Goal: Task Accomplishment & Management: Complete application form

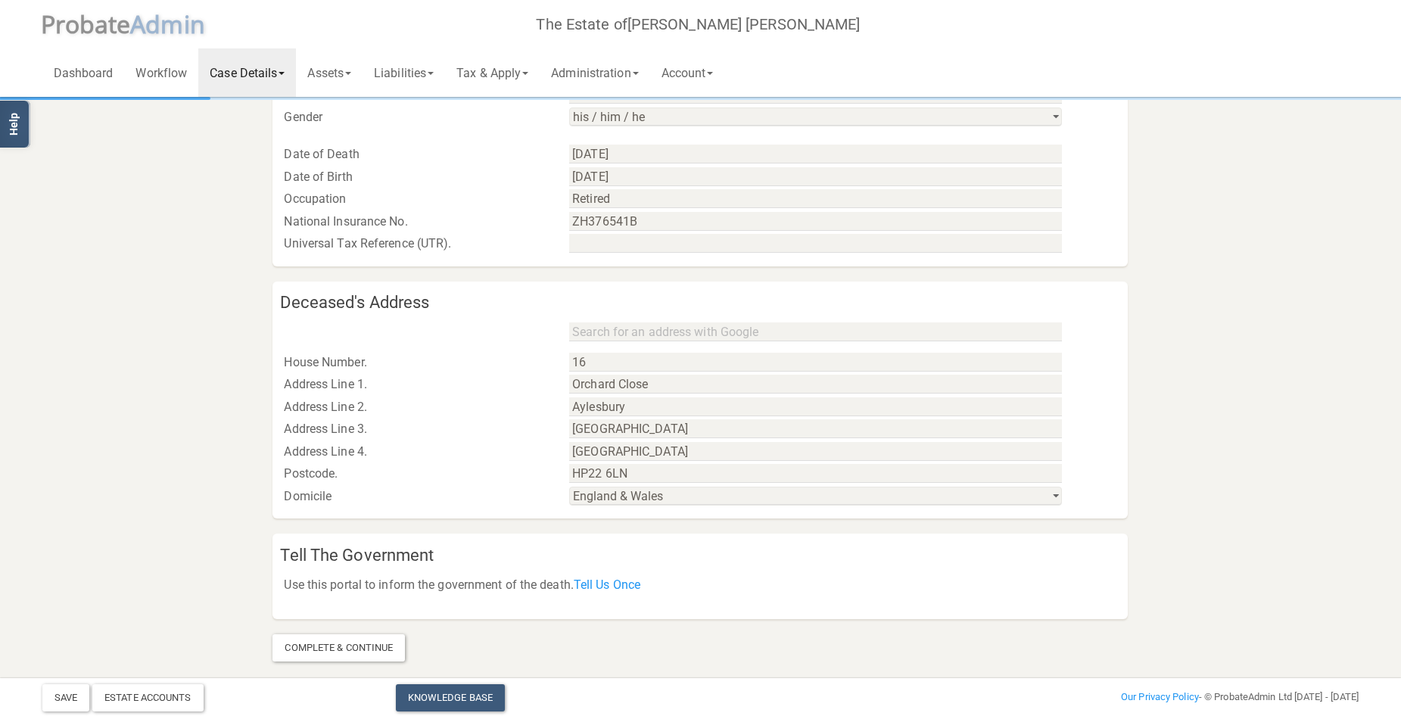
scroll to position [623, 0]
click at [341, 67] on link "Assets" at bounding box center [329, 72] width 67 height 48
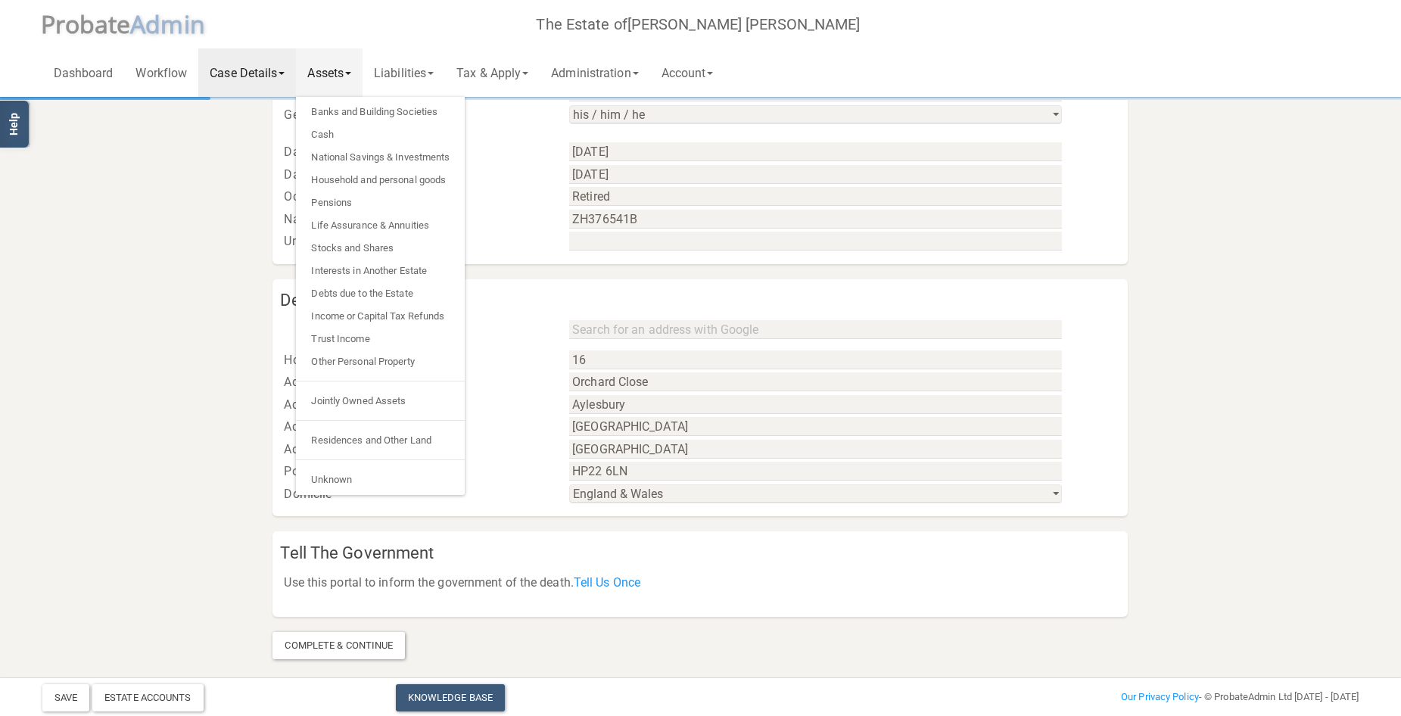
click at [513, 379] on div "Address Line 1." at bounding box center [415, 382] width 285 height 23
click at [1244, 300] on section "Case and Deceased Details Case Details Case Reference 9012G Case Worker Stuart …" at bounding box center [701, 67] width 1340 height 1183
click at [369, 400] on link "Jointly Owned Assets" at bounding box center [380, 401] width 169 height 23
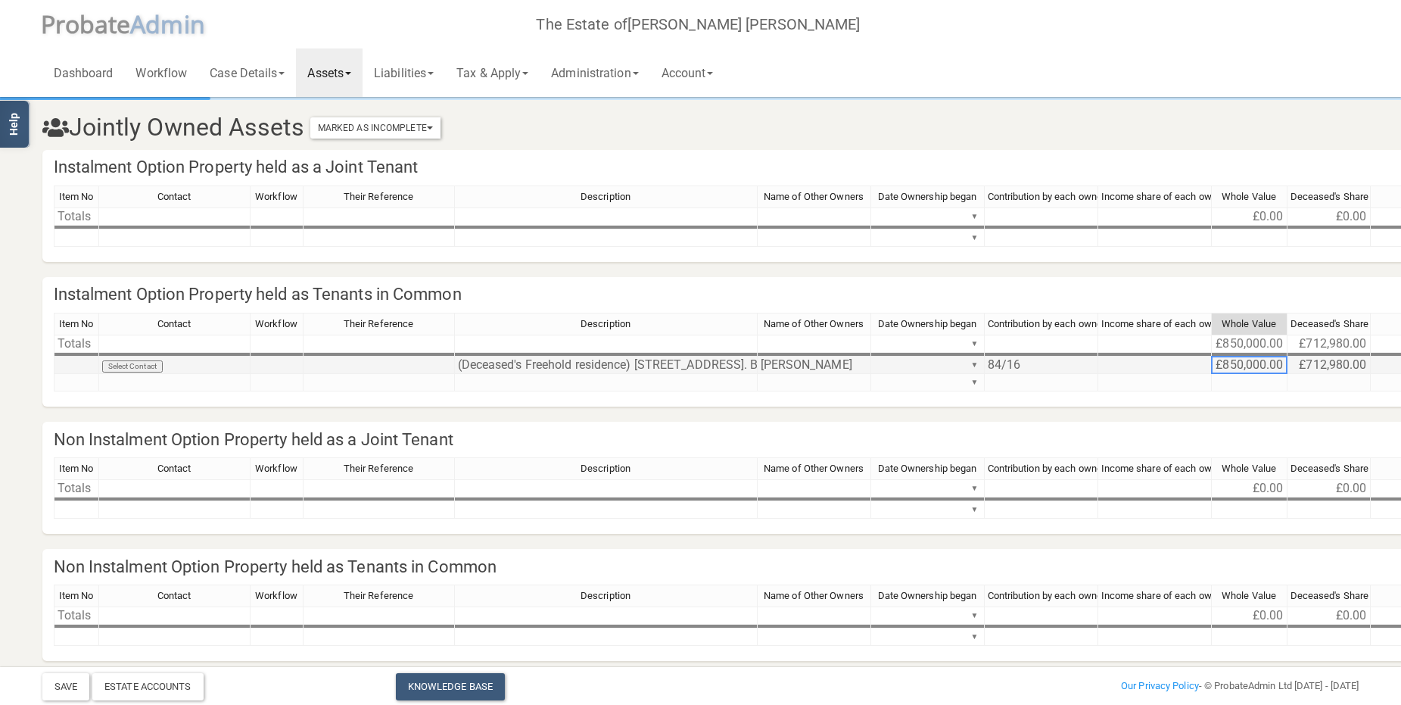
click at [1239, 367] on td "£850,000.00" at bounding box center [1250, 365] width 76 height 17
drag, startPoint x: 1245, startPoint y: 358, endPoint x: 1194, endPoint y: 363, distance: 51.0
click at [1194, 363] on tr "Select Contact (Deceased's Freehold residence) 16 Orchard Close, Wendover. Buck…" at bounding box center [1259, 365] width 2411 height 17
click at [1339, 368] on td "£712,980.00" at bounding box center [1329, 365] width 83 height 17
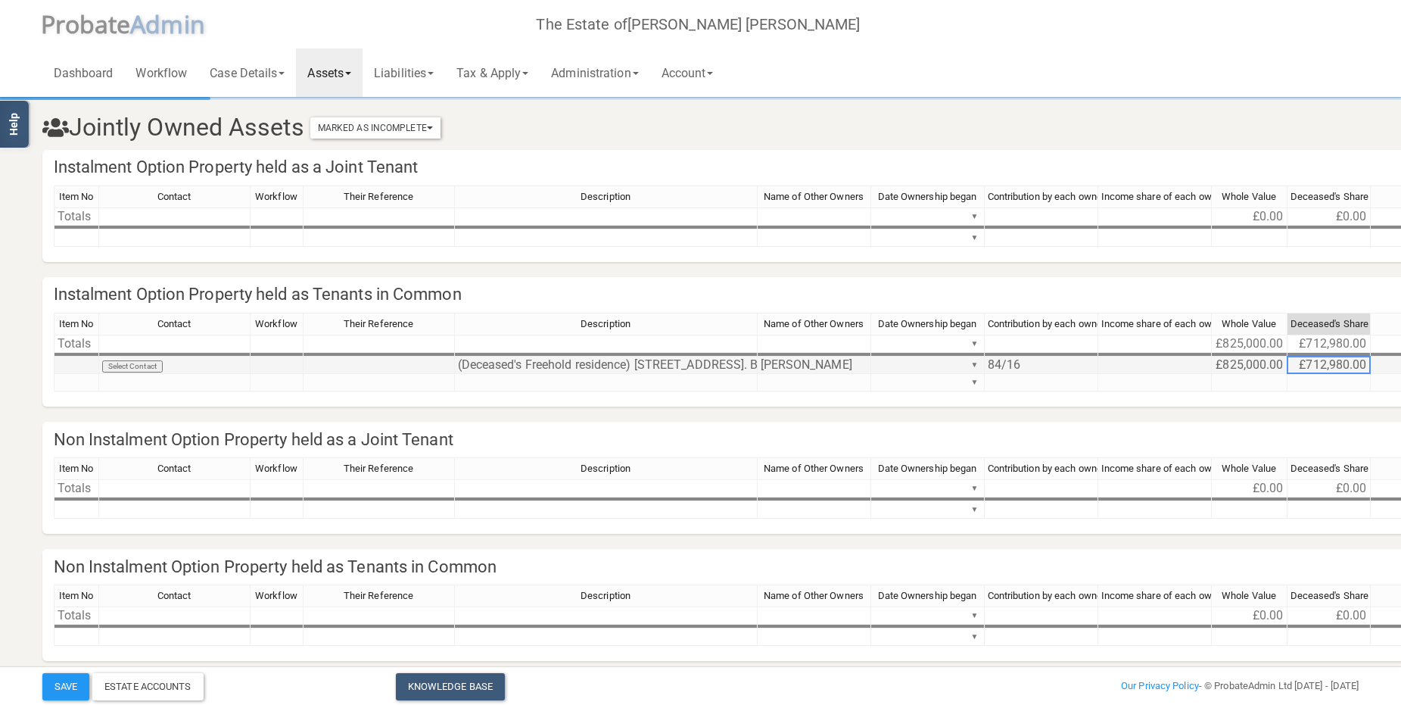
click at [1339, 368] on td "£712,980.00" at bounding box center [1329, 365] width 83 height 17
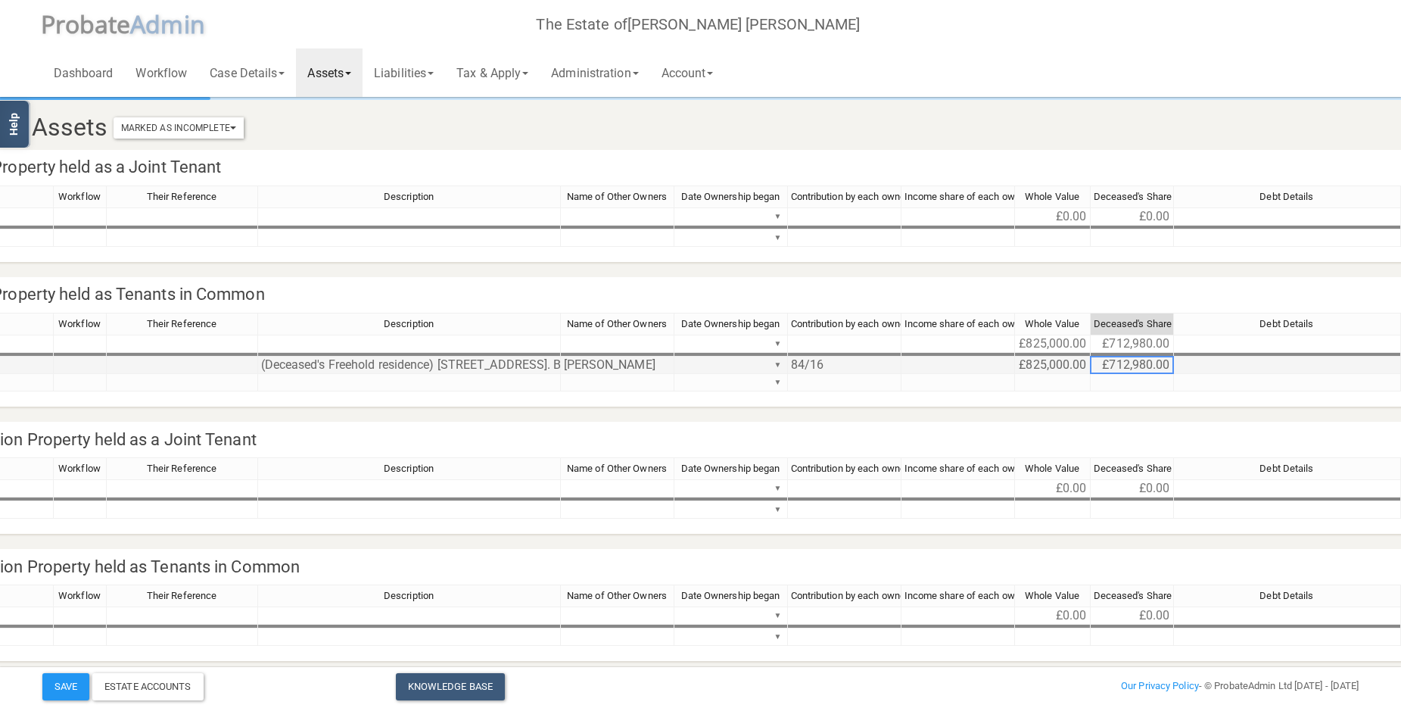
click at [1135, 364] on td "£712,980.00" at bounding box center [1132, 365] width 83 height 17
drag, startPoint x: 1135, startPoint y: 364, endPoint x: 1080, endPoint y: 363, distance: 54.5
click at [1080, 363] on div "Contact Workflow Their Reference Description Name of Other Owners Date Ownershi…" at bounding box center [1108, 359] width 2502 height 92
type textarea "692000"
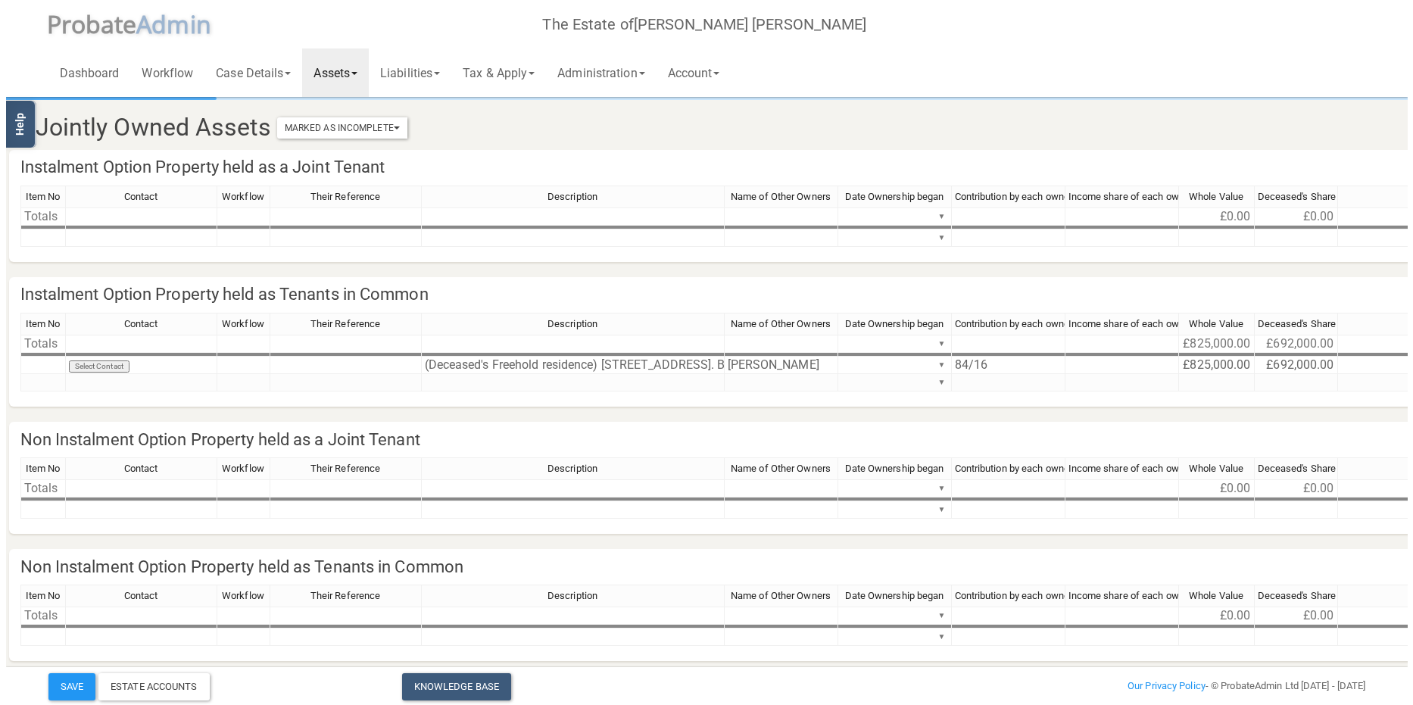
scroll to position [0, 0]
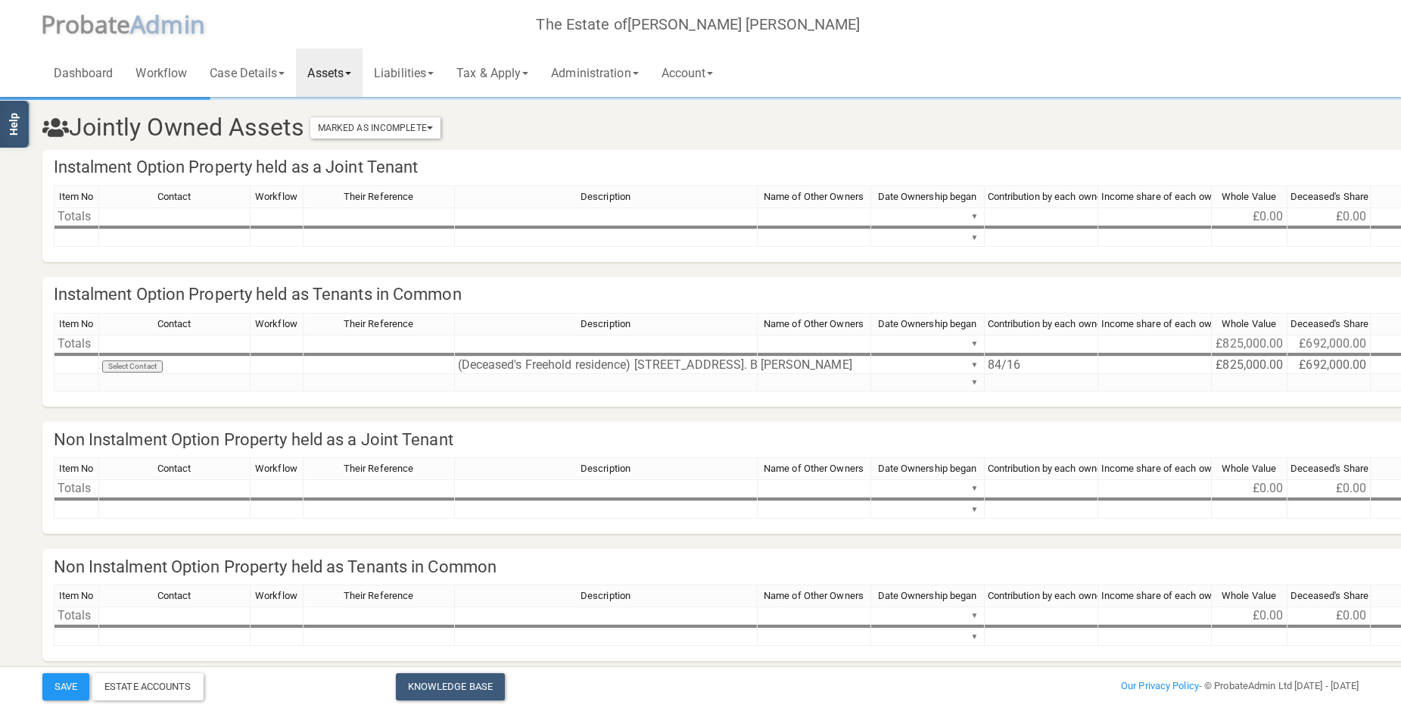
click at [338, 62] on link "Assets" at bounding box center [329, 72] width 67 height 48
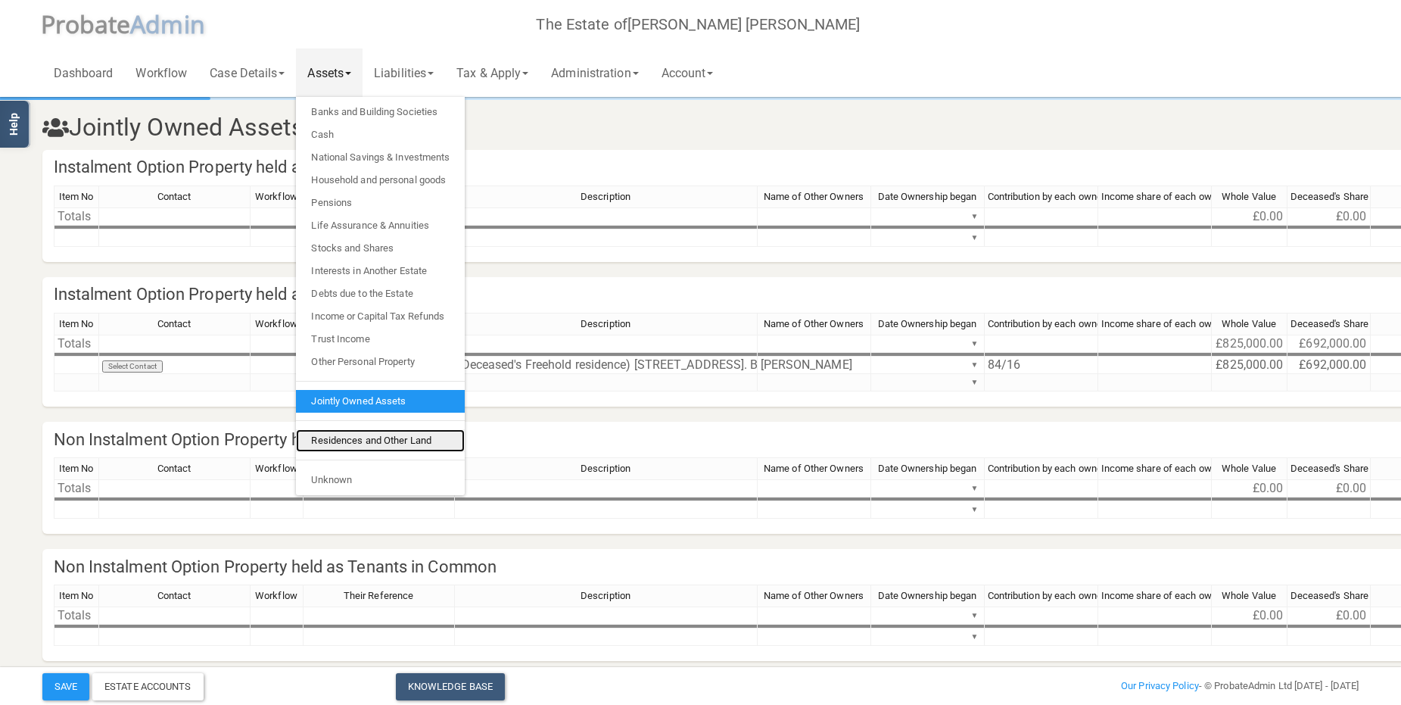
click at [351, 444] on link "Residences and Other Land" at bounding box center [380, 440] width 169 height 23
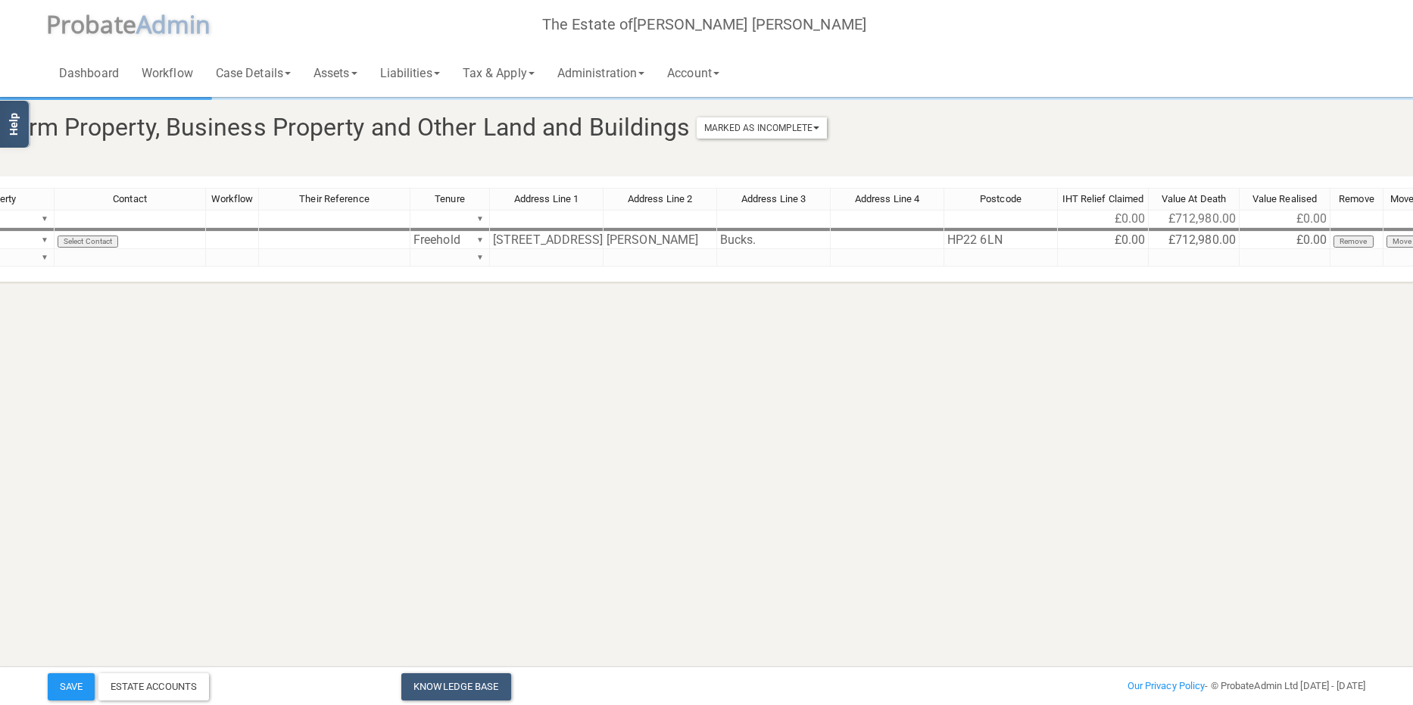
scroll to position [0, 221]
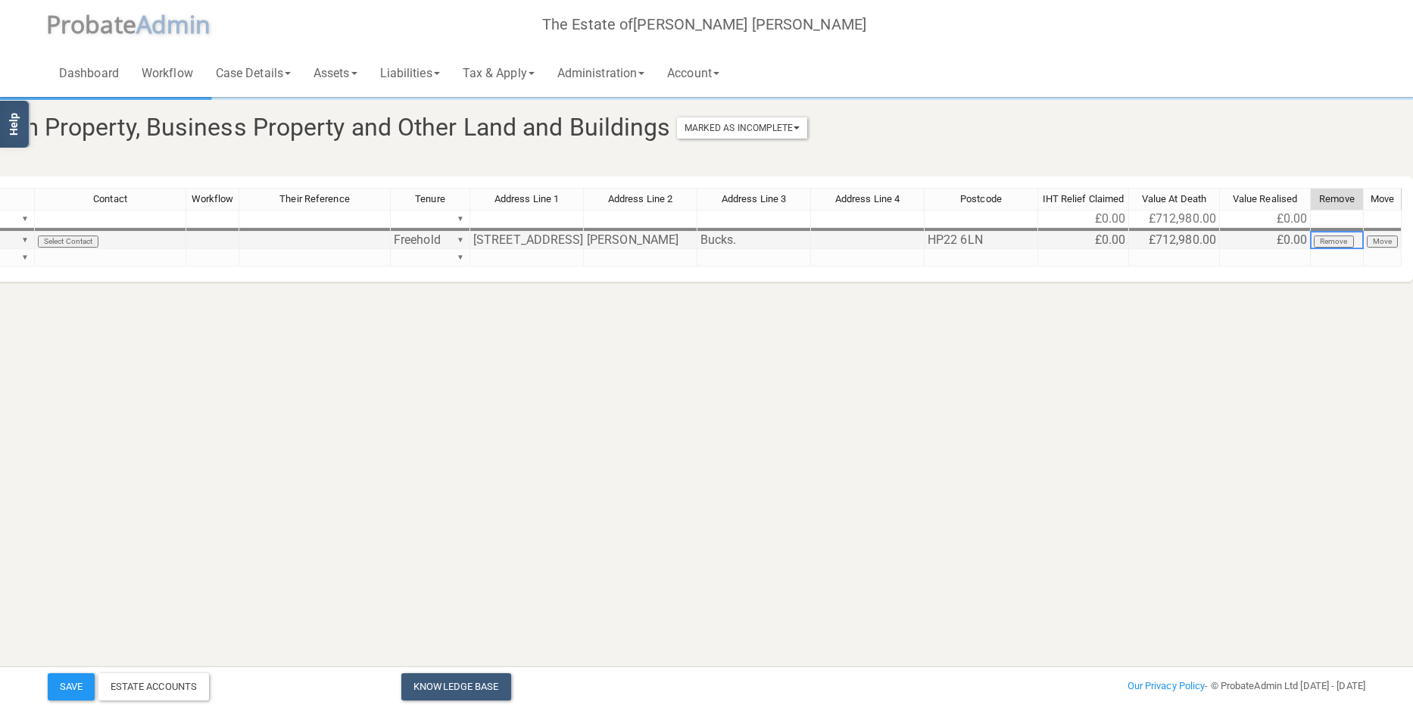
click at [1327, 241] on button "Remove" at bounding box center [1334, 241] width 40 height 12
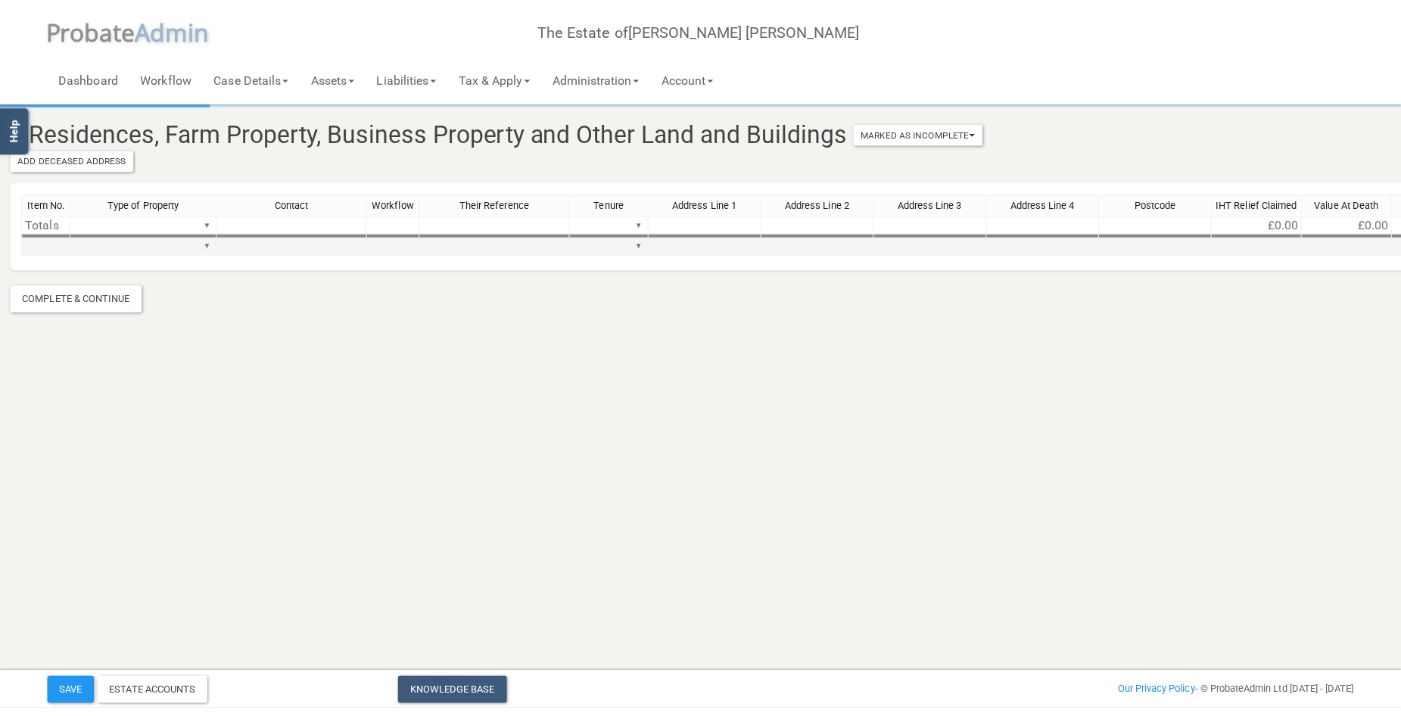
scroll to position [0, 0]
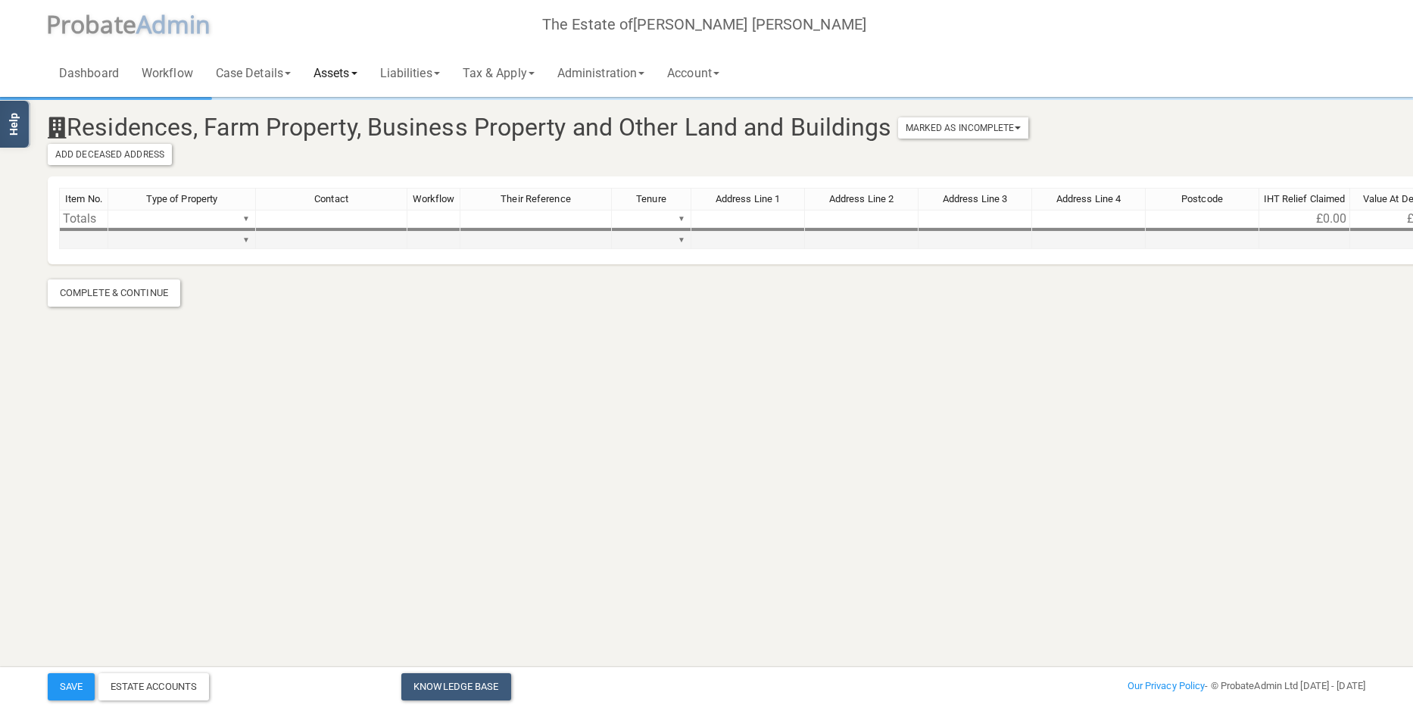
click at [329, 67] on link "Assets" at bounding box center [335, 72] width 67 height 48
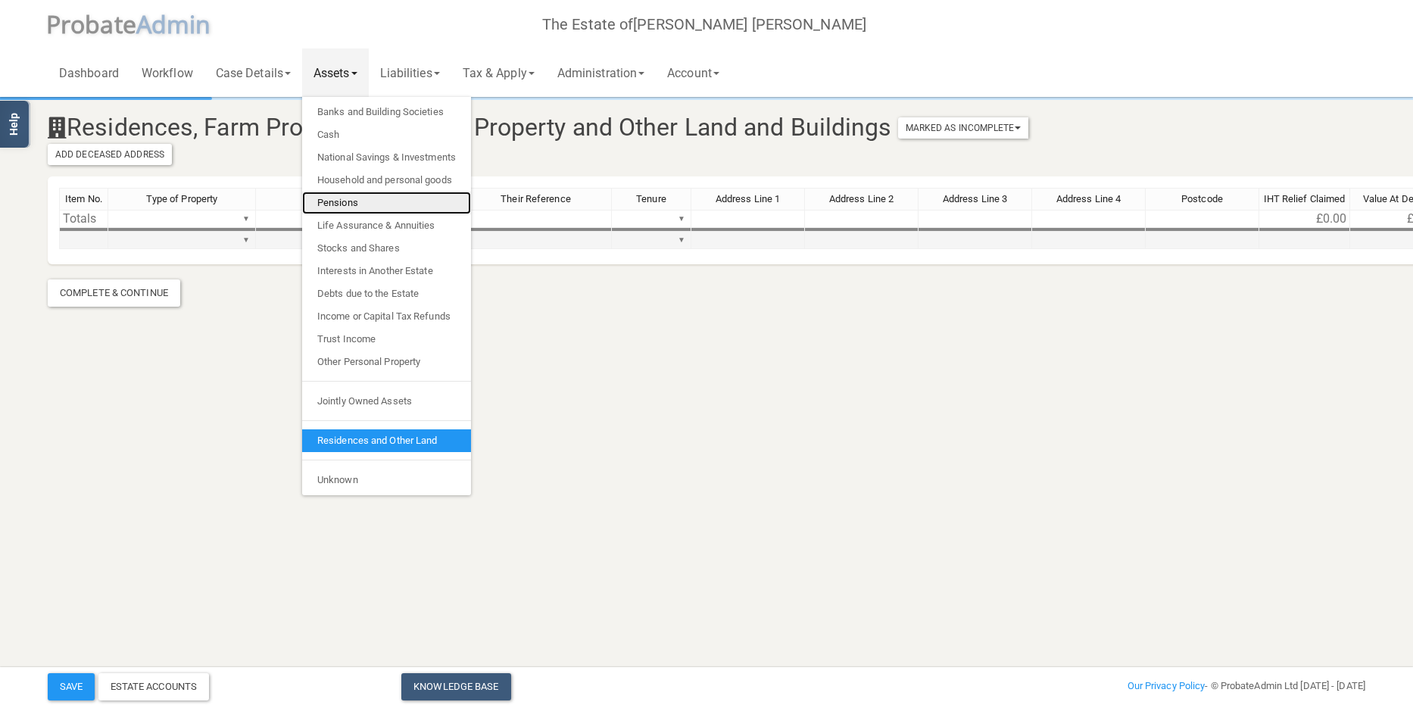
click at [366, 204] on link "Pensions" at bounding box center [386, 203] width 169 height 23
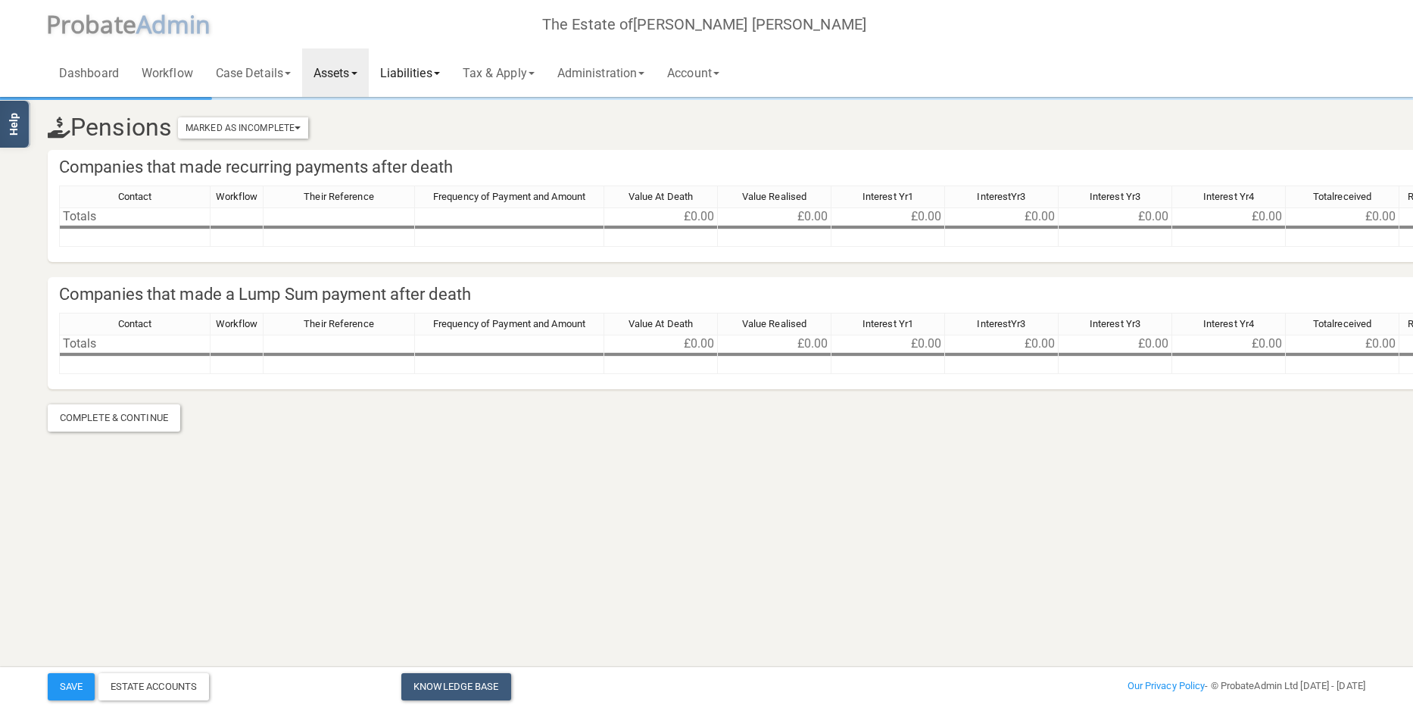
click at [416, 67] on link "Liabilities" at bounding box center [410, 72] width 83 height 48
click at [426, 111] on link "Funeral Expenses" at bounding box center [429, 112] width 121 height 23
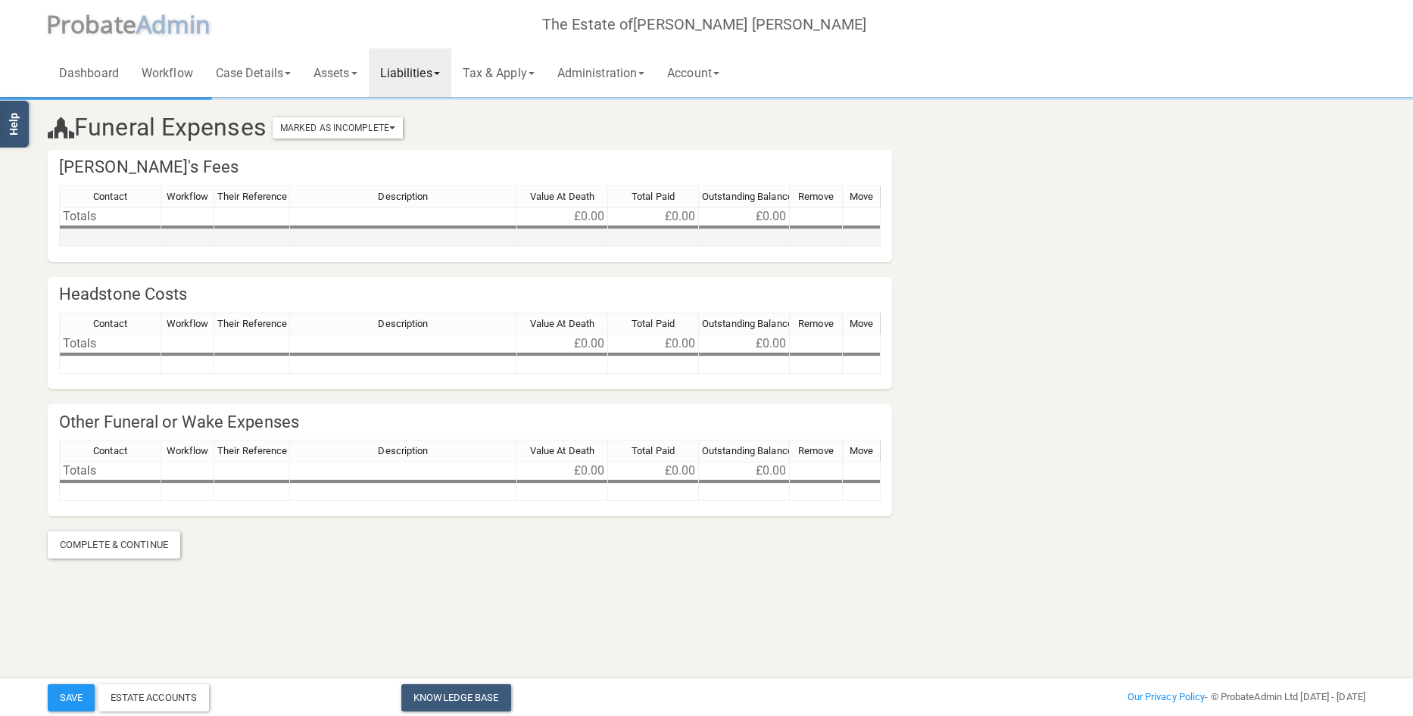
click at [357, 238] on td at bounding box center [403, 237] width 227 height 17
type textarea "JM Brown Funeral"
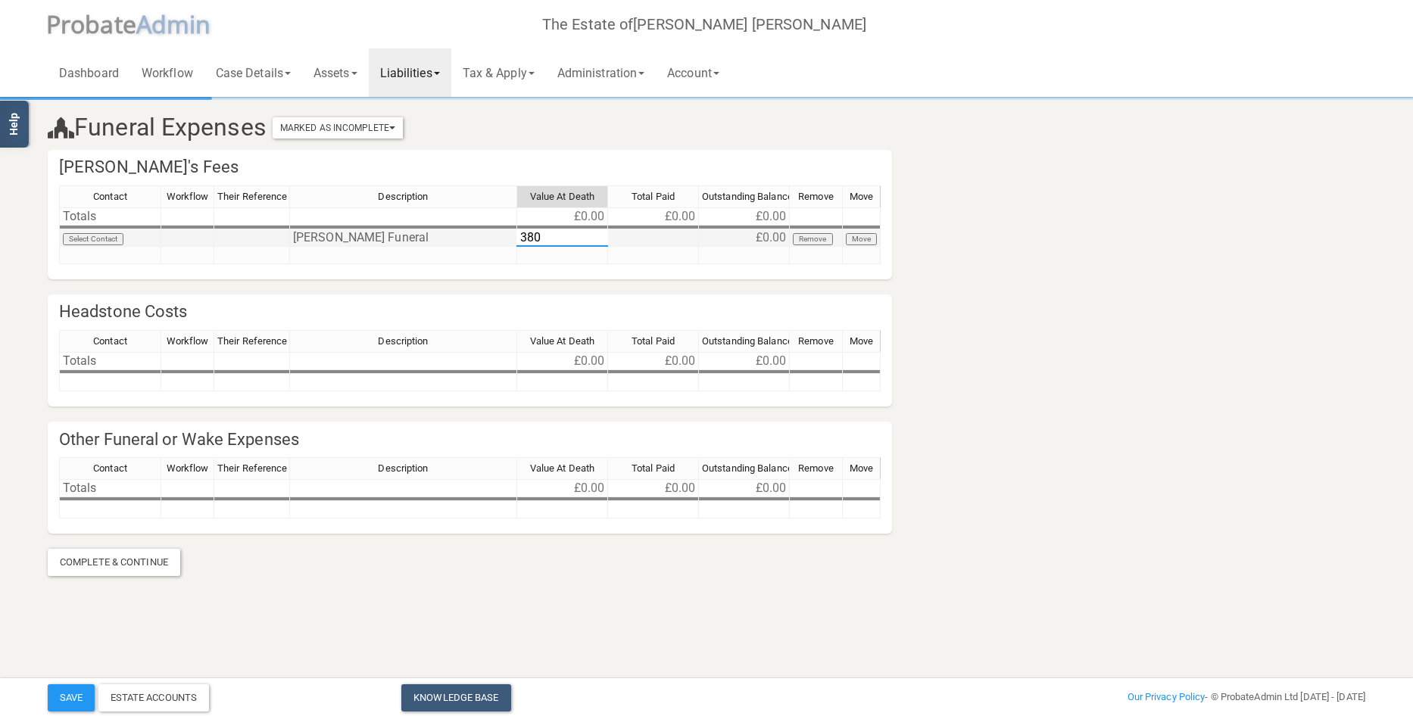
type textarea "3805"
click at [323, 380] on td at bounding box center [403, 382] width 227 height 17
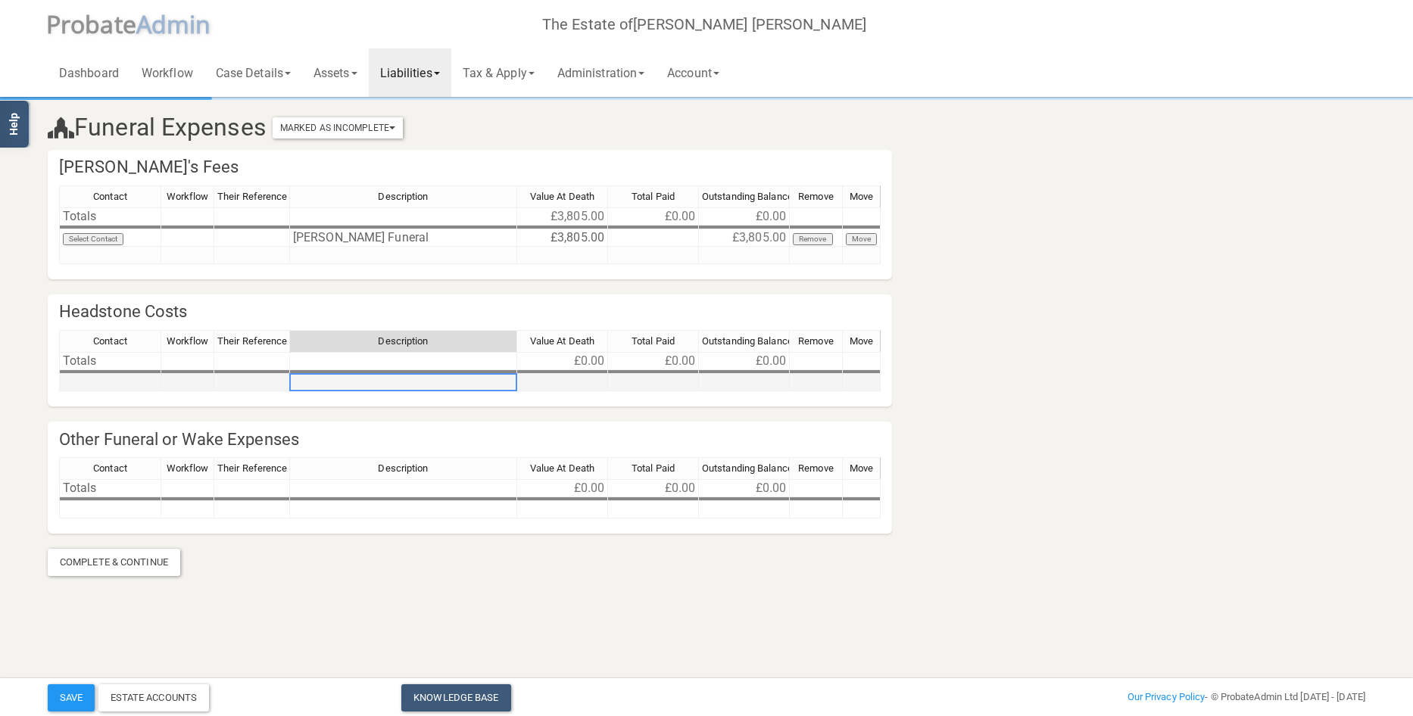
click at [327, 382] on td at bounding box center [403, 382] width 227 height 17
click at [327, 382] on textarea at bounding box center [403, 382] width 228 height 18
type textarea "Creative Memorials"
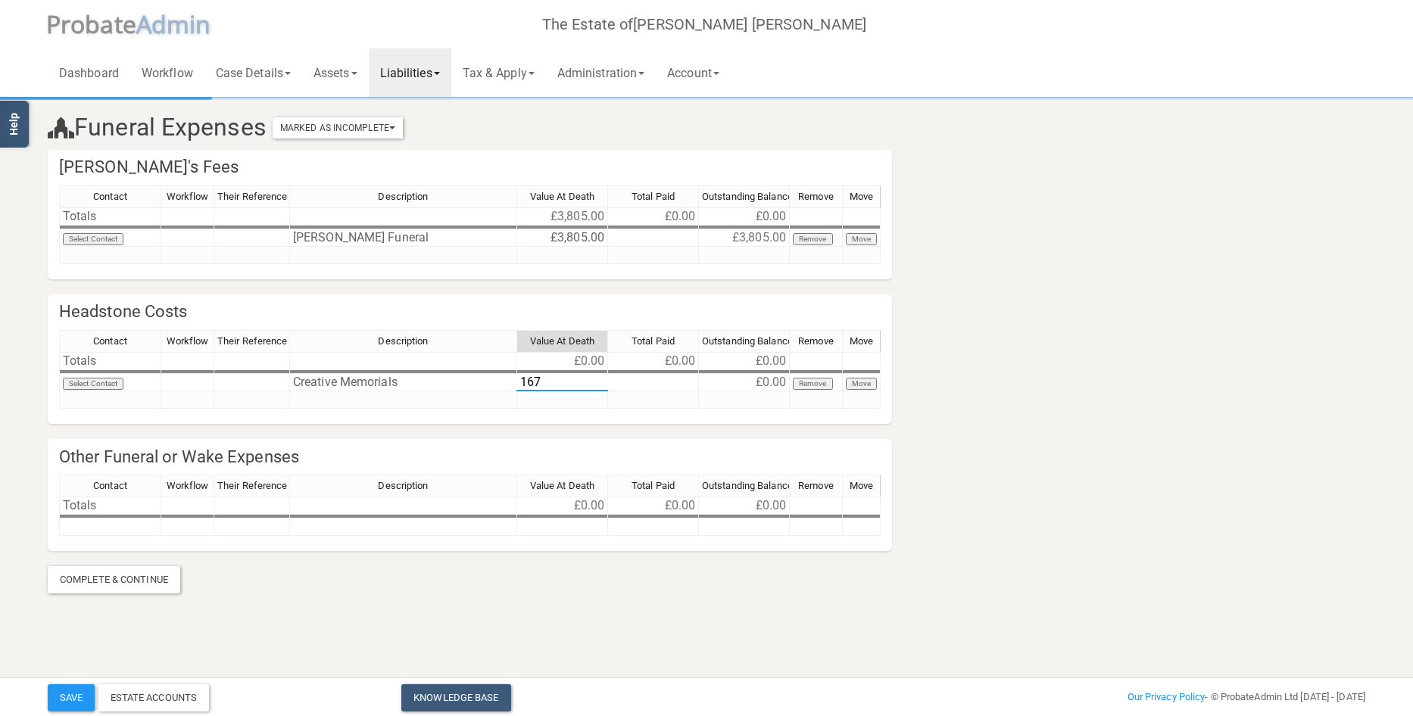
type textarea "1676"
click at [525, 66] on link "Tax & Apply" at bounding box center [498, 72] width 95 height 48
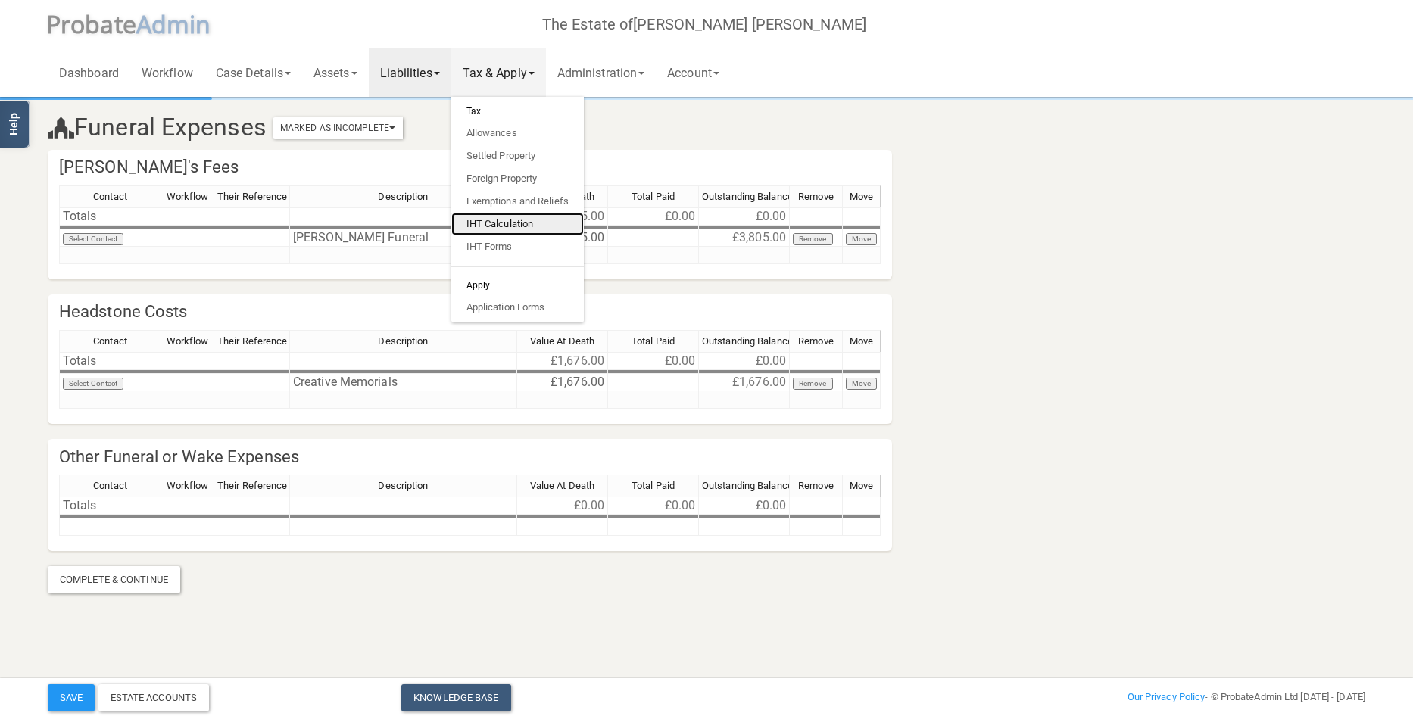
click at [526, 221] on link "IHT Calculation" at bounding box center [517, 224] width 132 height 23
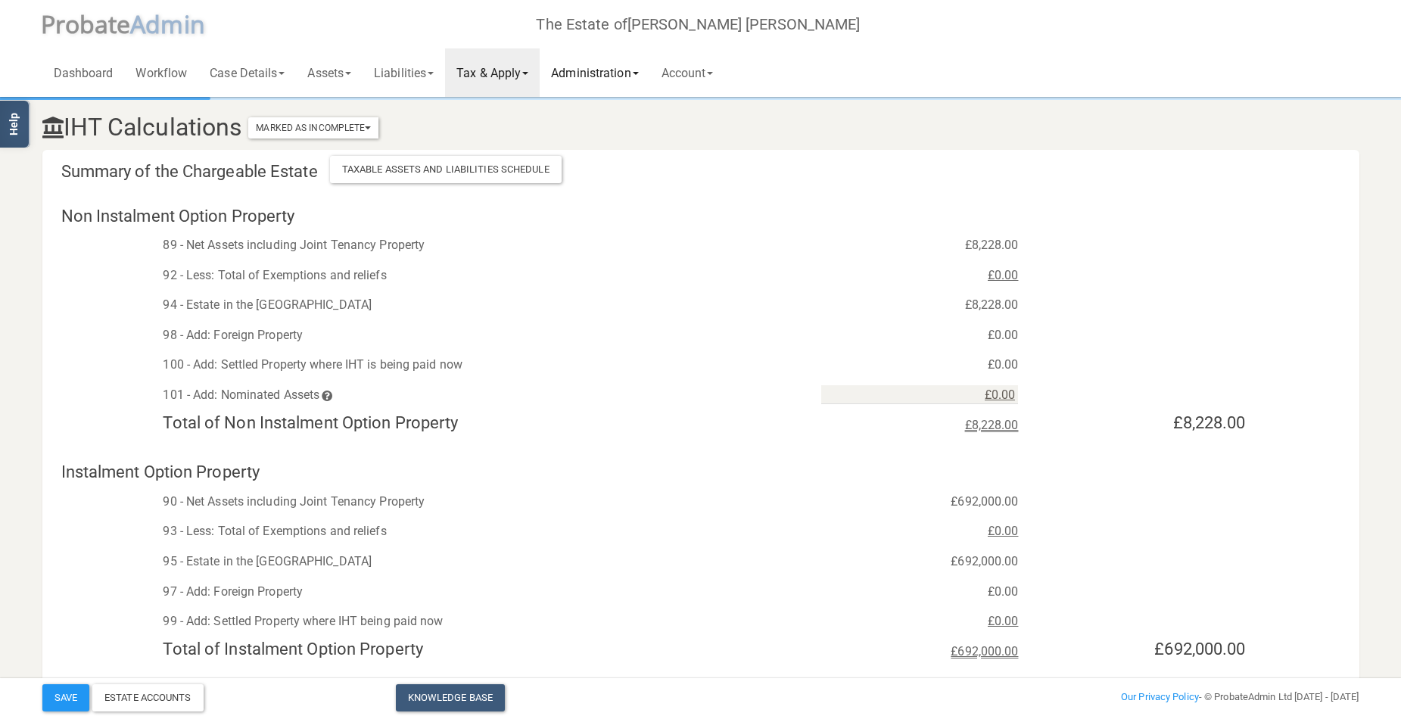
click at [630, 70] on link "Administration" at bounding box center [595, 72] width 110 height 48
click at [516, 66] on link "Tax & Apply" at bounding box center [492, 72] width 95 height 48
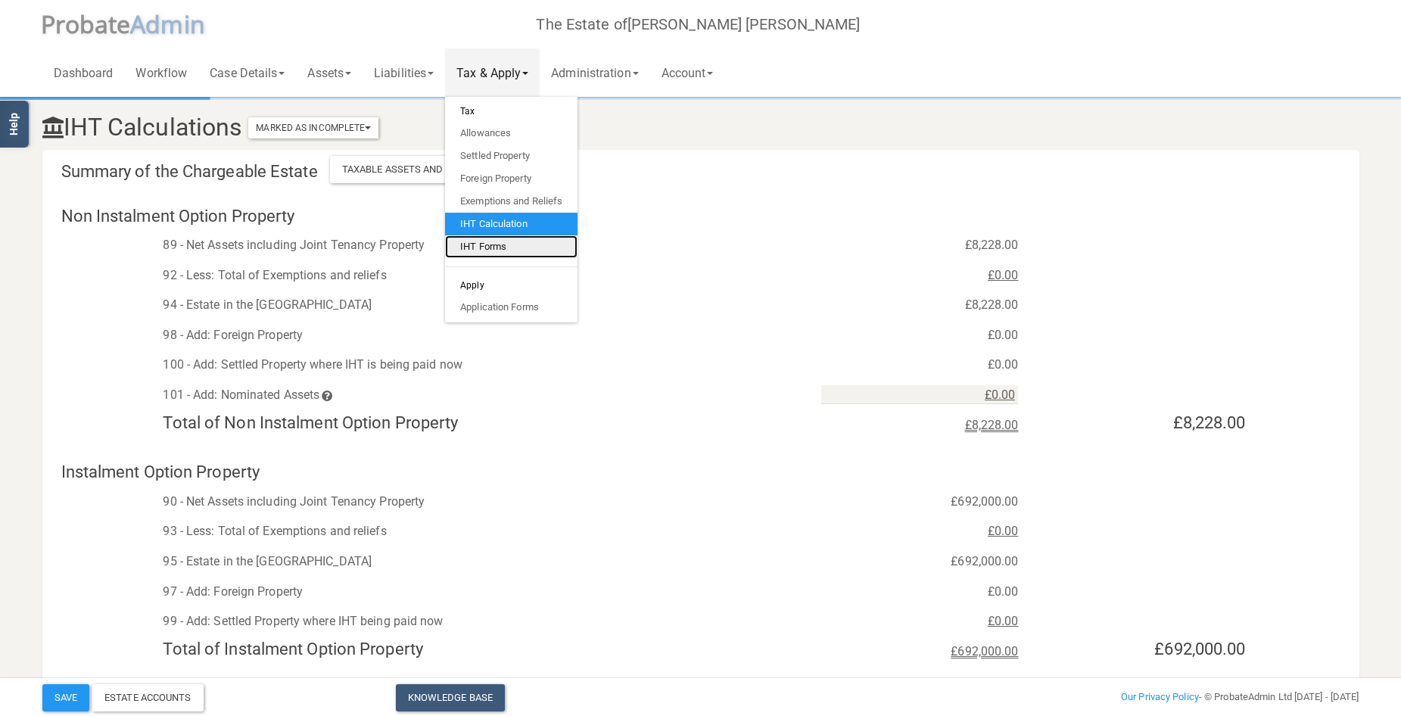
click at [489, 245] on link "IHT Forms" at bounding box center [511, 246] width 132 height 23
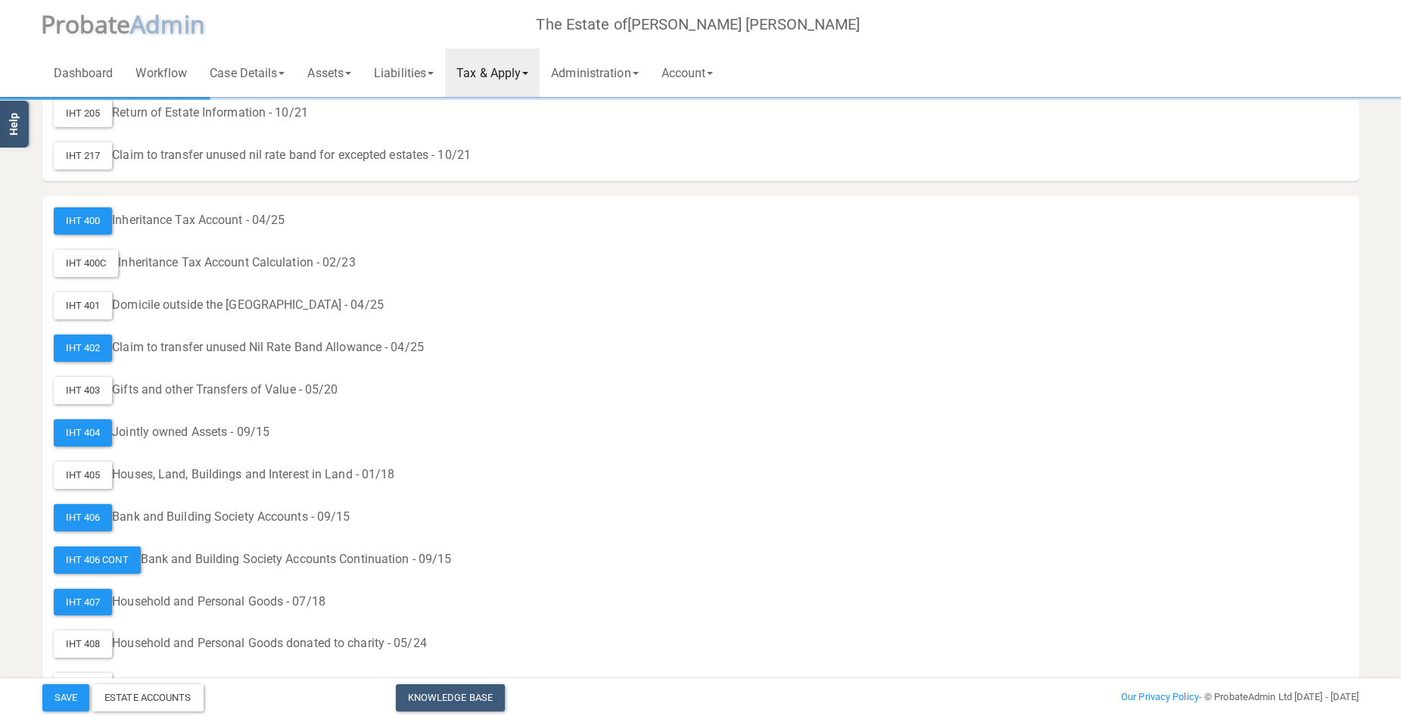
scroll to position [227, 0]
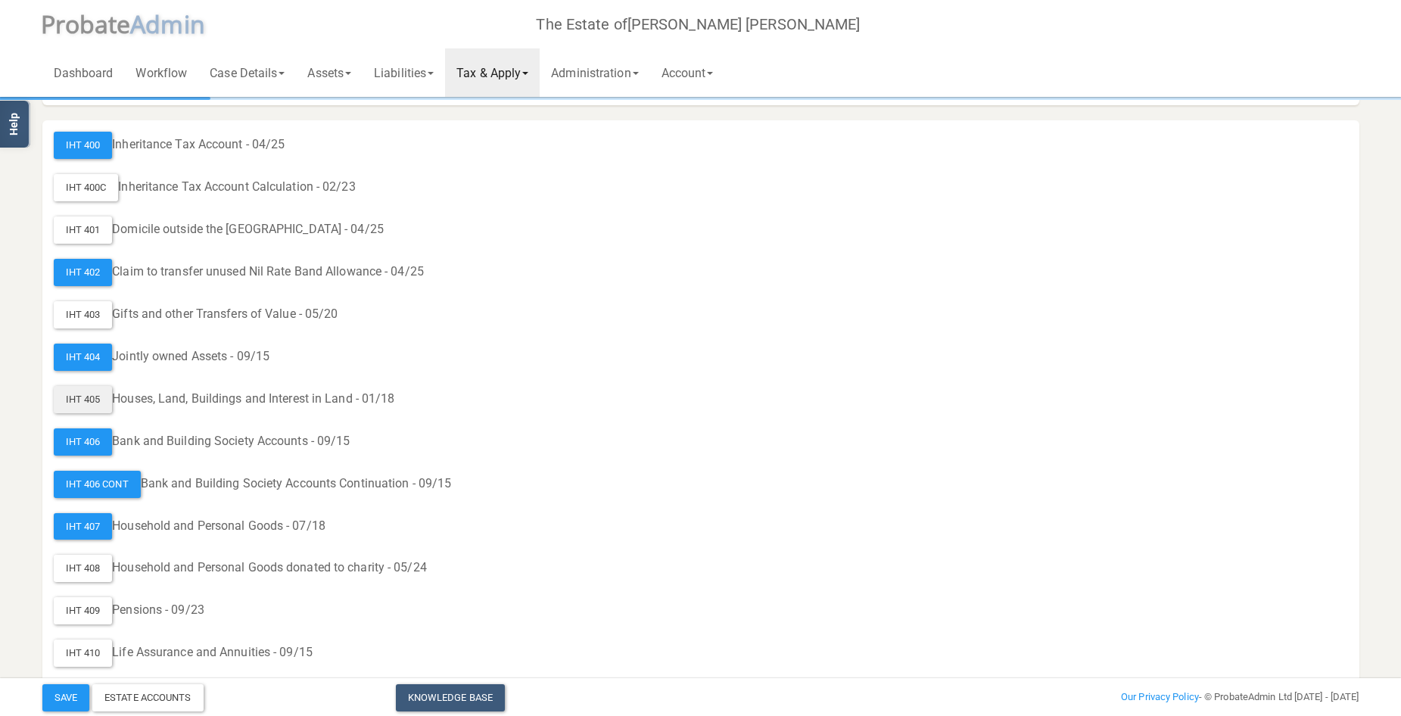
click at [101, 397] on div "IHT 405" at bounding box center [83, 399] width 59 height 27
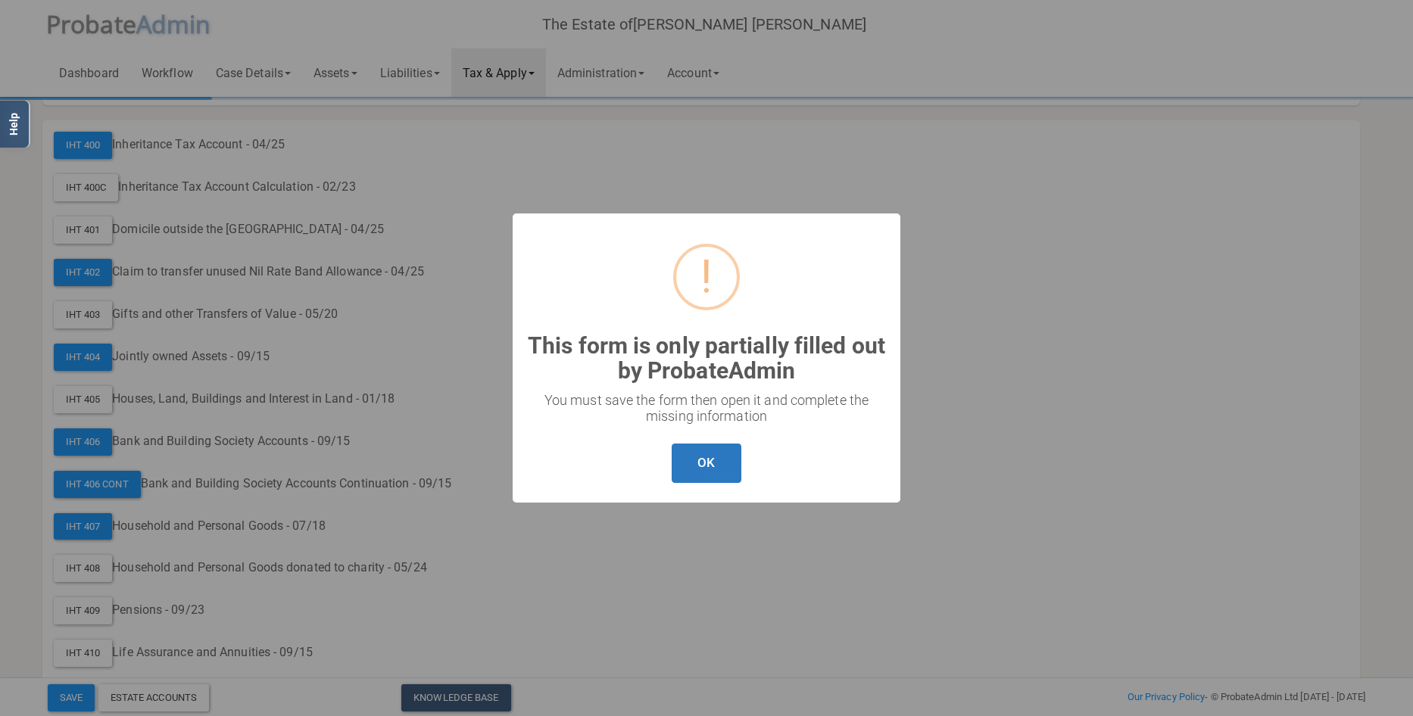
click at [702, 459] on button "OK" at bounding box center [706, 464] width 69 height 40
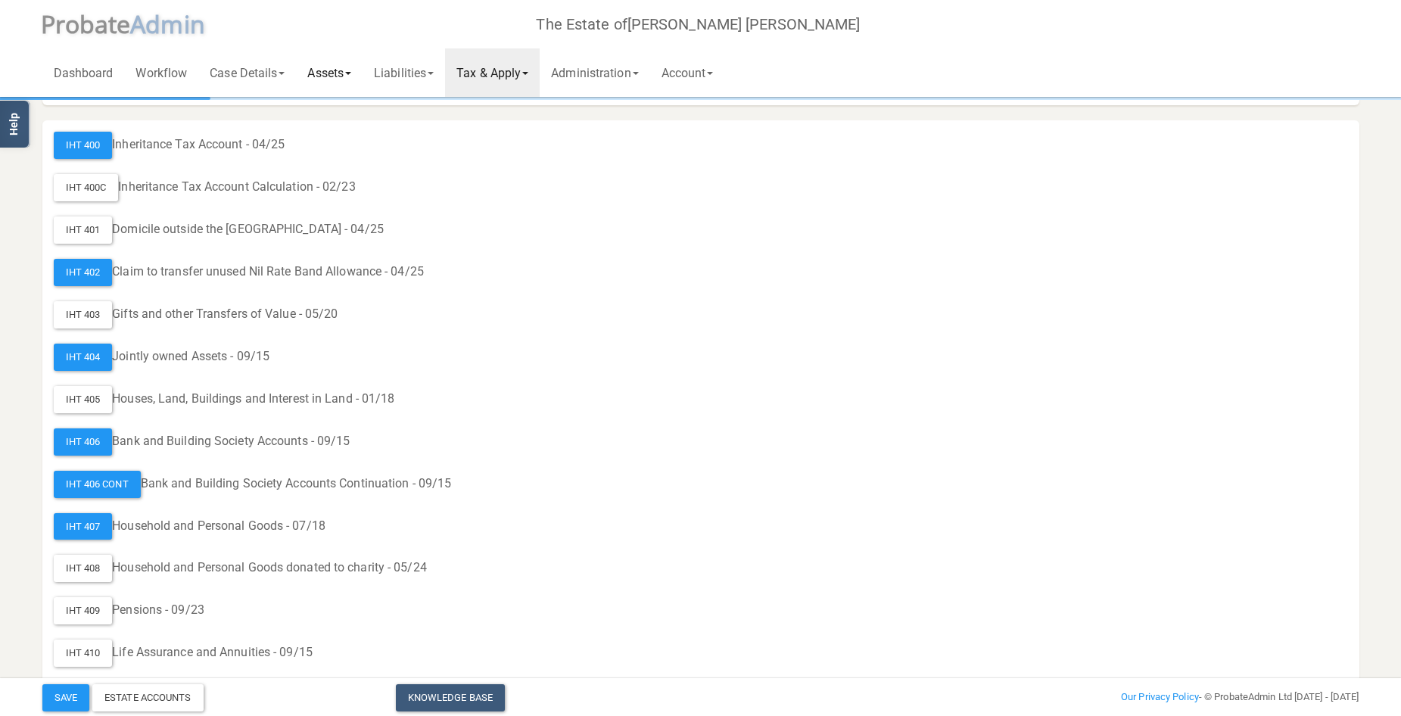
click at [333, 66] on link "Assets" at bounding box center [329, 72] width 67 height 48
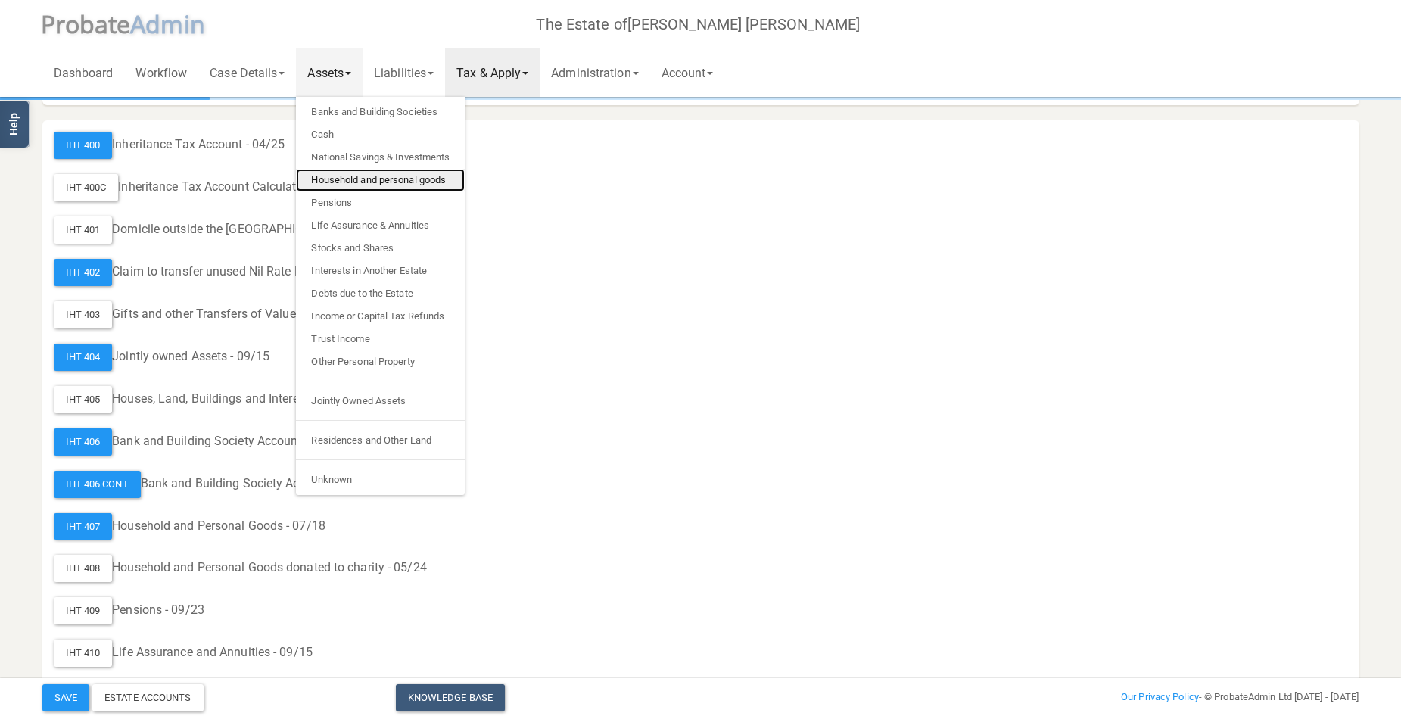
click at [372, 176] on link "Household and personal goods" at bounding box center [380, 180] width 169 height 23
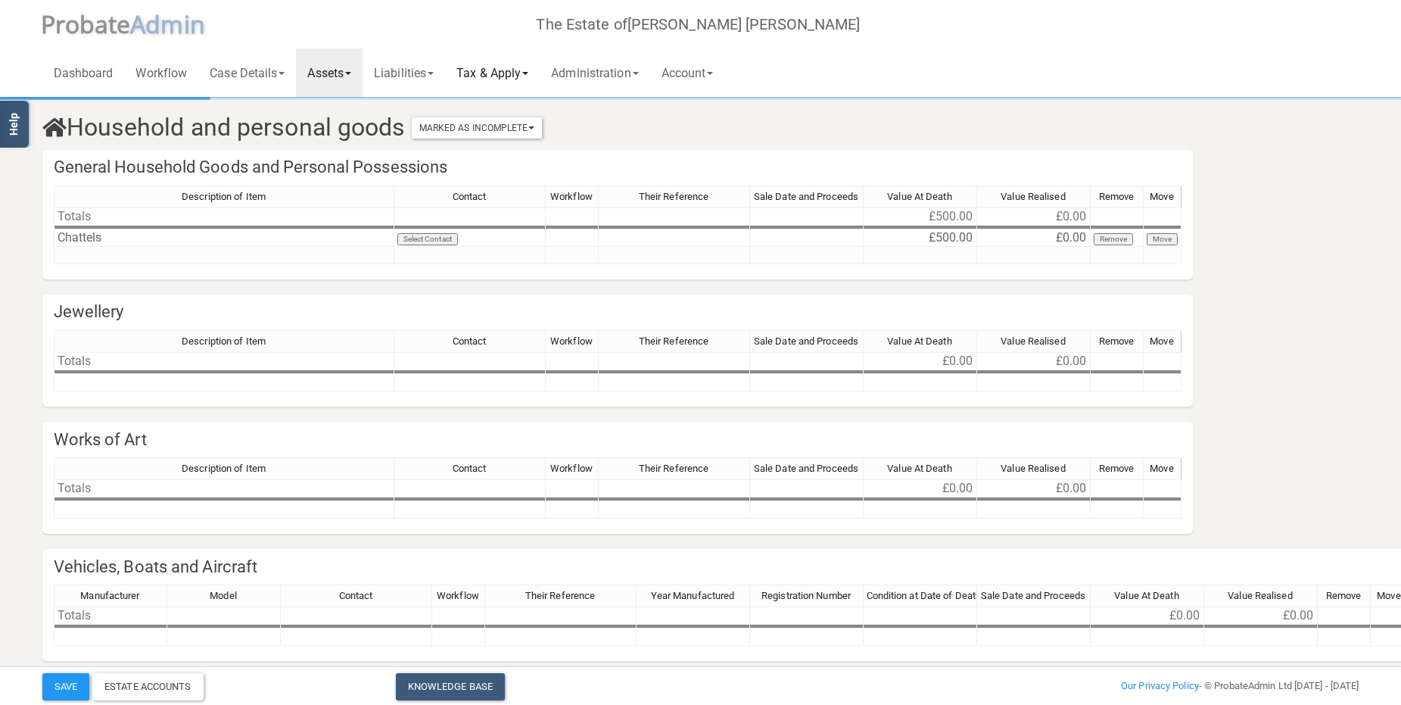
click at [517, 70] on link "Tax & Apply" at bounding box center [492, 72] width 95 height 48
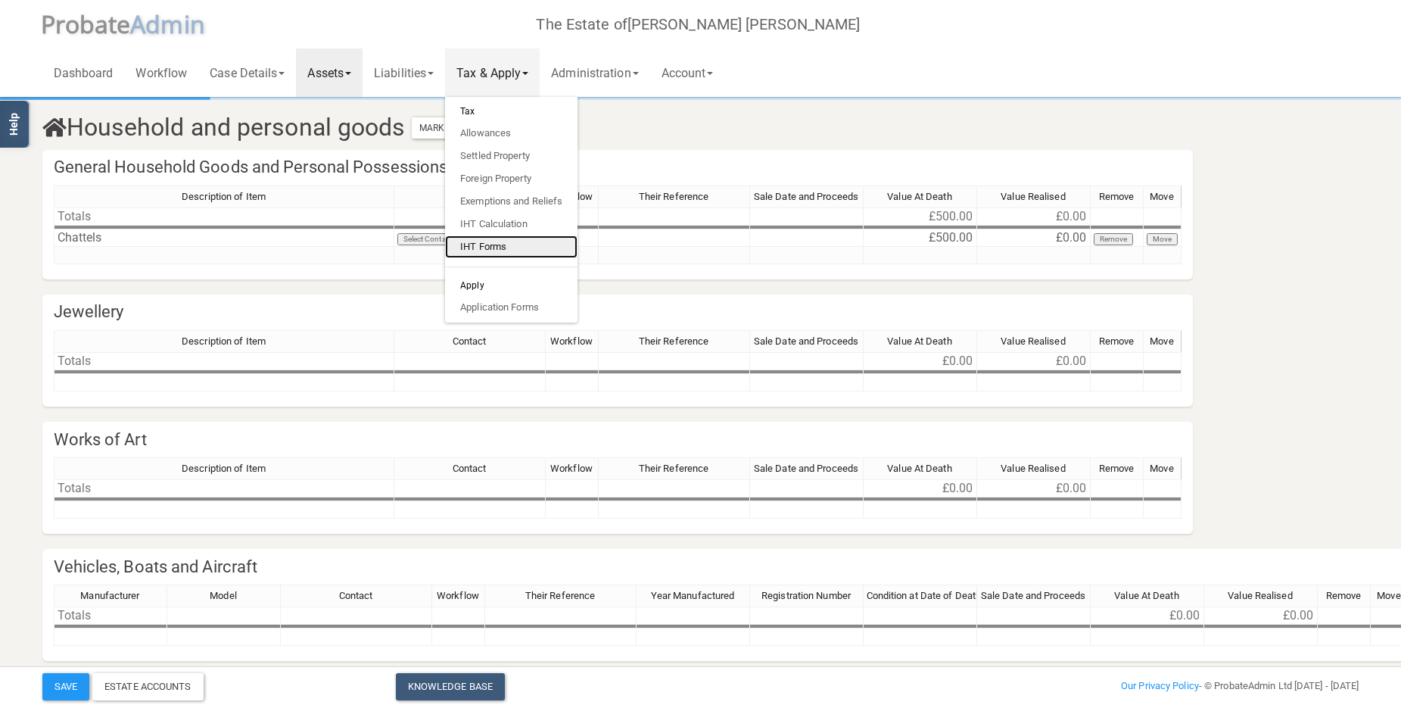
click at [500, 241] on link "IHT Forms" at bounding box center [511, 246] width 132 height 23
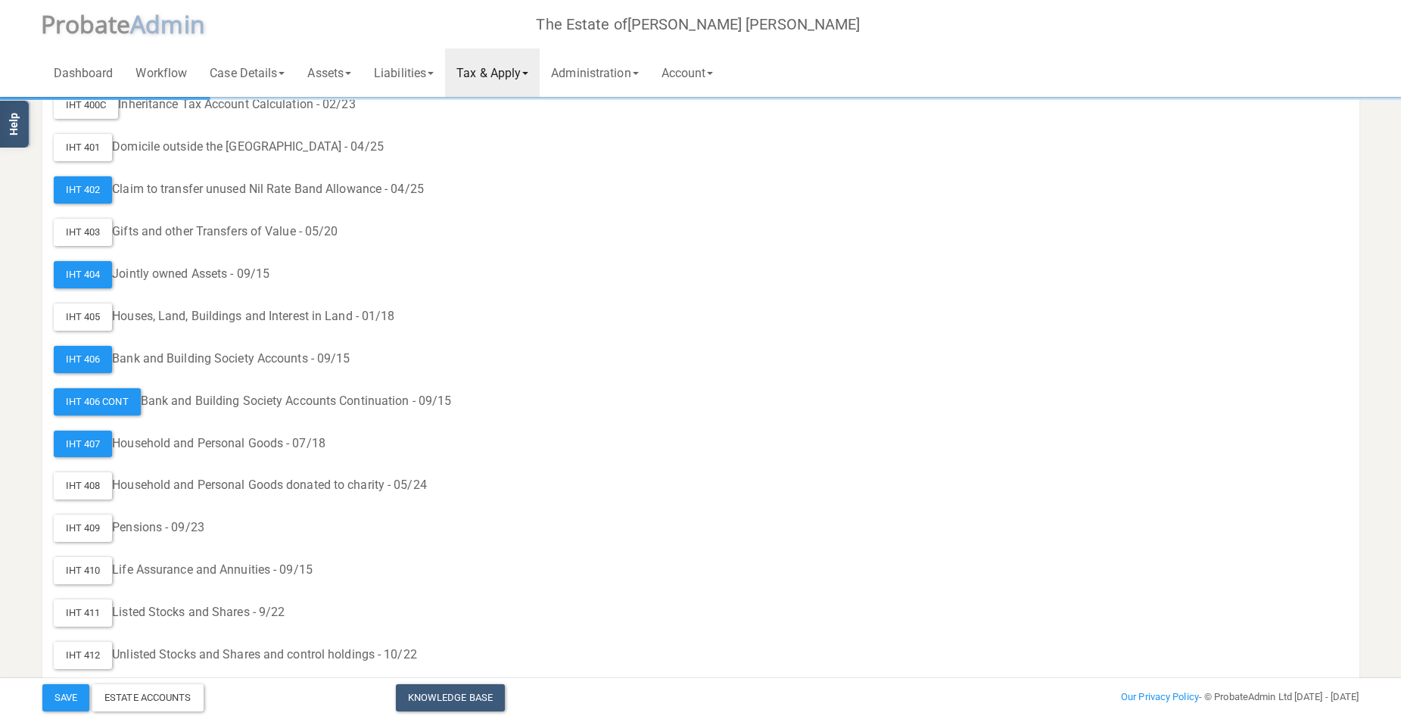
scroll to position [227, 0]
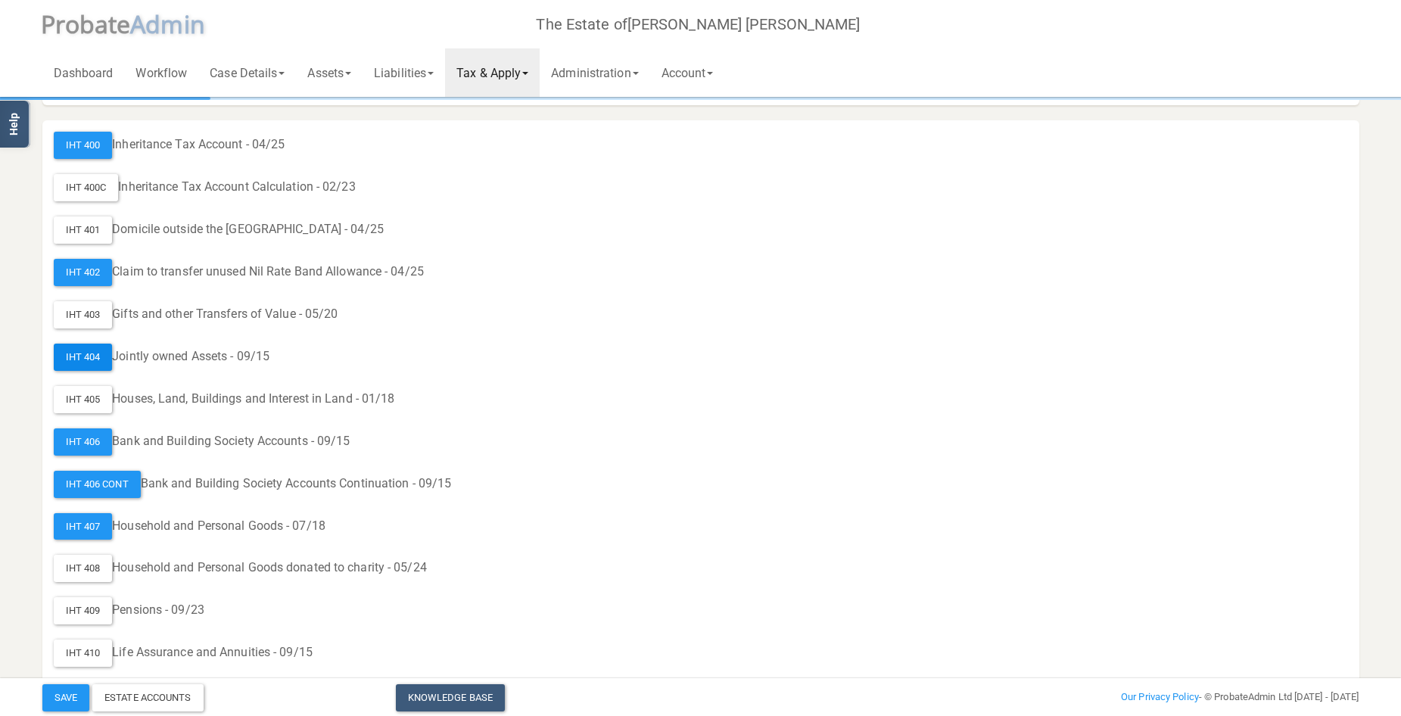
click at [101, 352] on div "IHT 404" at bounding box center [83, 357] width 59 height 27
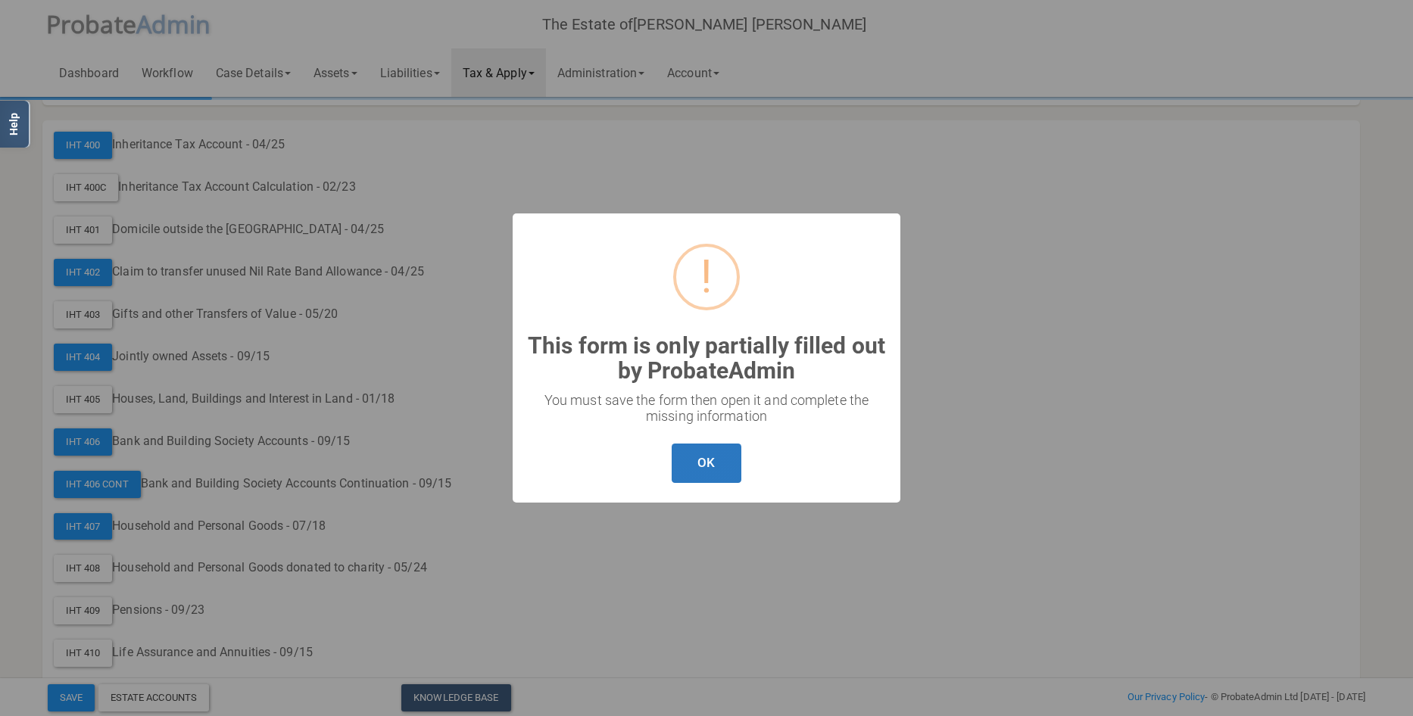
click at [705, 460] on button "OK" at bounding box center [706, 464] width 69 height 40
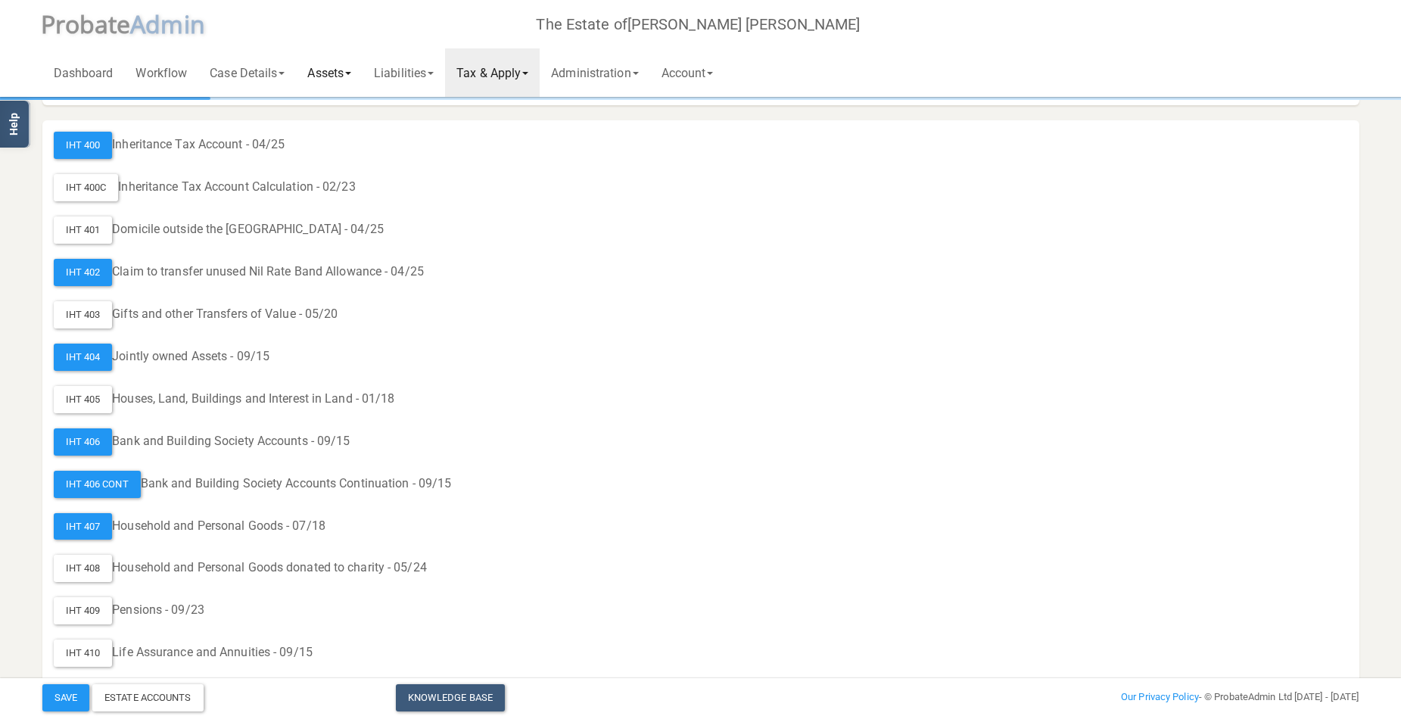
click at [344, 69] on link "Assets" at bounding box center [329, 72] width 67 height 48
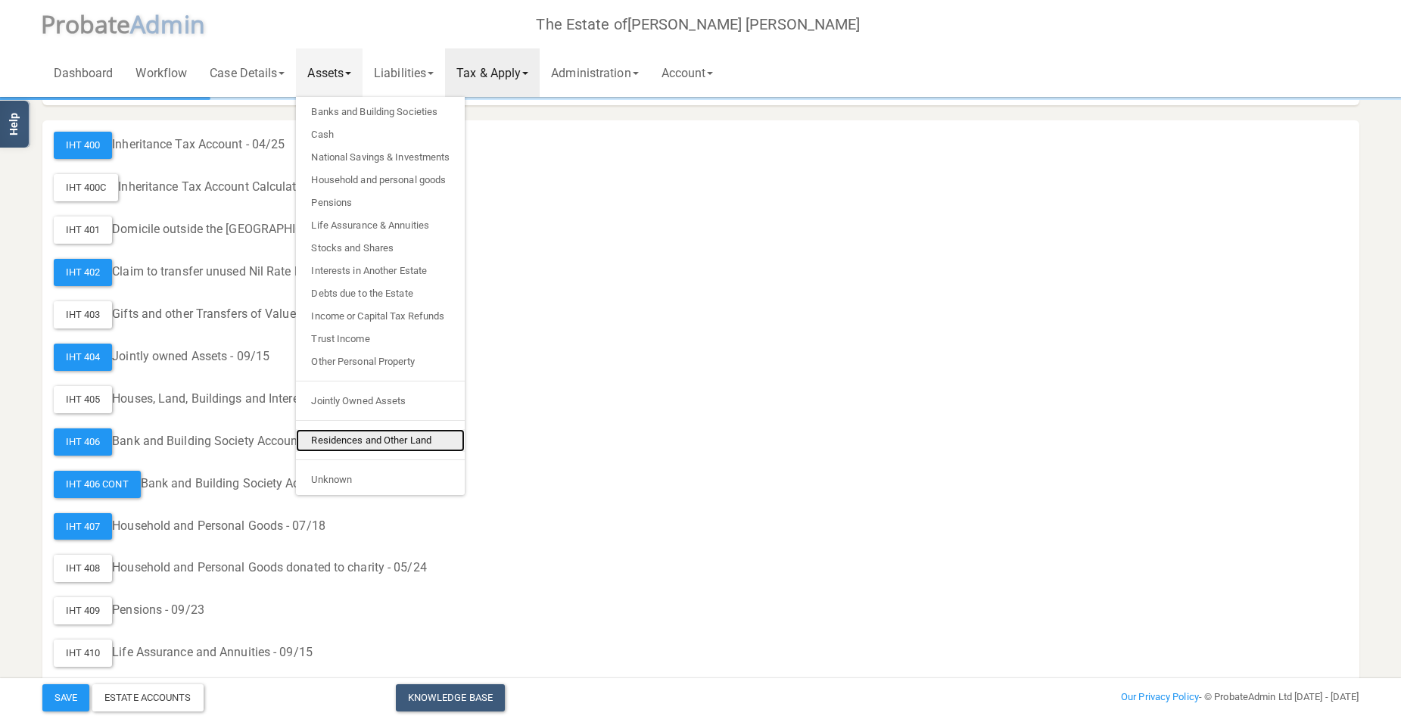
click at [415, 440] on link "Residences and Other Land" at bounding box center [380, 440] width 169 height 23
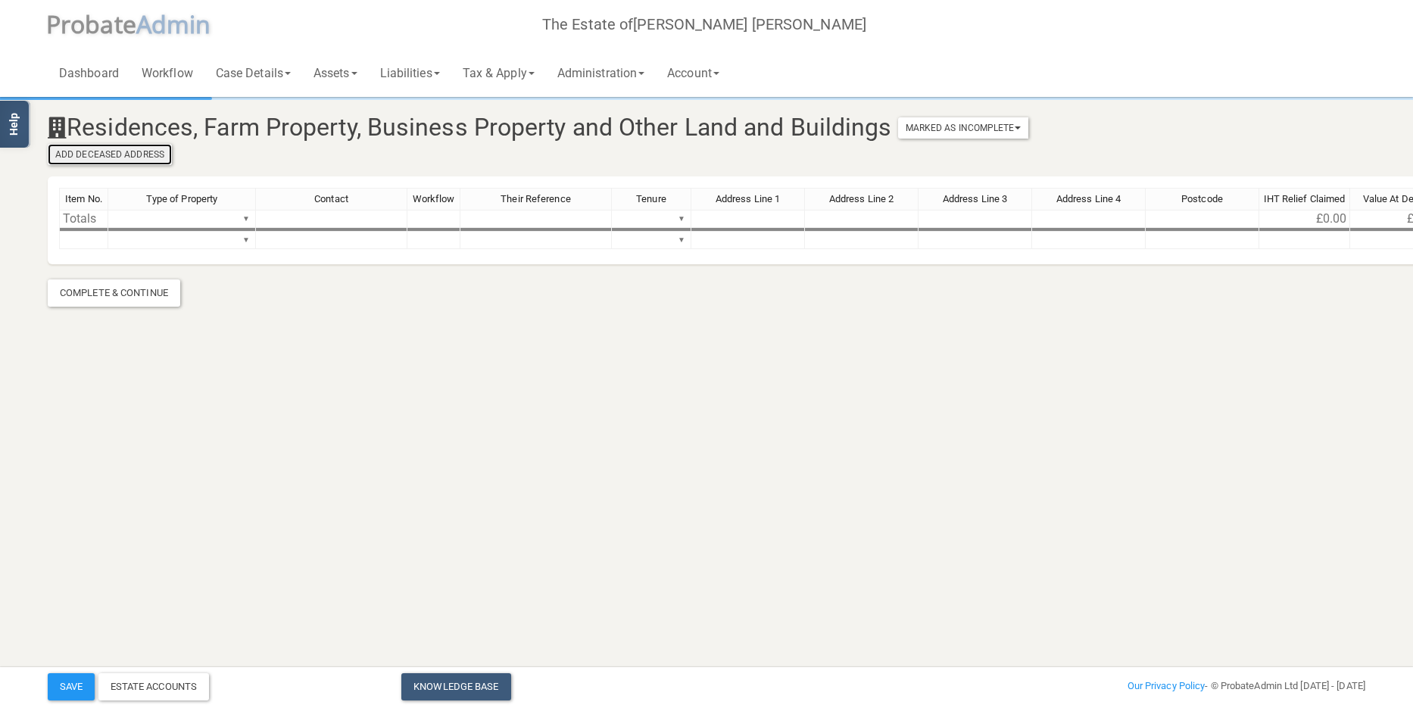
click at [116, 152] on button "Add Deceased Address" at bounding box center [110, 154] width 124 height 21
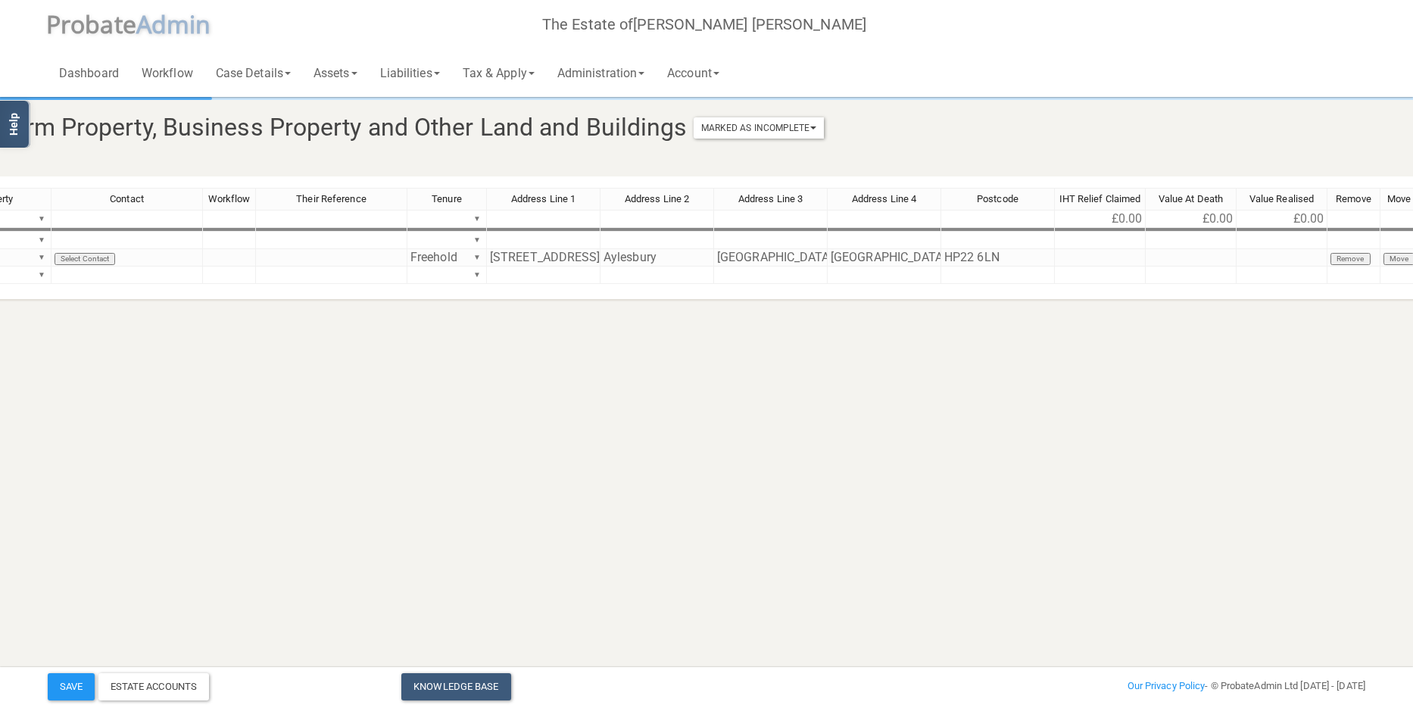
scroll to position [0, 221]
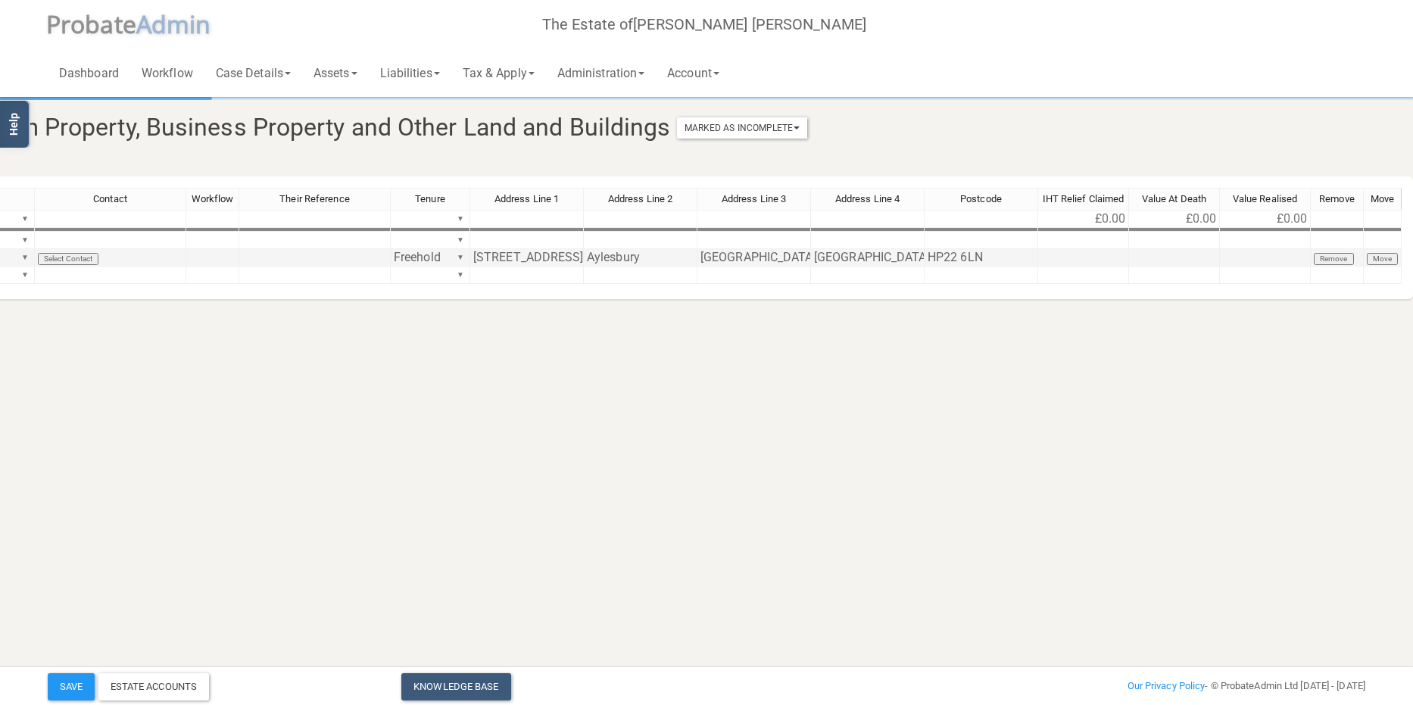
click at [1335, 254] on button "Remove" at bounding box center [1334, 259] width 40 height 12
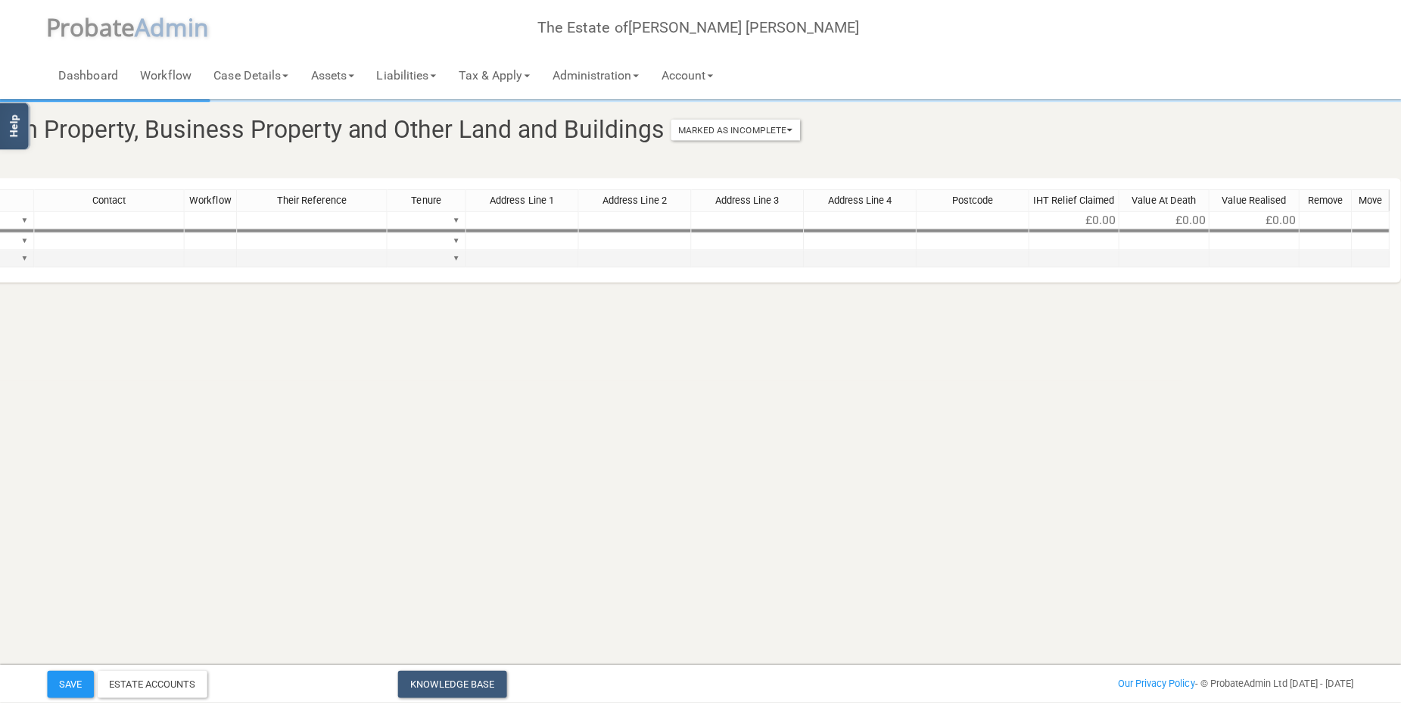
scroll to position [0, 0]
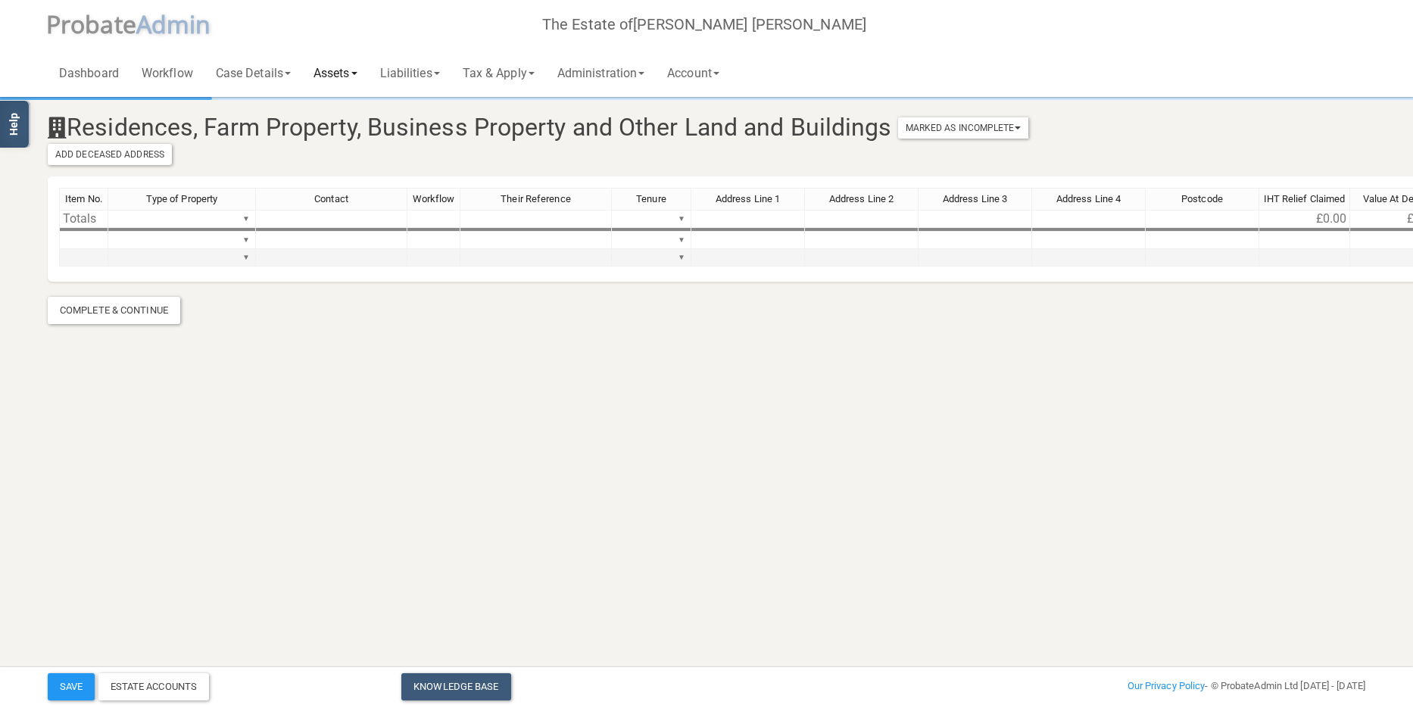
click at [341, 71] on link "Assets" at bounding box center [335, 72] width 67 height 48
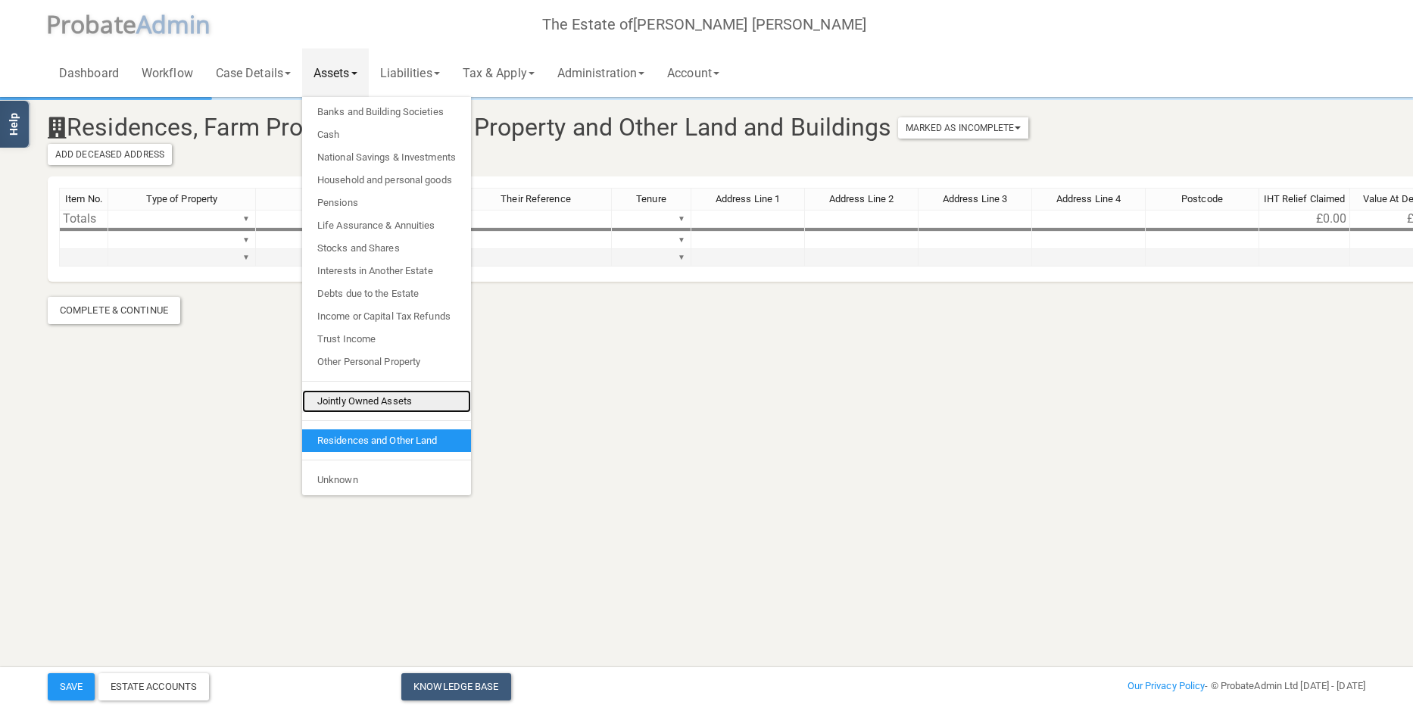
click at [395, 394] on link "Jointly Owned Assets" at bounding box center [386, 401] width 169 height 23
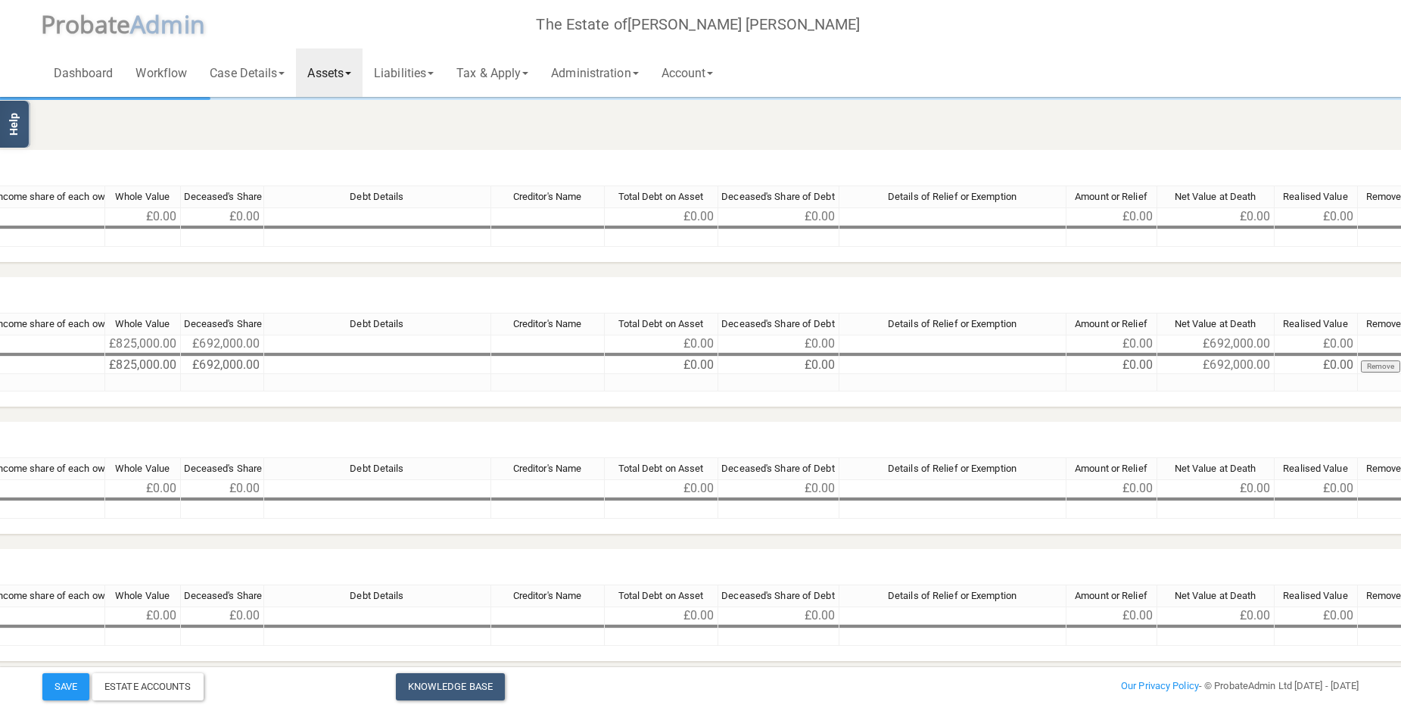
scroll to position [0, 1161]
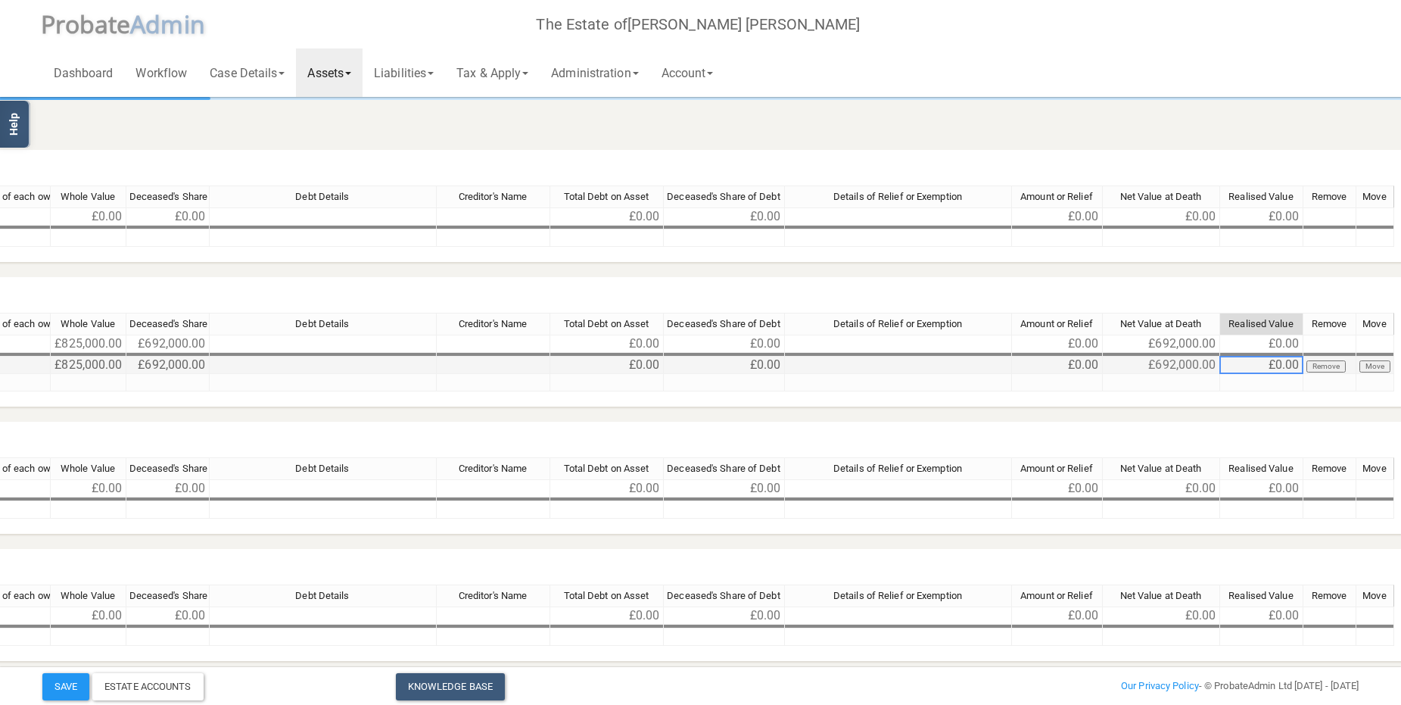
click at [1268, 365] on td "£0.00" at bounding box center [1261, 365] width 83 height 17
type textarea "0"
type textarea "692000"
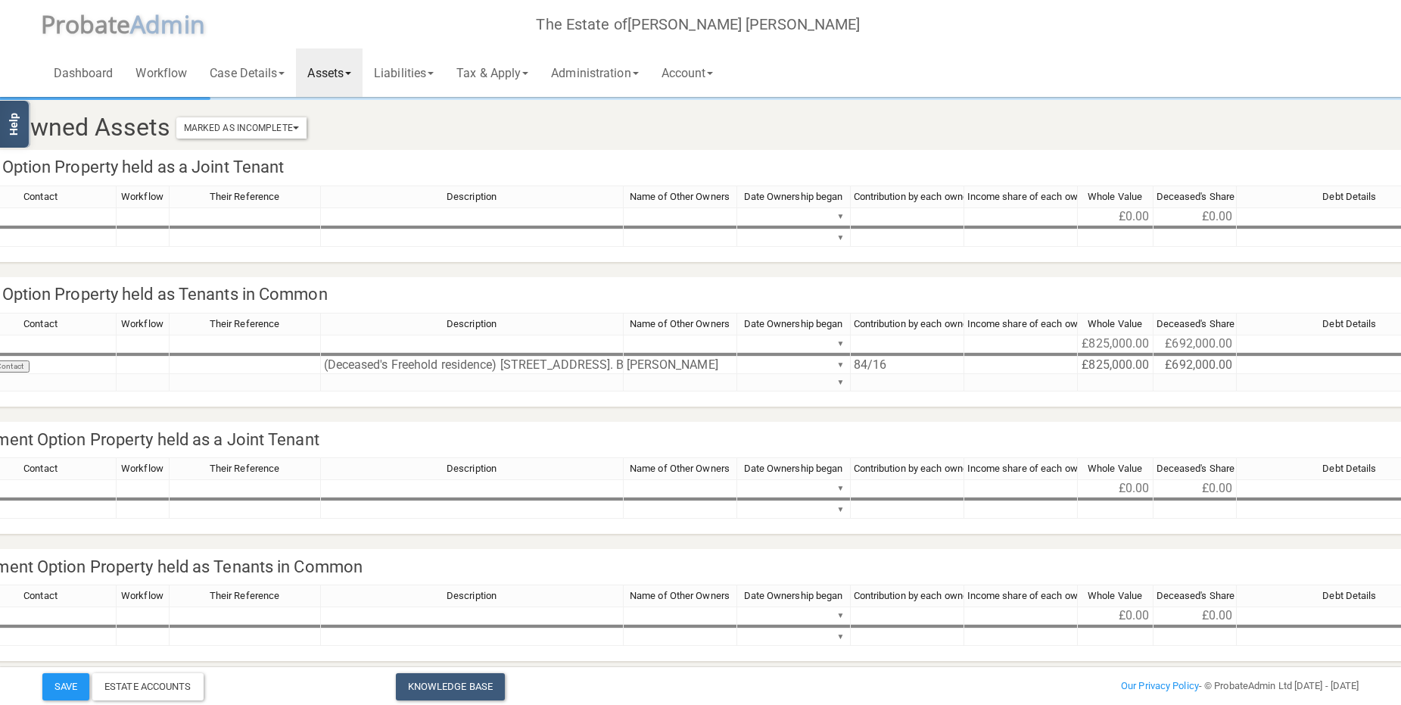
scroll to position [0, 149]
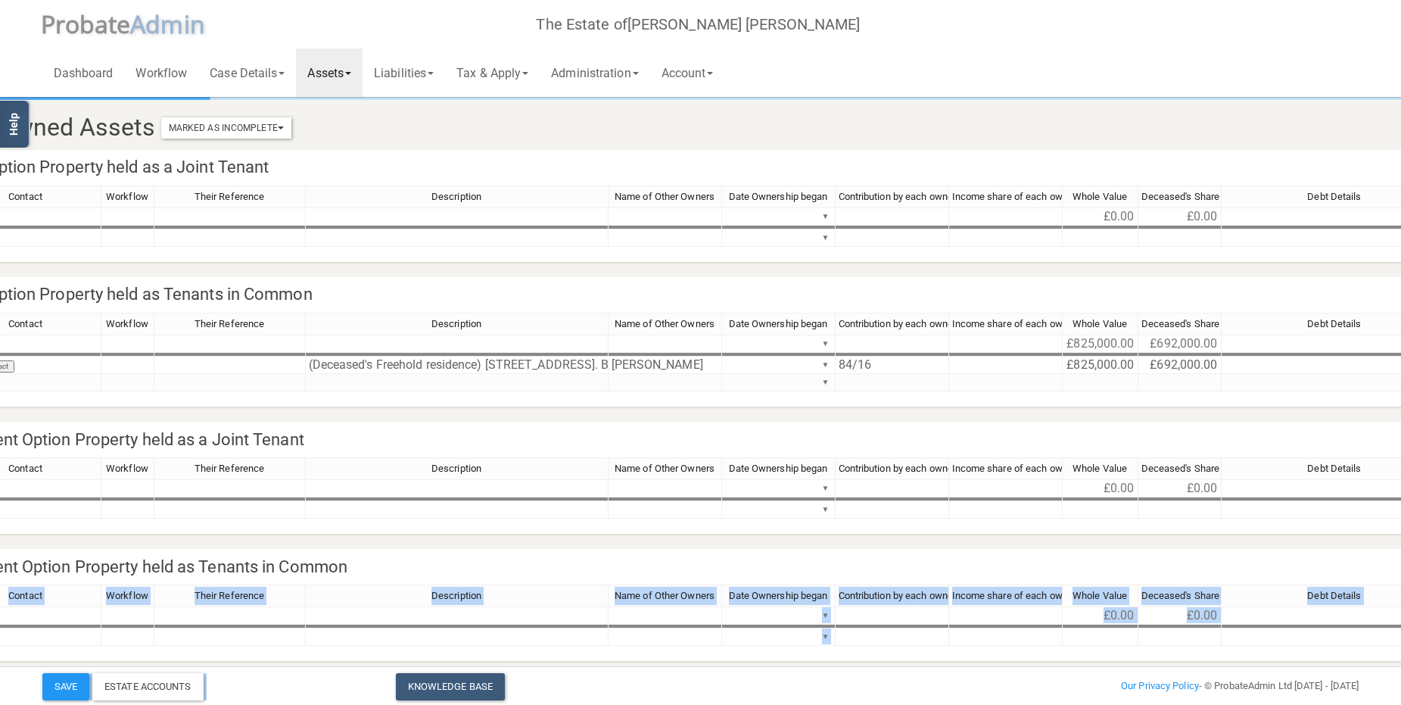
drag, startPoint x: 622, startPoint y: 661, endPoint x: 457, endPoint y: 675, distance: 165.7
click at [457, 675] on div "Toggle navigation P robate A dmin The Estate of Alec William Grant Dashboard Wo…" at bounding box center [551, 380] width 1401 height 760
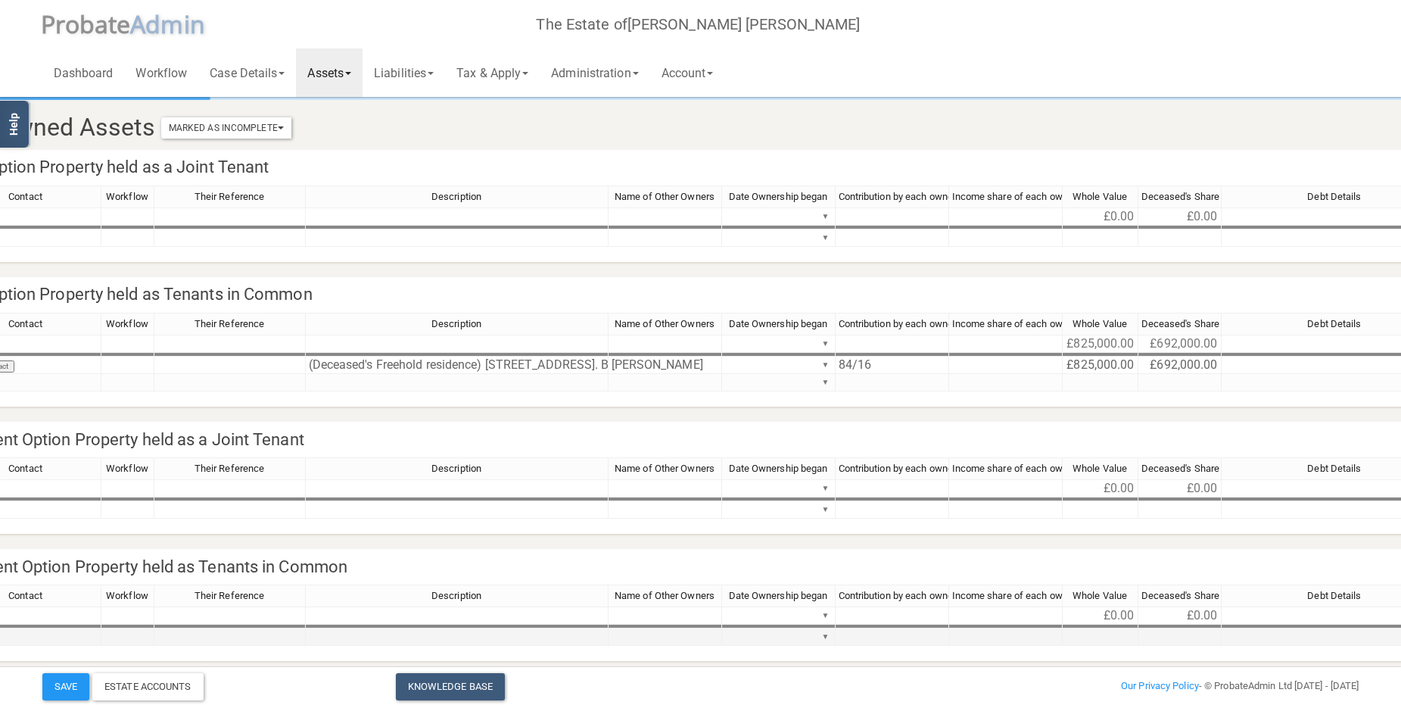
click at [371, 638] on td at bounding box center [457, 636] width 303 height 17
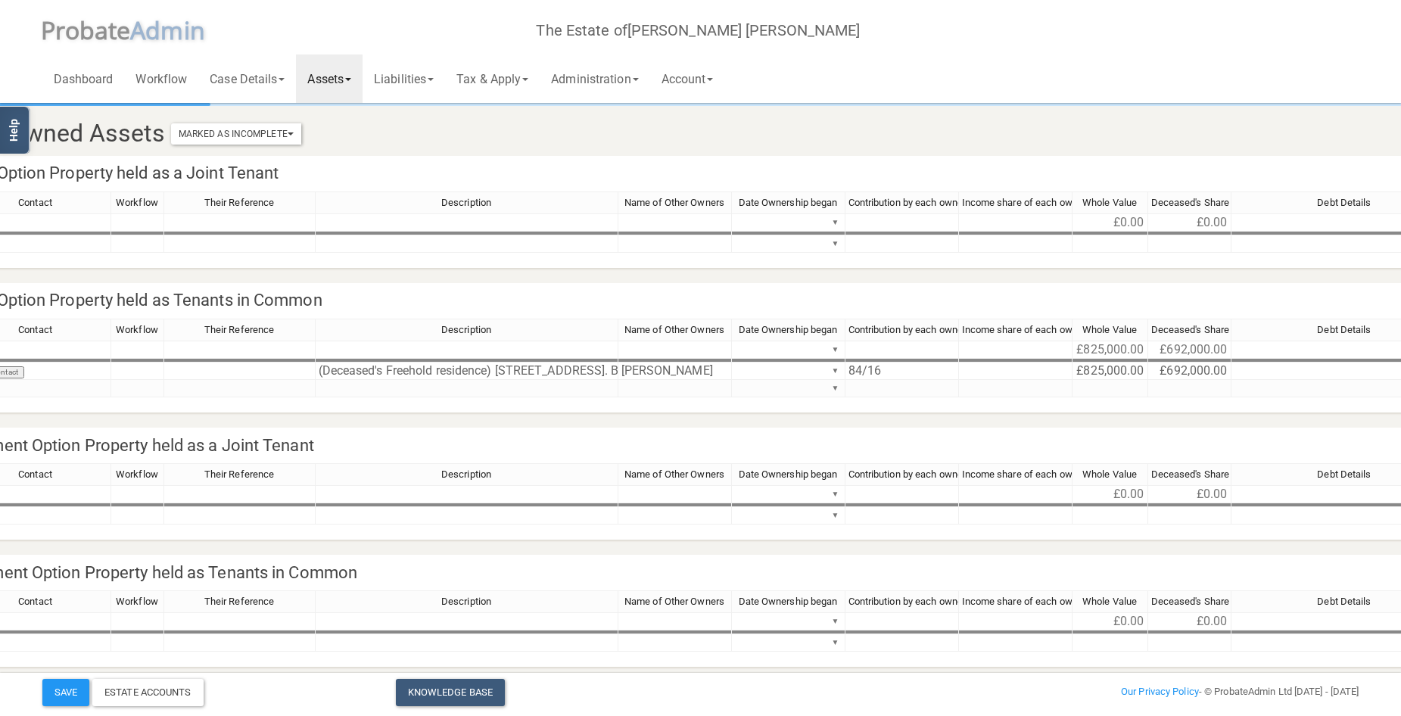
scroll to position [0, 0]
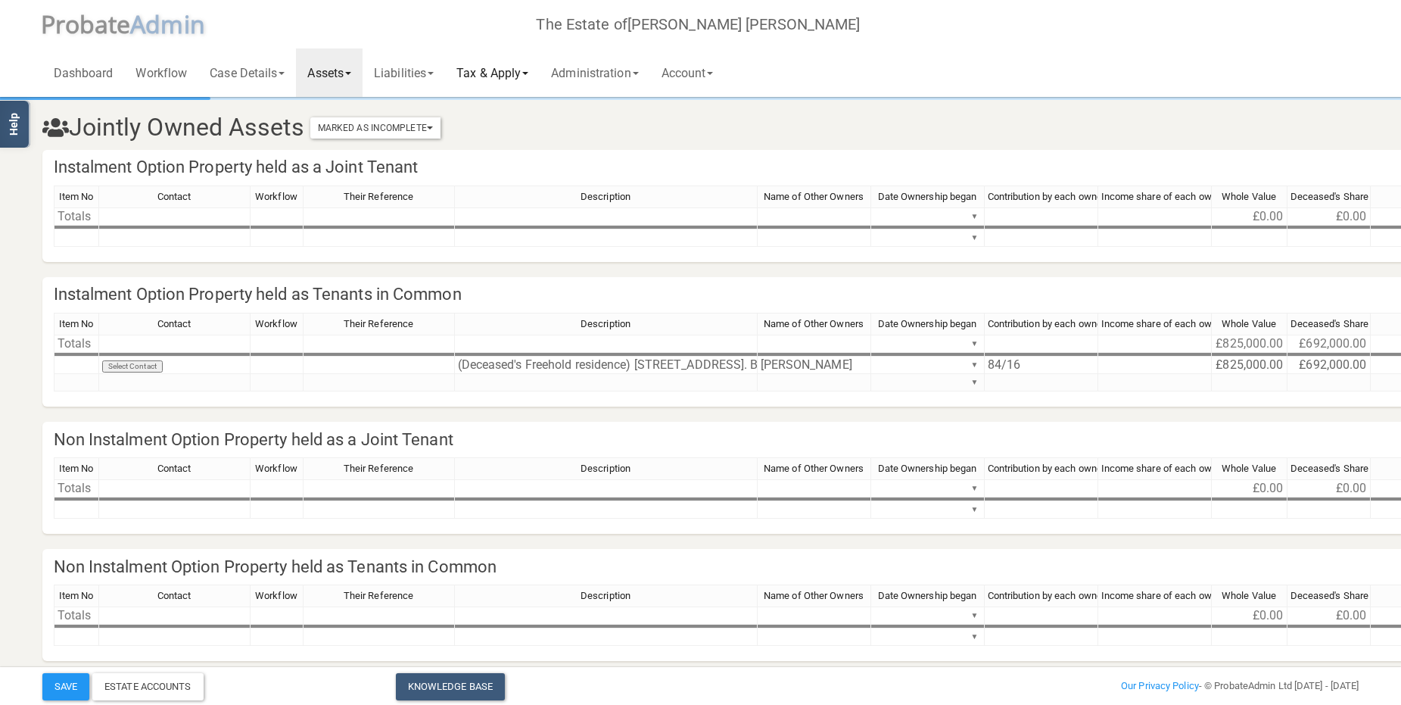
click at [531, 68] on link "Tax & Apply" at bounding box center [492, 72] width 95 height 48
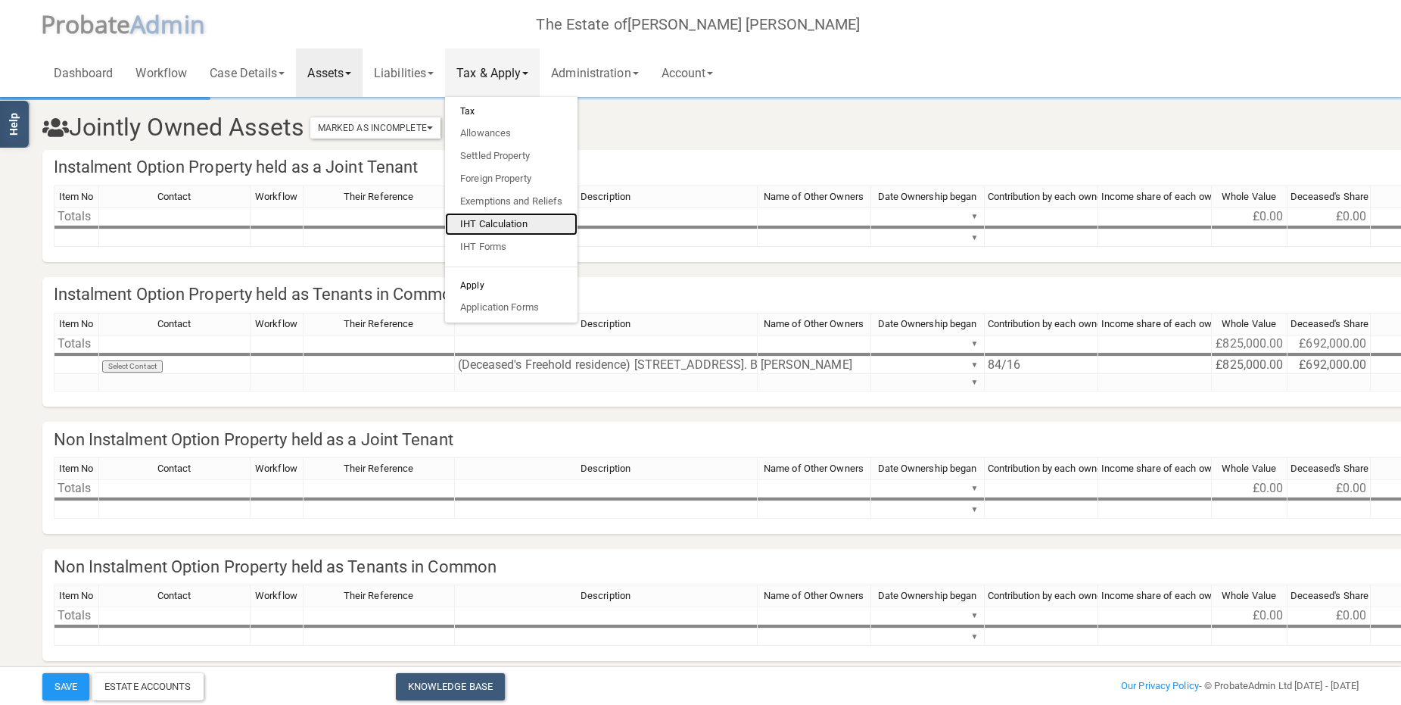
click at [513, 223] on link "IHT Calculation" at bounding box center [511, 224] width 132 height 23
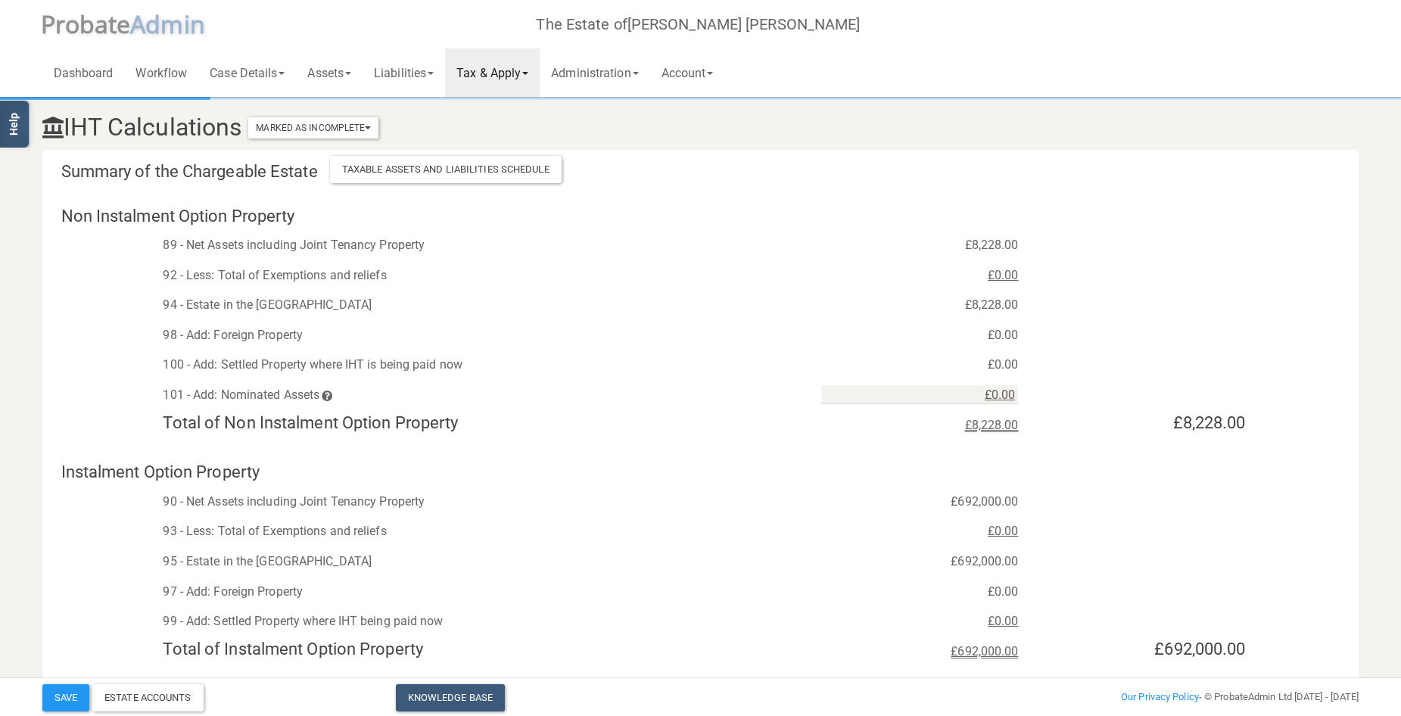
click at [525, 72] on link "Tax & Apply" at bounding box center [492, 72] width 95 height 48
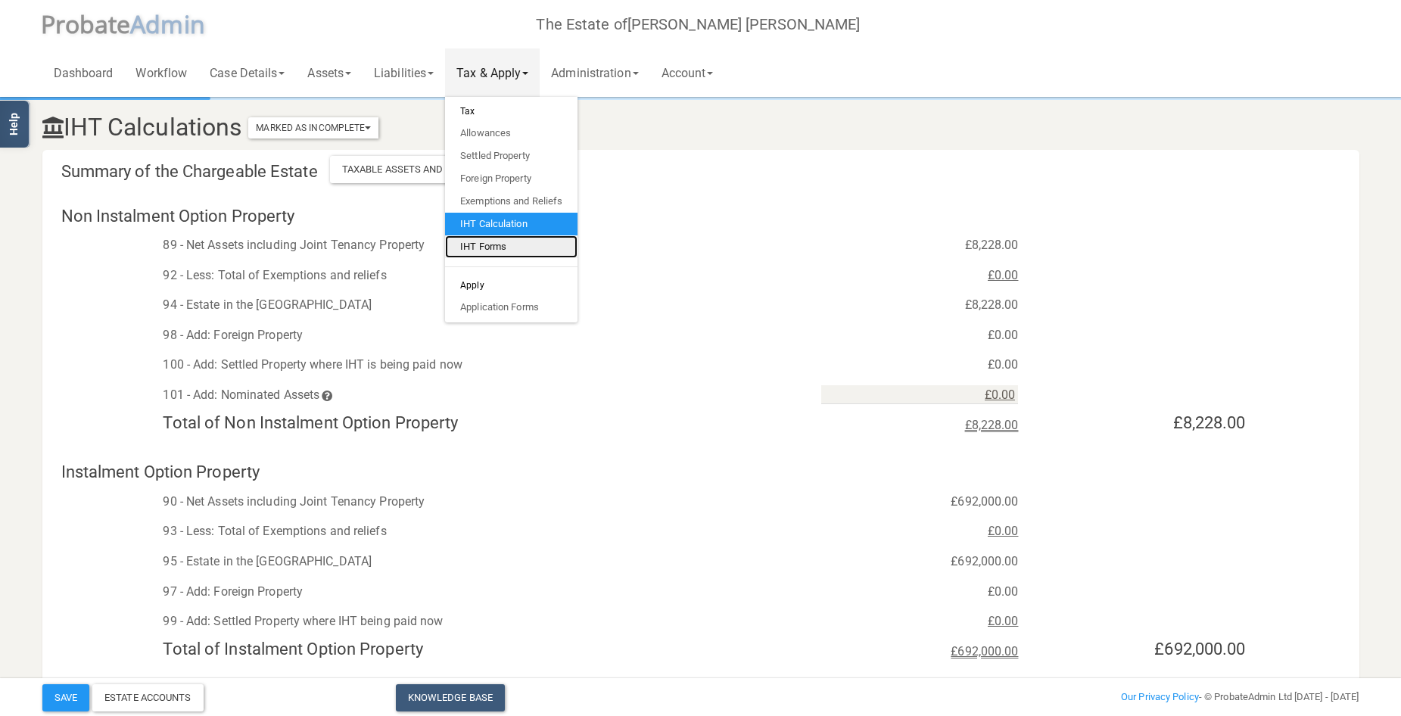
click at [509, 244] on link "IHT Forms" at bounding box center [511, 246] width 132 height 23
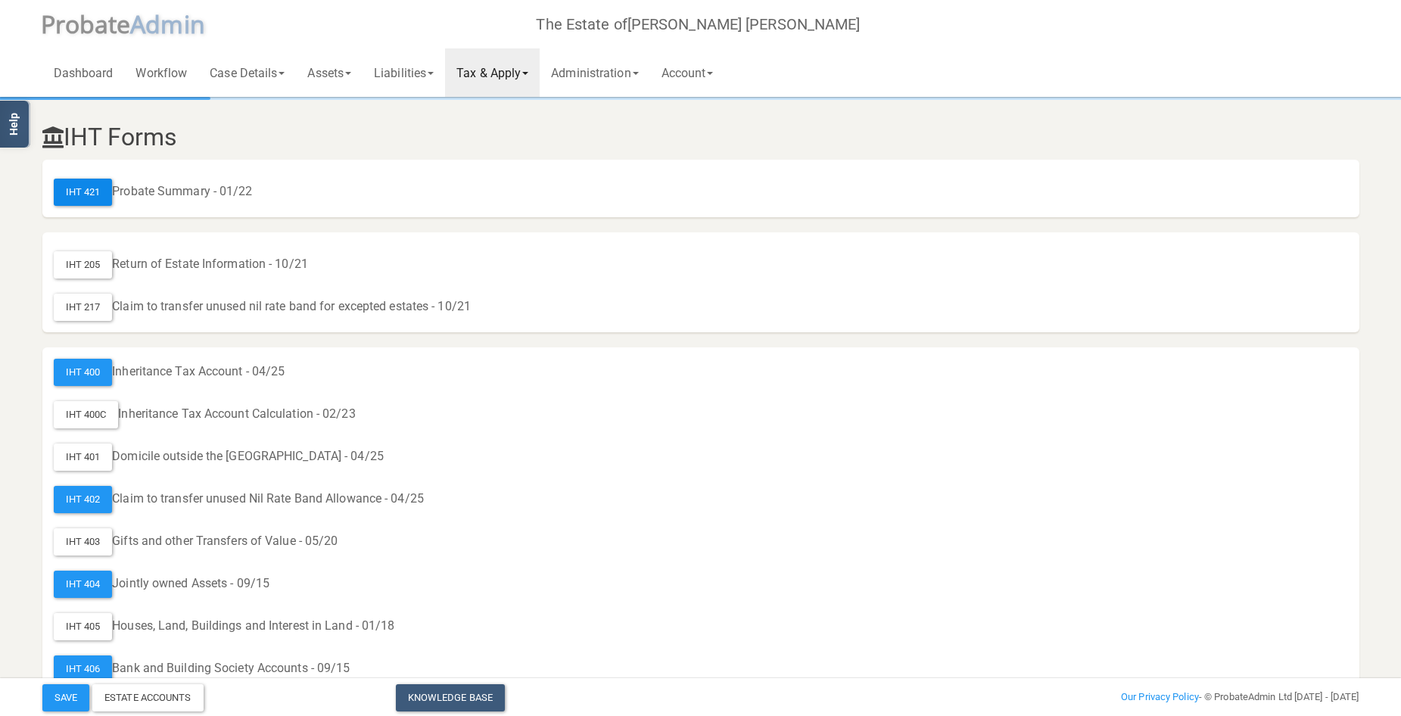
click at [85, 191] on div "IHT 421" at bounding box center [83, 192] width 59 height 27
click at [83, 369] on div "IHT 400" at bounding box center [83, 372] width 59 height 27
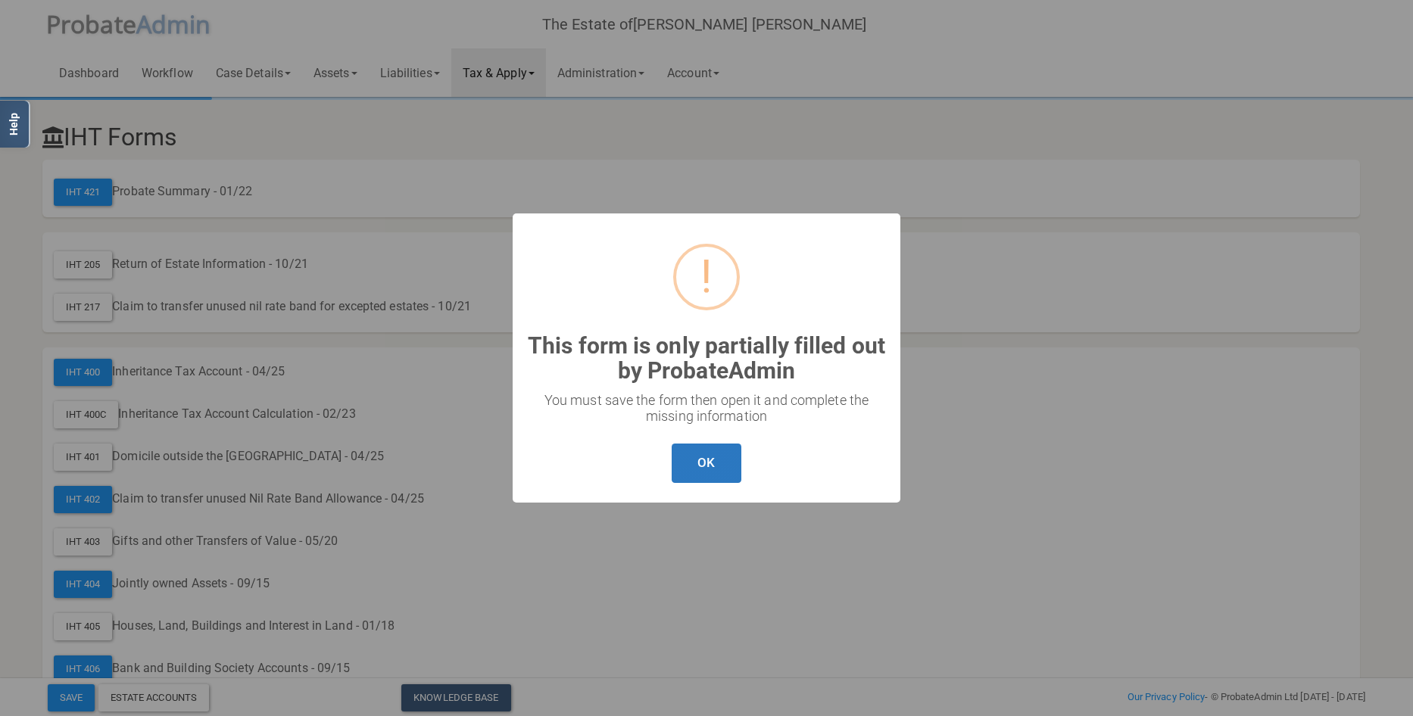
click at [714, 453] on button "OK" at bounding box center [706, 464] width 69 height 40
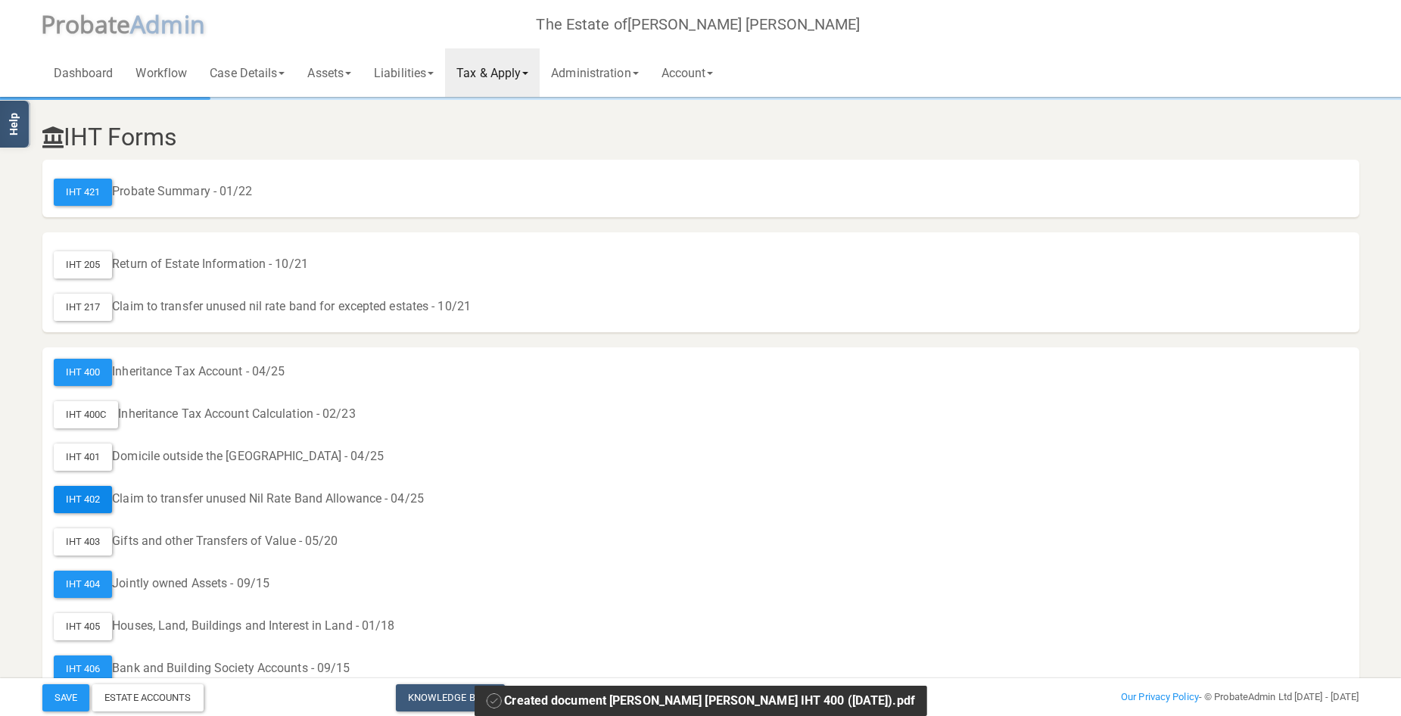
click at [79, 494] on div "IHT 402" at bounding box center [83, 499] width 59 height 27
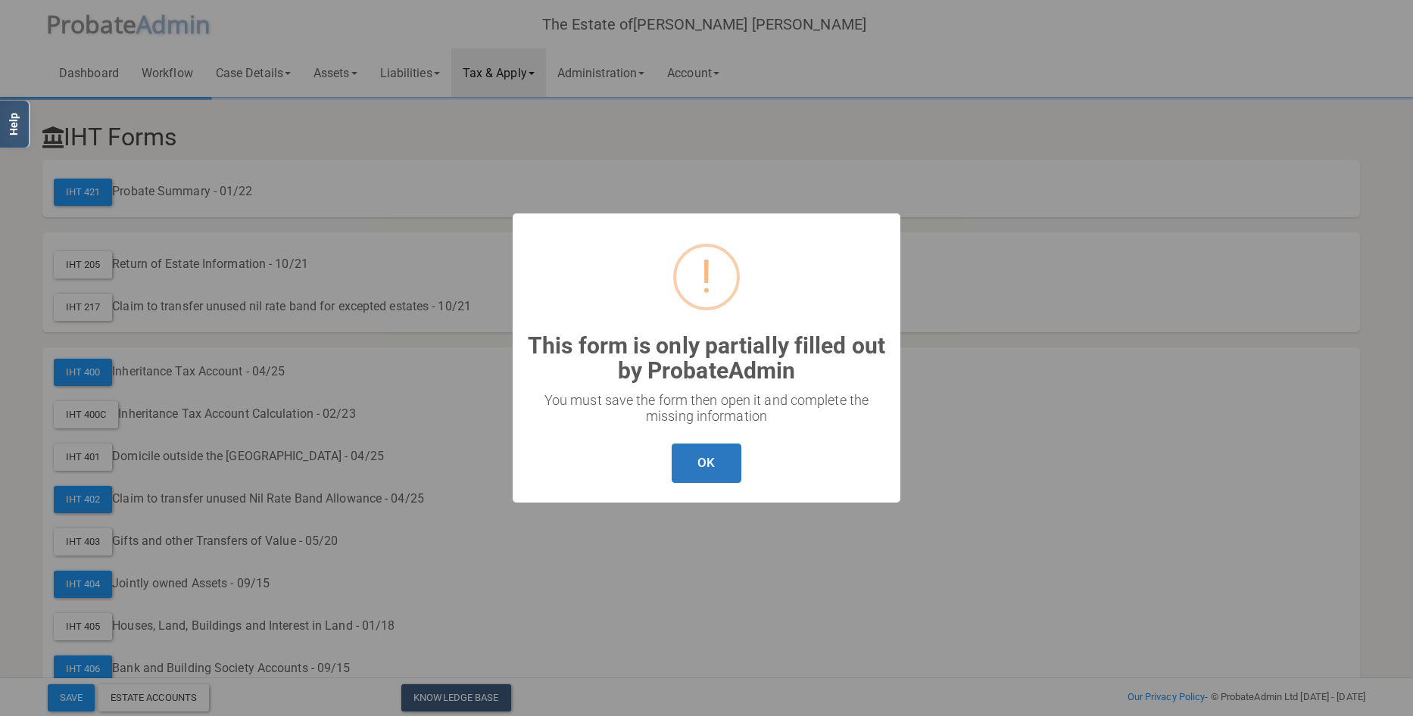
click at [717, 463] on button "OK" at bounding box center [706, 464] width 69 height 40
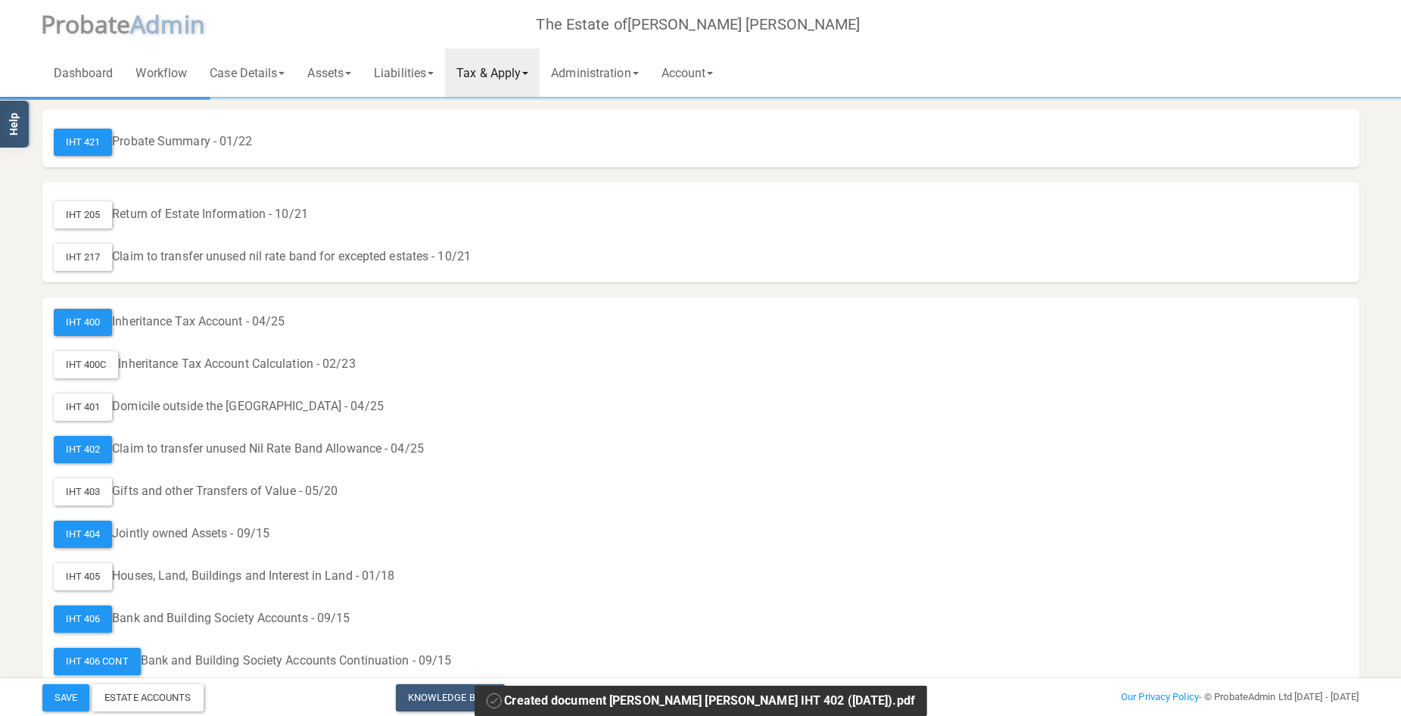
scroll to position [151, 0]
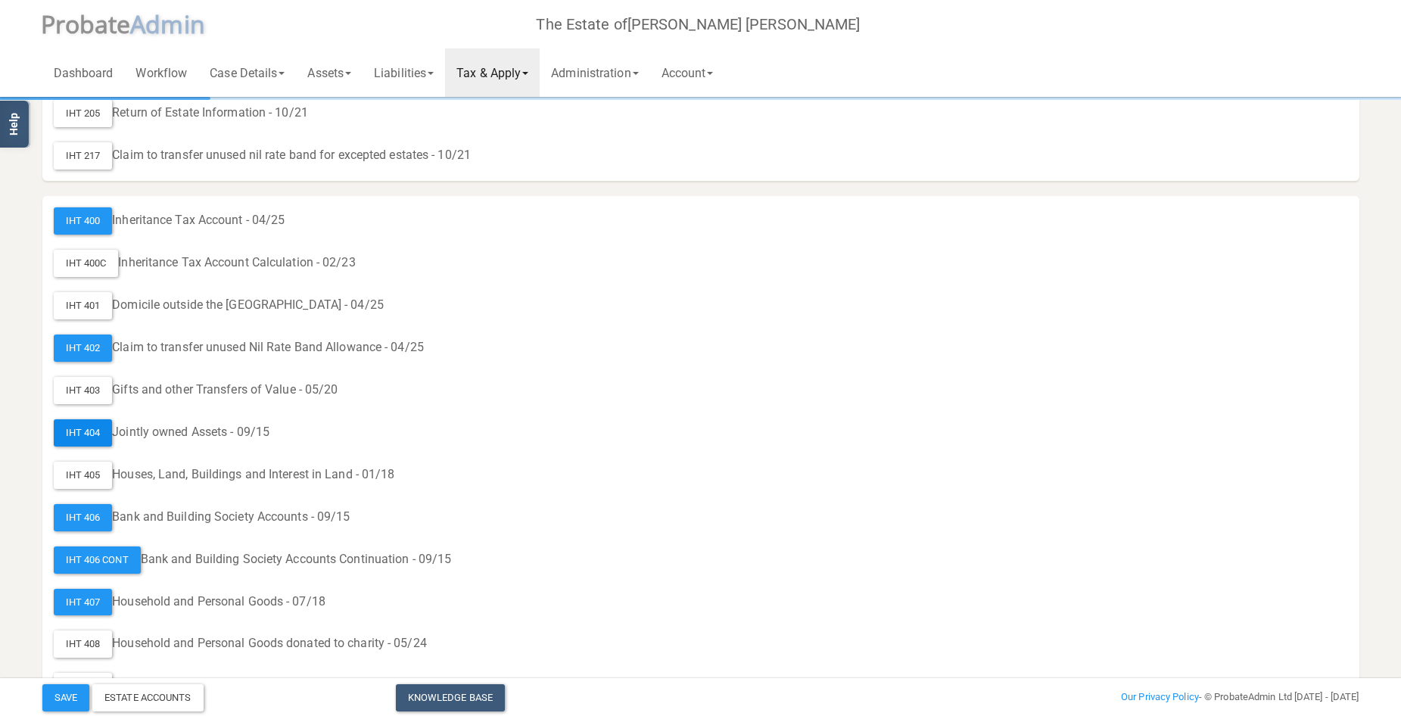
click at [78, 432] on div "IHT 404" at bounding box center [83, 432] width 59 height 27
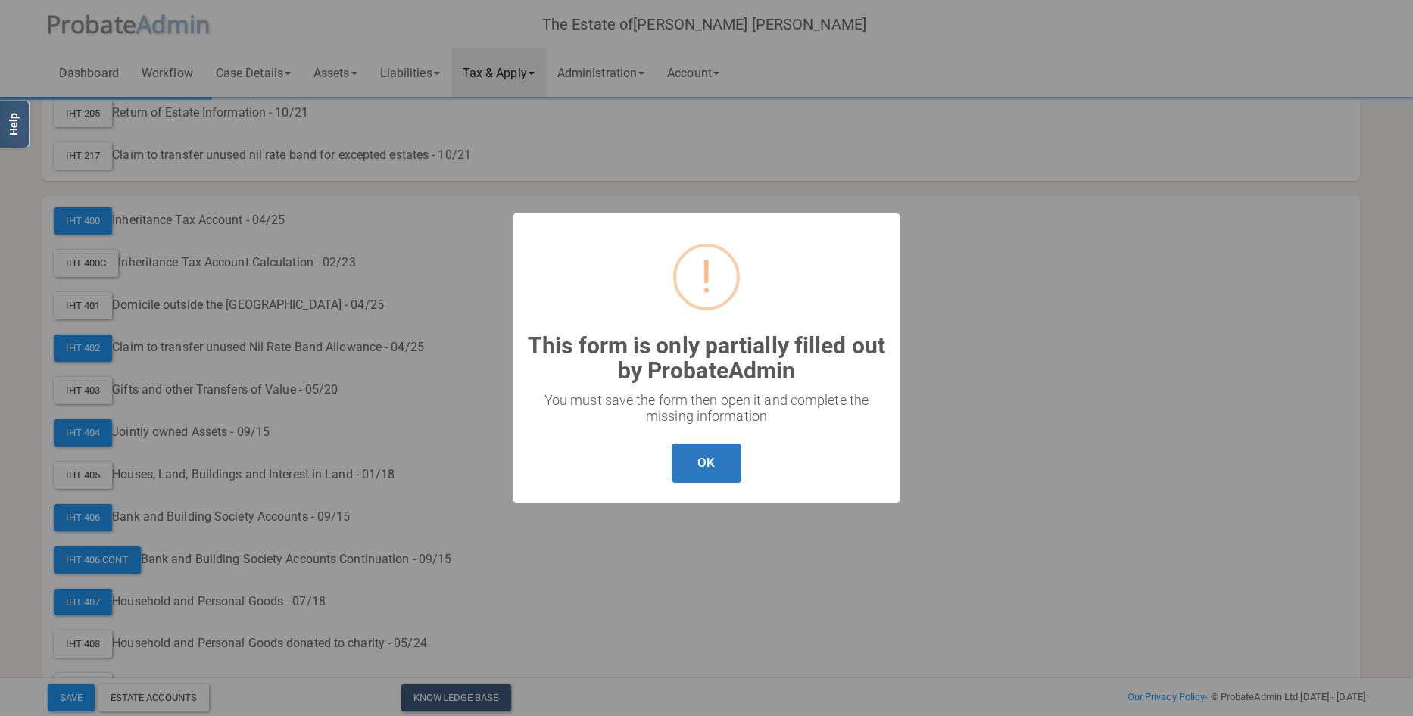
click at [695, 455] on button "OK" at bounding box center [706, 464] width 69 height 40
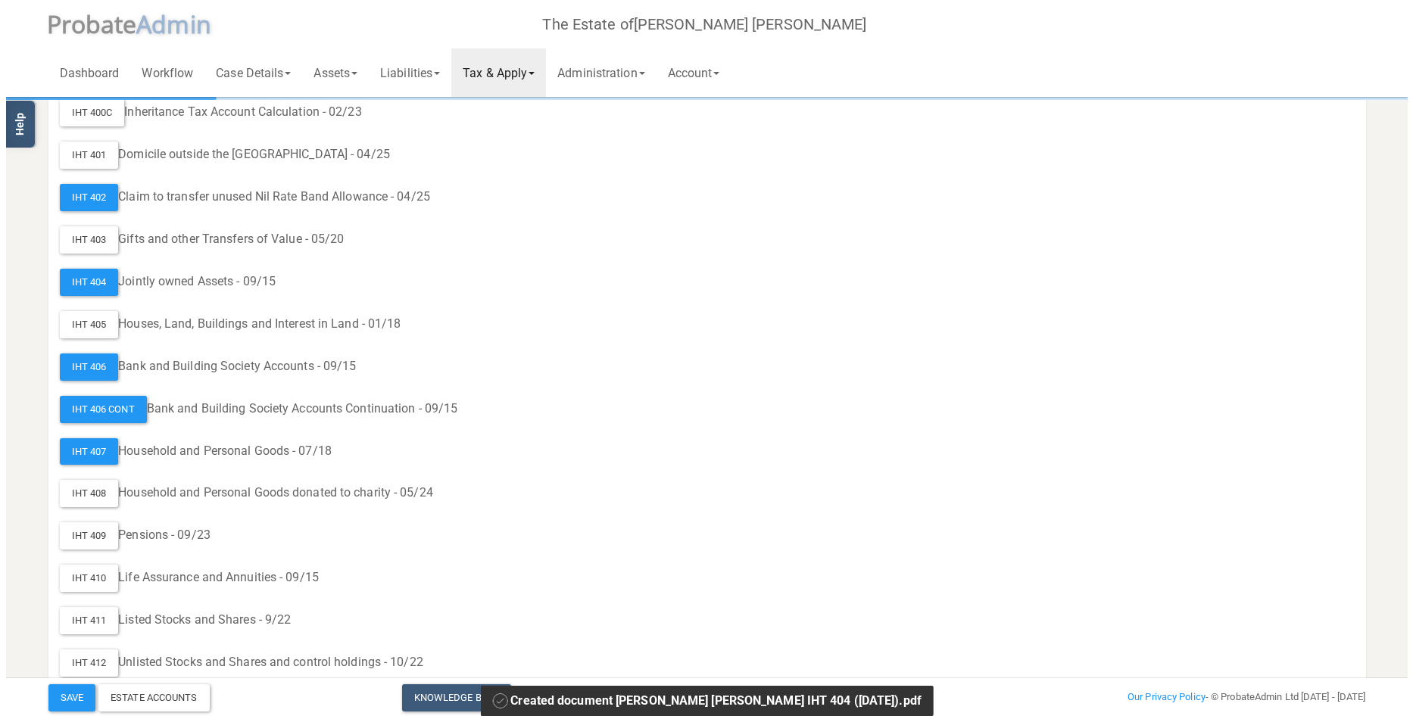
scroll to position [303, 0]
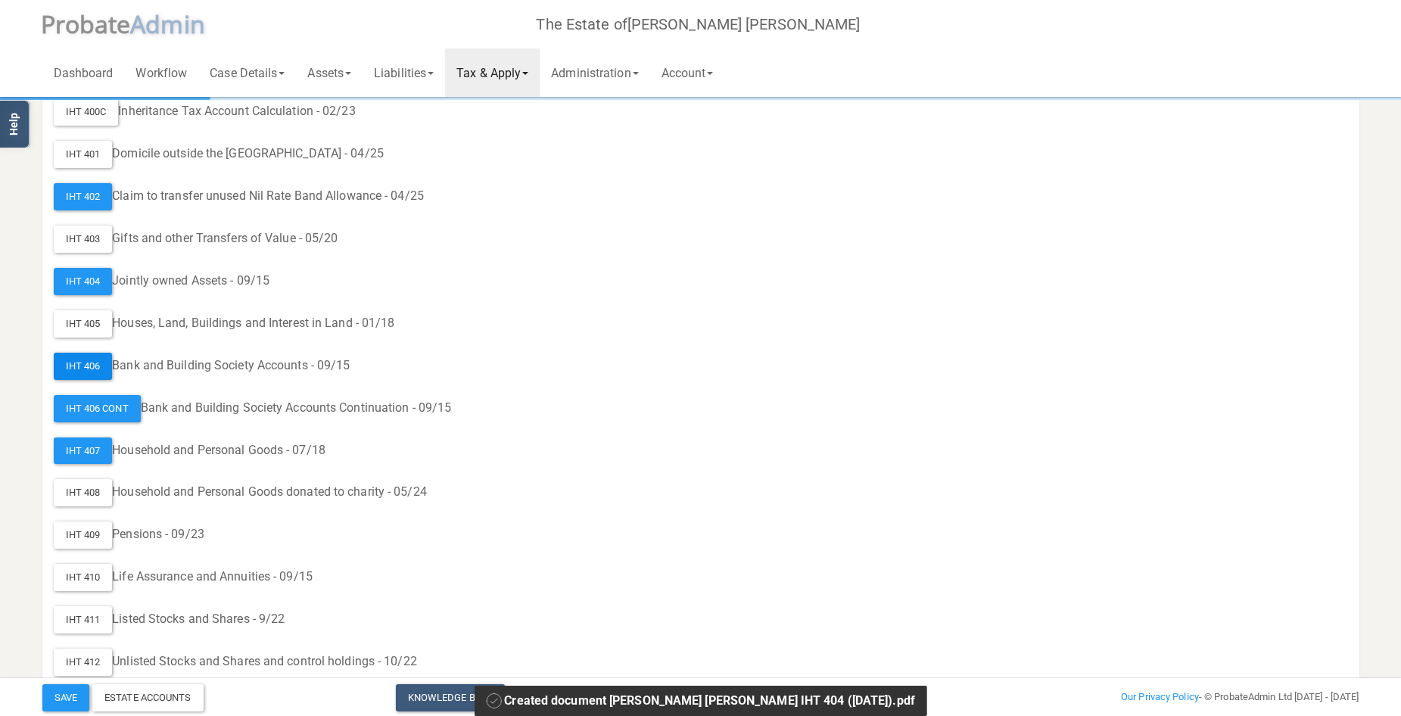
click at [86, 365] on div "IHT 406" at bounding box center [83, 366] width 59 height 27
click at [107, 406] on div "IHT 406 Cont" at bounding box center [97, 408] width 87 height 27
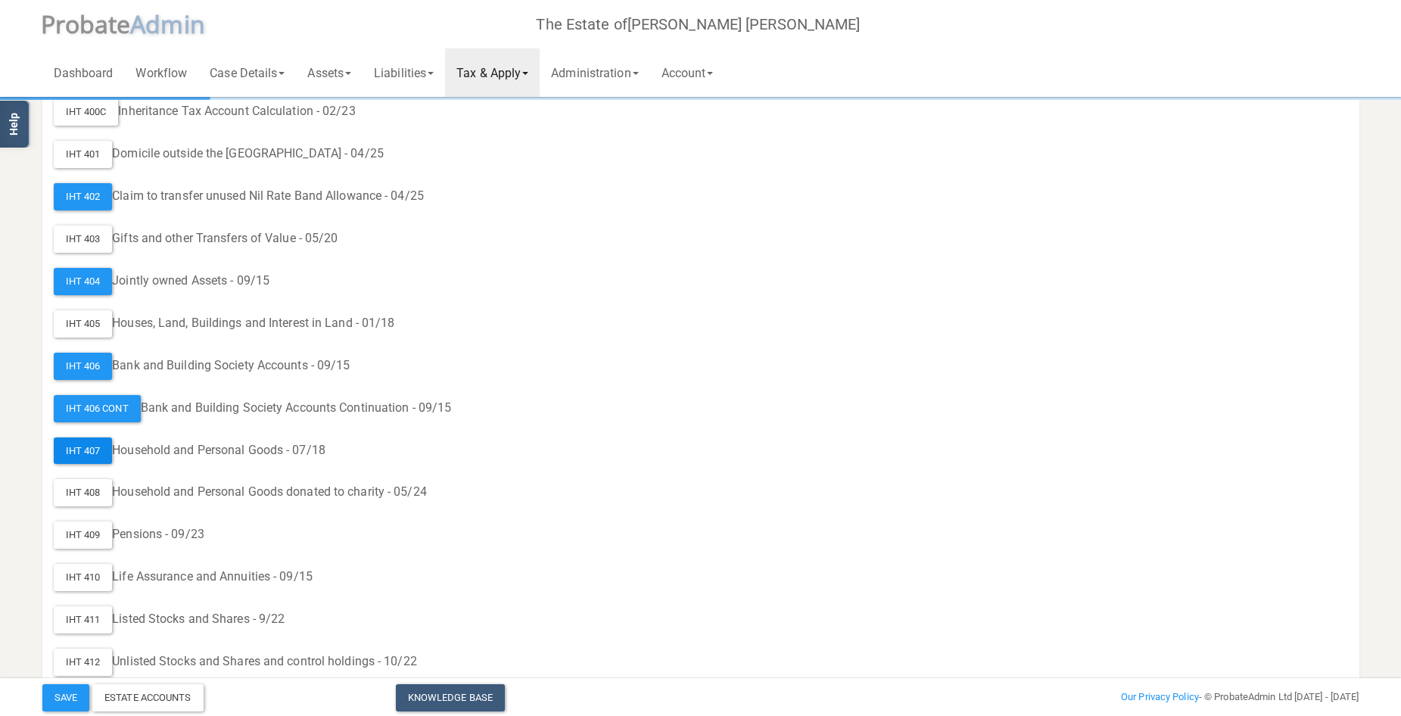
click at [80, 450] on div "IHT 407" at bounding box center [83, 451] width 59 height 27
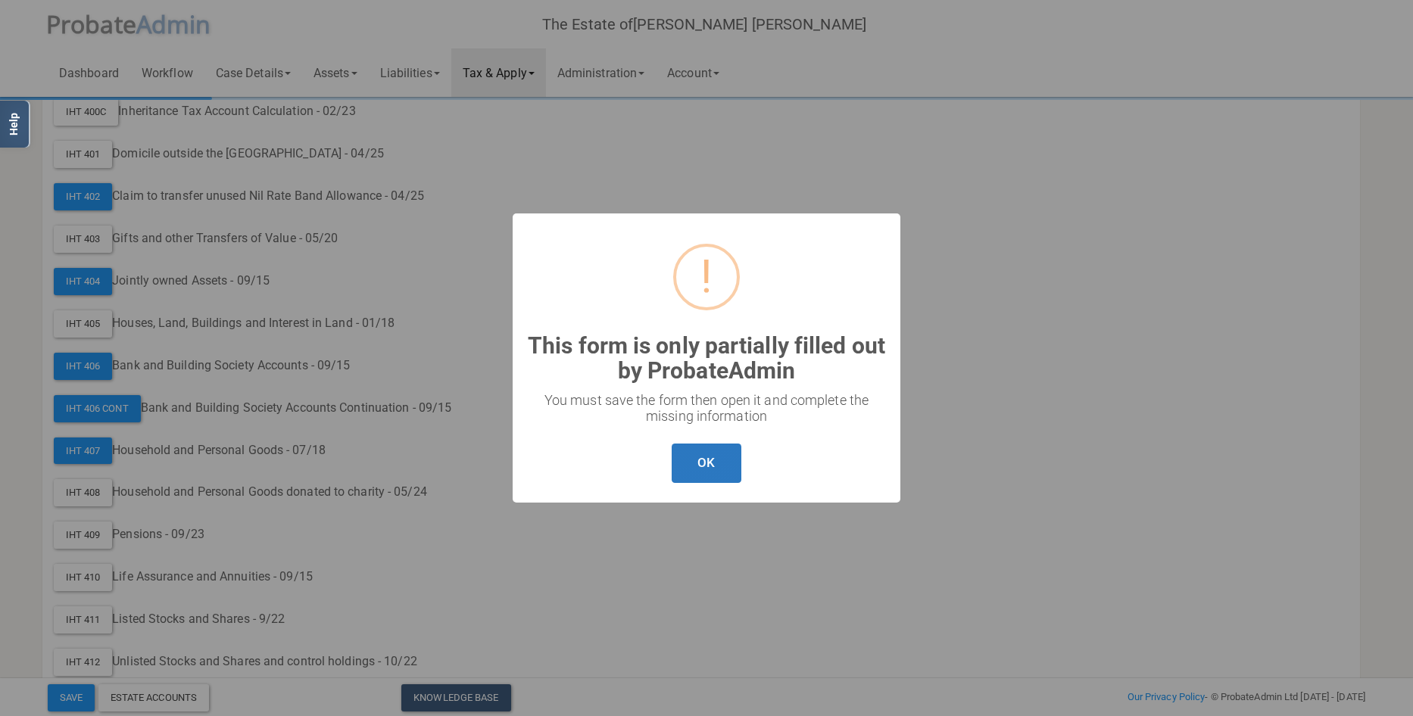
click at [723, 454] on button "OK" at bounding box center [706, 464] width 69 height 40
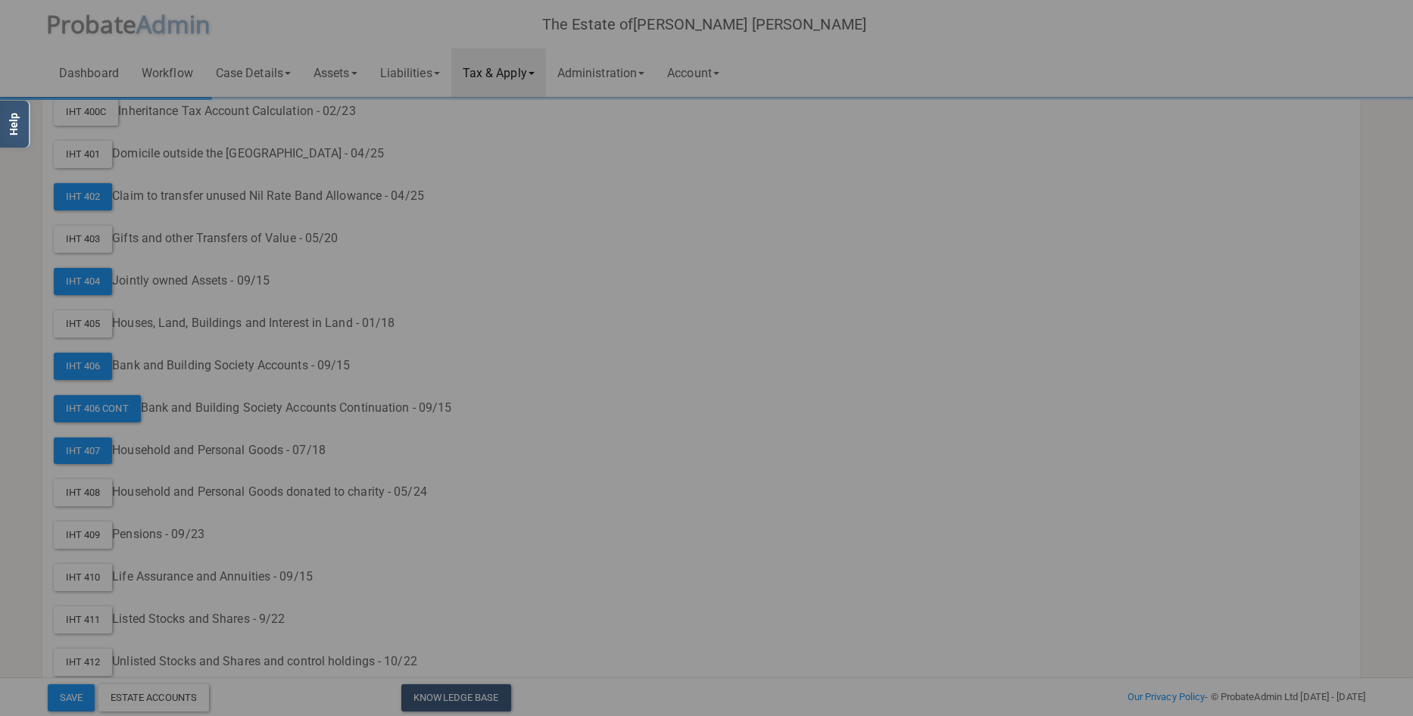
click at [636, 321] on div "? ! i This form is only partially filled out by ProbateAdmin ×" at bounding box center [706, 335] width 179 height 82
click at [640, 346] on h2 "This form is only partially filled out by ProbateAdmin" at bounding box center [706, 358] width 179 height 25
click at [688, 360] on h2 "This form is only partially filled out by ProbateAdmin" at bounding box center [706, 358] width 179 height 25
click at [617, 357] on h2 "This form is only partially filled out by ProbateAdmin" at bounding box center [706, 358] width 179 height 25
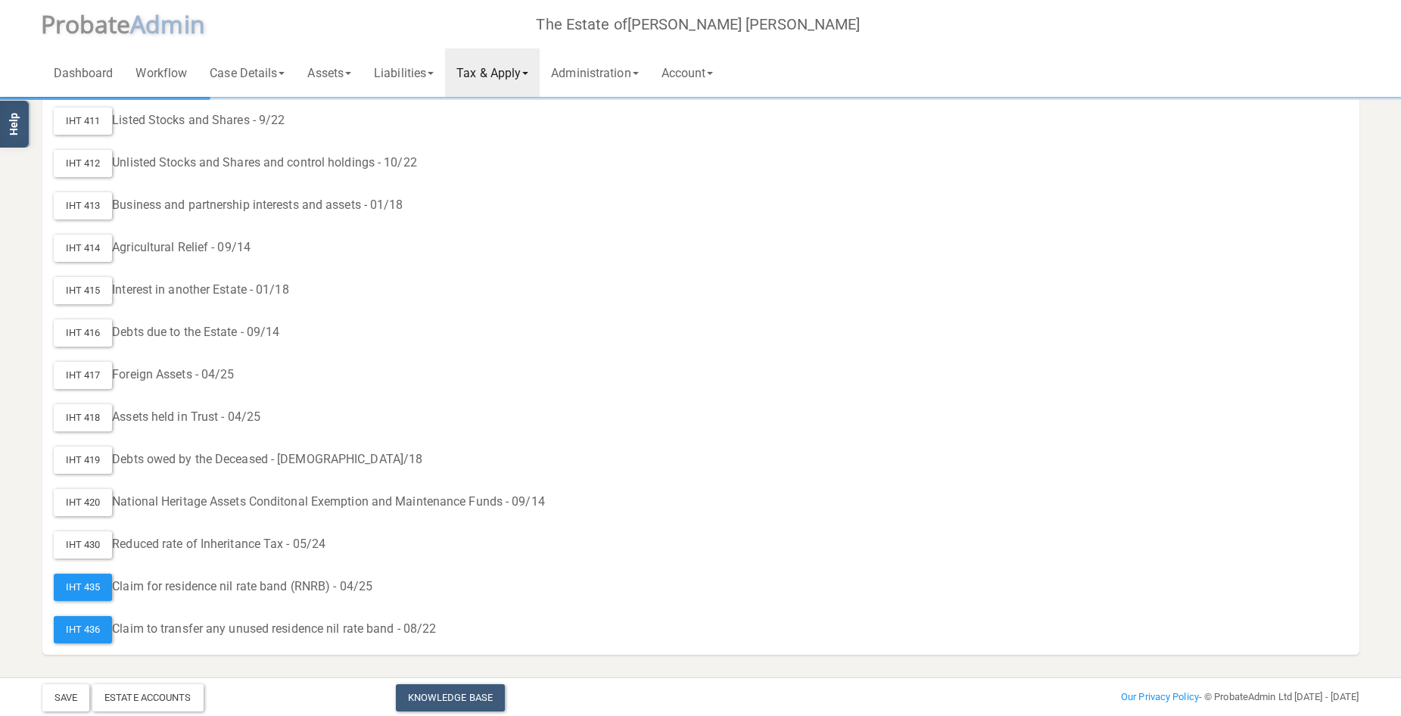
scroll to position [812, 0]
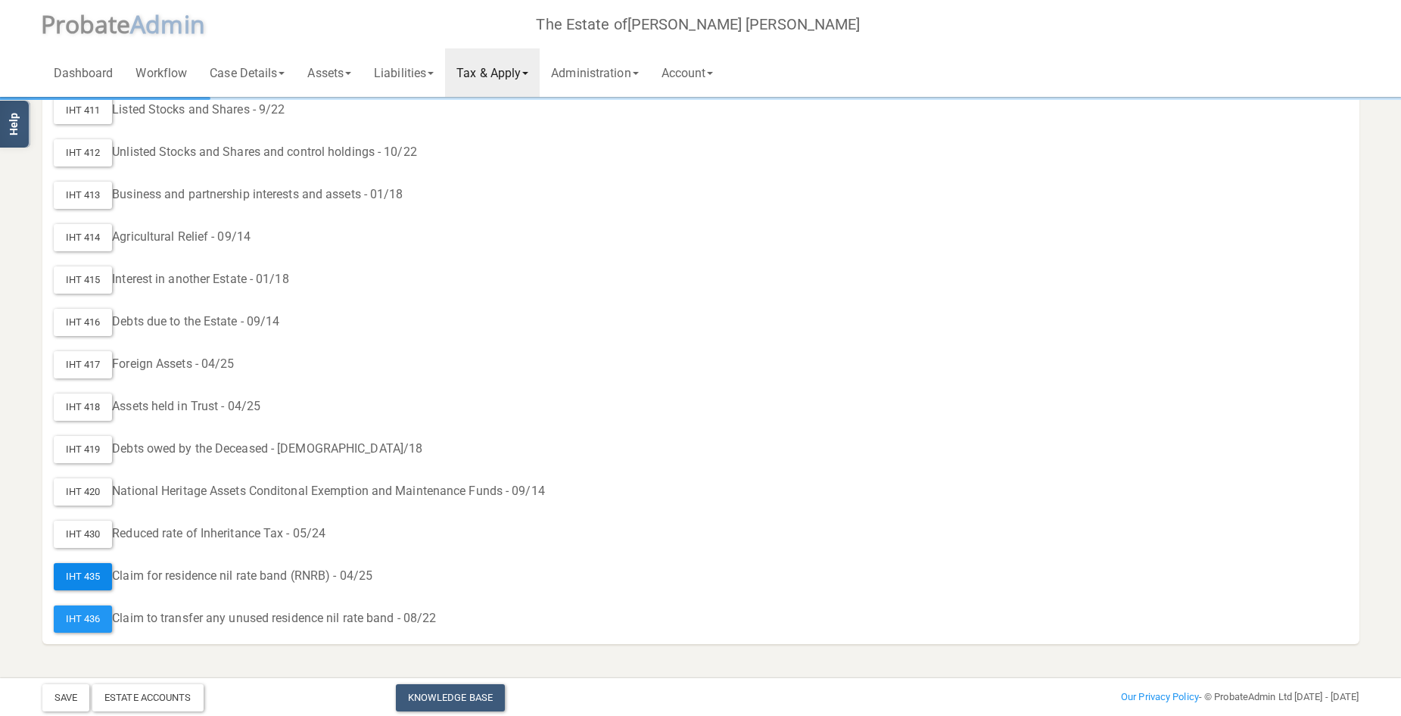
click at [92, 568] on div "IHT 435" at bounding box center [83, 576] width 59 height 27
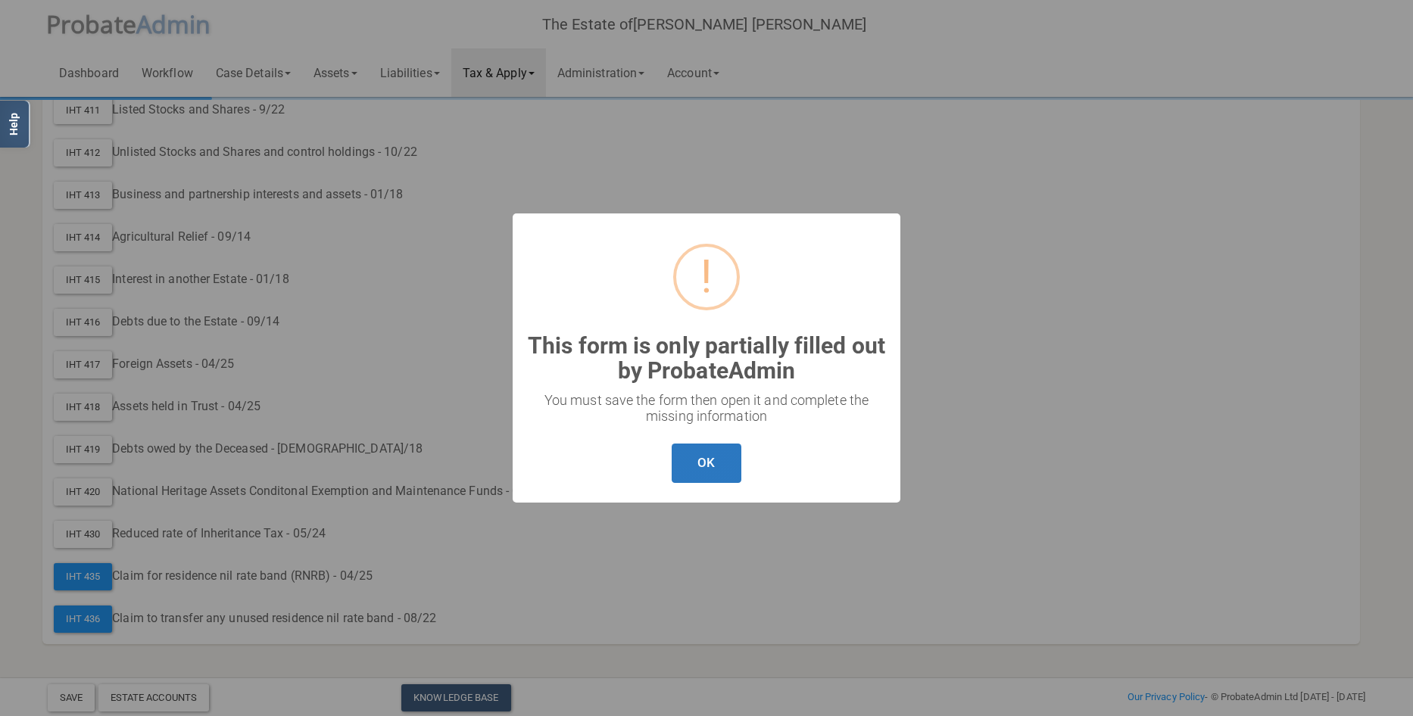
click at [689, 459] on button "OK" at bounding box center [706, 464] width 69 height 40
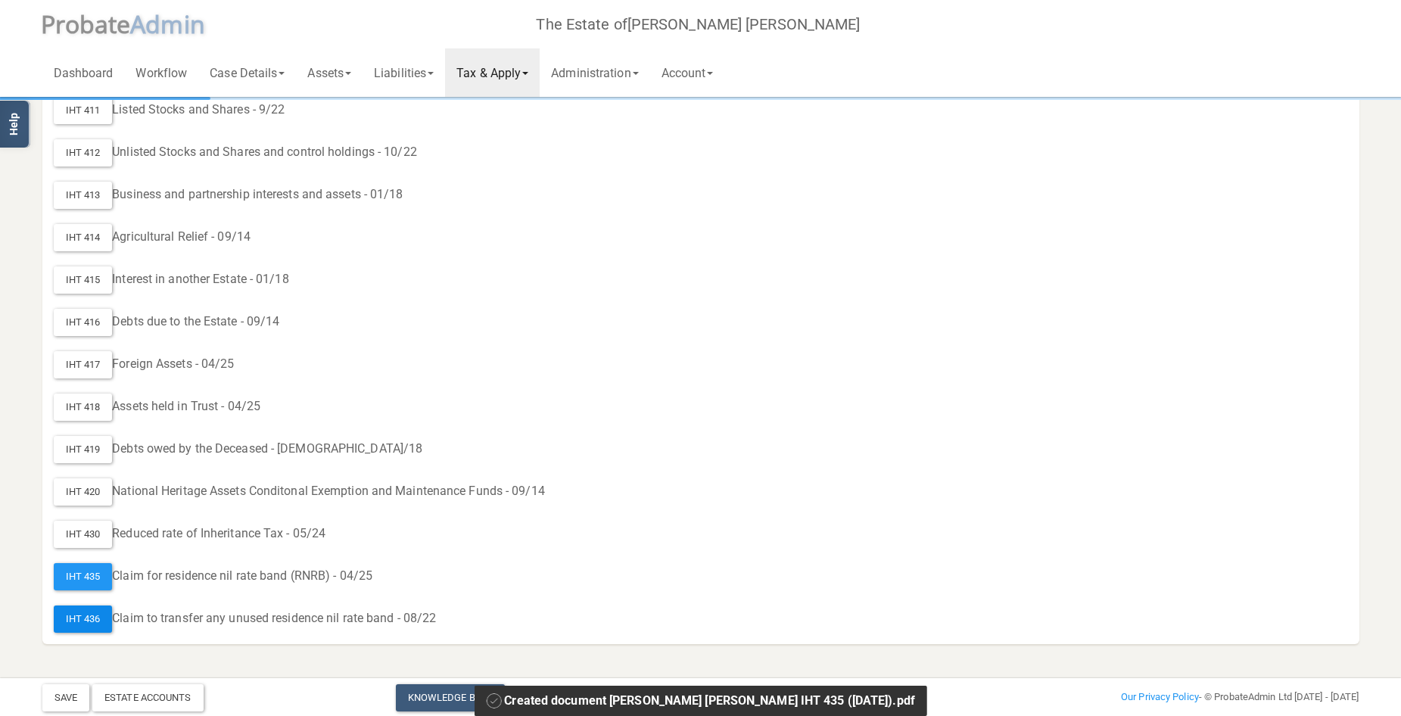
click at [83, 621] on div "IHT 436" at bounding box center [83, 619] width 59 height 27
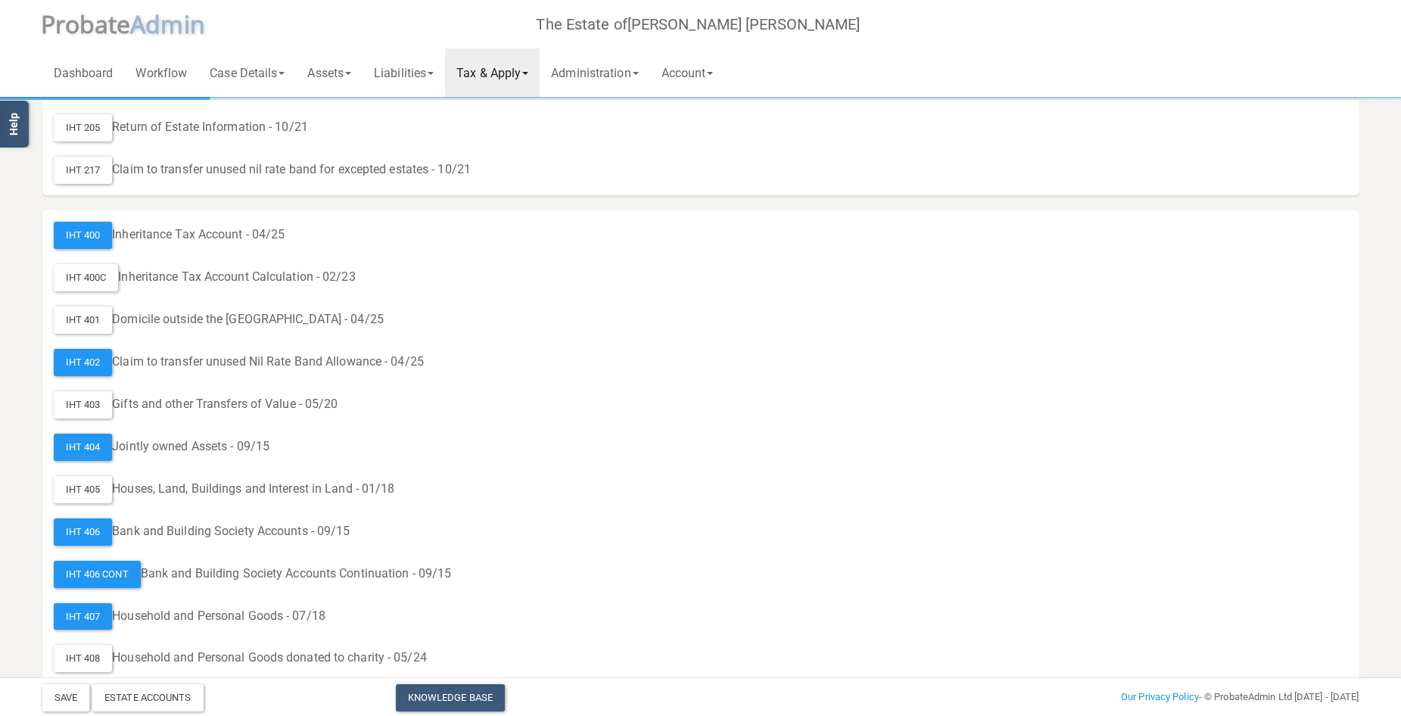
scroll to position [0, 0]
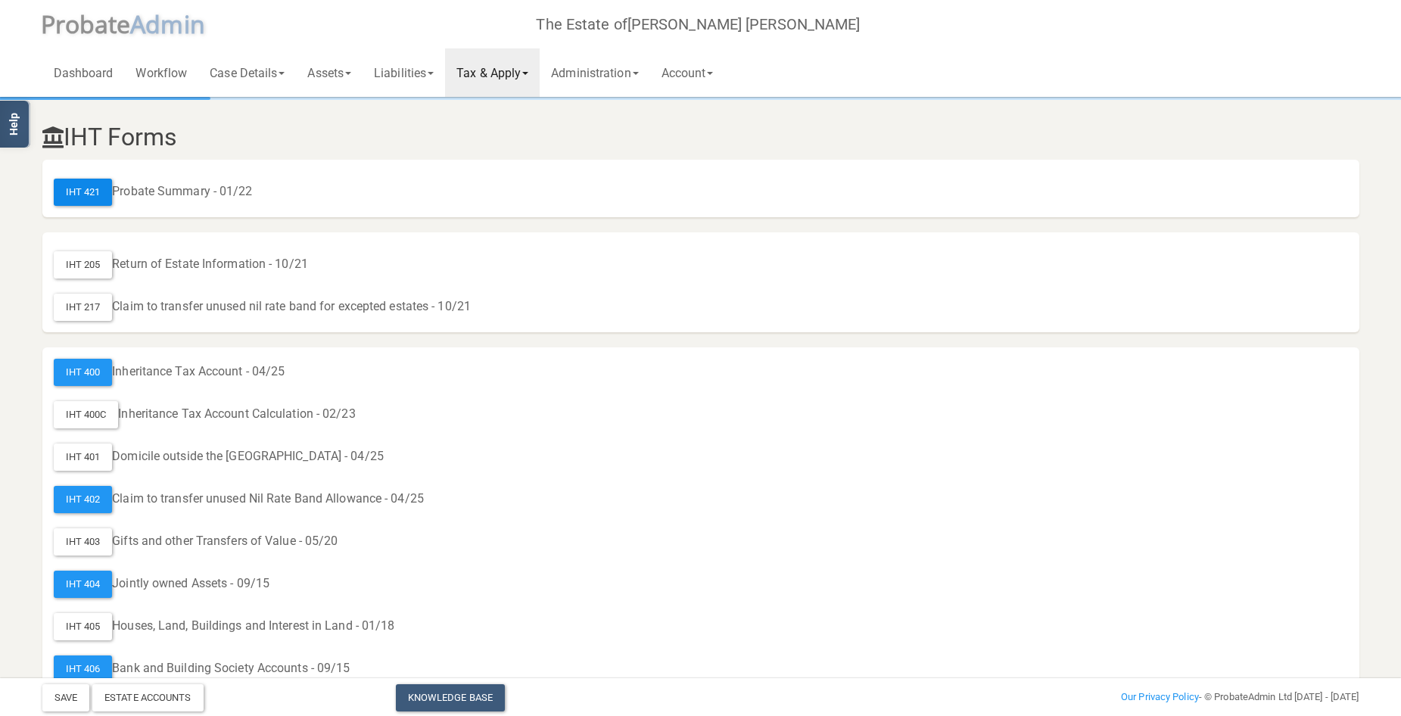
click at [99, 192] on div "IHT 421" at bounding box center [83, 192] width 59 height 27
click at [79, 368] on div "IHT 400" at bounding box center [83, 372] width 59 height 27
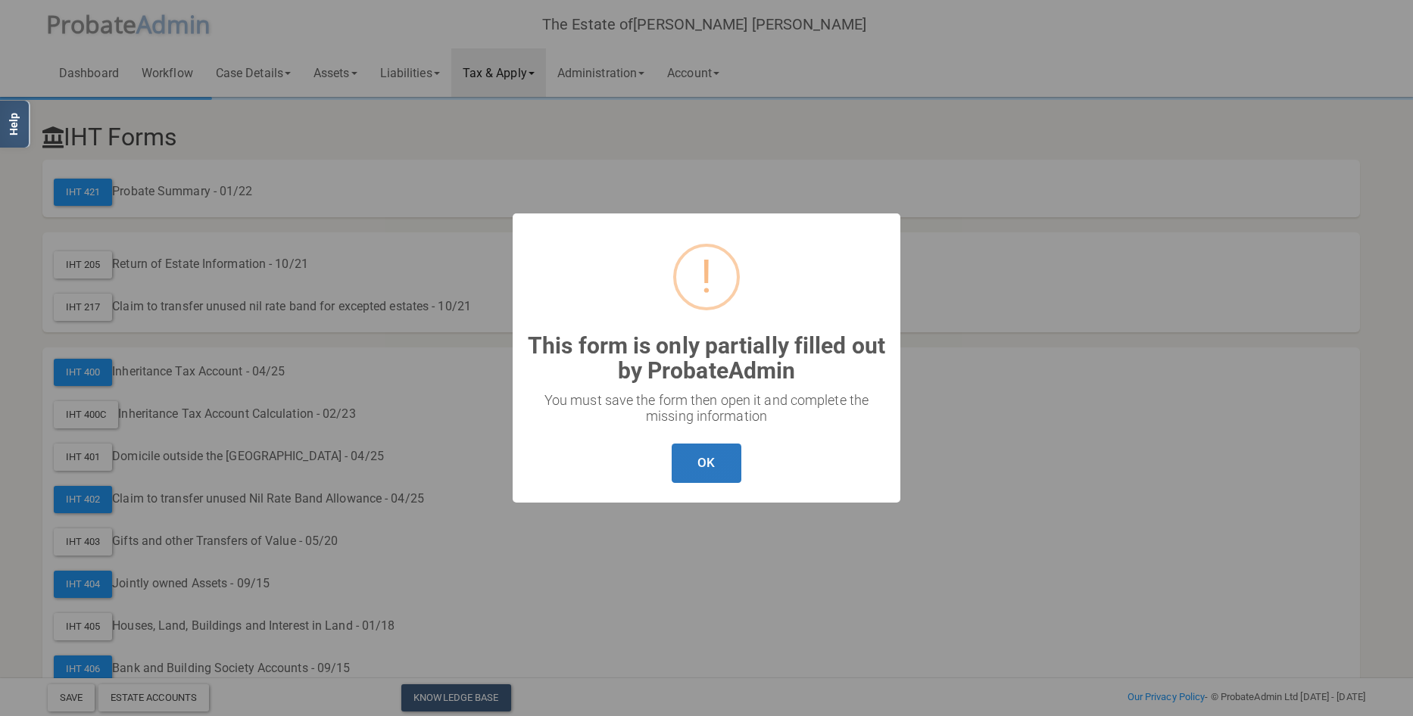
click at [704, 466] on button "OK" at bounding box center [706, 464] width 69 height 40
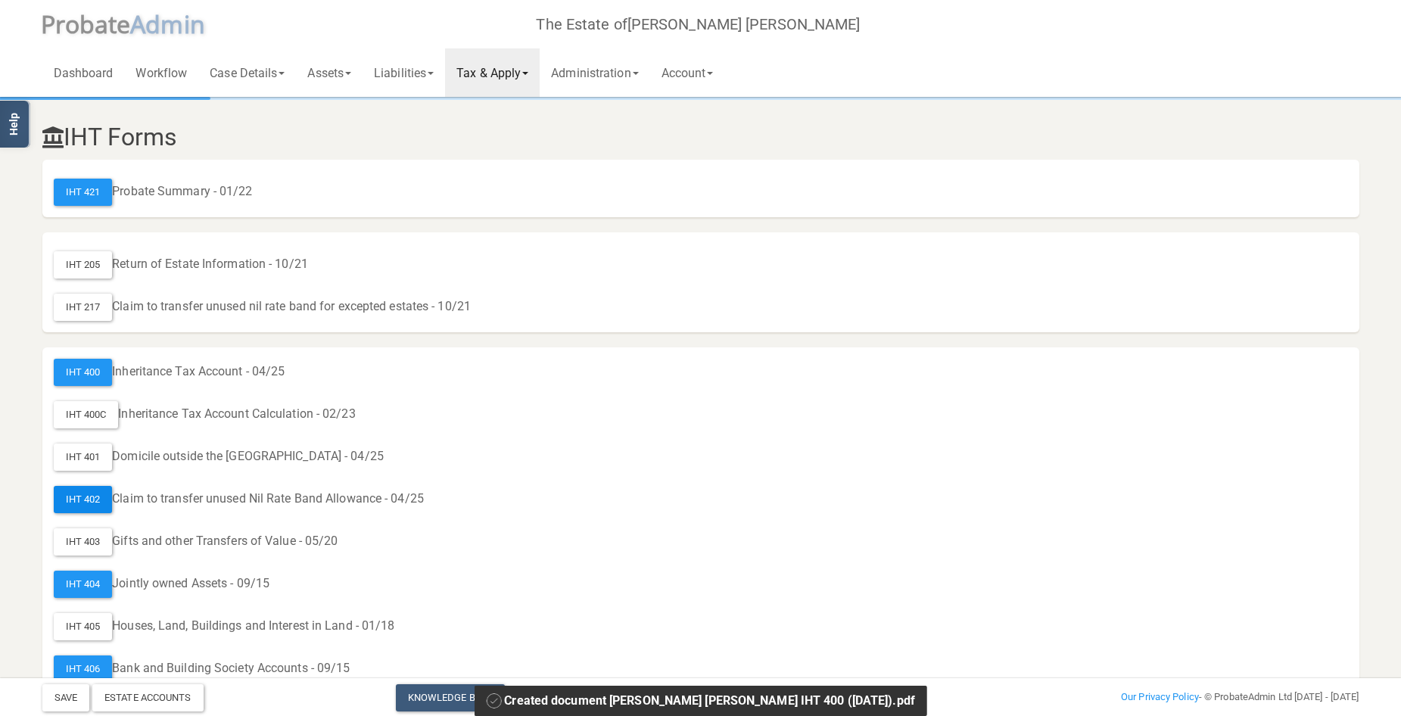
click at [90, 497] on div "IHT 402" at bounding box center [83, 499] width 59 height 27
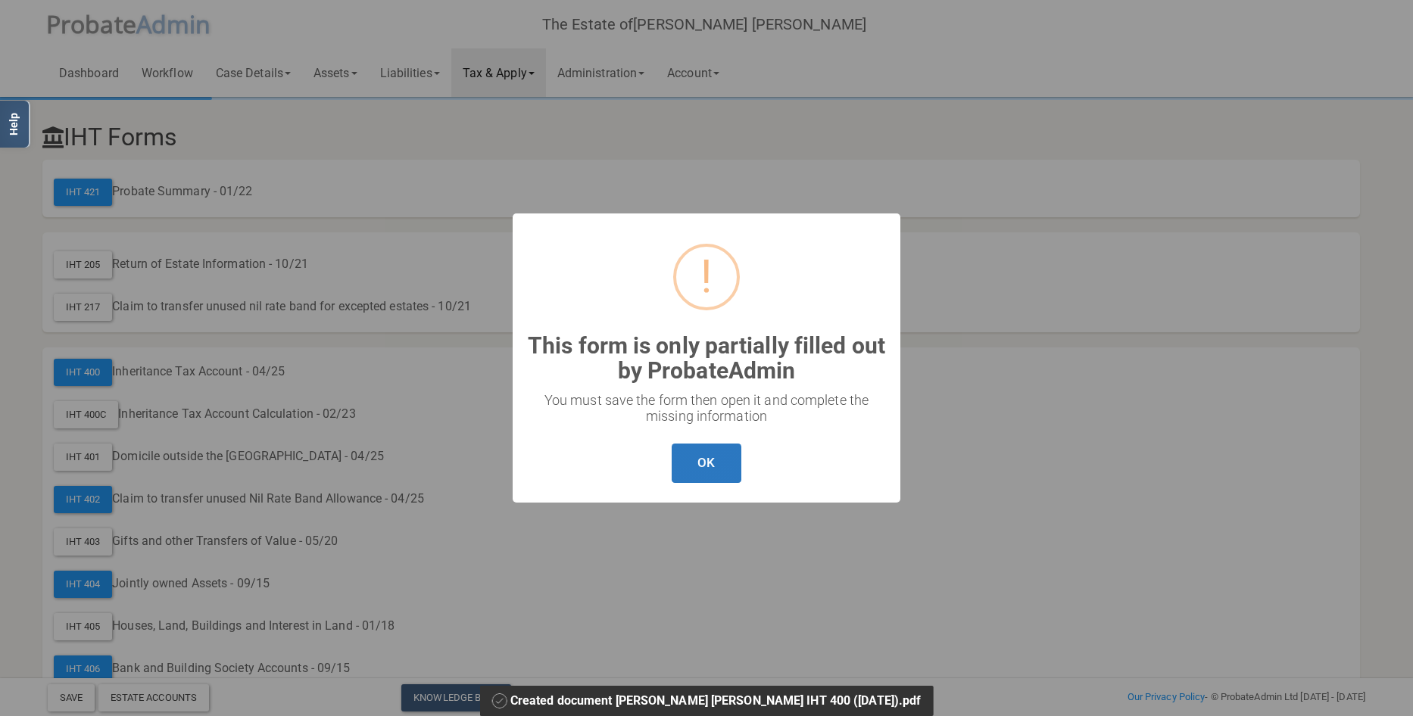
click at [701, 457] on button "OK" at bounding box center [706, 464] width 69 height 40
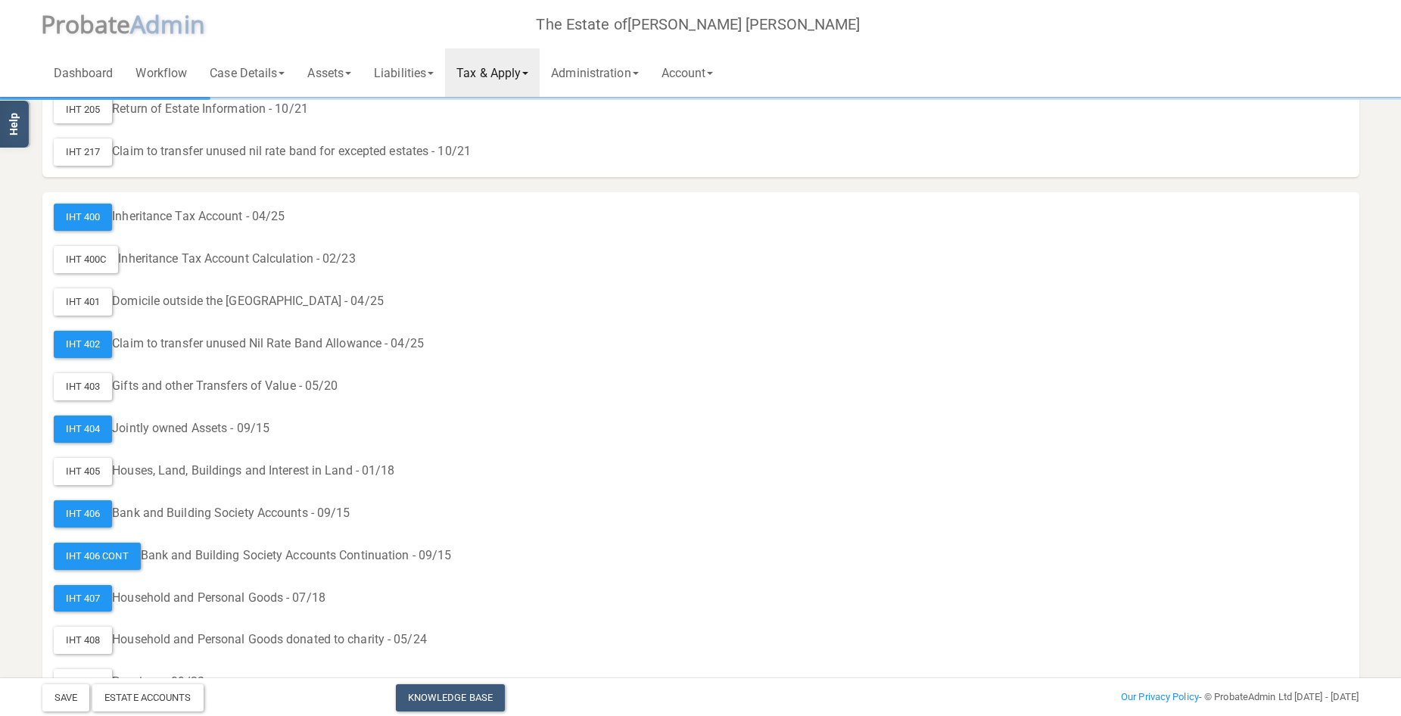
scroll to position [227, 0]
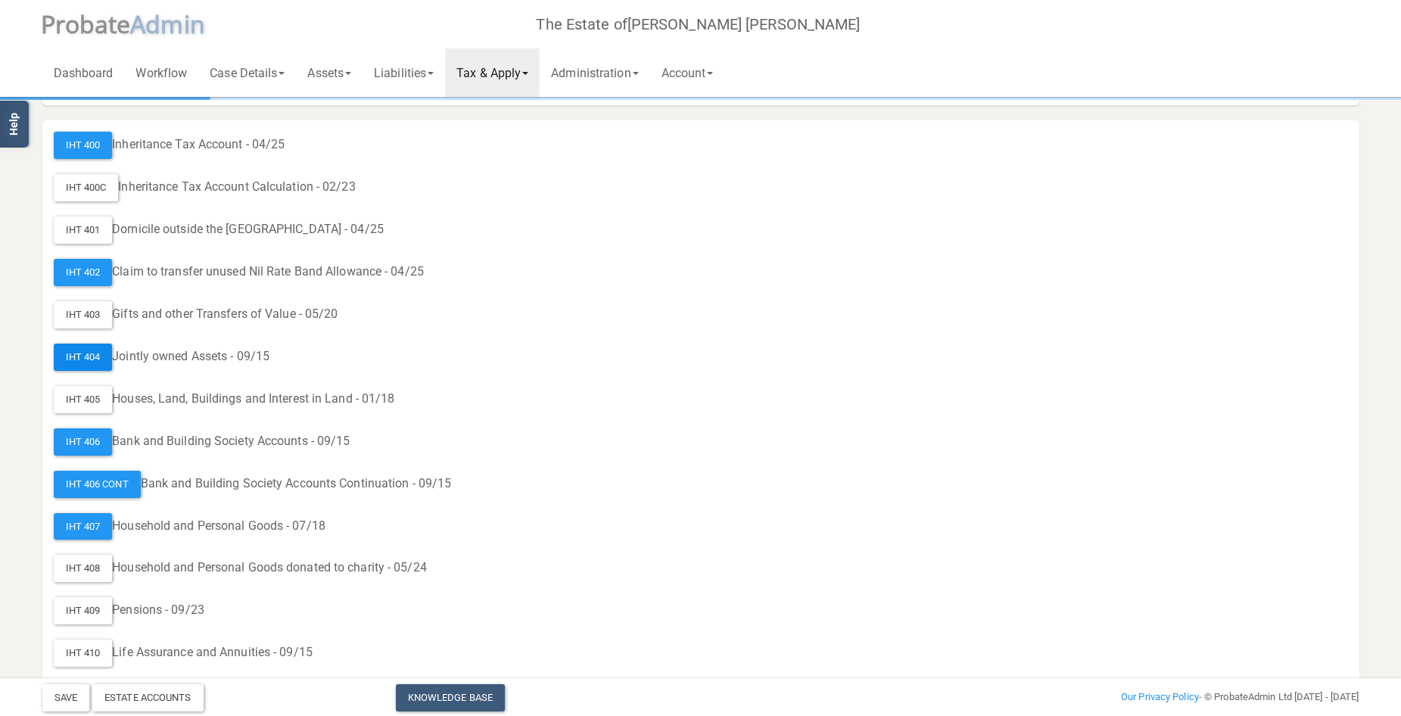
click at [86, 351] on div "IHT 404" at bounding box center [83, 357] width 59 height 27
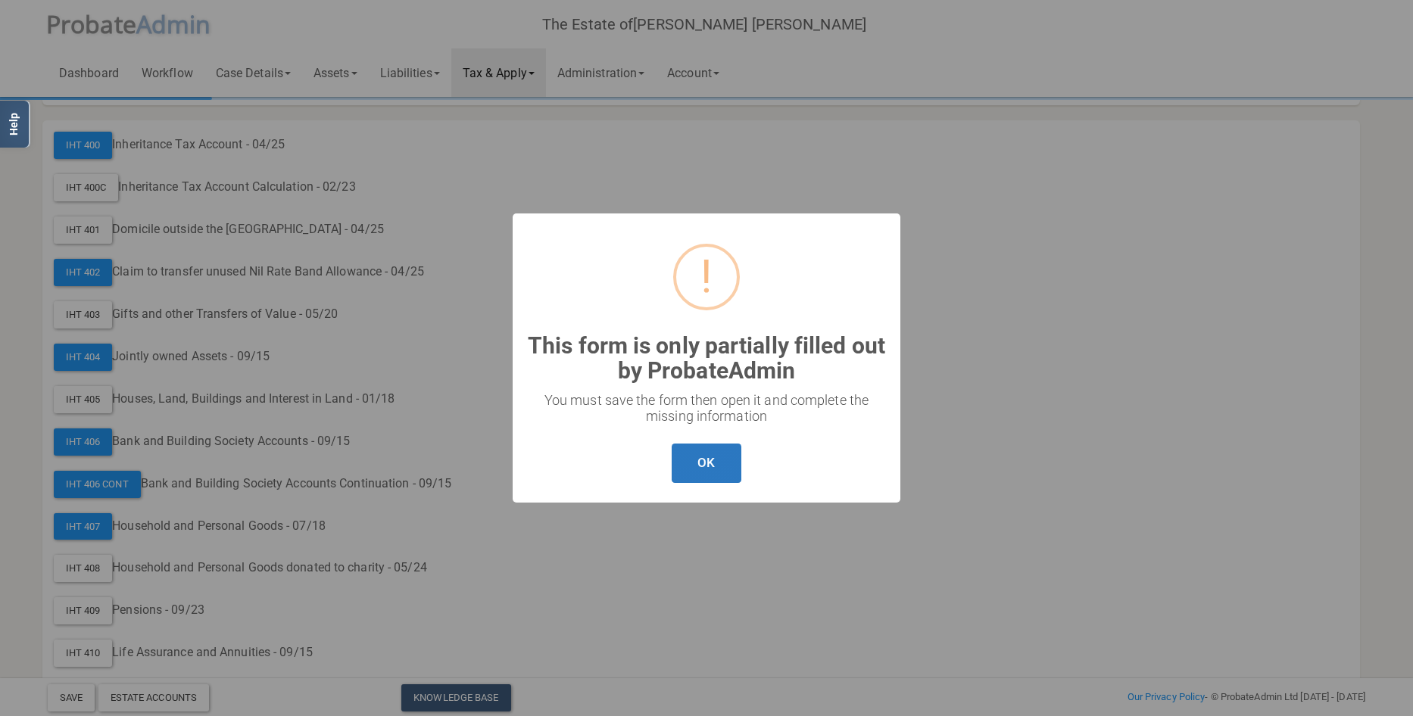
click at [690, 457] on button "OK" at bounding box center [706, 464] width 69 height 40
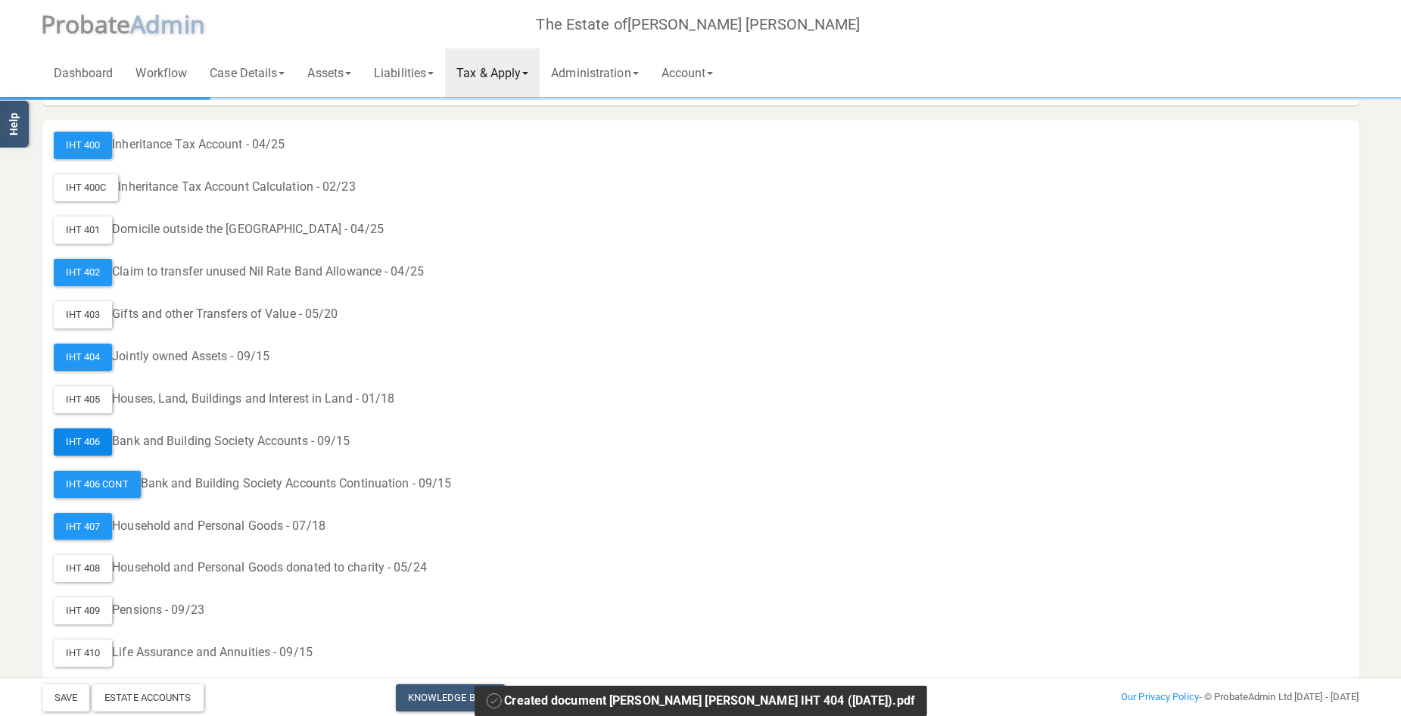
click at [75, 443] on div "IHT 406" at bounding box center [83, 442] width 59 height 27
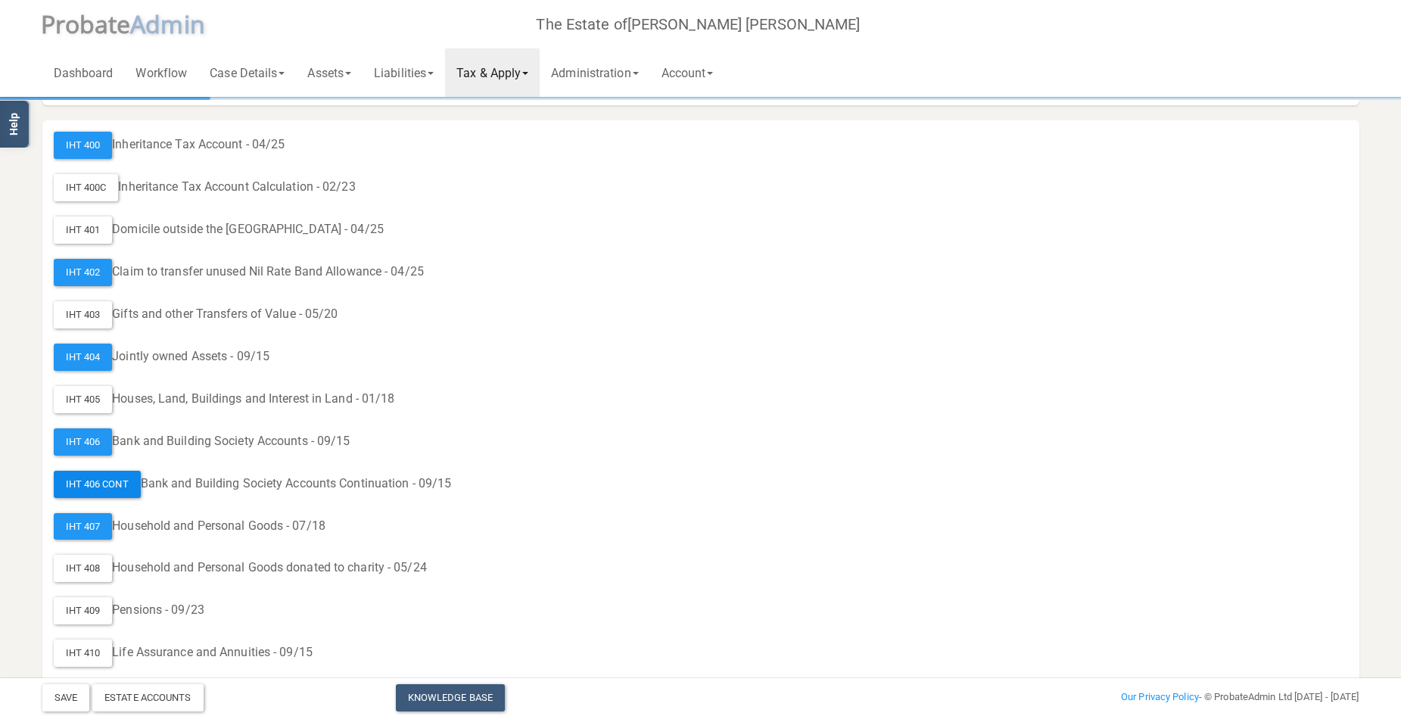
click at [94, 483] on div "IHT 406 Cont" at bounding box center [97, 484] width 87 height 27
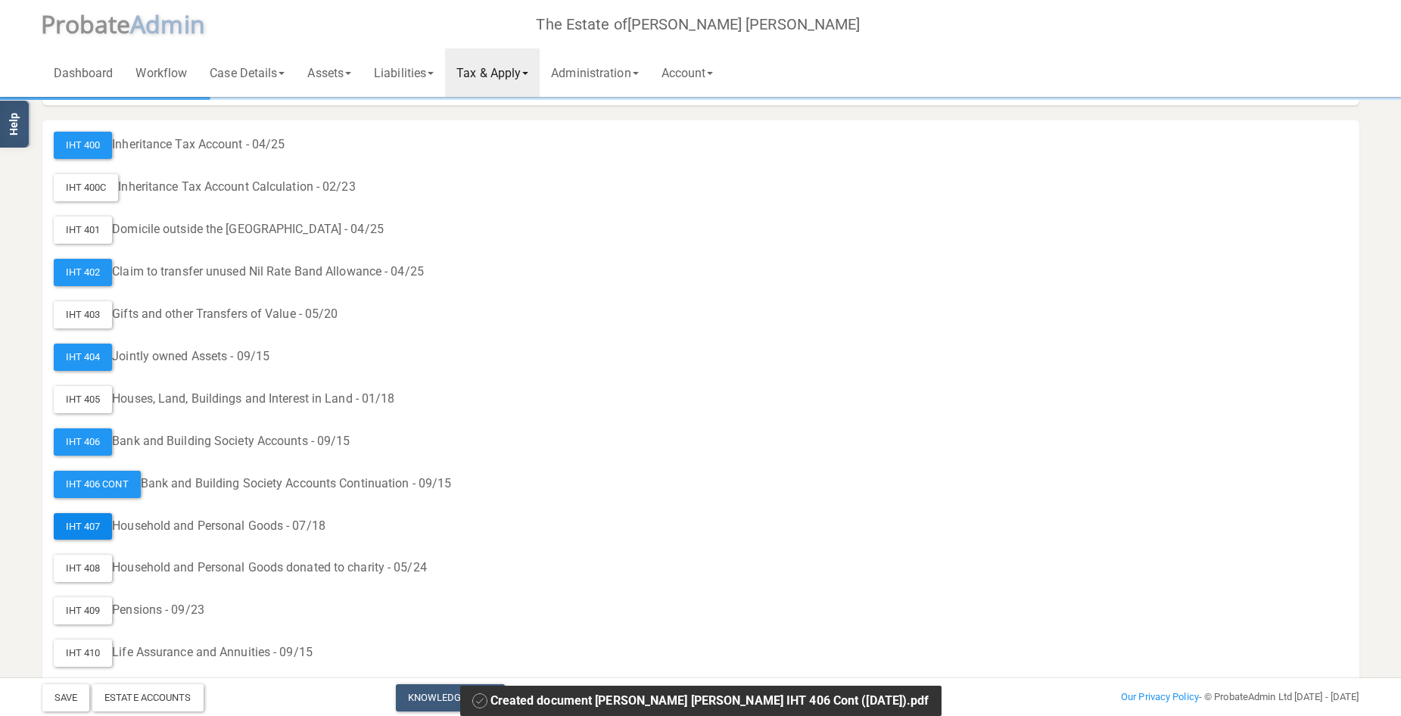
click at [84, 525] on div "IHT 407" at bounding box center [83, 526] width 59 height 27
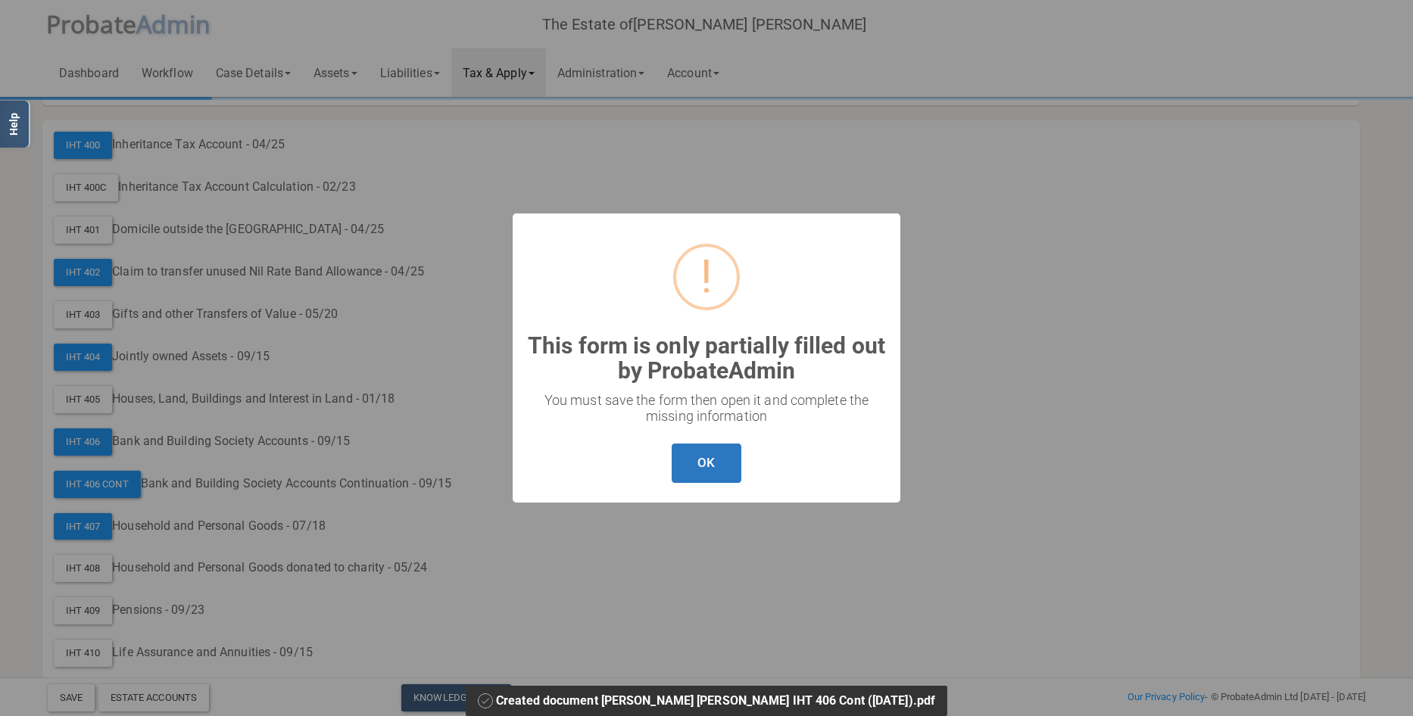
click at [703, 460] on button "OK" at bounding box center [706, 464] width 69 height 40
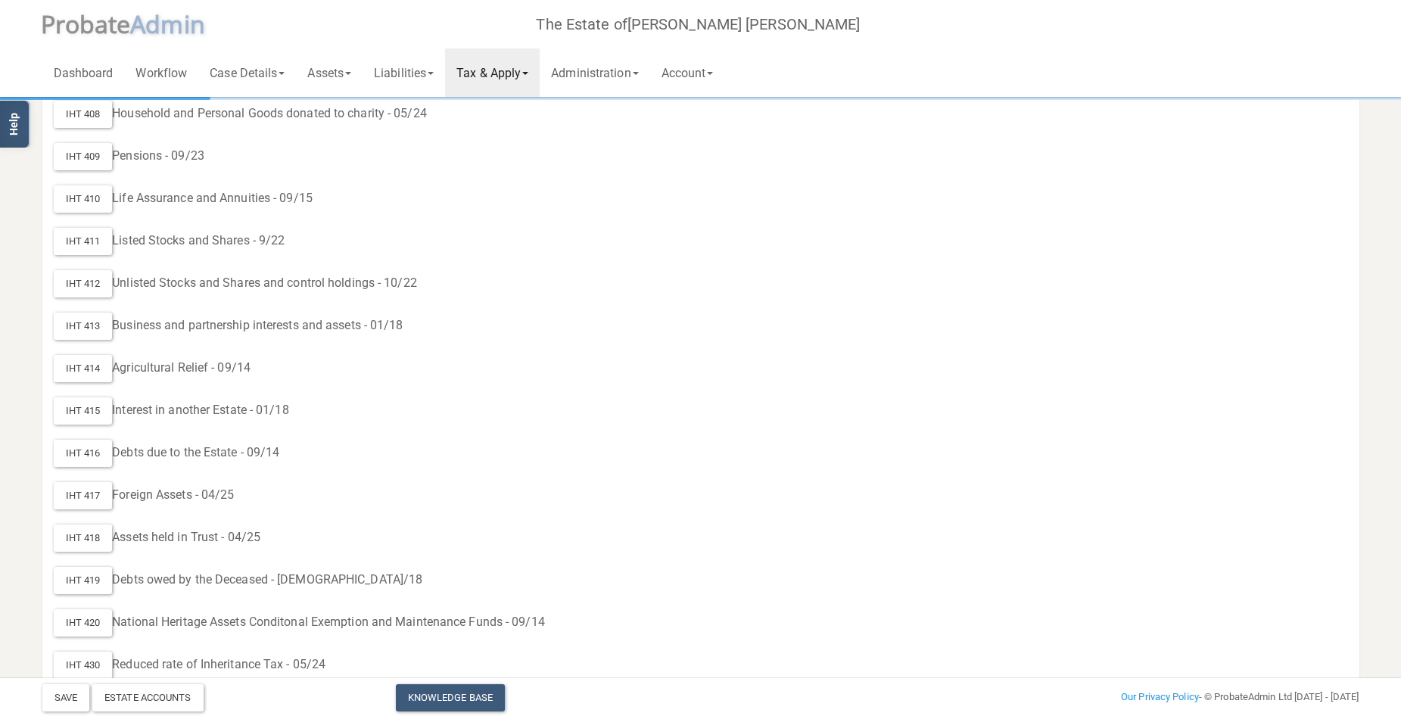
scroll to position [812, 0]
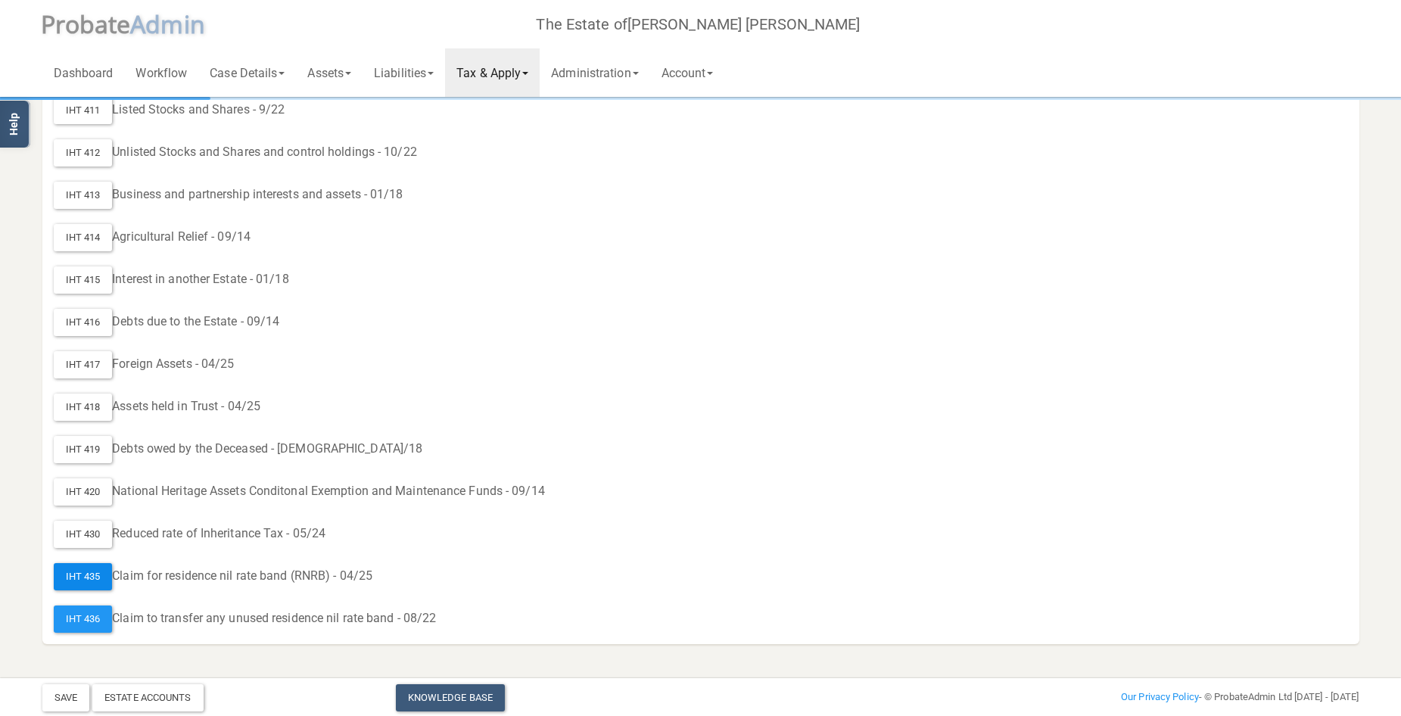
click at [76, 575] on div "IHT 435" at bounding box center [83, 576] width 59 height 27
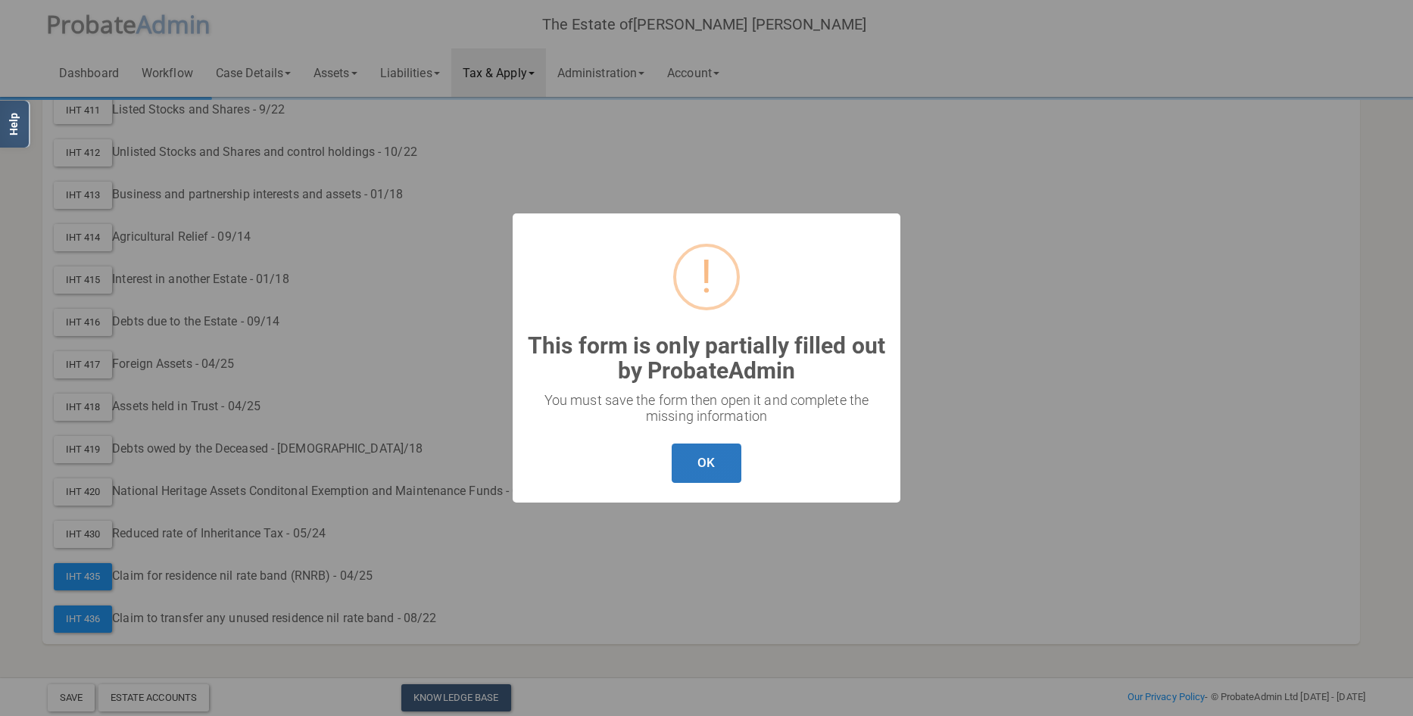
click at [714, 453] on button "OK" at bounding box center [706, 464] width 69 height 40
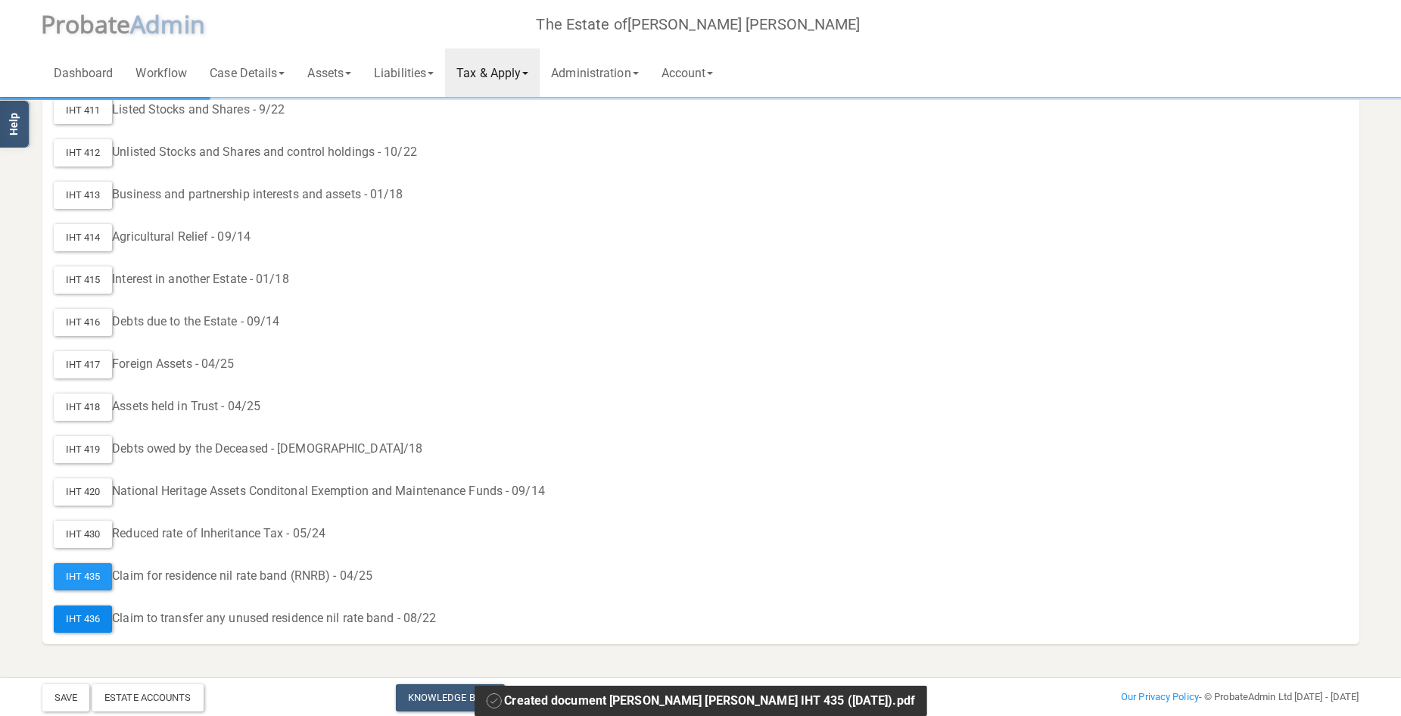
click at [95, 622] on div "IHT 436" at bounding box center [83, 619] width 59 height 27
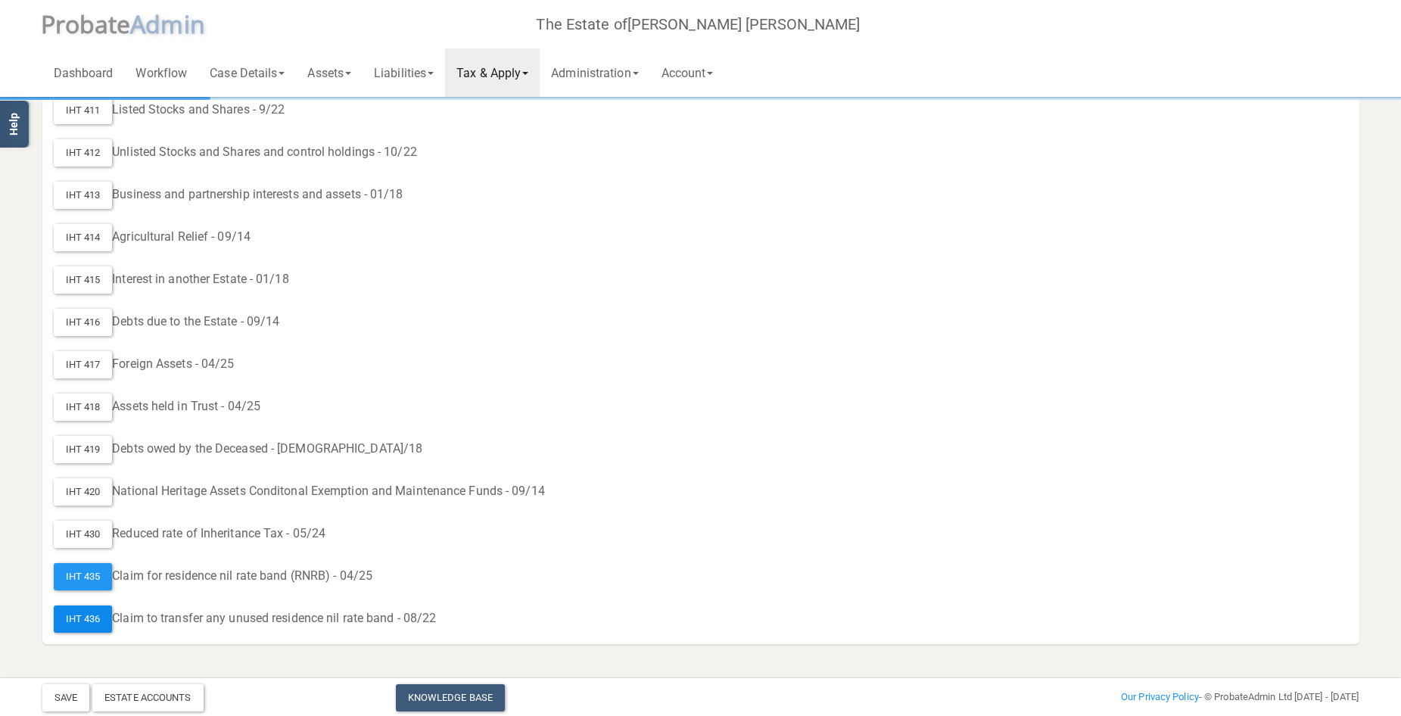
click at [79, 616] on div "IHT 436" at bounding box center [83, 619] width 59 height 27
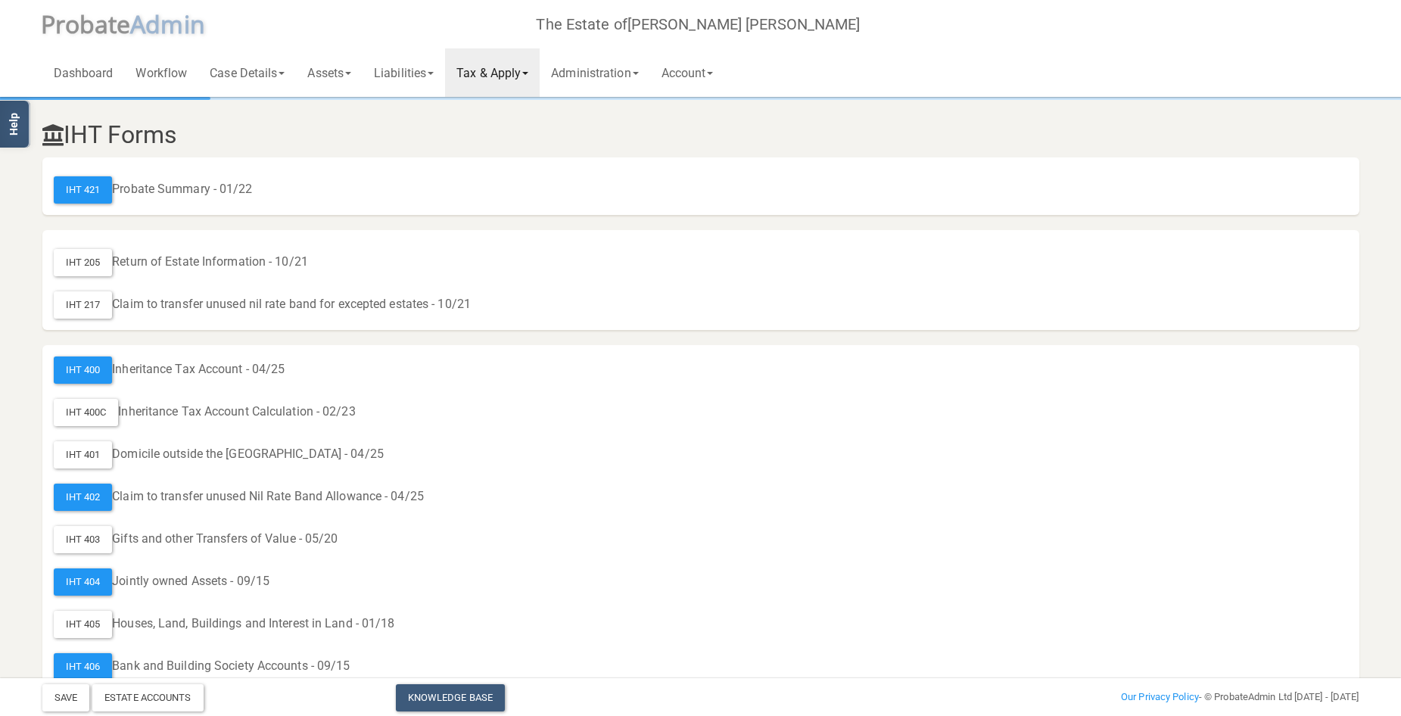
scroll to position [0, 0]
click at [511, 66] on link "Tax & Apply" at bounding box center [492, 72] width 95 height 48
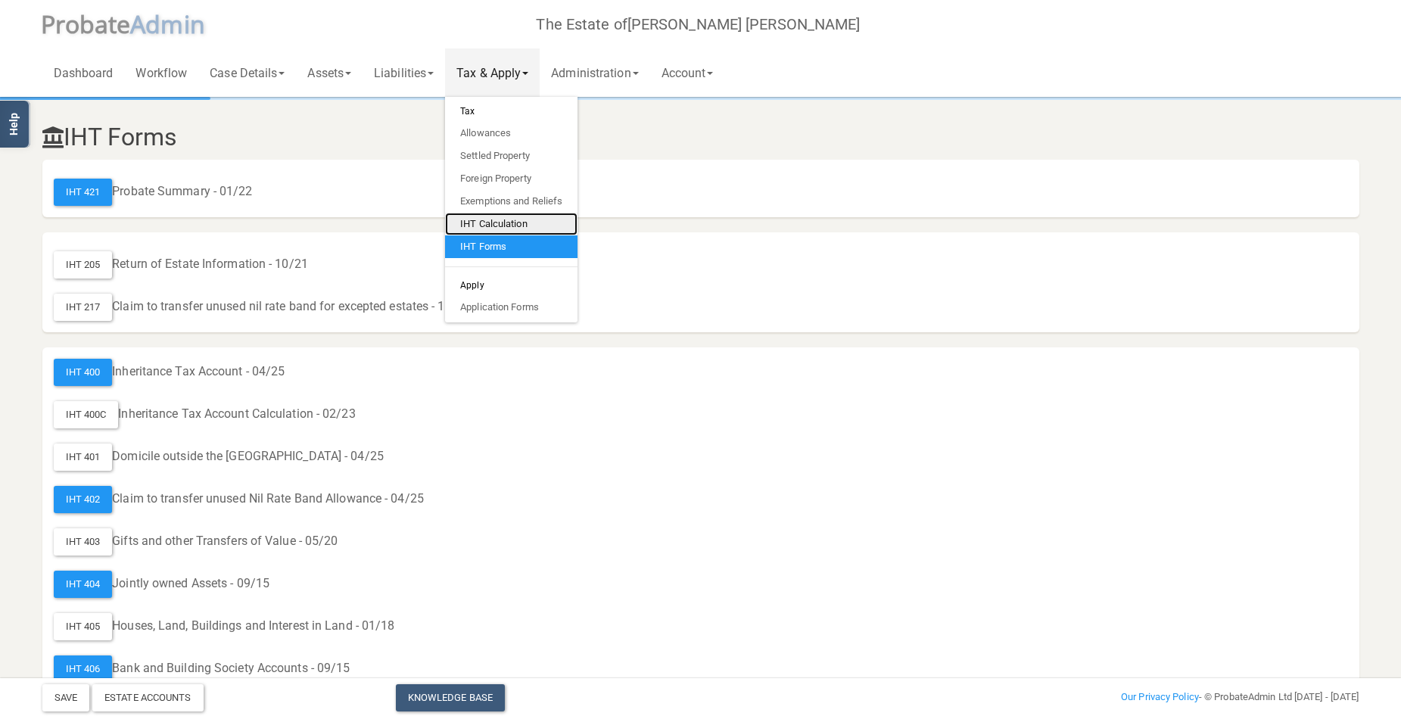
click at [500, 220] on link "IHT Calculation" at bounding box center [511, 224] width 132 height 23
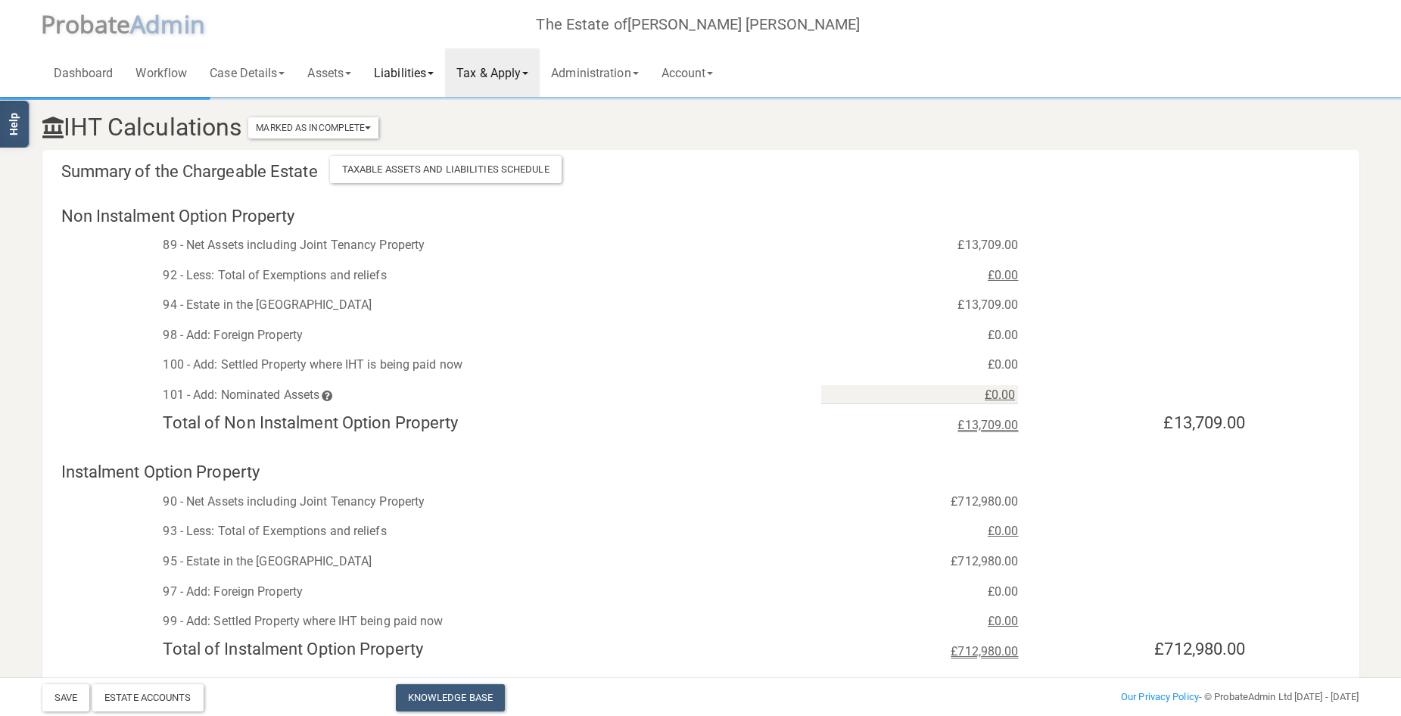
click at [422, 68] on link "Liabilities" at bounding box center [404, 72] width 83 height 48
click at [428, 113] on link "Funeral Expenses" at bounding box center [423, 112] width 121 height 23
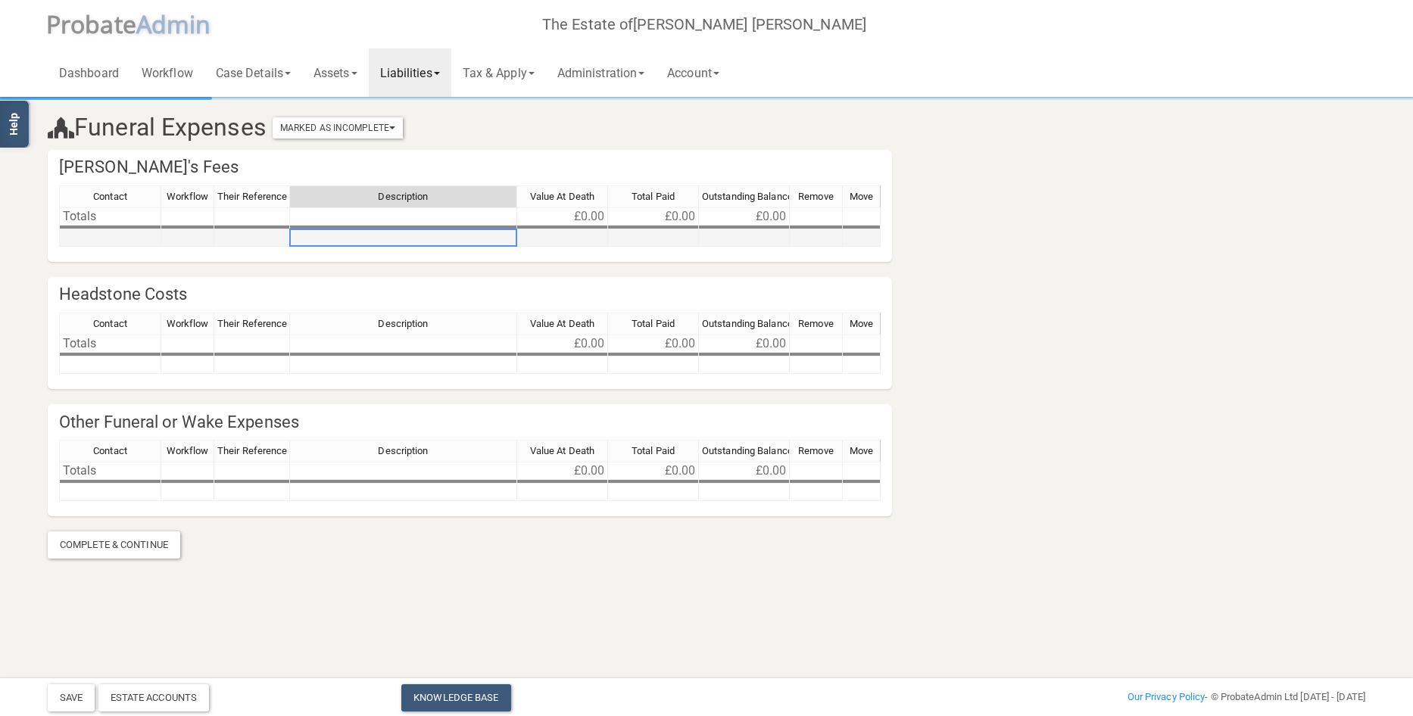
click at [358, 234] on td at bounding box center [403, 237] width 227 height 17
click at [355, 235] on td at bounding box center [403, 237] width 227 height 17
type textarea "[PERSON_NAME]"
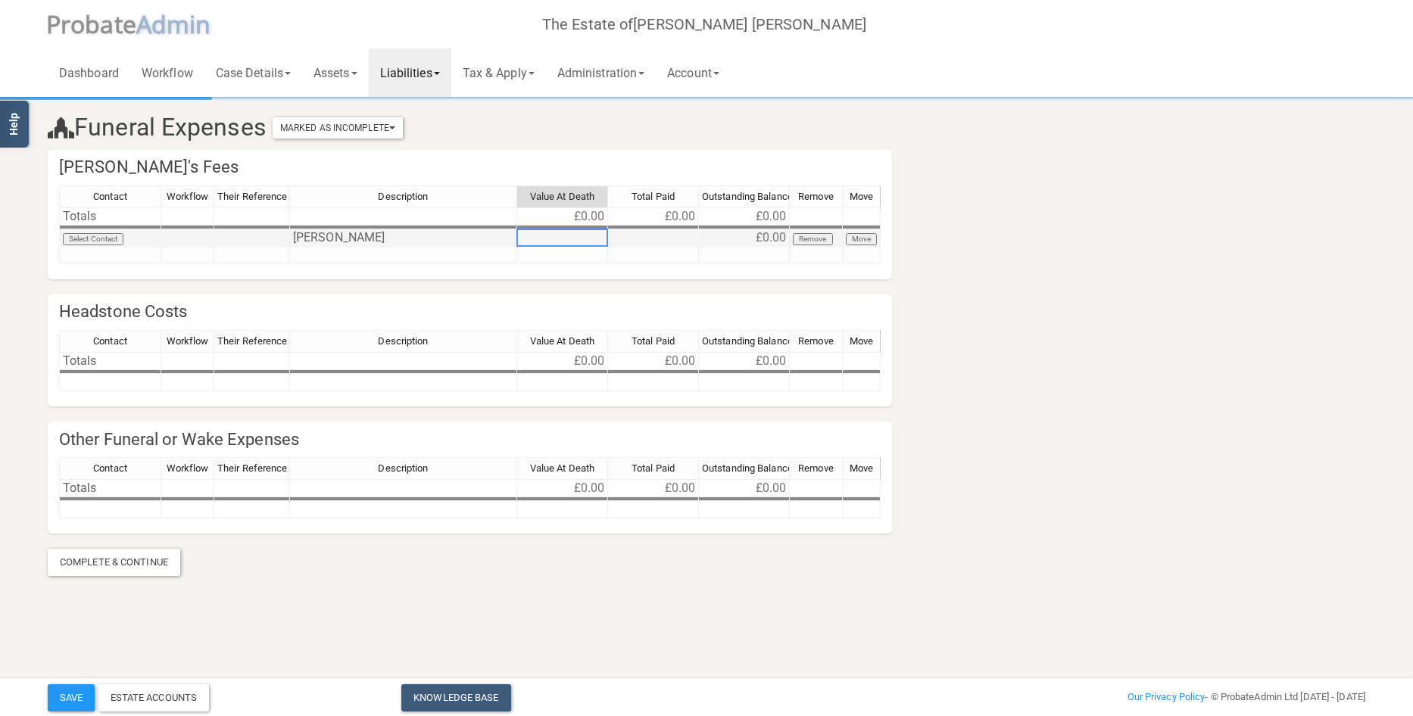
click at [575, 240] on td at bounding box center [562, 237] width 91 height 17
type textarea "3806"
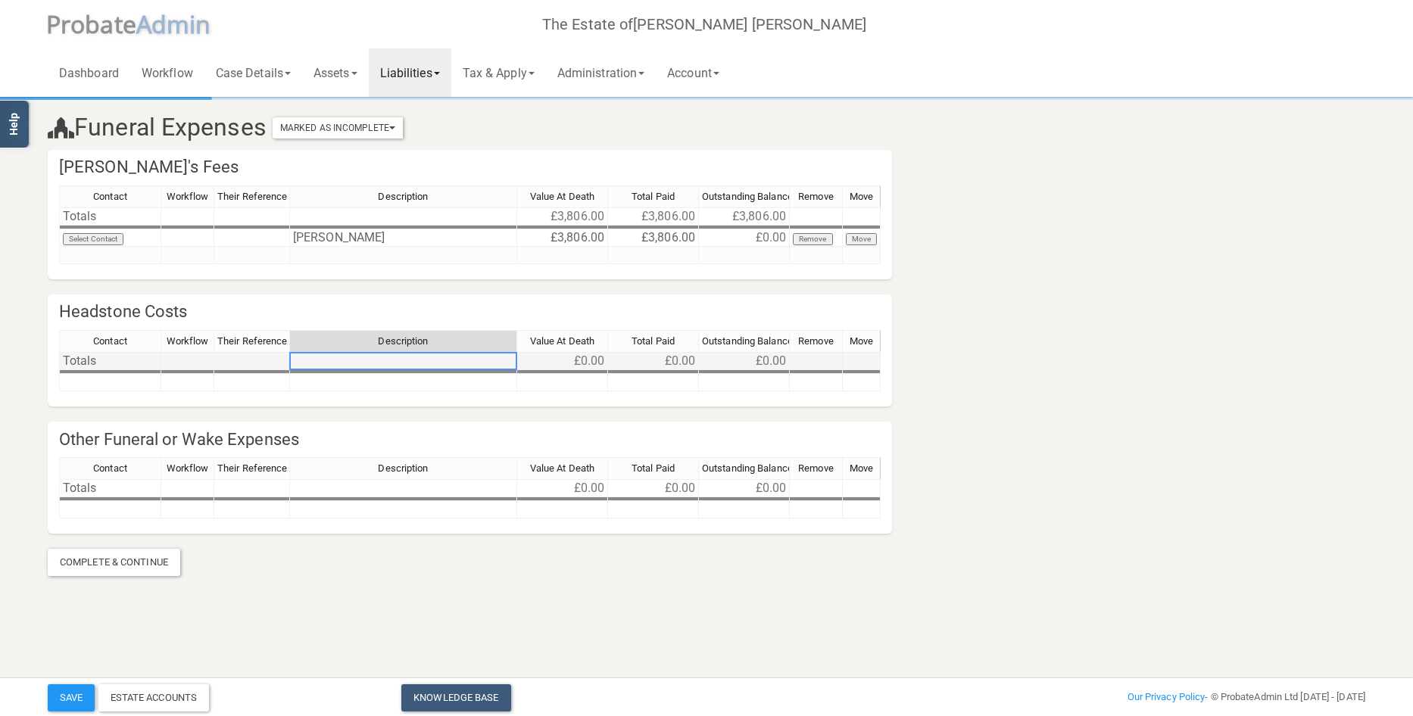
click at [347, 359] on td at bounding box center [403, 361] width 227 height 18
click at [376, 353] on div "Contact Workflow Their Reference Description Value At Death Total Paid Outstand…" at bounding box center [469, 343] width 821 height 26
click at [378, 357] on td at bounding box center [403, 361] width 227 height 18
click at [376, 358] on td at bounding box center [403, 361] width 227 height 18
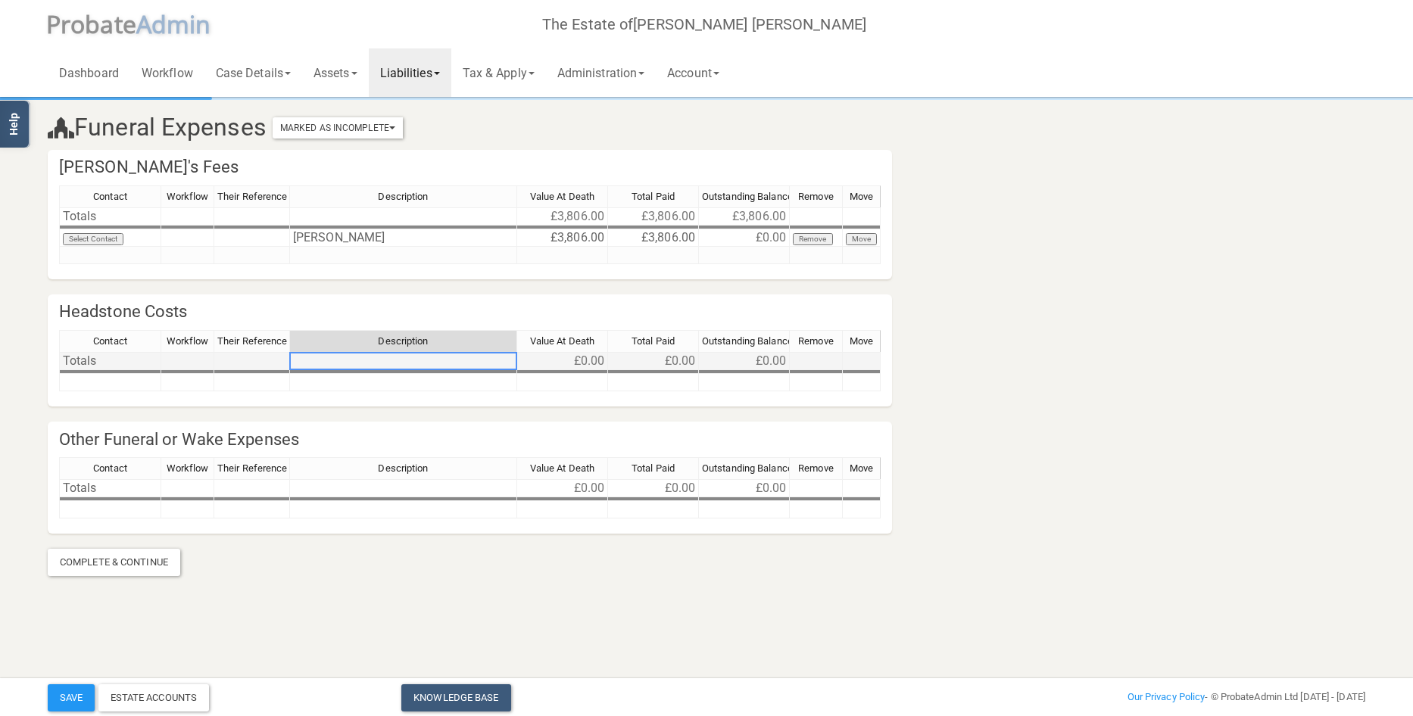
click at [376, 358] on td at bounding box center [403, 361] width 227 height 18
click at [59, 374] on div "Contact Workflow Their Reference Description Value At Death Total Paid Outstand…" at bounding box center [59, 360] width 0 height 61
type textarea "Creative memorials"
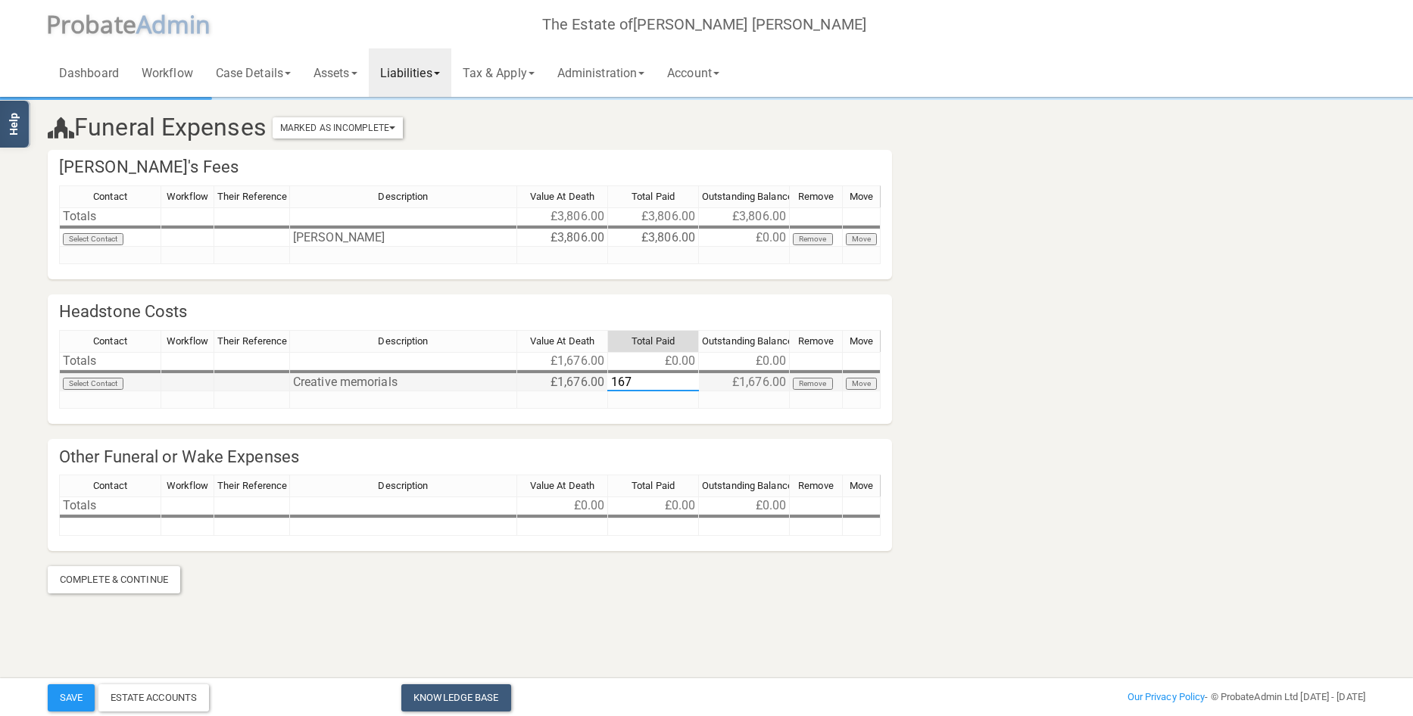
type textarea "1676"
click at [70, 689] on button "Save" at bounding box center [71, 697] width 47 height 27
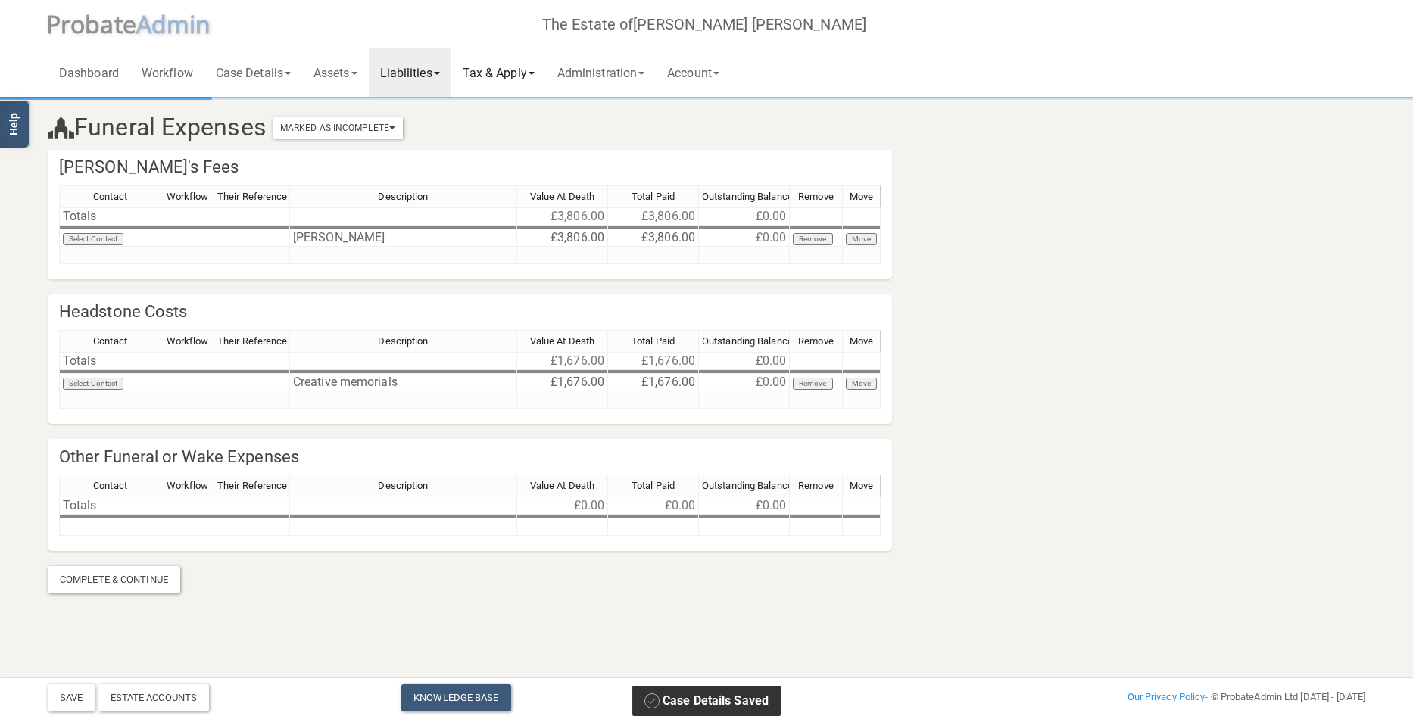
click at [530, 67] on link "Tax & Apply" at bounding box center [498, 72] width 95 height 48
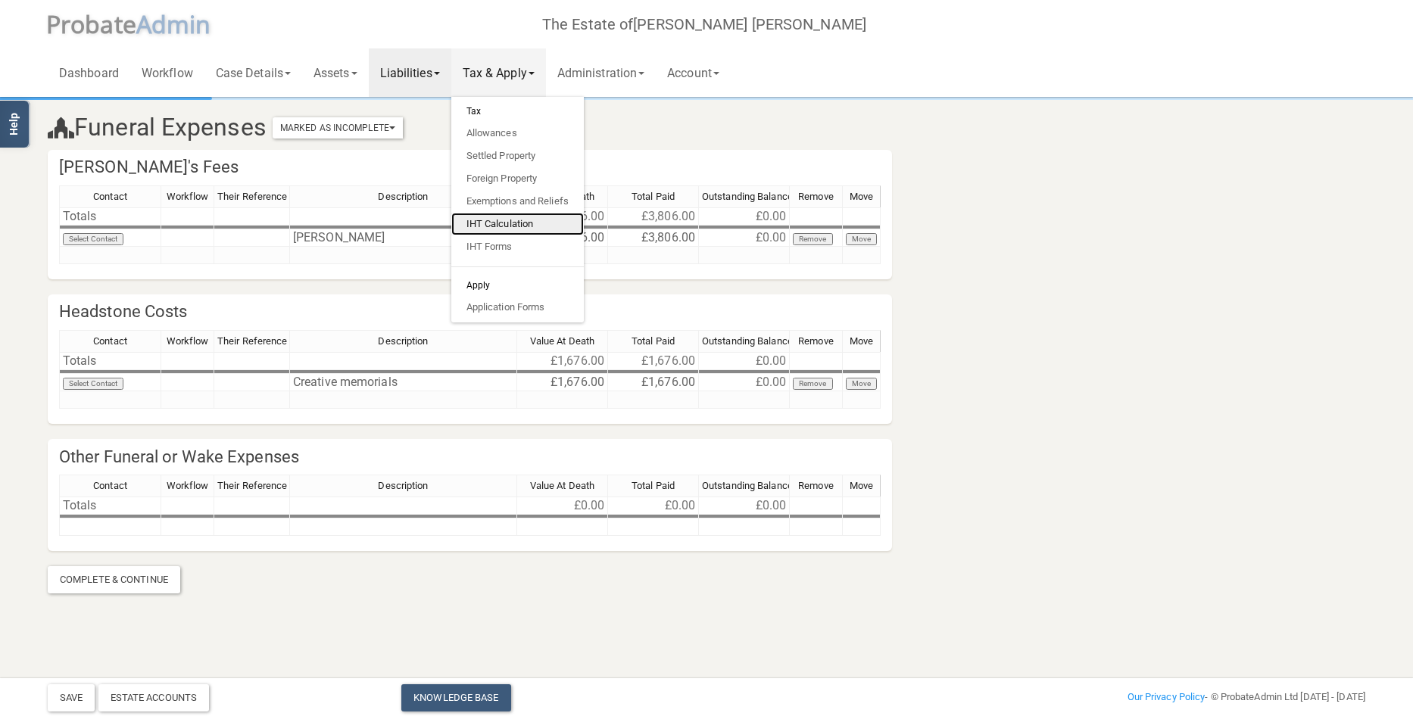
click at [521, 215] on link "IHT Calculation" at bounding box center [517, 224] width 132 height 23
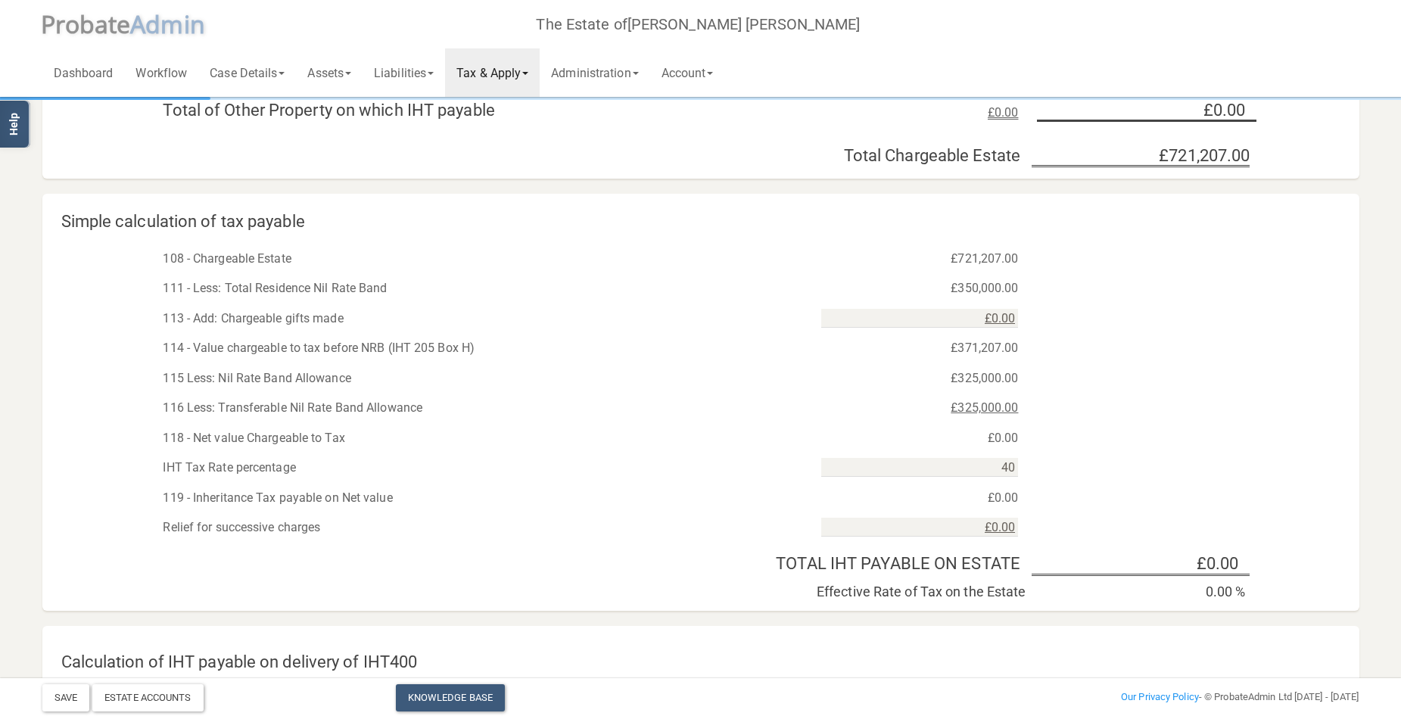
scroll to position [597, 0]
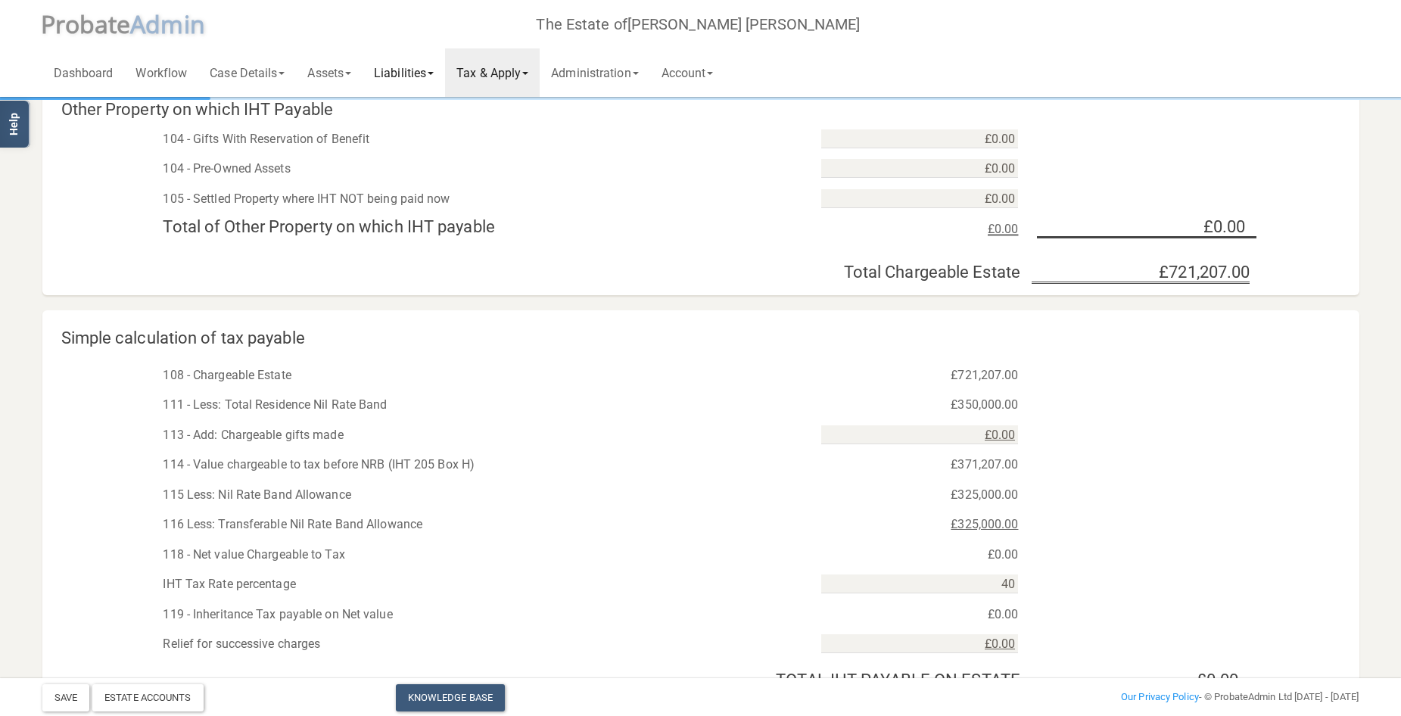
click at [397, 69] on link "Liabilities" at bounding box center [404, 72] width 83 height 48
click at [396, 108] on link "Funeral Expenses" at bounding box center [423, 112] width 121 height 23
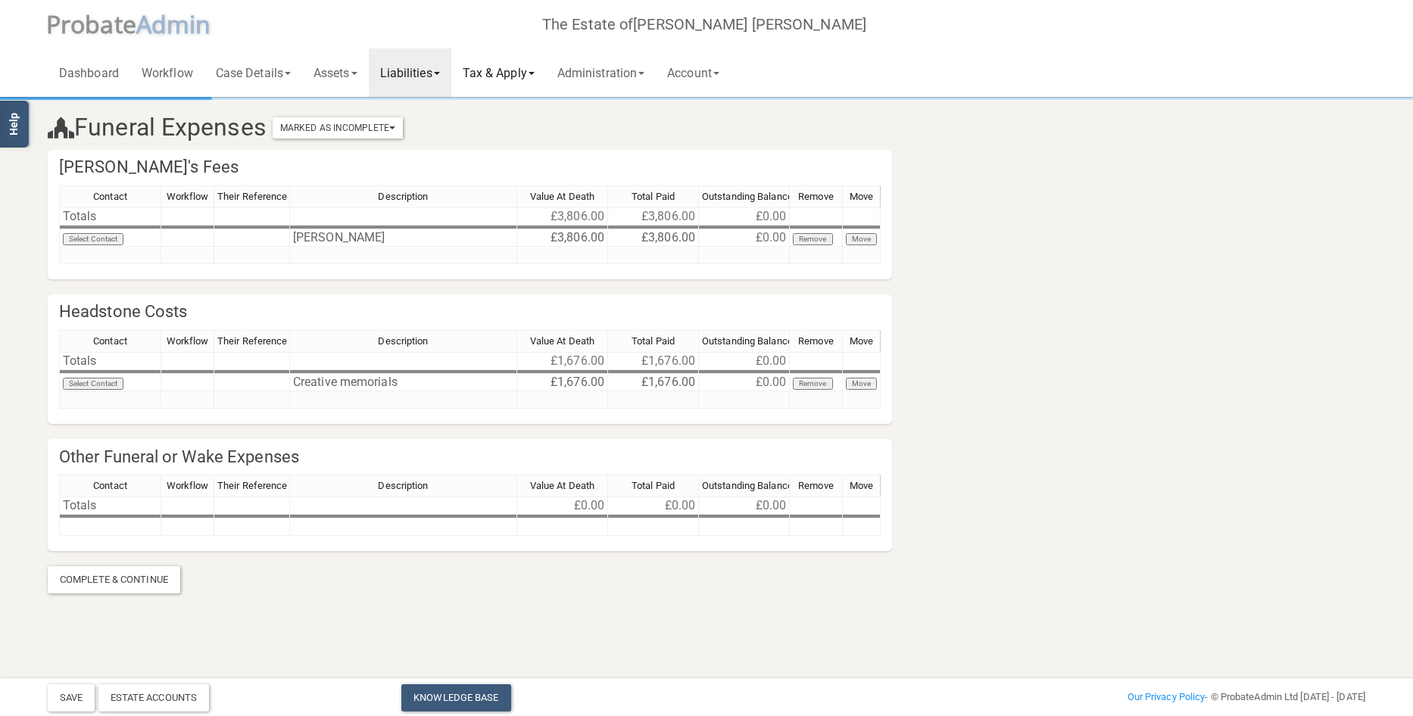
click at [510, 69] on link "Tax & Apply" at bounding box center [498, 72] width 95 height 48
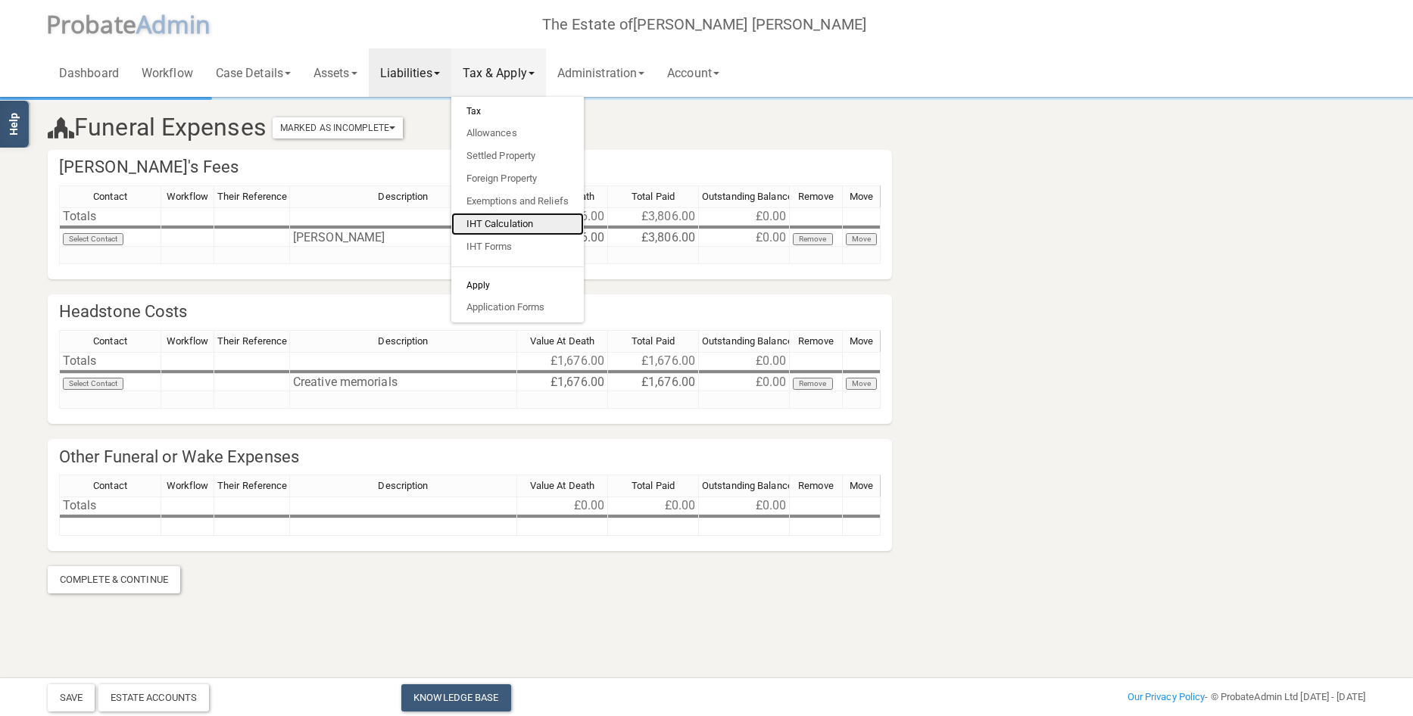
click at [505, 220] on link "IHT Calculation" at bounding box center [517, 224] width 132 height 23
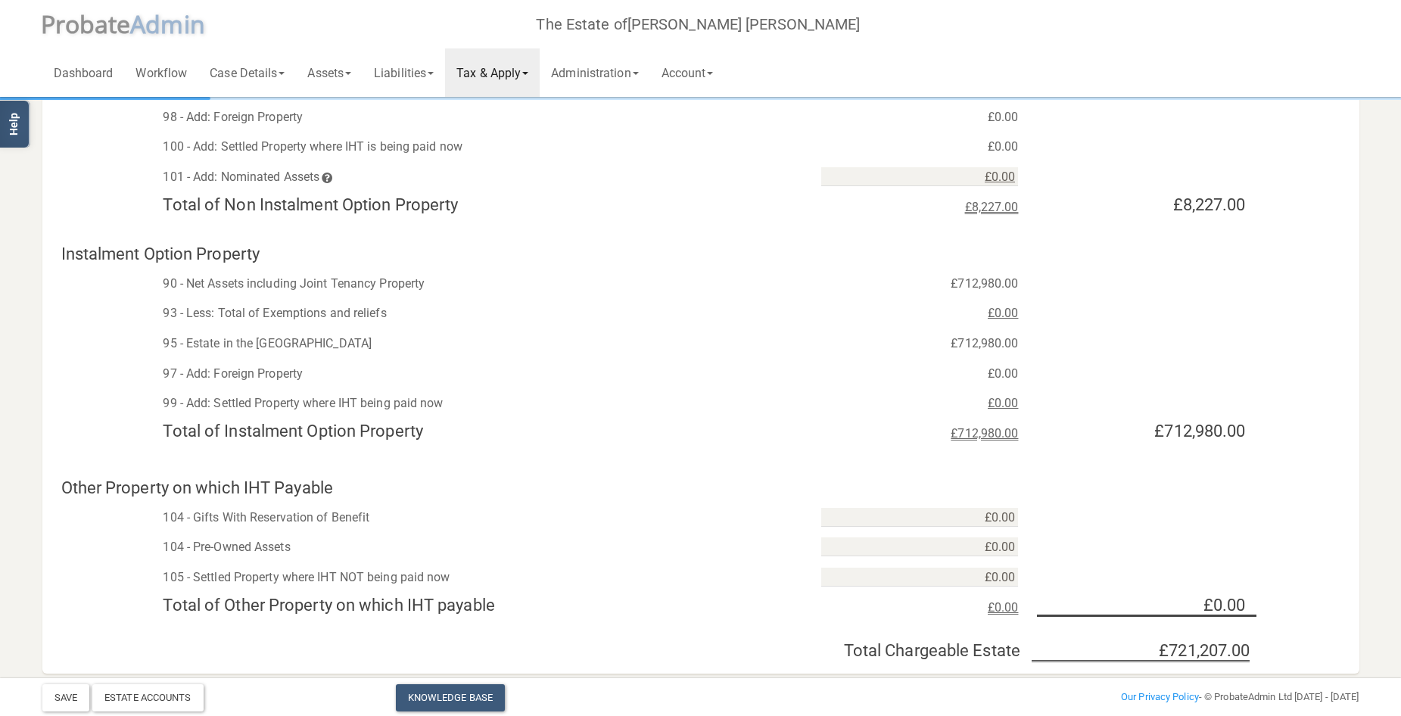
scroll to position [294, 0]
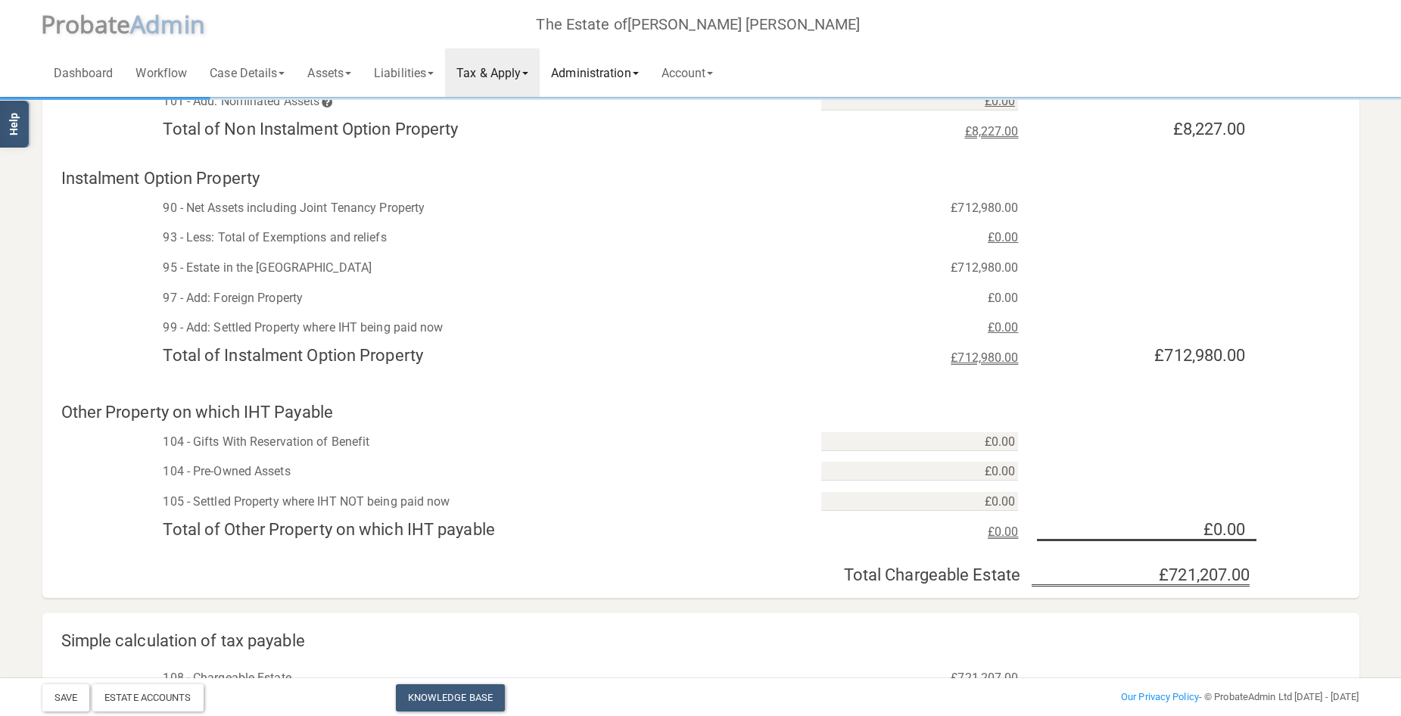
click at [594, 68] on link "Administration" at bounding box center [595, 72] width 110 height 48
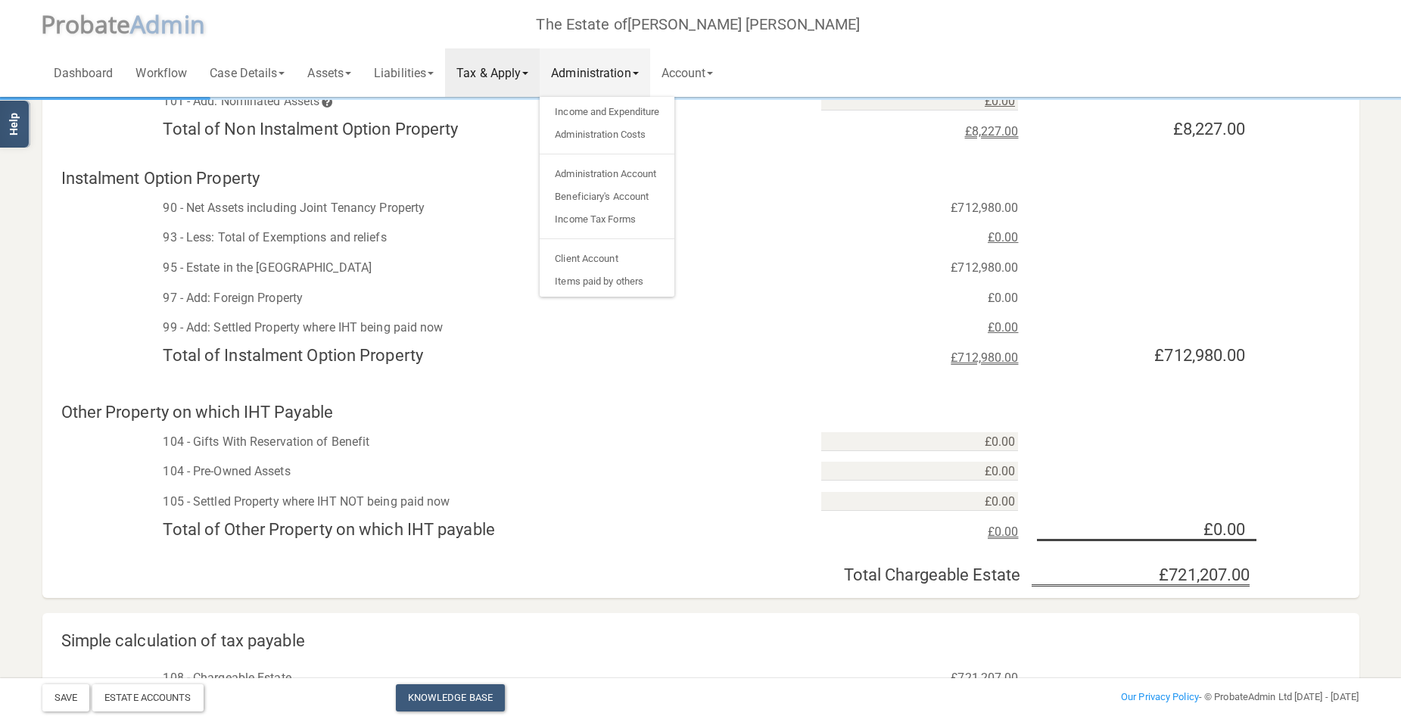
click at [496, 71] on link "Tax & Apply" at bounding box center [492, 72] width 95 height 48
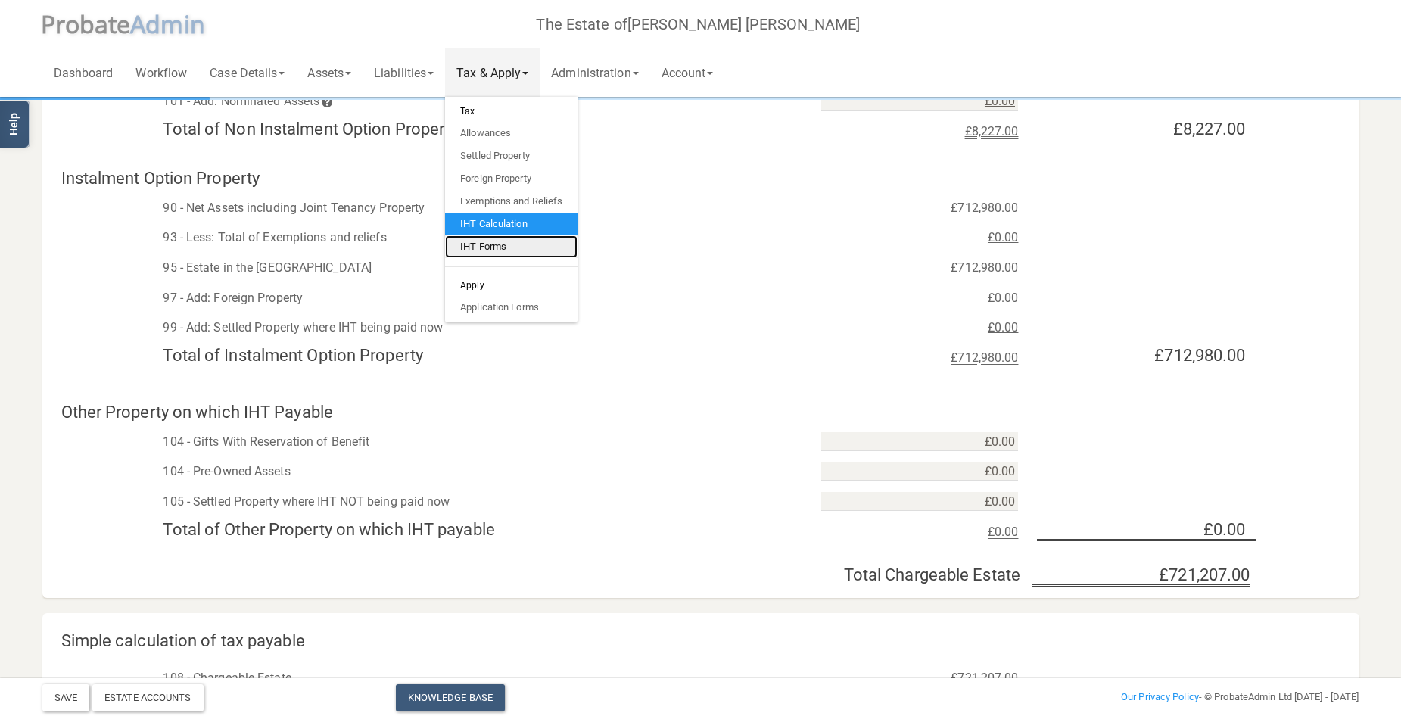
click at [502, 245] on link "IHT Forms" at bounding box center [511, 246] width 132 height 23
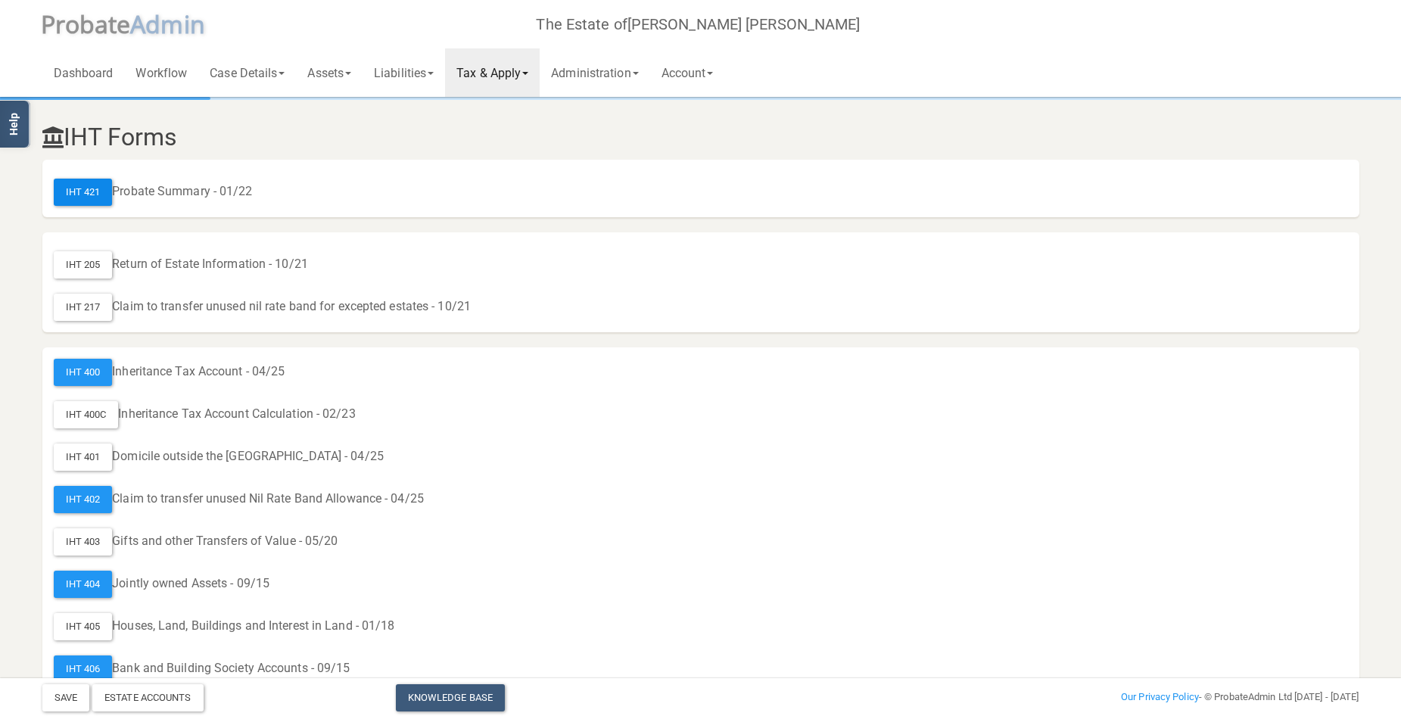
click at [81, 191] on div "IHT 421" at bounding box center [83, 192] width 59 height 27
click at [87, 375] on div "IHT 400" at bounding box center [83, 372] width 59 height 27
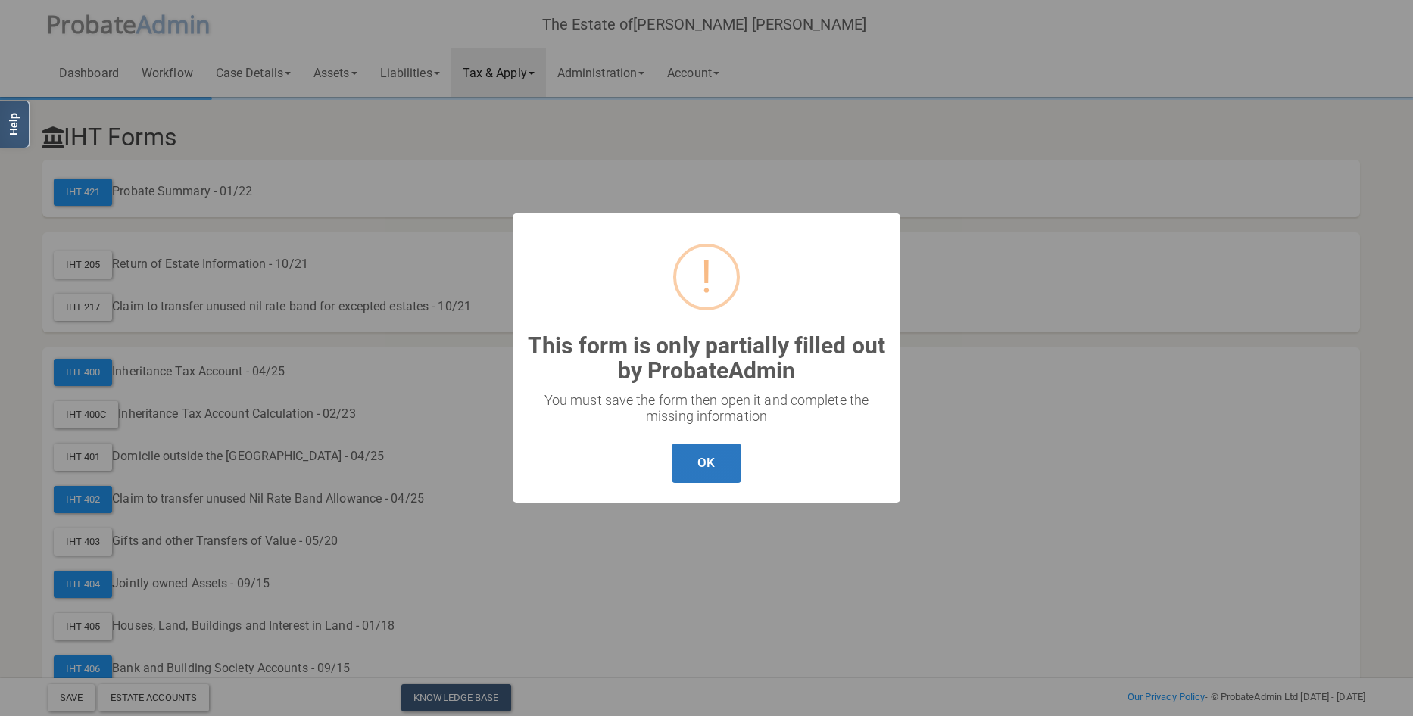
click at [693, 453] on button "OK" at bounding box center [706, 464] width 69 height 40
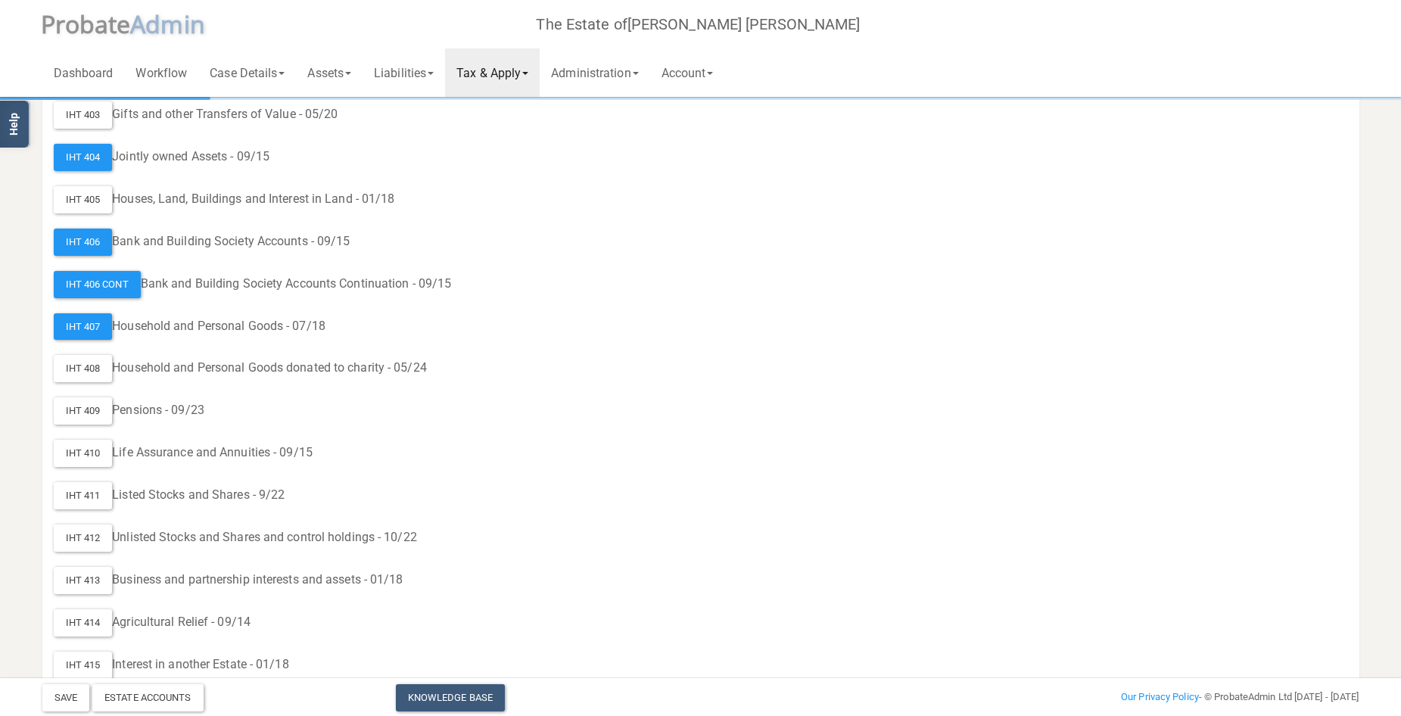
scroll to position [454, 0]
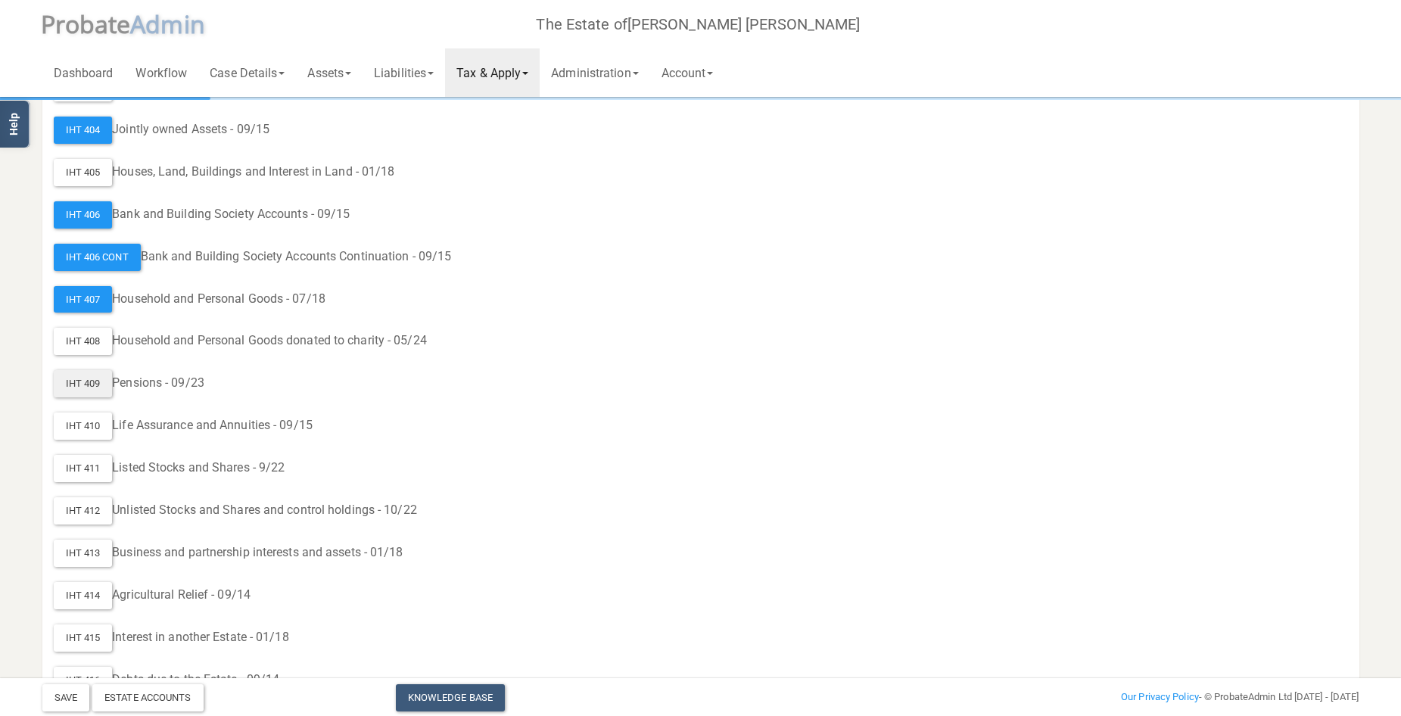
click at [90, 382] on div "IHT 409" at bounding box center [83, 383] width 59 height 27
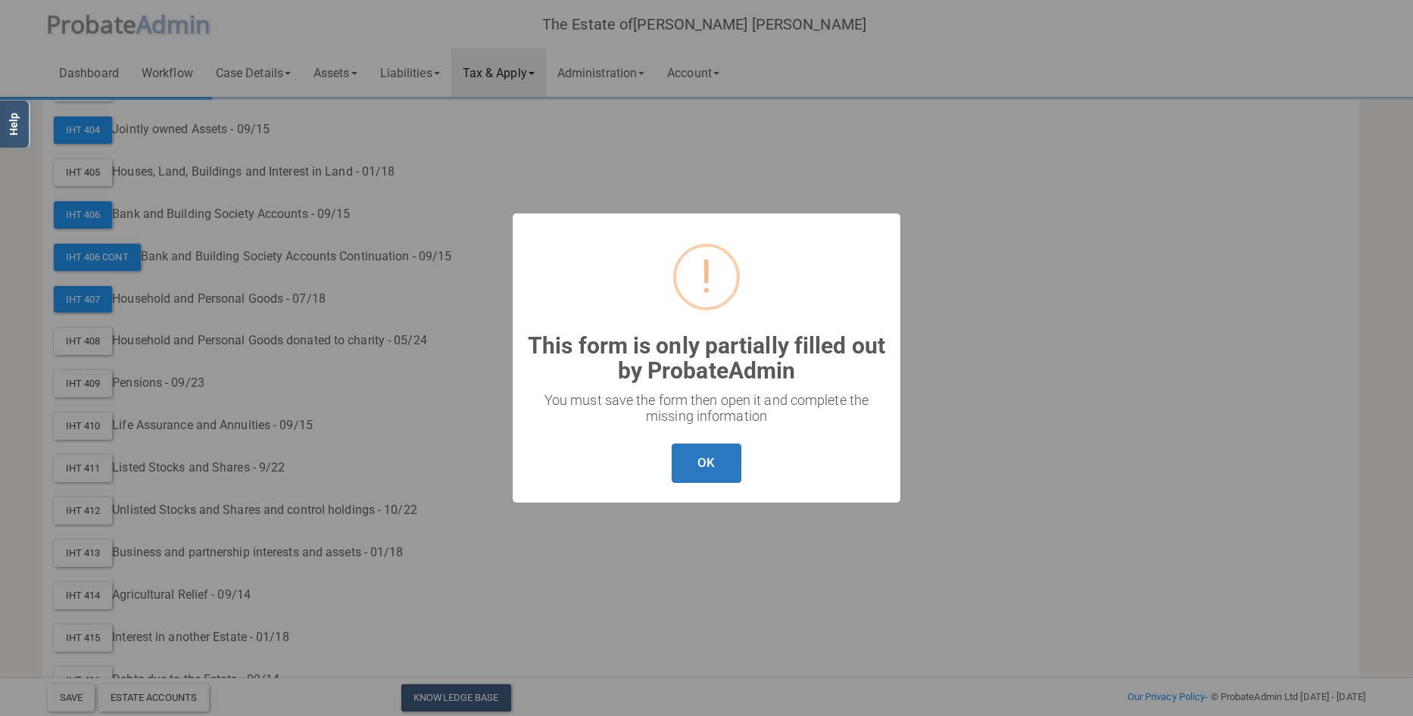
click at [704, 459] on button "OK" at bounding box center [706, 464] width 69 height 40
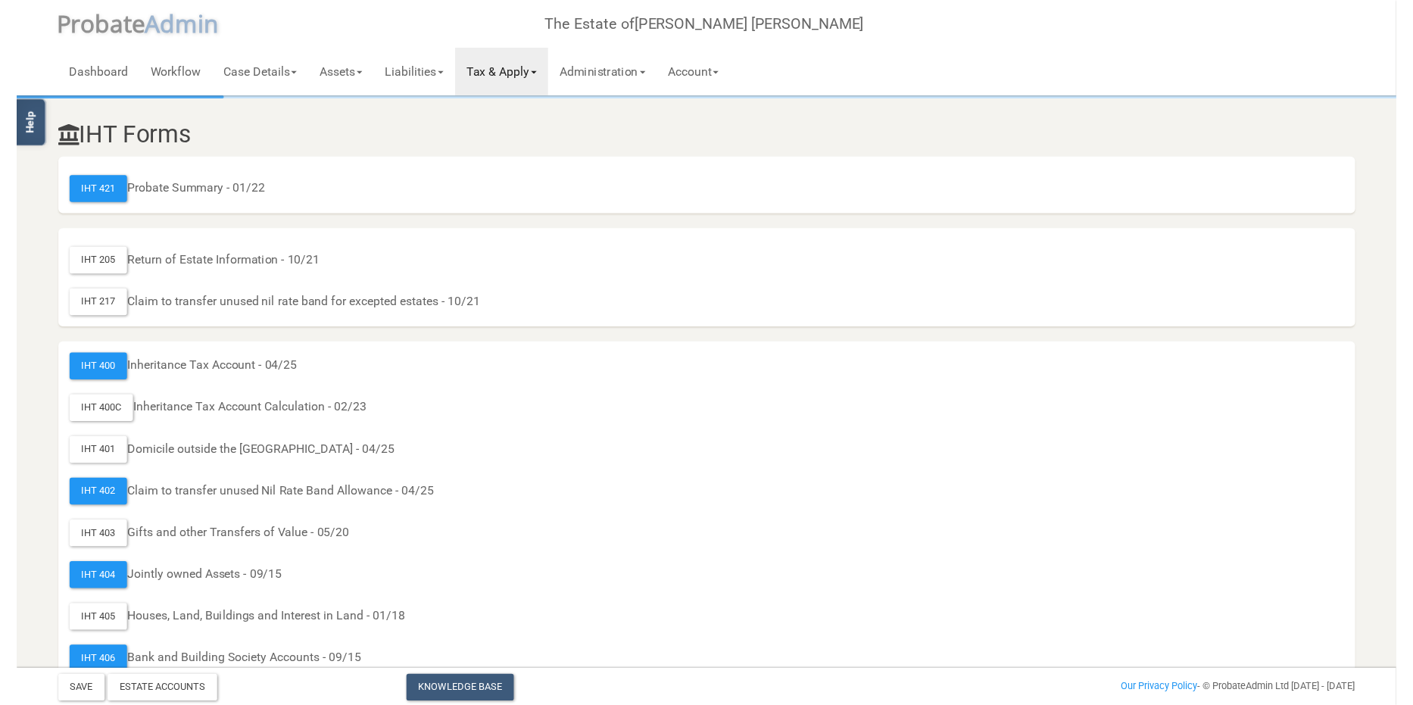
scroll to position [0, 0]
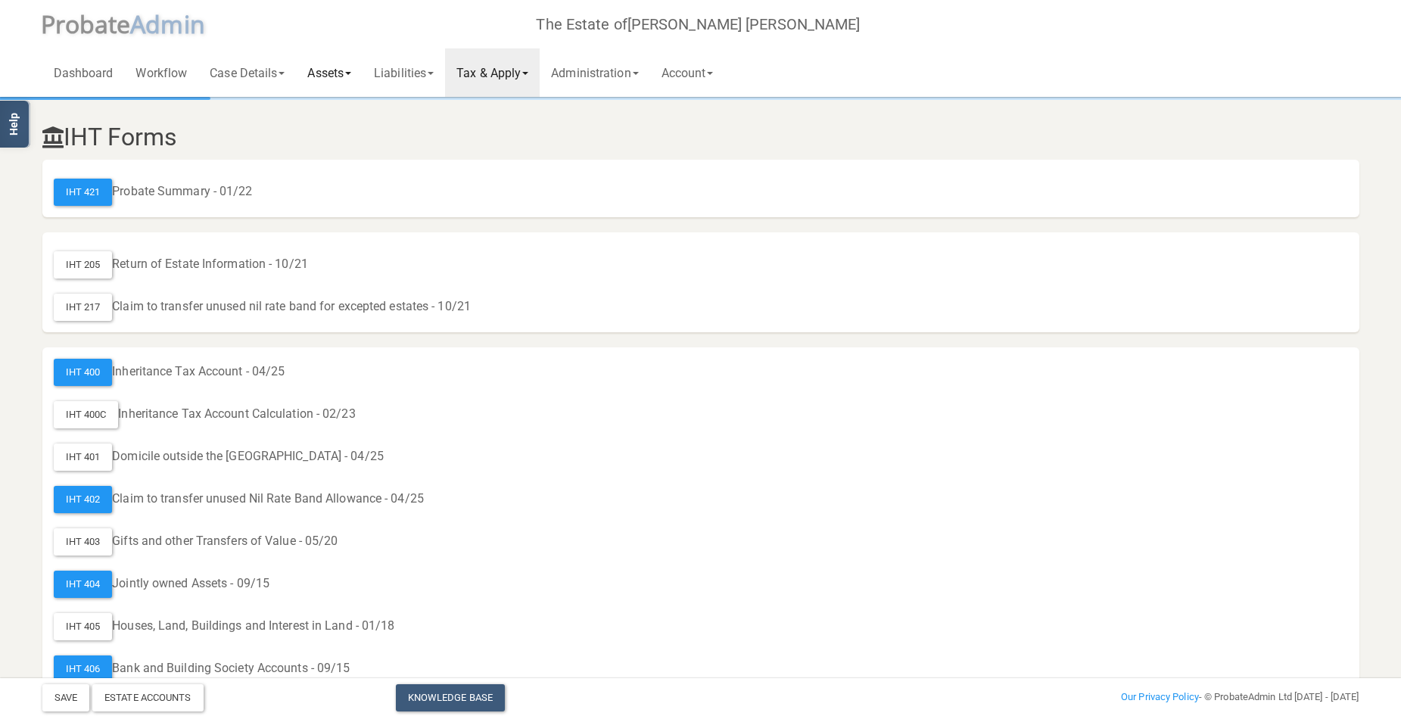
click at [338, 64] on link "Assets" at bounding box center [329, 72] width 67 height 48
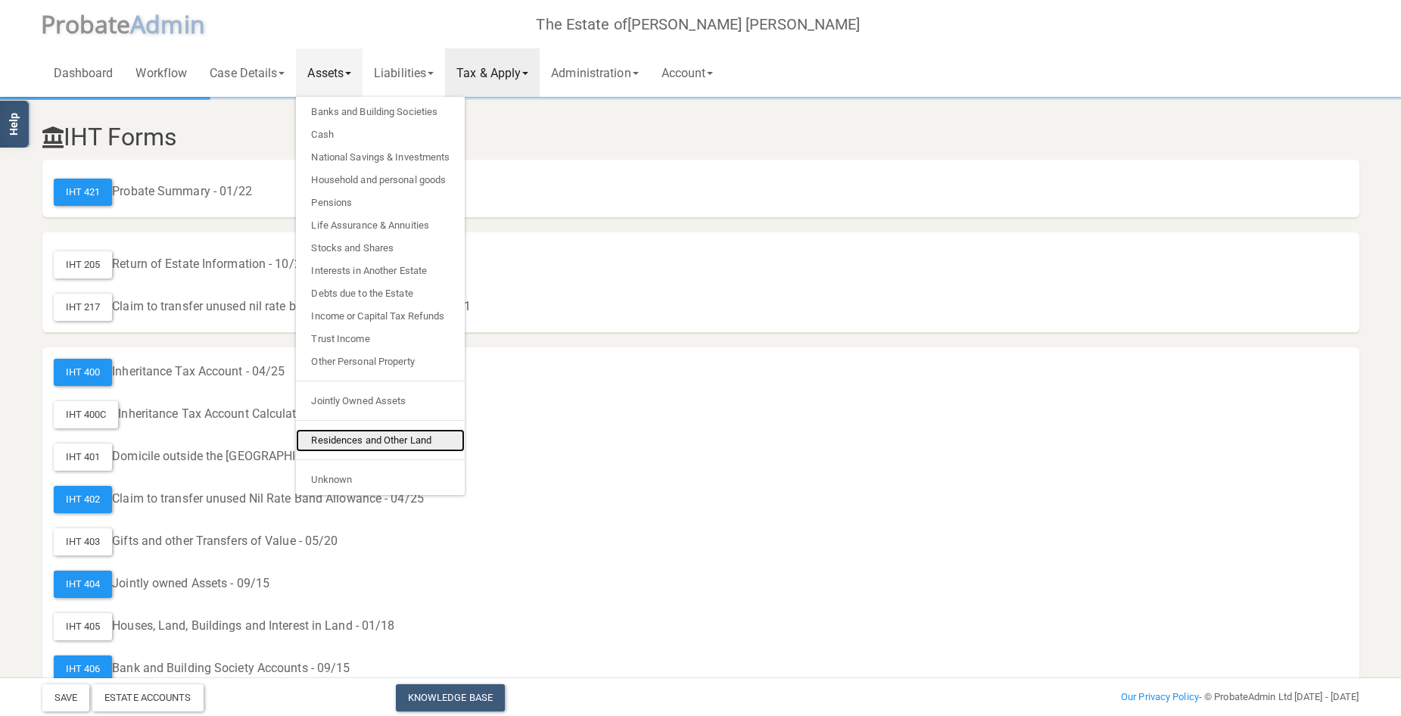
click at [365, 437] on link "Residences and Other Land" at bounding box center [380, 440] width 169 height 23
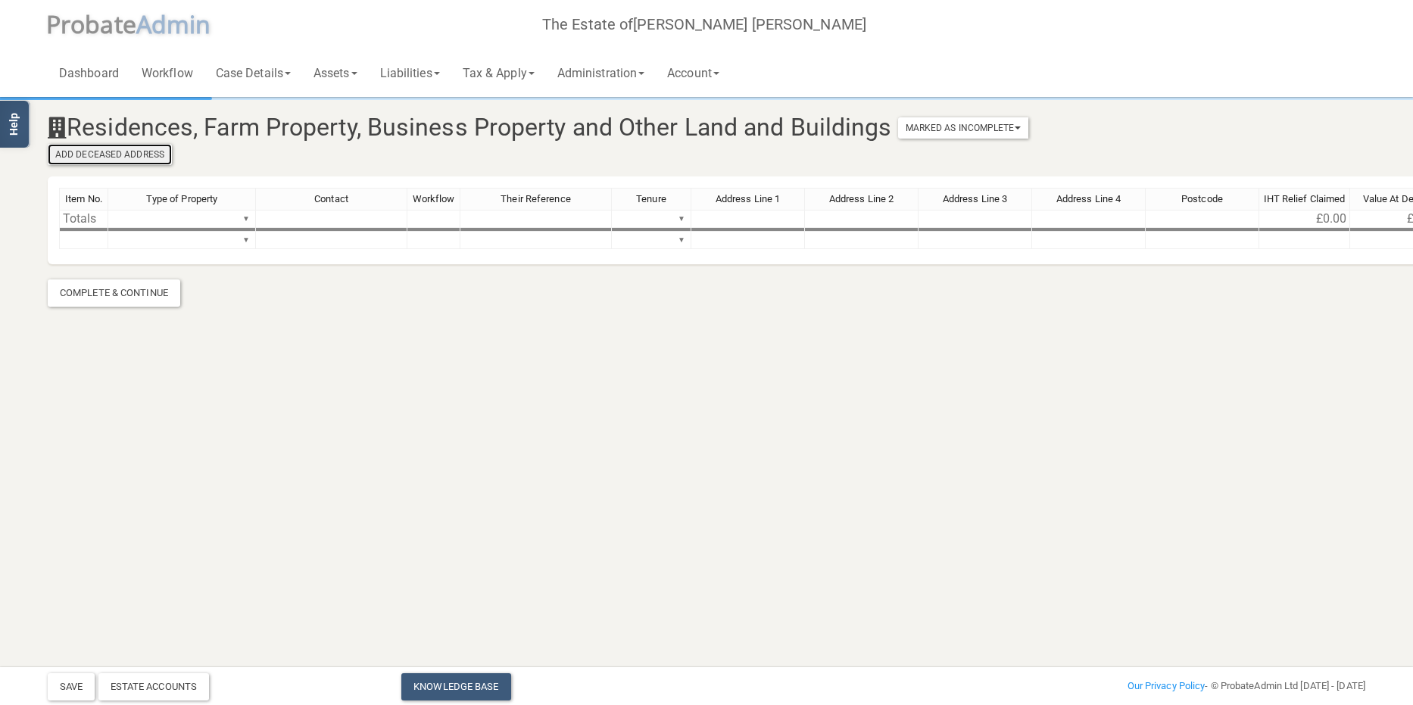
click at [123, 154] on button "Add Deceased Address" at bounding box center [110, 154] width 124 height 21
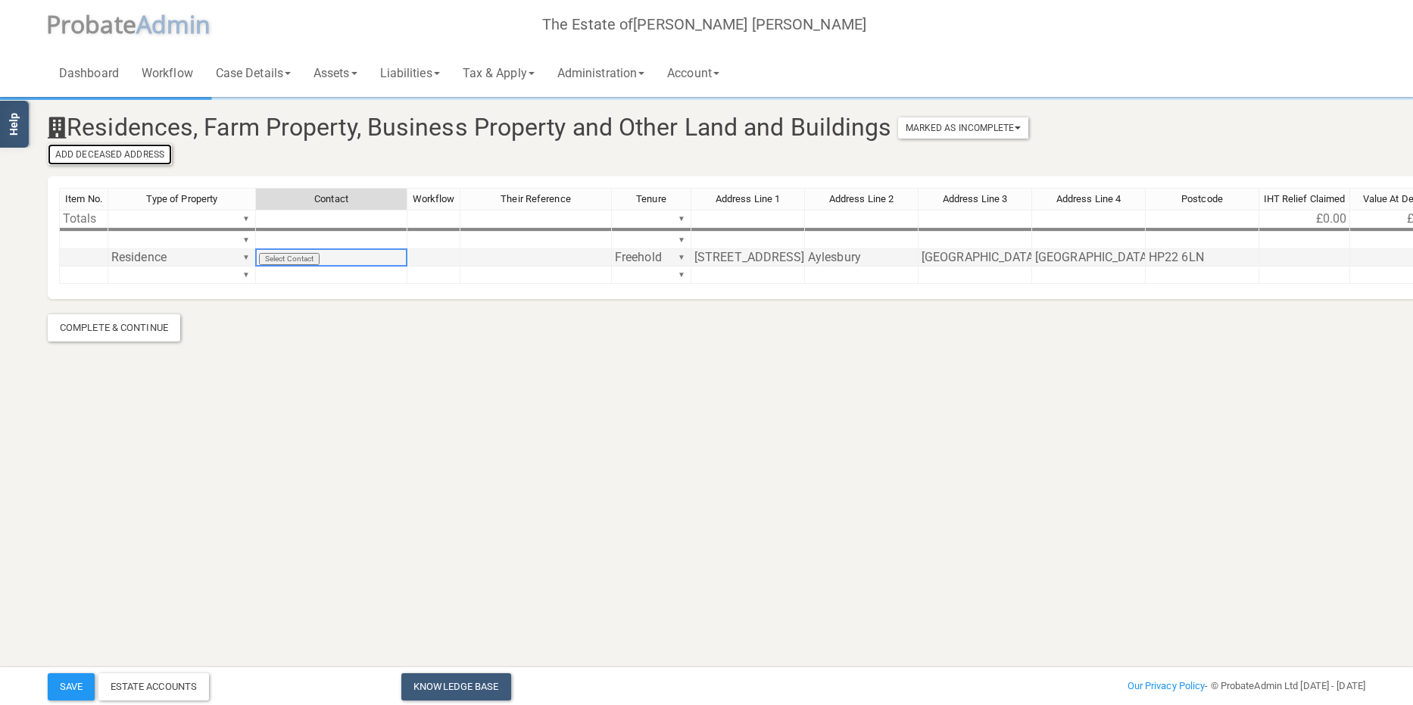
click at [300, 255] on td "Select Contact" at bounding box center [331, 257] width 151 height 17
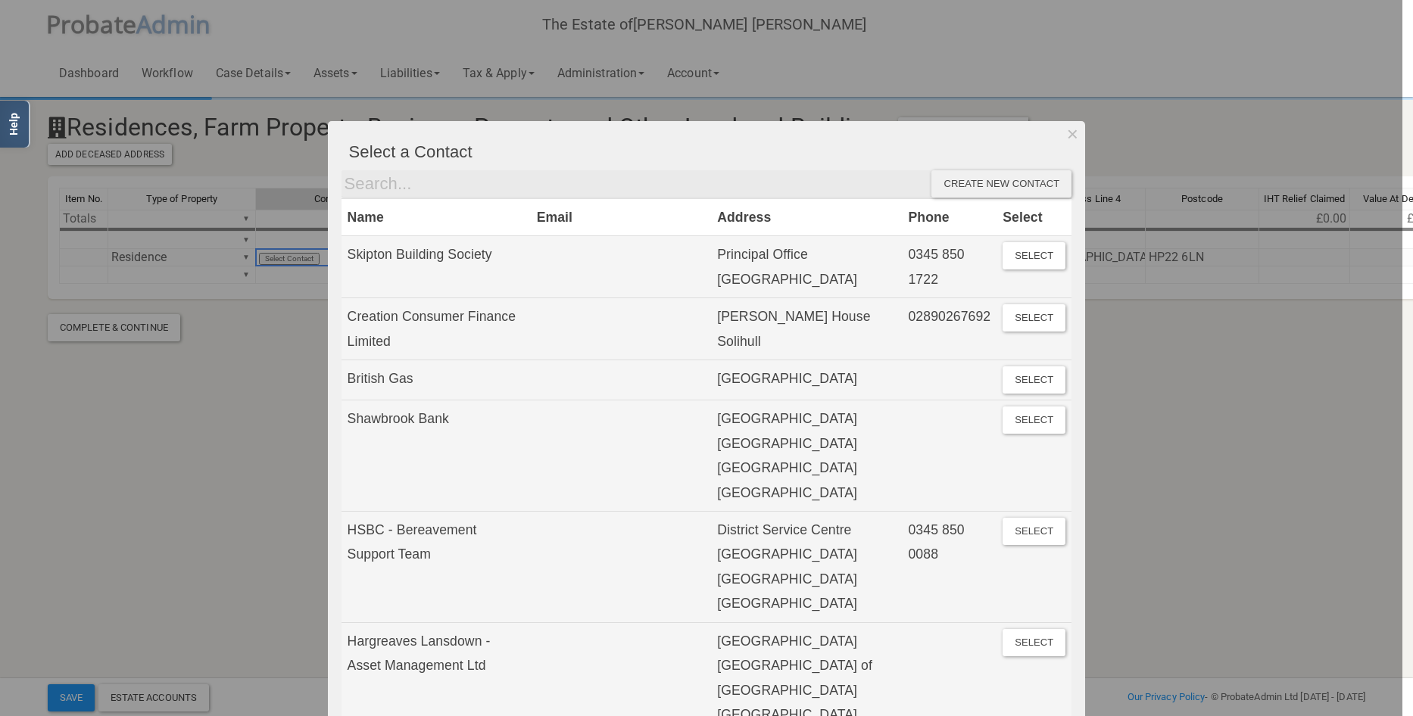
click at [1024, 178] on div "Create new contact" at bounding box center [1001, 183] width 140 height 27
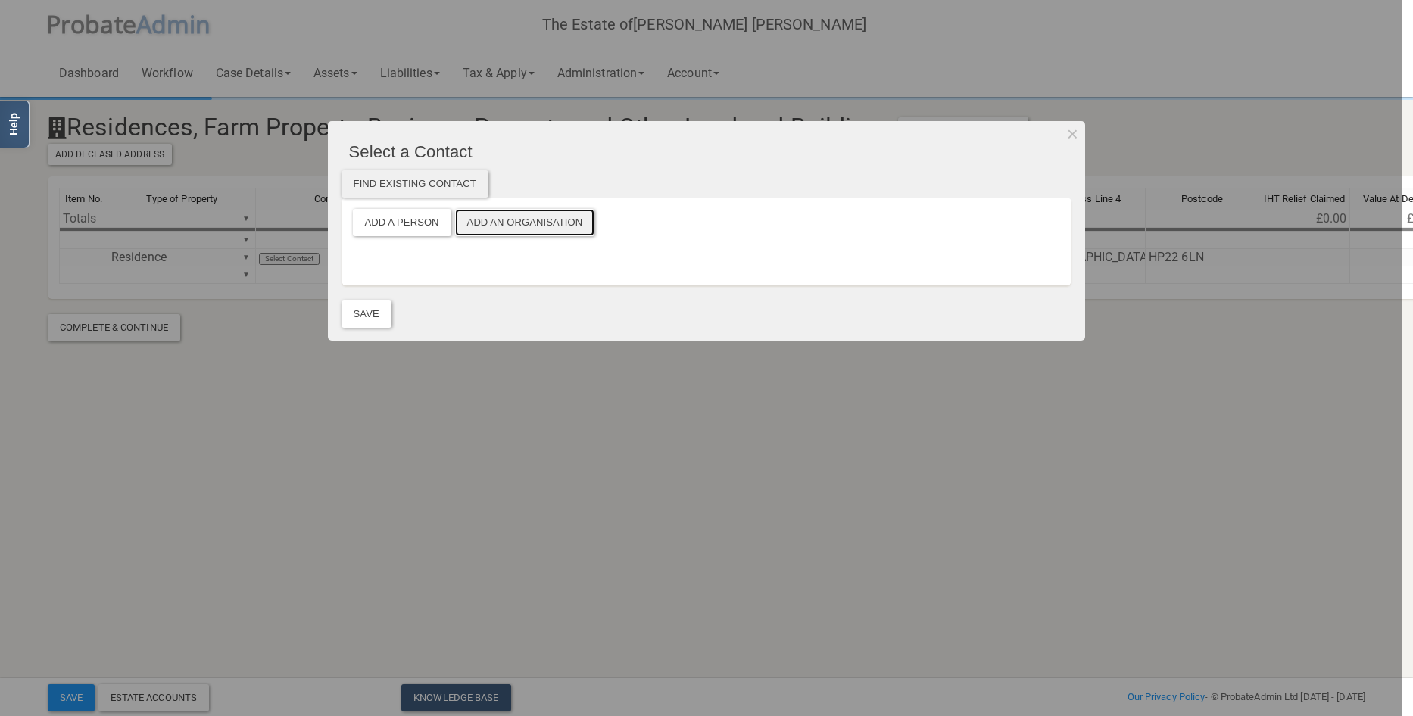
click at [576, 220] on button "Add an Organisation" at bounding box center [525, 222] width 140 height 27
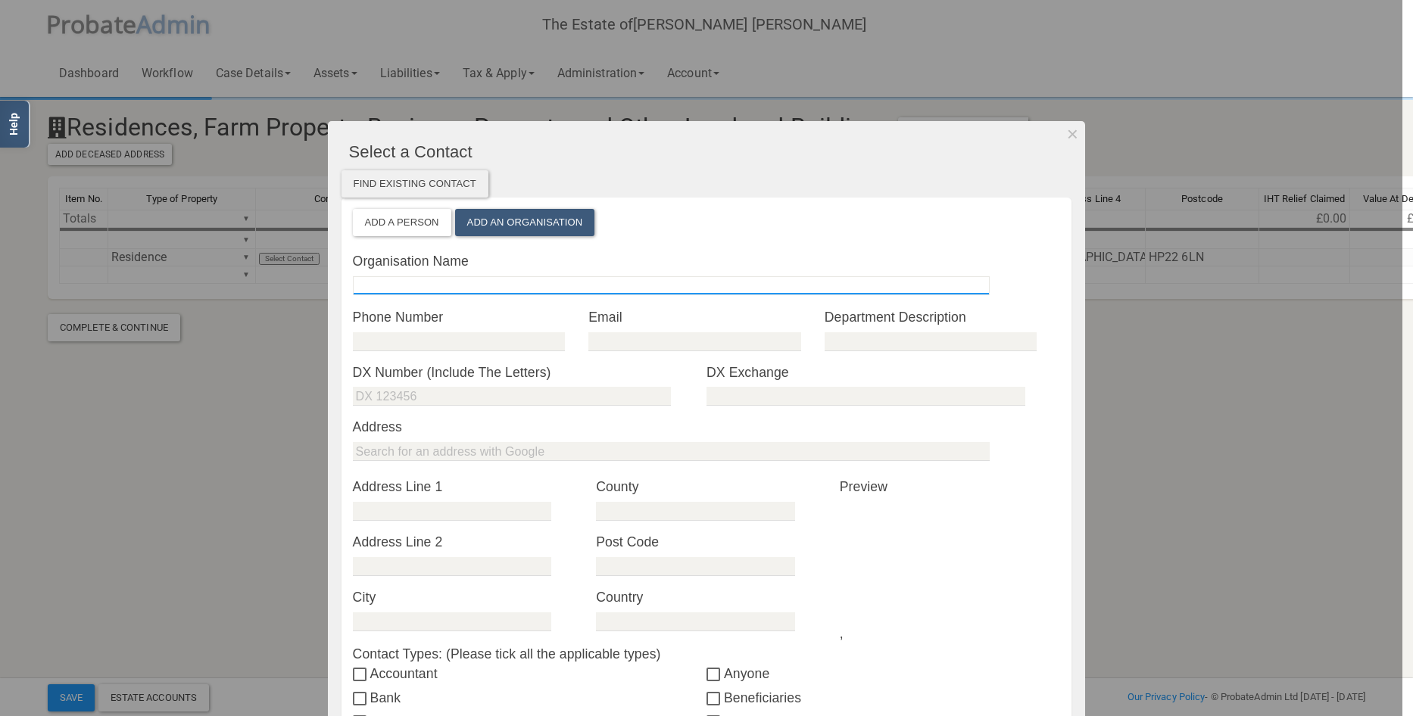
click at [539, 281] on input "text" at bounding box center [671, 285] width 637 height 19
click at [488, 283] on input "text" at bounding box center [671, 285] width 637 height 19
paste input "Country House And Farm Sales"
type input "Country House And Farm Sales"
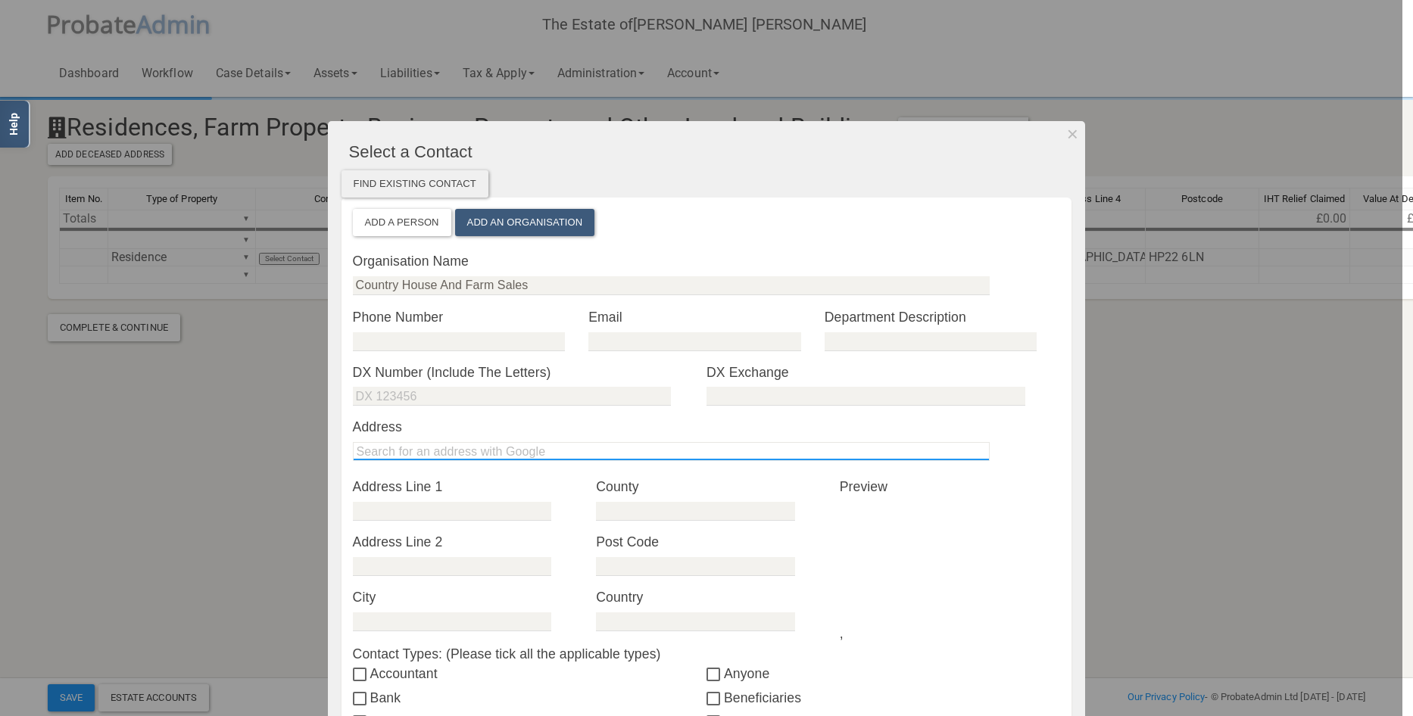
click at [391, 452] on input "text" at bounding box center [671, 451] width 637 height 19
paste input "HP22 6DU"
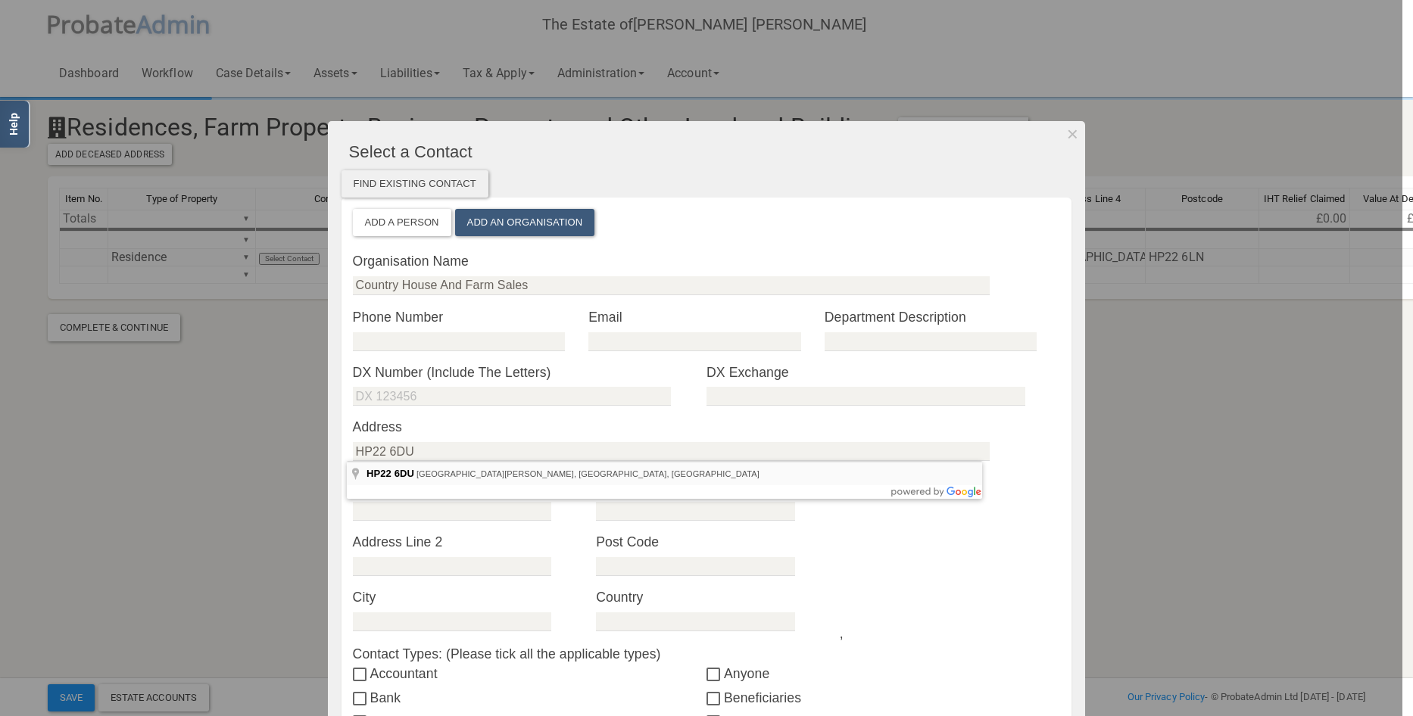
type input "[STREET_ADDRESS]"
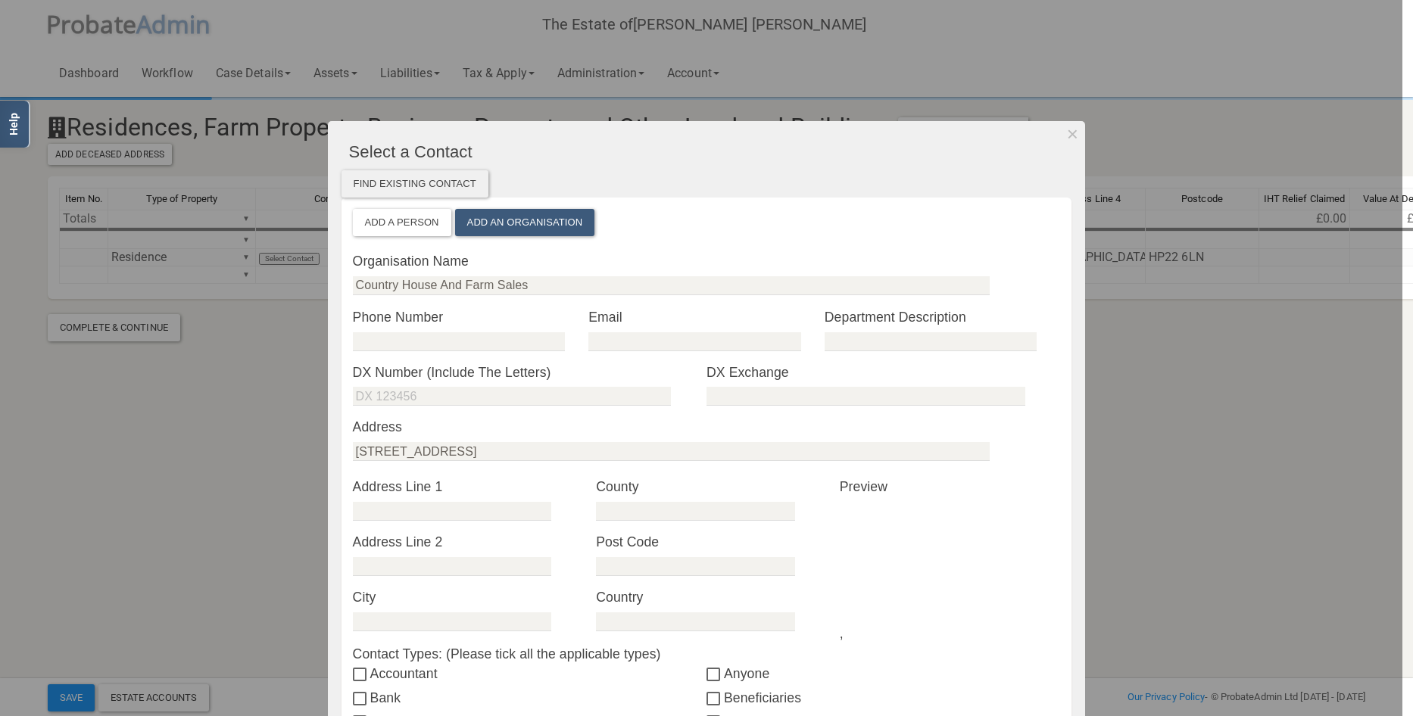
type input "High St"
type input "Aylesbury"
type input "[GEOGRAPHIC_DATA]"
type input "HP22 6DU"
type input "[GEOGRAPHIC_DATA]"
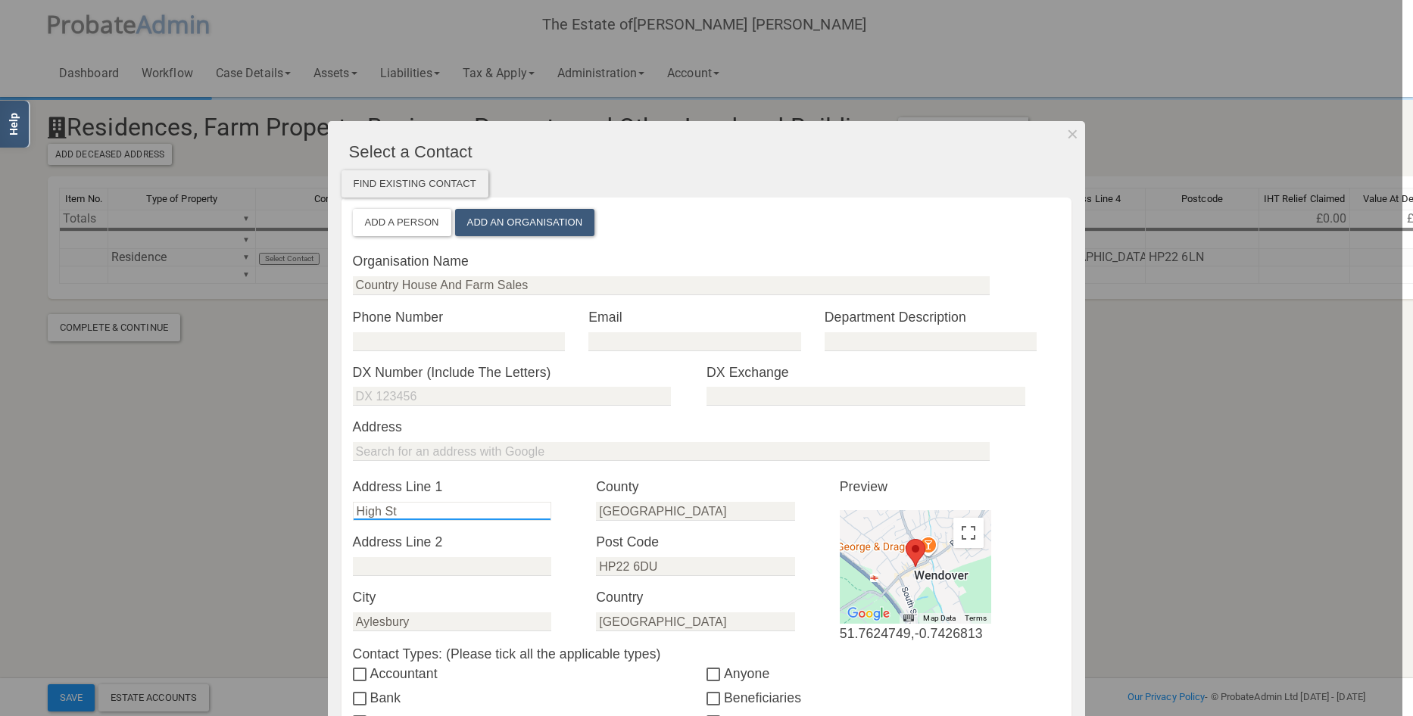
click at [353, 510] on input "High St" at bounding box center [452, 511] width 198 height 19
type input "[STREET_ADDRESS]"
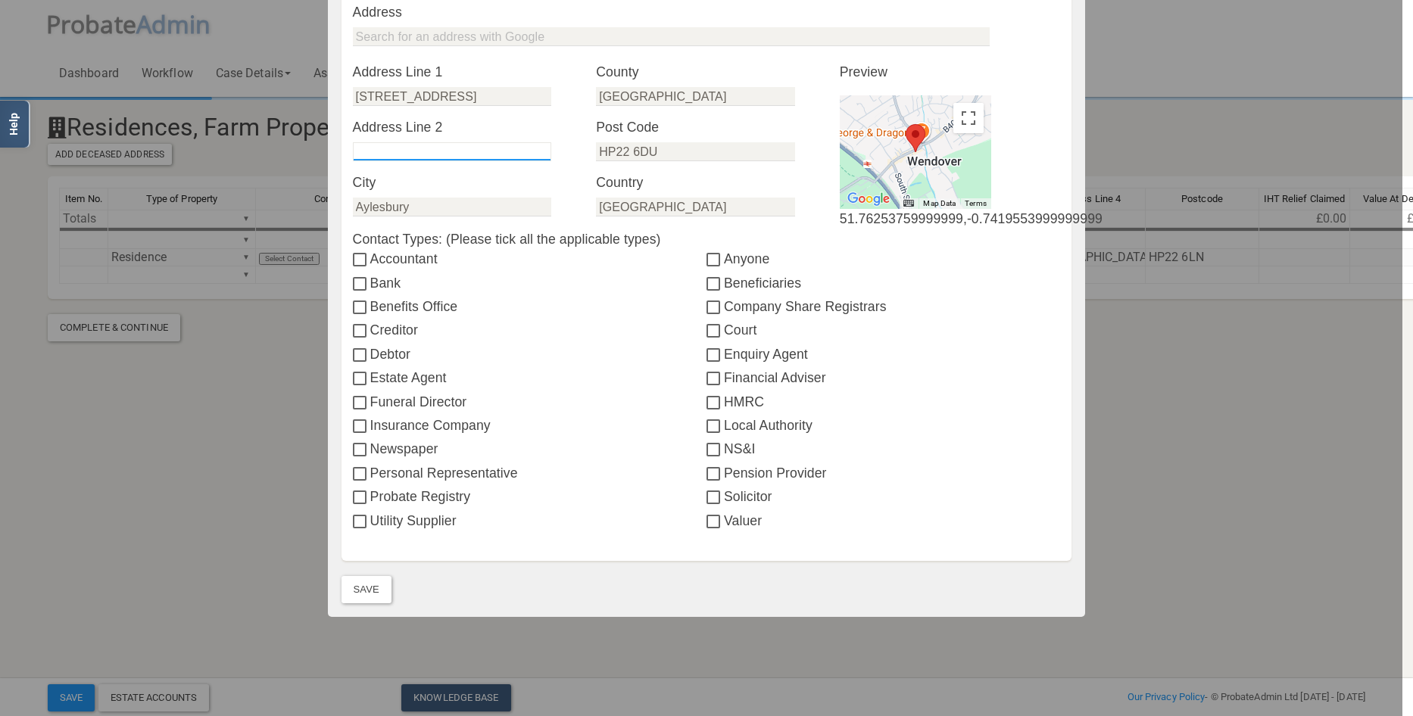
scroll to position [437, 0]
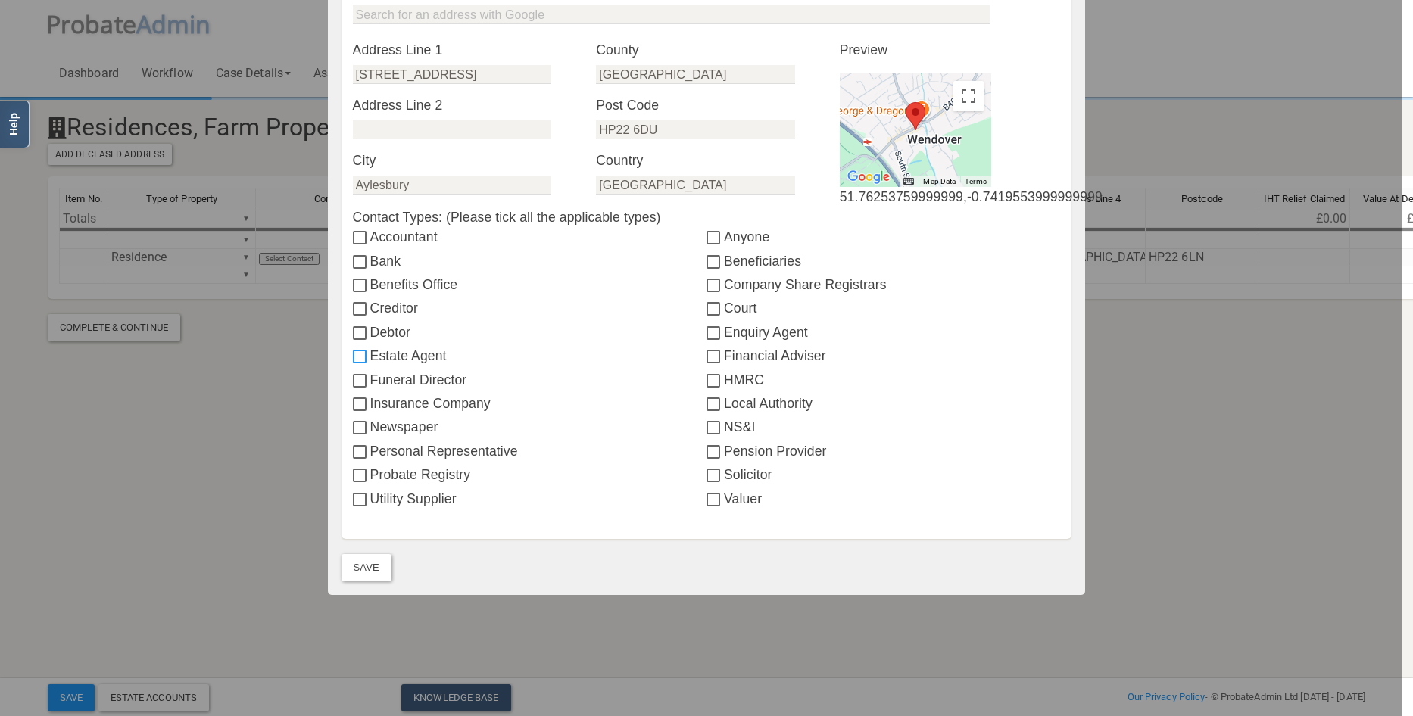
click at [357, 355] on input "Estate Agent" at bounding box center [361, 357] width 17 height 12
checkbox input "true"
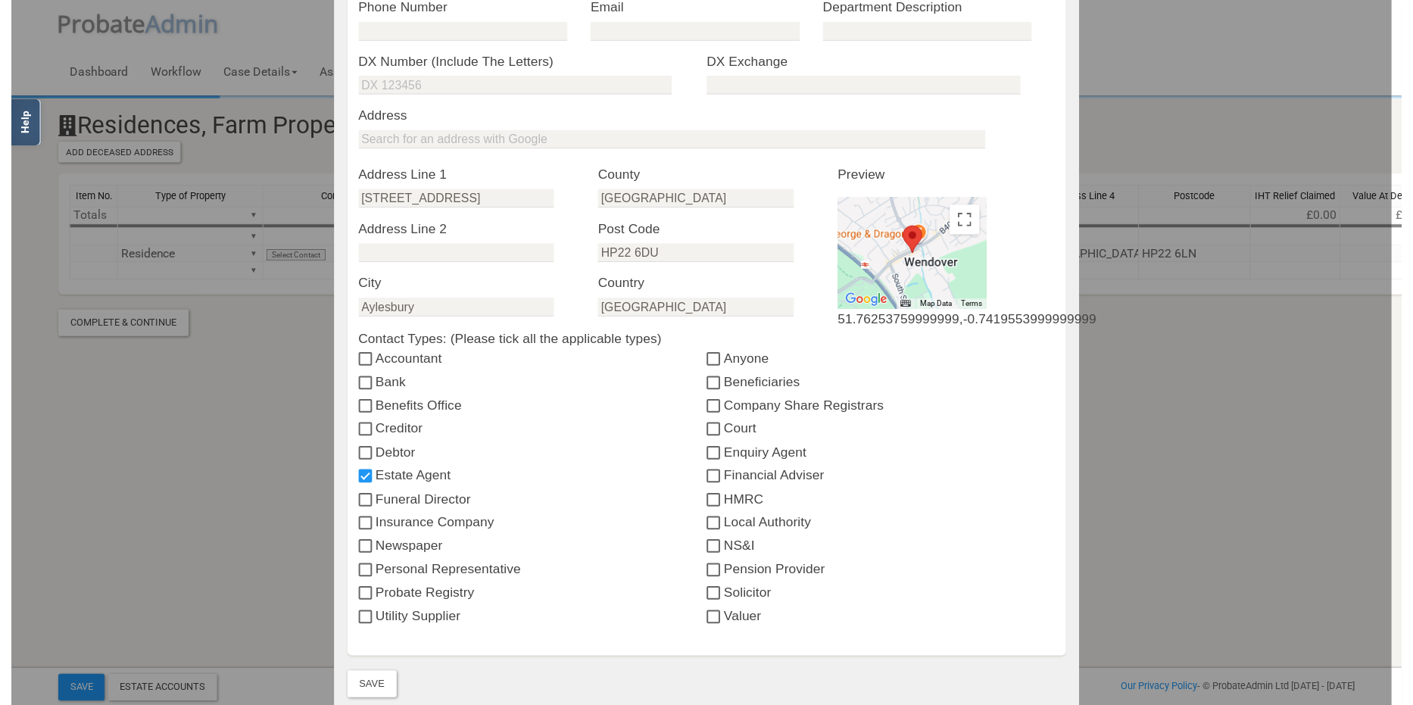
scroll to position [379, 0]
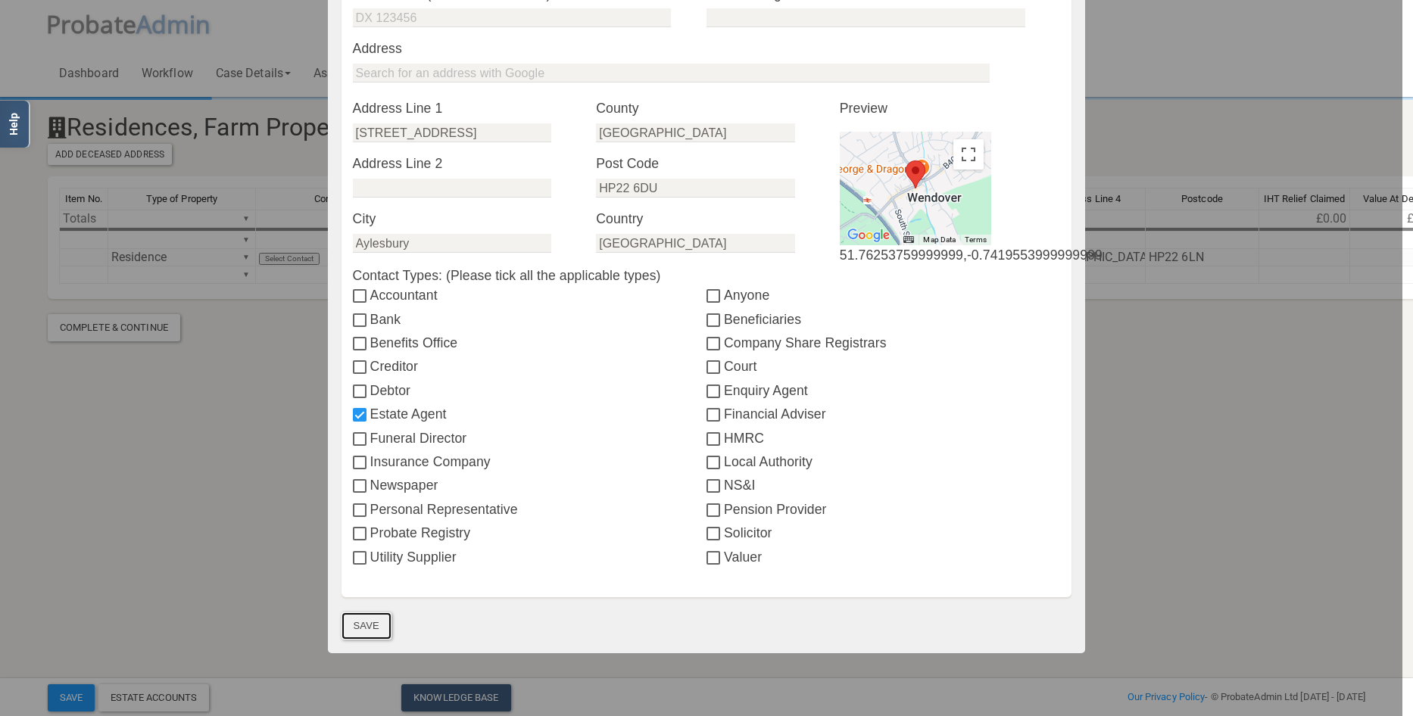
click at [360, 630] on button "Save" at bounding box center [366, 625] width 50 height 27
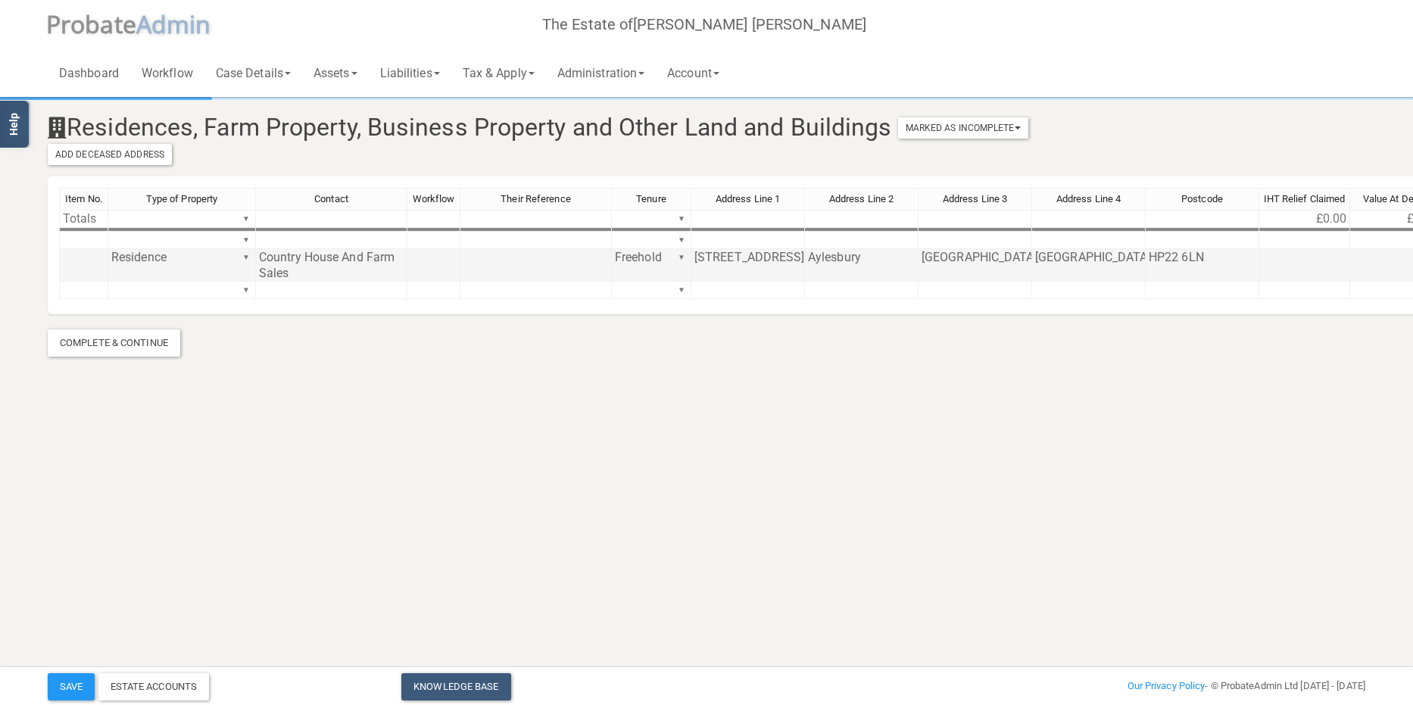
click at [541, 254] on td at bounding box center [535, 265] width 151 height 33
paste textarea "WDV106051"
type textarea "WDV106051"
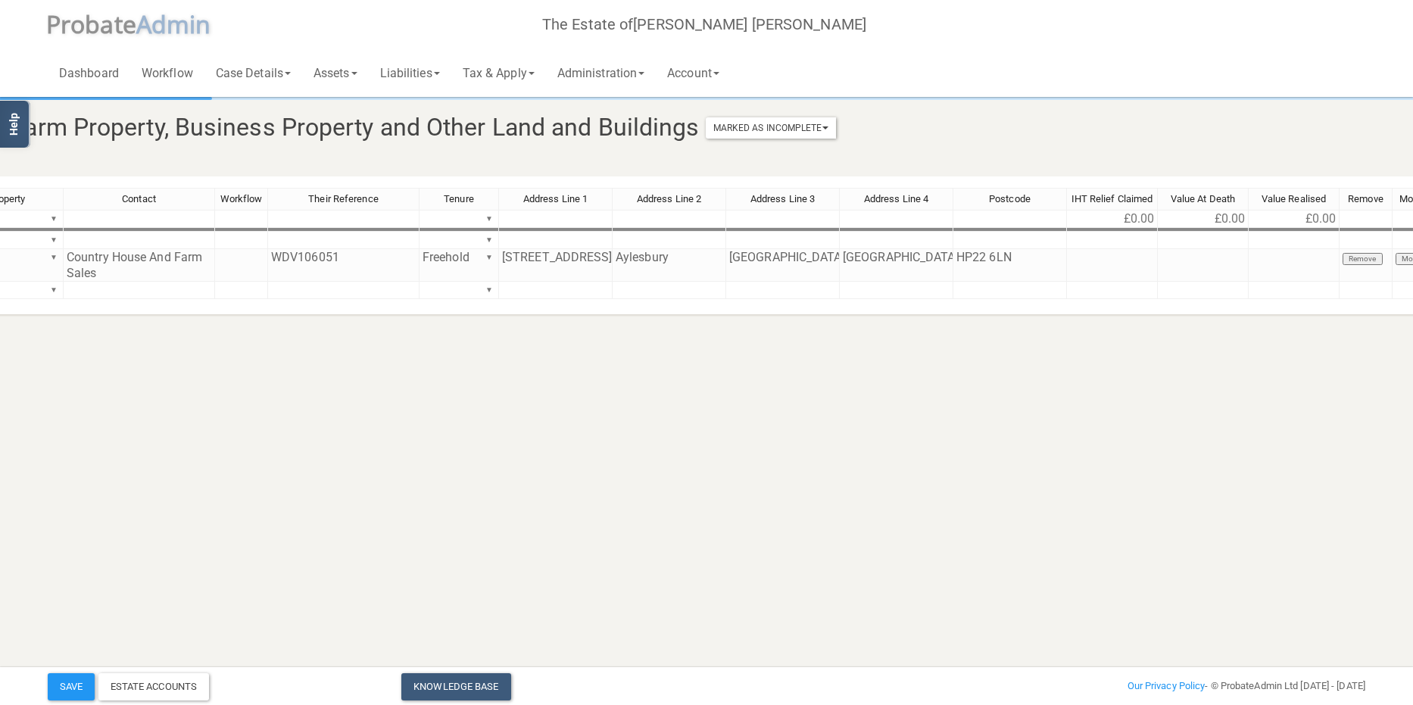
scroll to position [0, 221]
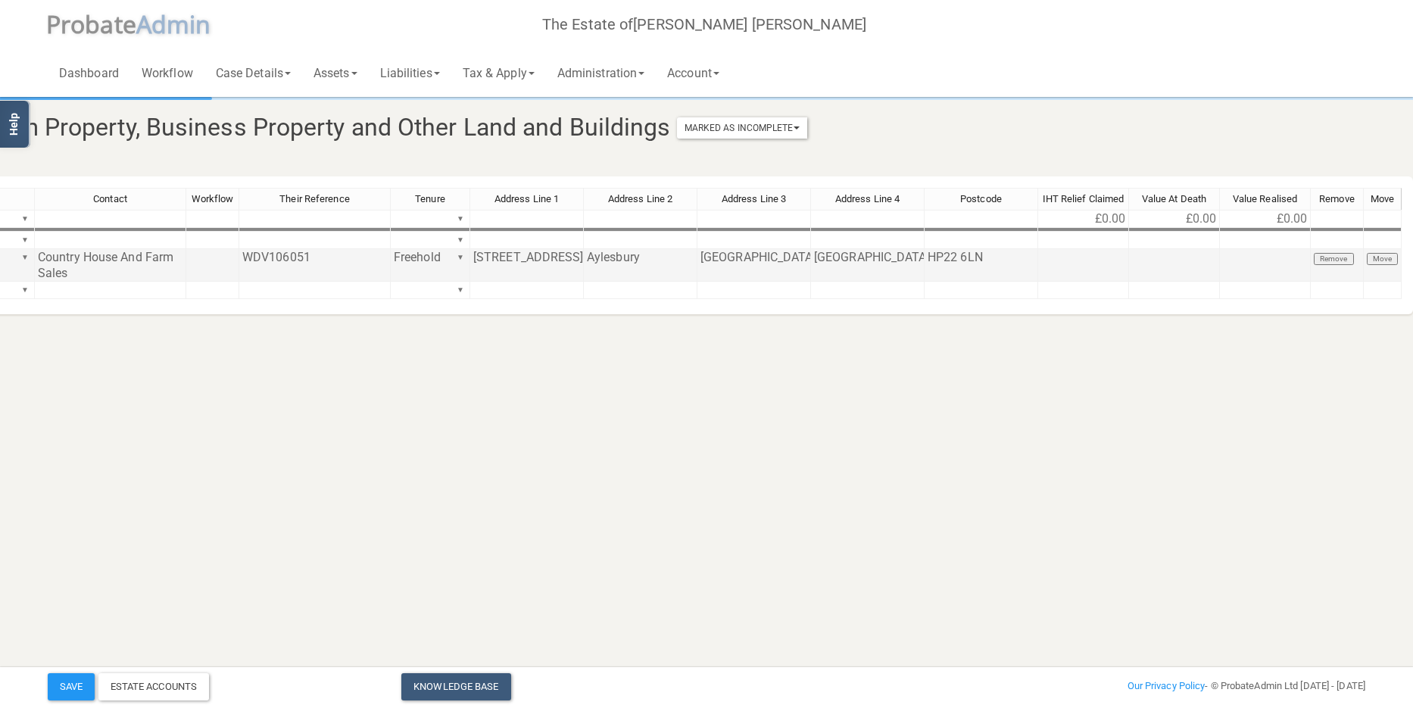
click at [1193, 252] on td at bounding box center [1174, 265] width 91 height 33
type textarea "692000"
click at [1192, 426] on html "</div></div> Help Toggle navigation P robate A dmin The Estate of [PERSON_NAME]…" at bounding box center [485, 352] width 1413 height 705
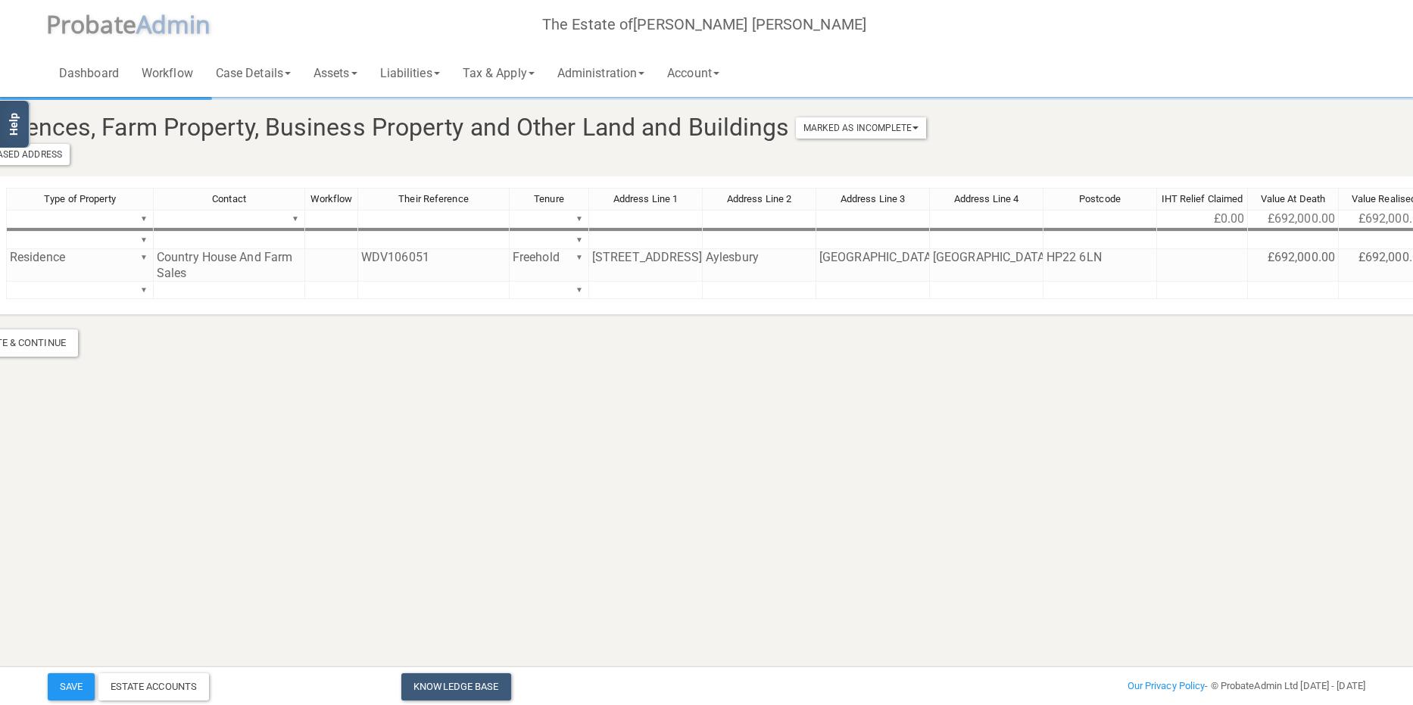
scroll to position [0, 0]
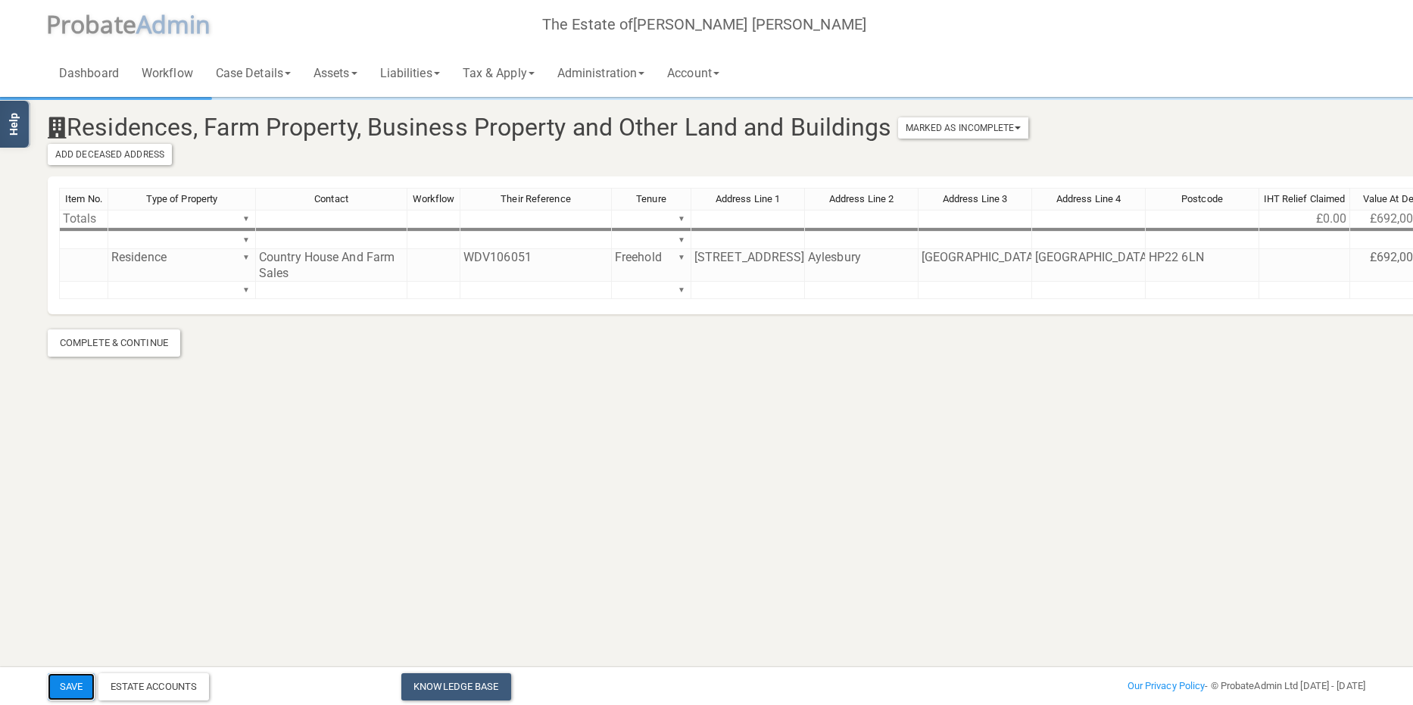
click at [75, 685] on button "Save" at bounding box center [71, 686] width 47 height 27
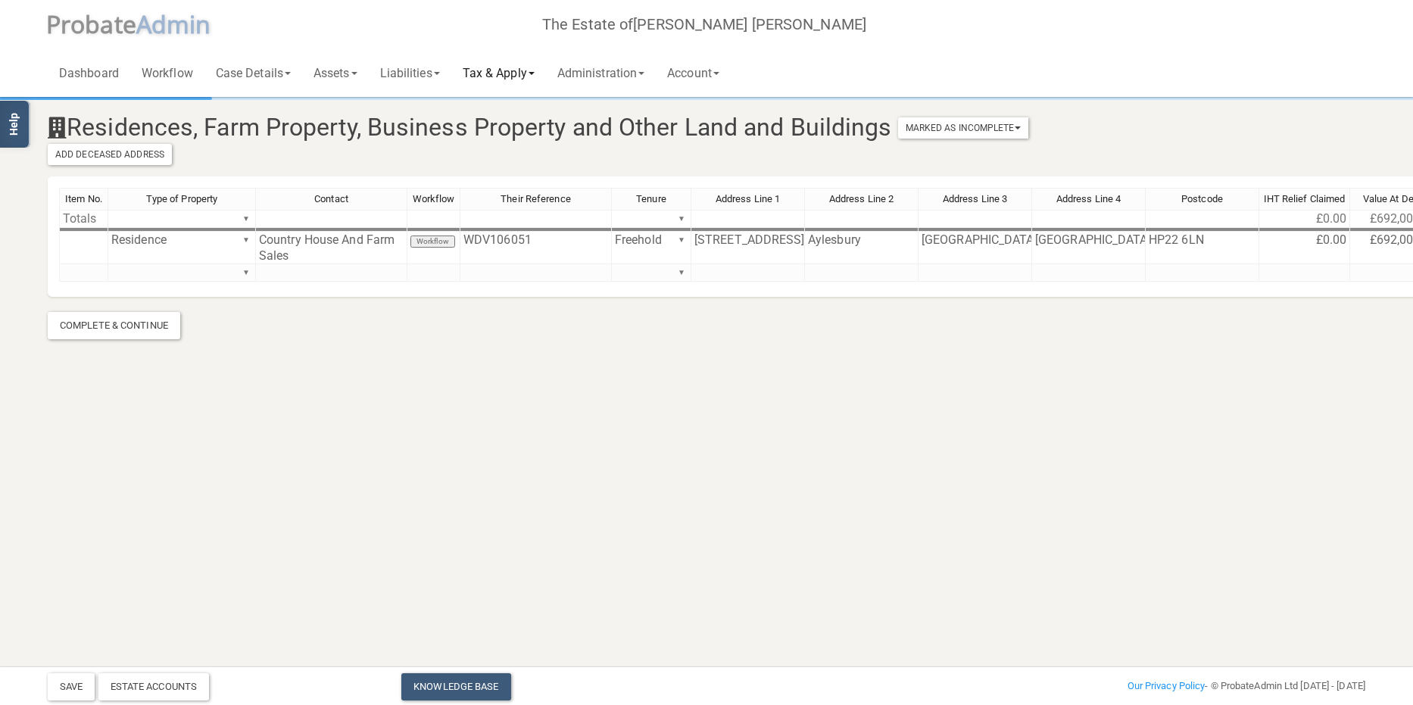
click at [513, 69] on link "Tax & Apply" at bounding box center [498, 72] width 95 height 48
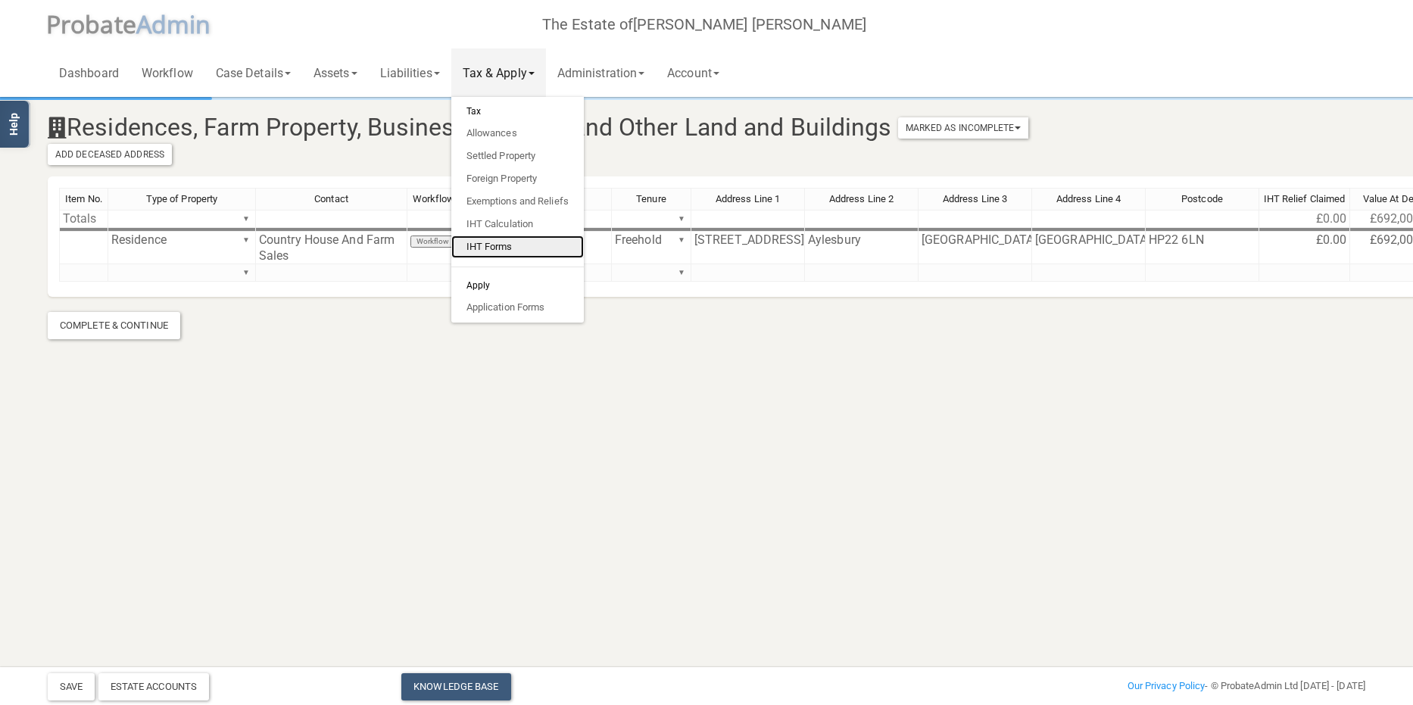
click at [516, 242] on link "IHT Forms" at bounding box center [517, 246] width 132 height 23
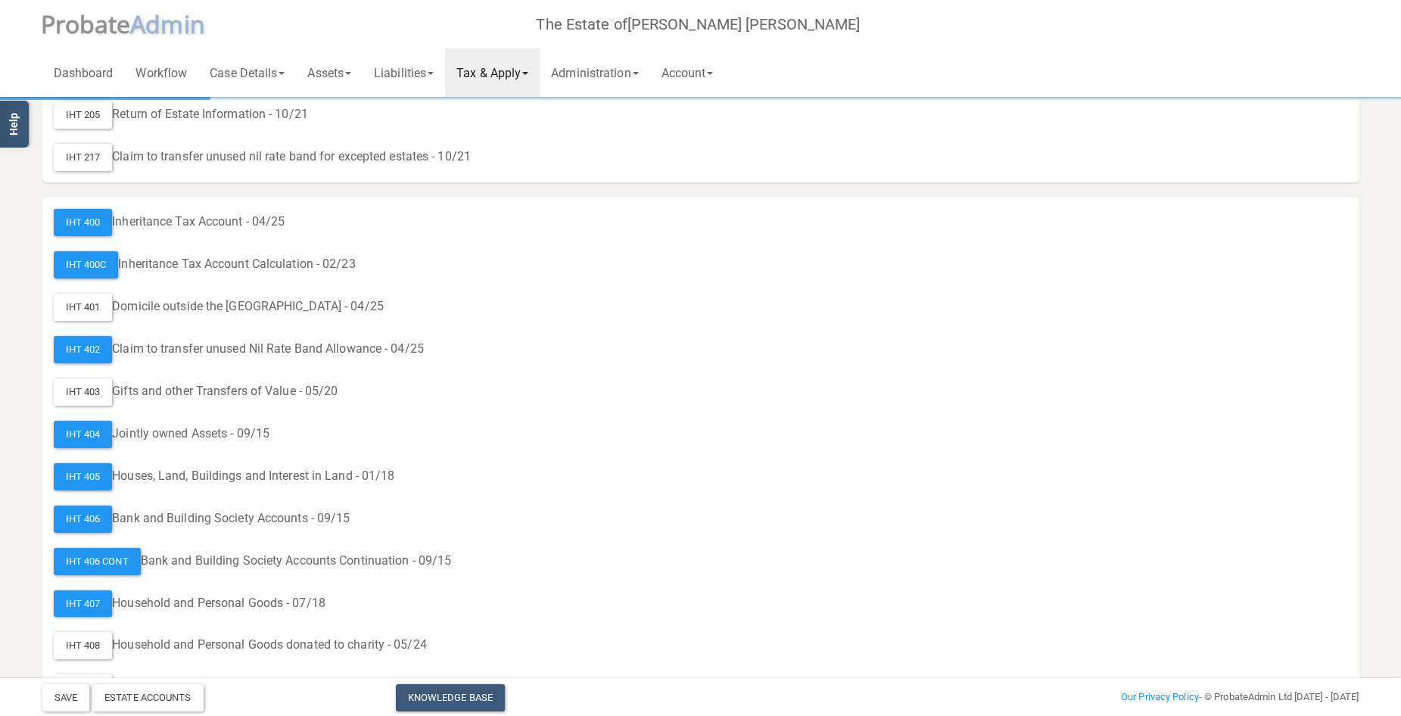
scroll to position [151, 0]
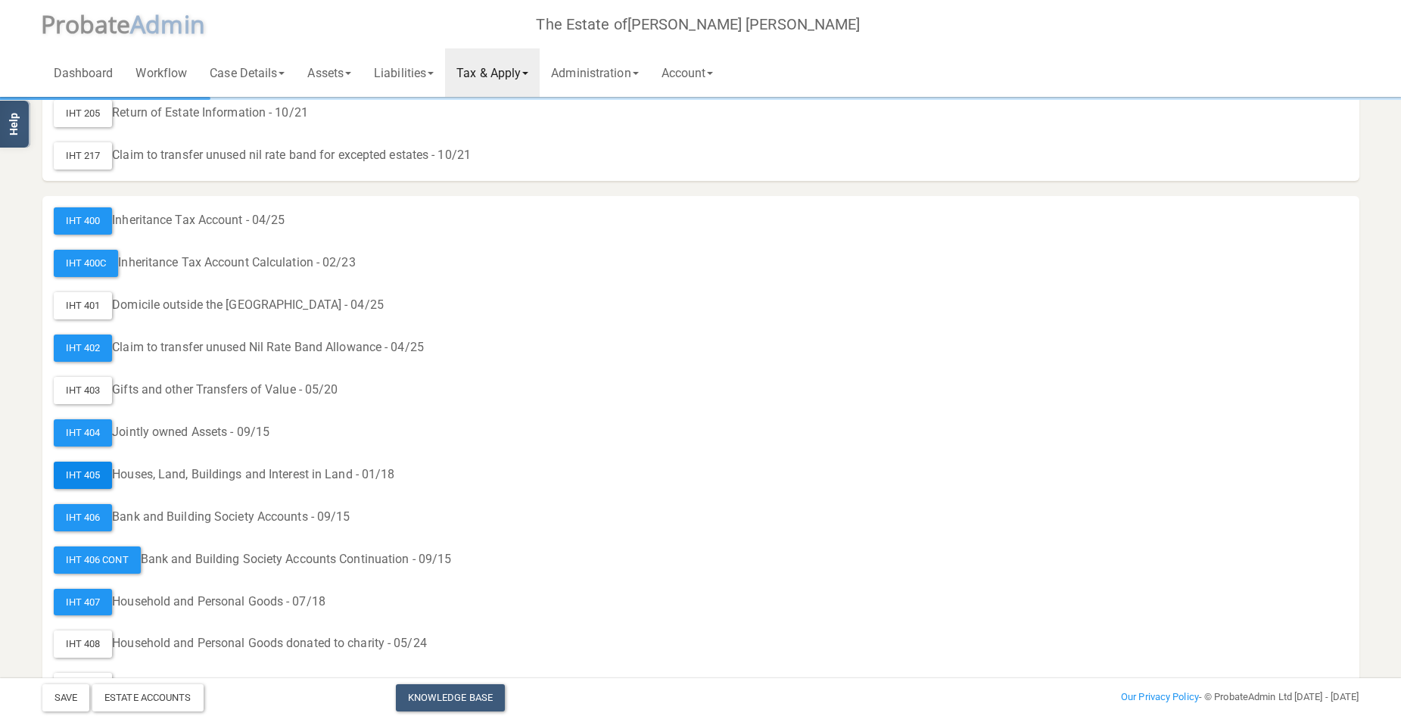
click at [89, 475] on div "IHT 405" at bounding box center [83, 475] width 59 height 27
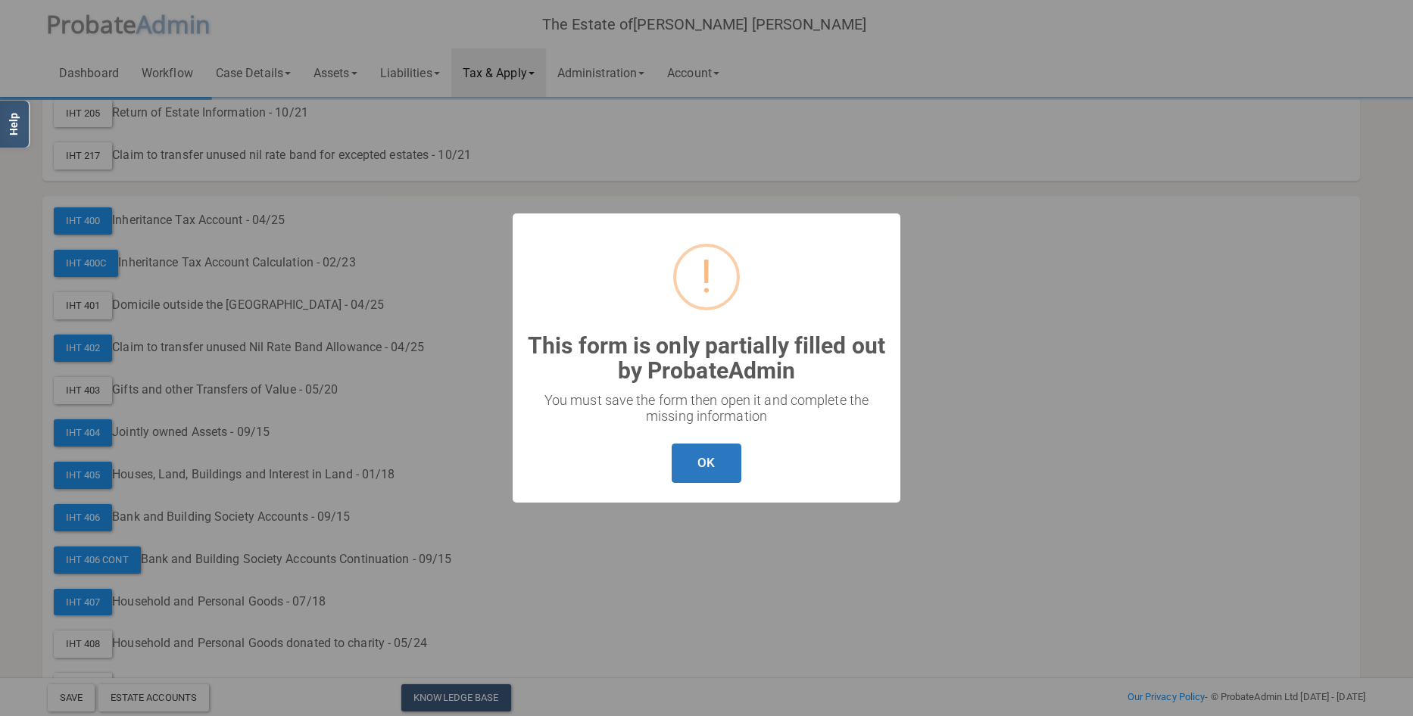
click at [697, 460] on button "OK" at bounding box center [706, 464] width 69 height 40
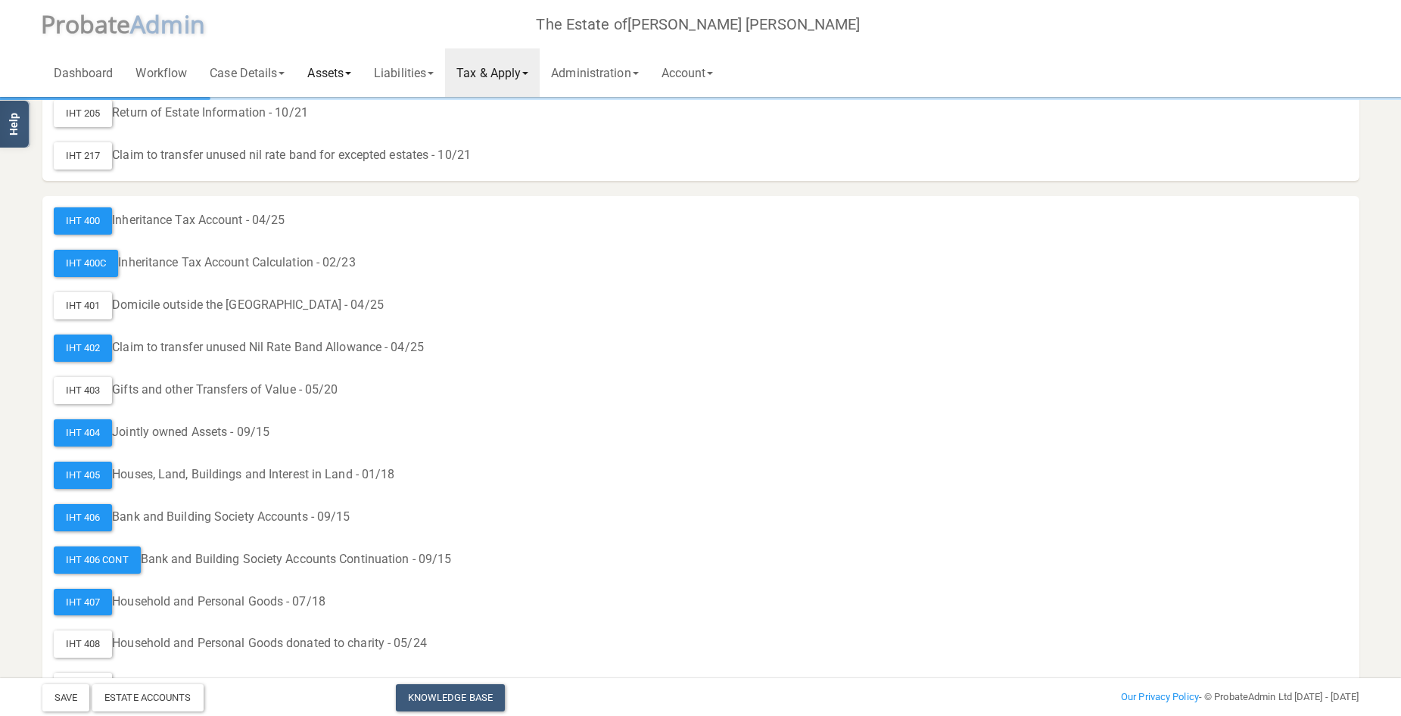
click at [332, 67] on link "Assets" at bounding box center [329, 72] width 67 height 48
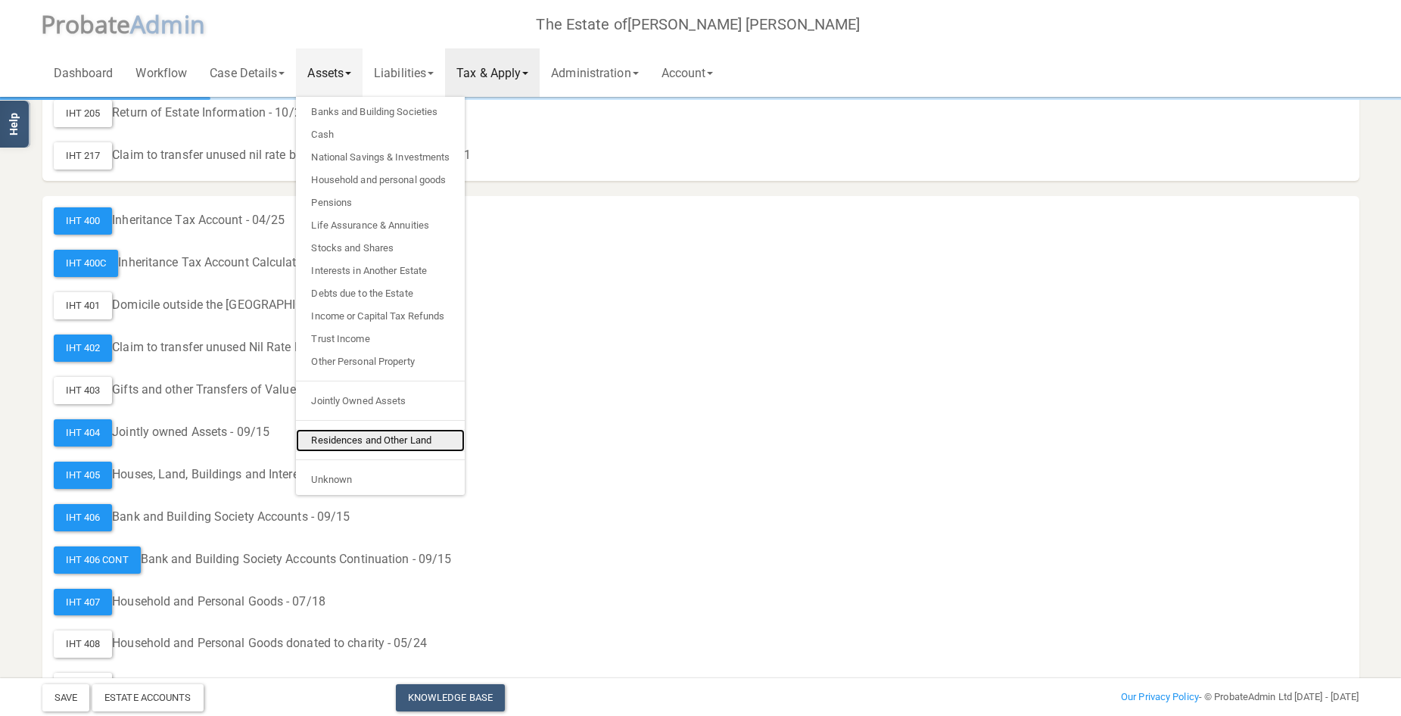
click at [388, 439] on link "Residences and Other Land" at bounding box center [380, 440] width 169 height 23
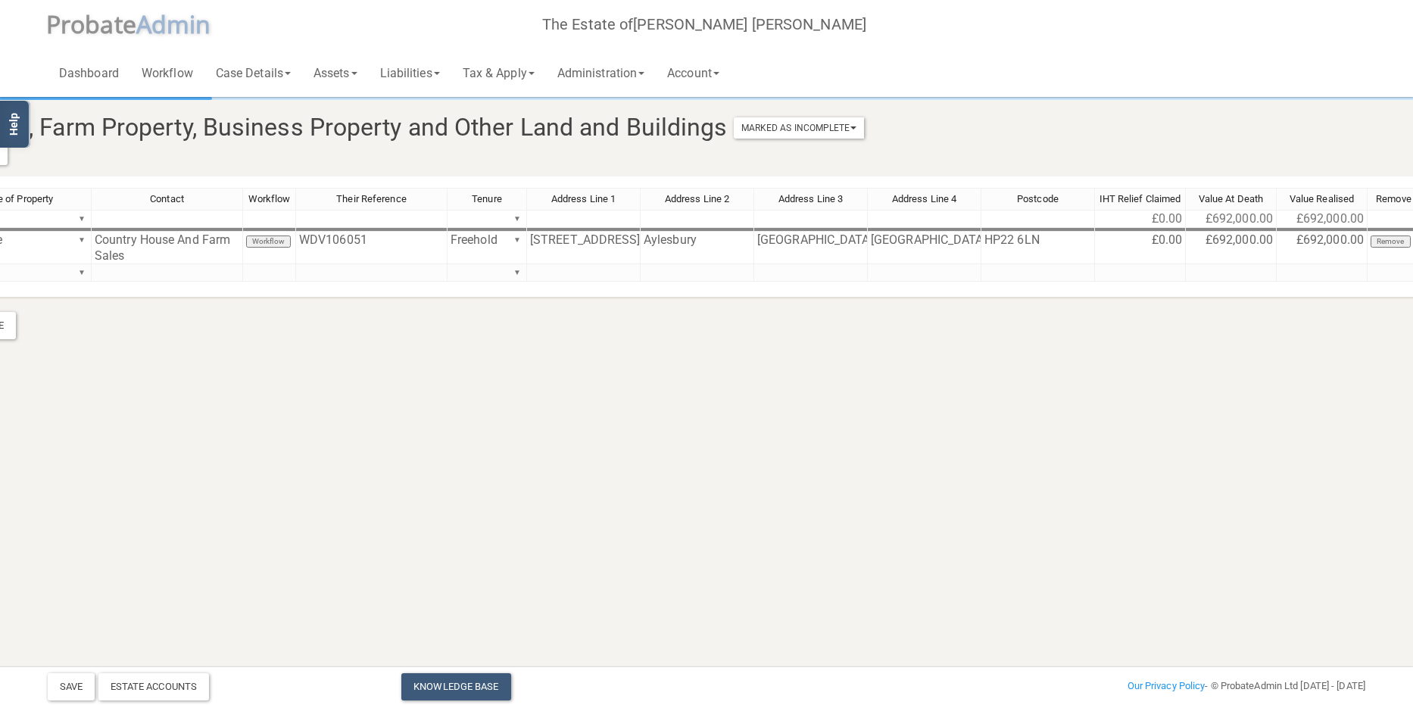
scroll to position [0, 221]
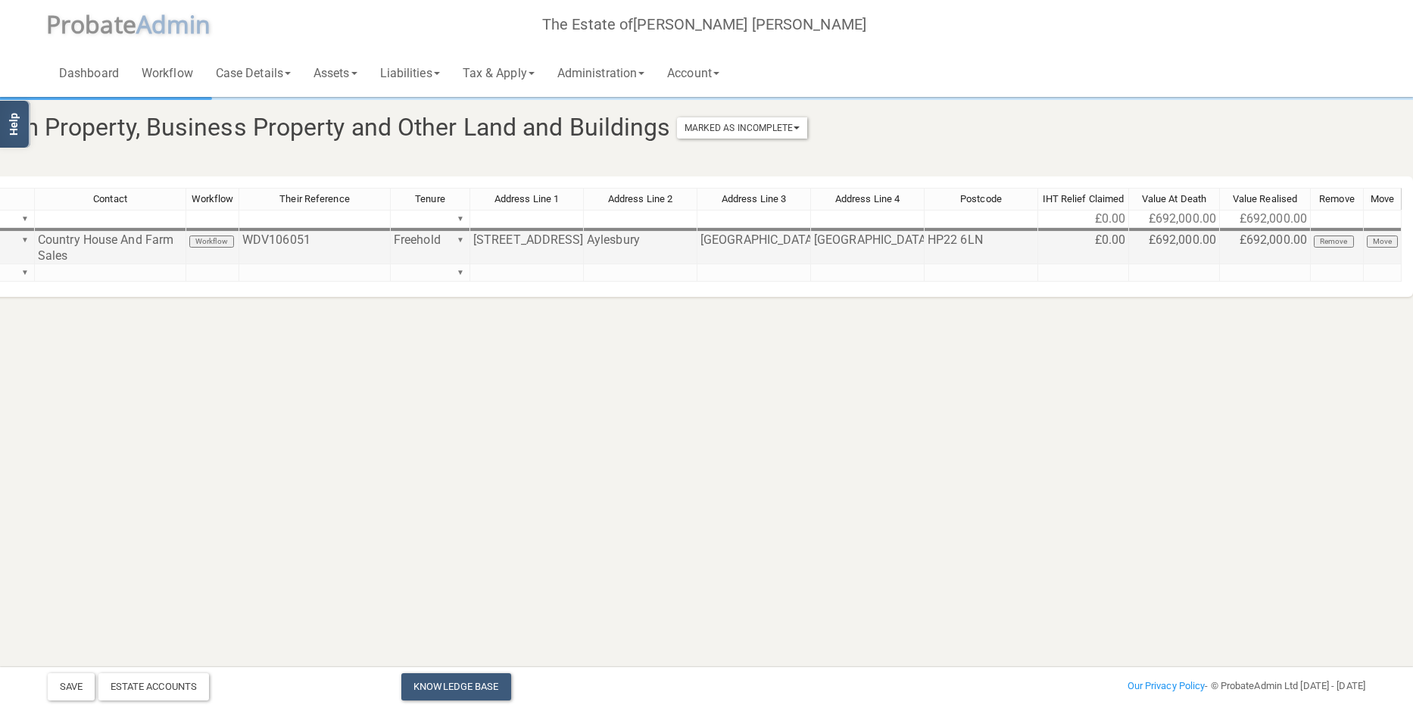
click at [1188, 243] on td "£692,000.00" at bounding box center [1174, 248] width 91 height 33
drag, startPoint x: 1188, startPoint y: 243, endPoint x: 1093, endPoint y: 233, distance: 95.1
click at [1093, 233] on div "Item No. Type of Property Contact Workflow Their Reference Tenure Address Line …" at bounding box center [619, 242] width 1563 height 108
click at [1287, 240] on td "£692,000.00" at bounding box center [1265, 248] width 91 height 33
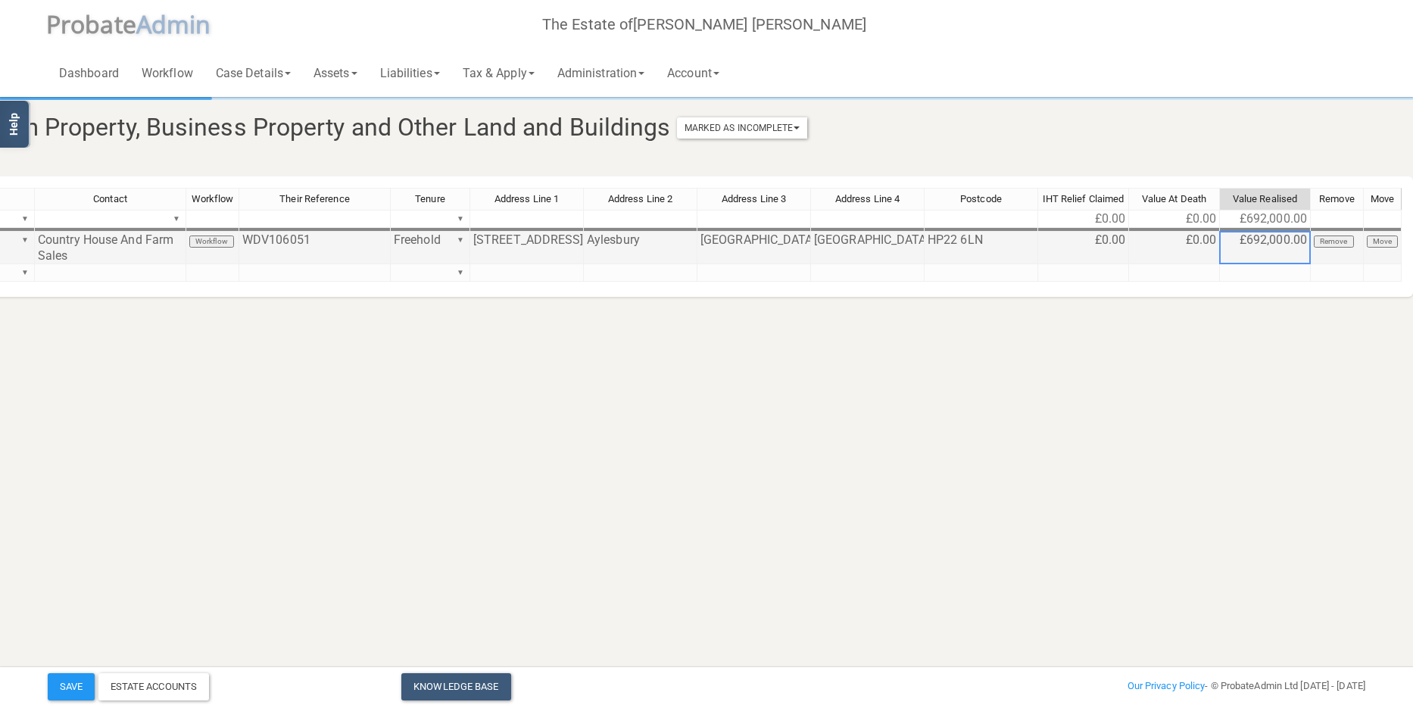
click at [1287, 240] on td "£692,000.00" at bounding box center [1265, 248] width 91 height 33
type textarea "6"
type textarea "0"
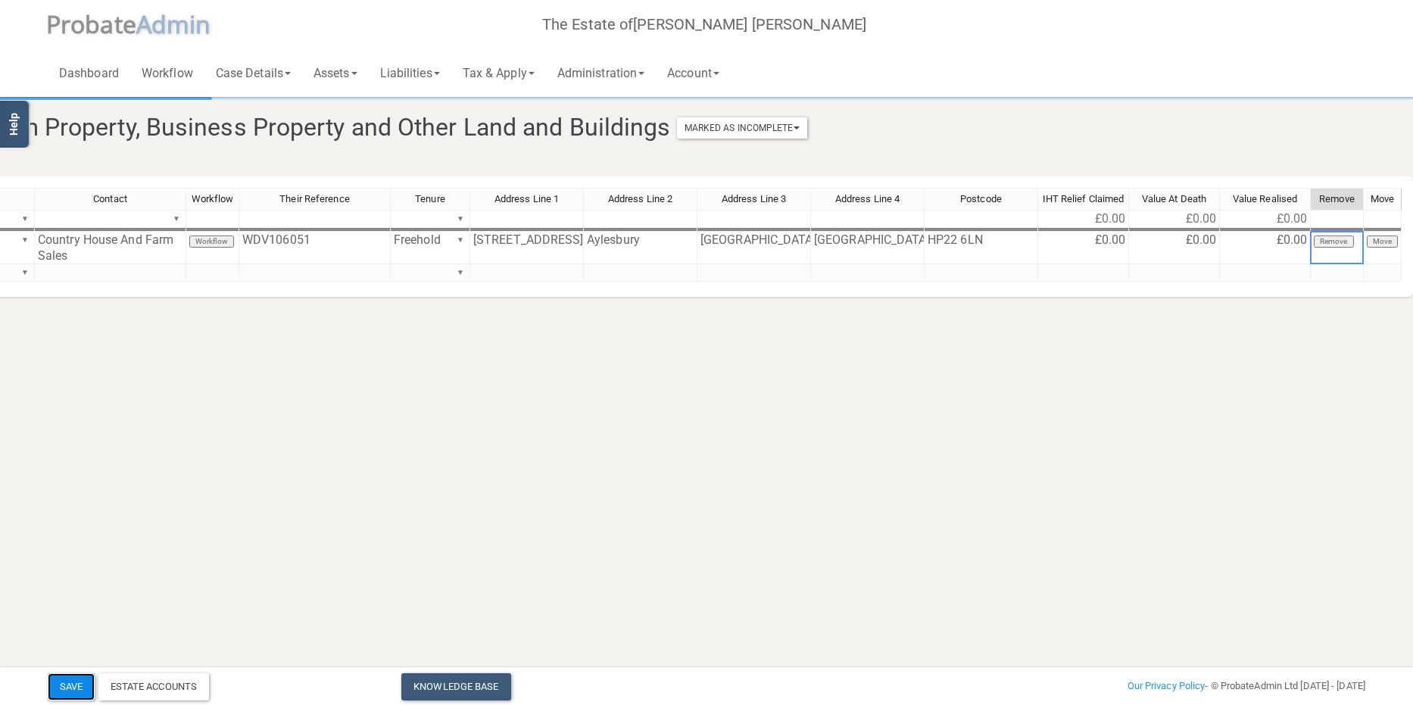
click at [76, 686] on button "Save" at bounding box center [71, 686] width 47 height 27
click at [599, 72] on link "Administration" at bounding box center [601, 72] width 110 height 48
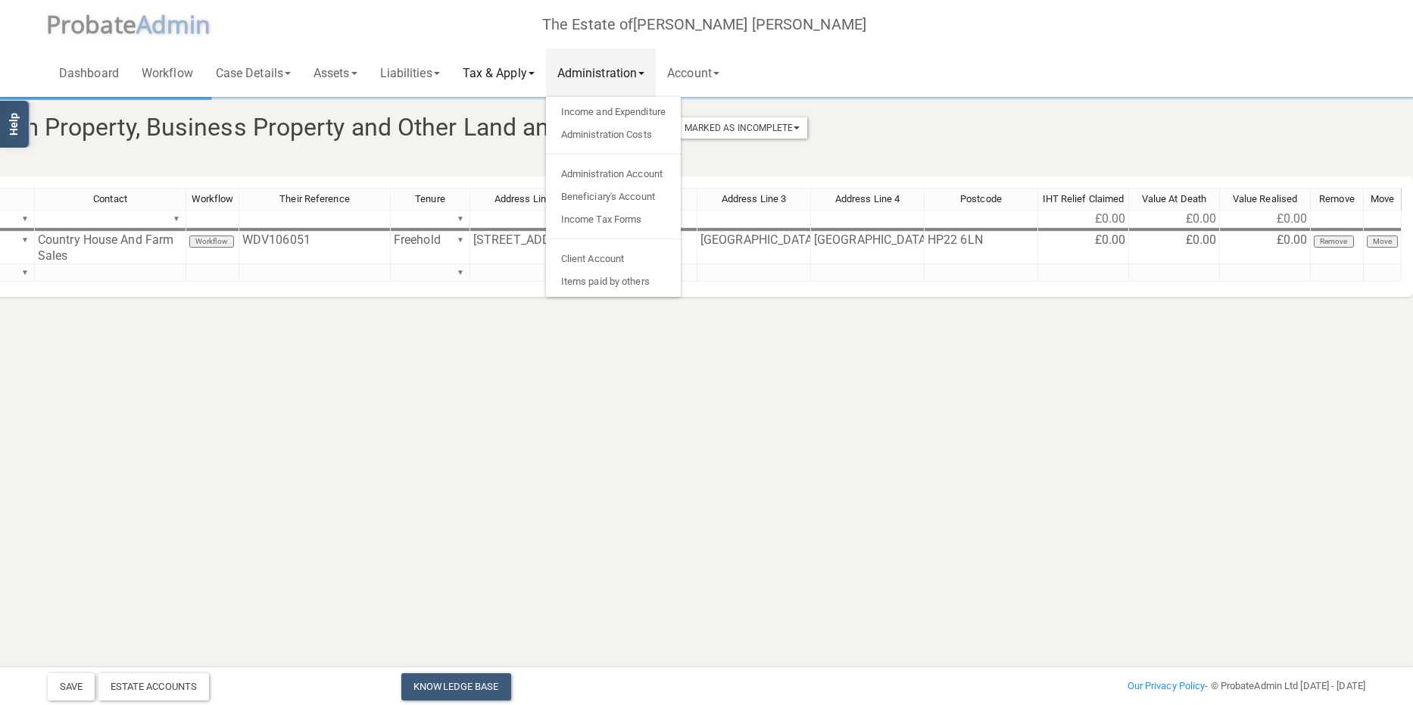
click at [509, 70] on link "Tax & Apply" at bounding box center [498, 72] width 95 height 48
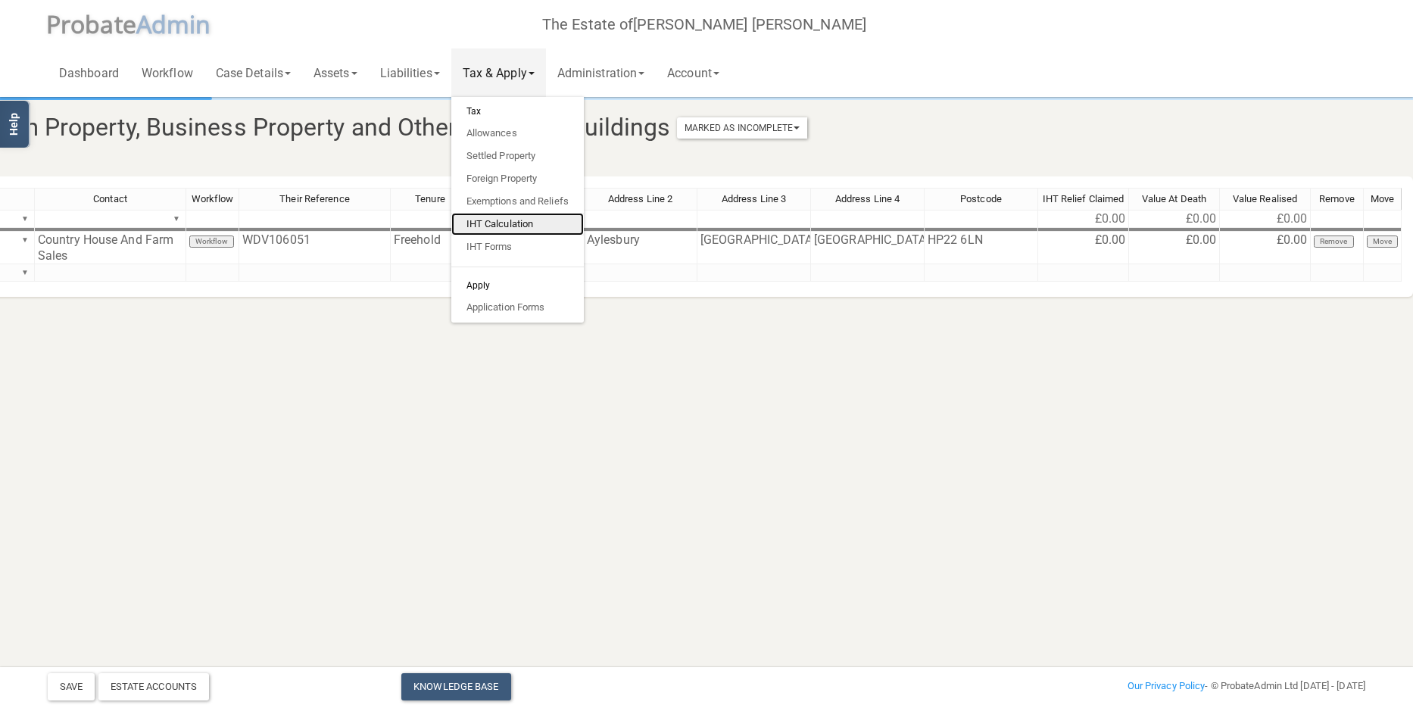
click at [547, 225] on link "IHT Calculation" at bounding box center [517, 224] width 132 height 23
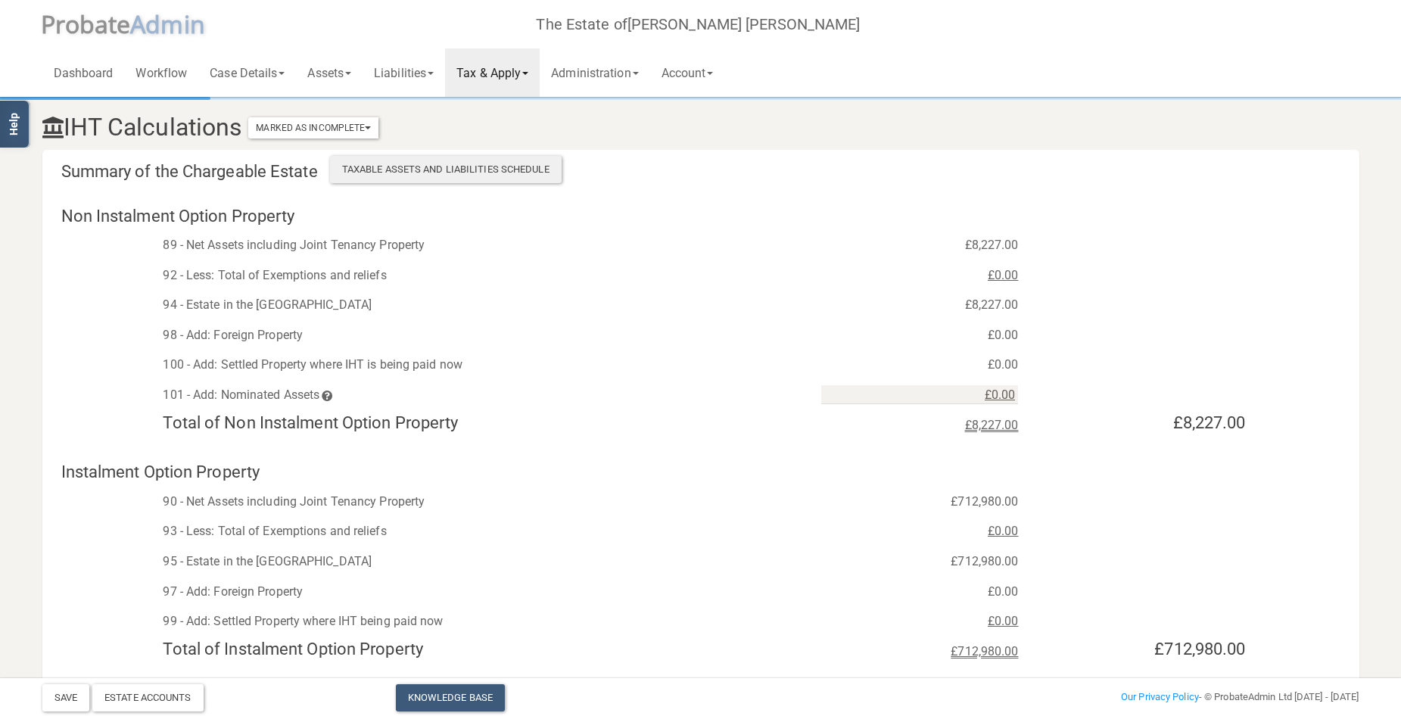
click at [483, 172] on div "Taxable Assets and Liabilities Schedule" at bounding box center [446, 169] width 232 height 27
click at [321, 73] on link "Assets" at bounding box center [329, 72] width 67 height 48
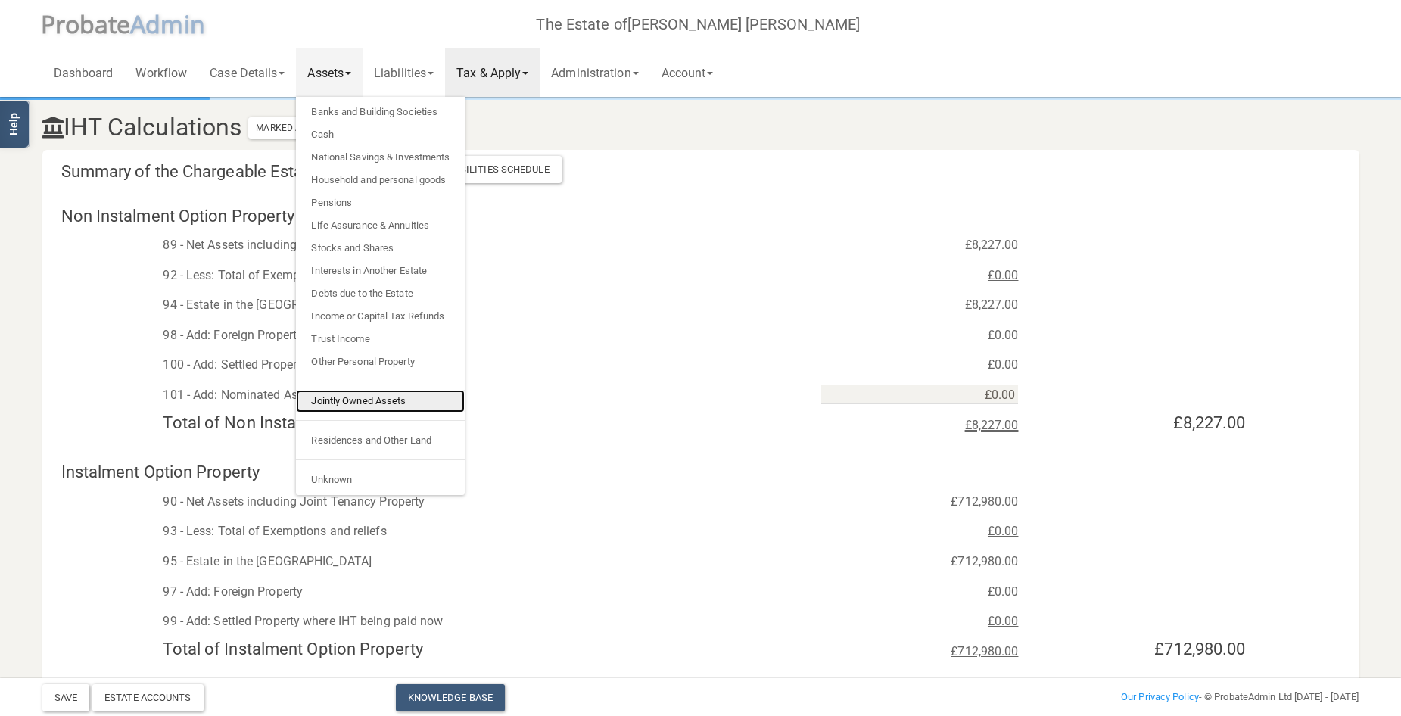
click at [389, 400] on link "Jointly Owned Assets" at bounding box center [380, 401] width 169 height 23
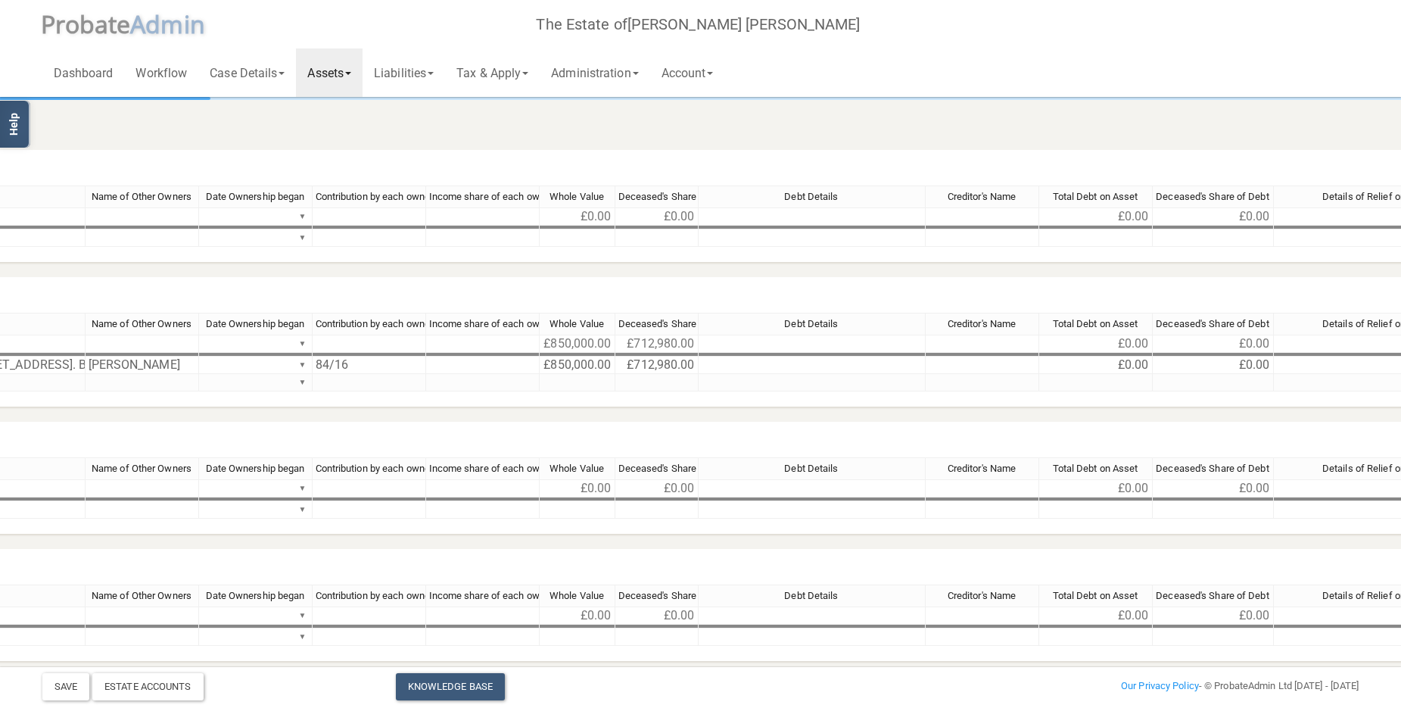
scroll to position [0, 599]
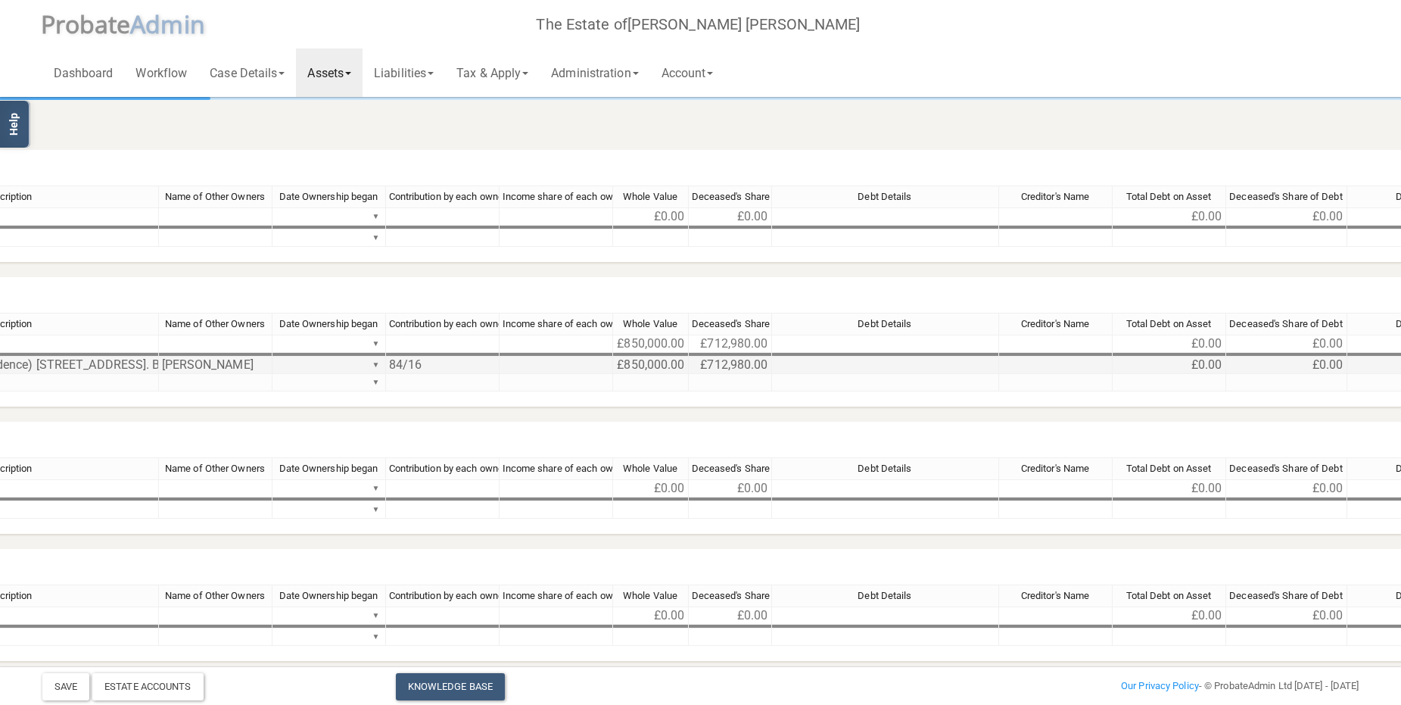
click at [628, 362] on td "£850,000.00" at bounding box center [651, 365] width 76 height 17
drag, startPoint x: 683, startPoint y: 361, endPoint x: 531, endPoint y: 363, distance: 152.2
click at [531, 363] on tr "(Deceased's Freehold residence) [STREET_ADDRESS]. Bucks. HP22 6LN [PERSON_NAME]…" at bounding box center [906, 365] width 2101 height 17
click at [703, 363] on td "£712,980.00" at bounding box center [730, 365] width 83 height 17
click at [700, 363] on td "£712,980.00" at bounding box center [730, 365] width 83 height 17
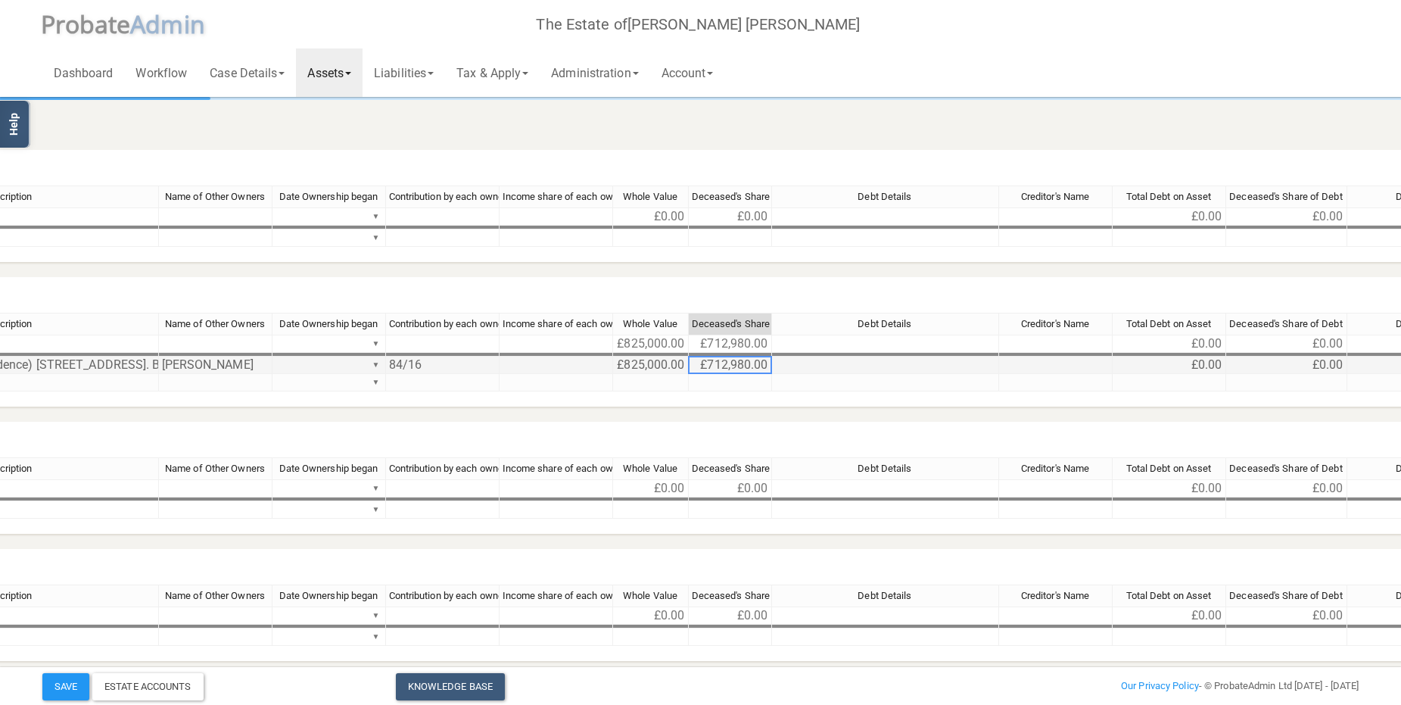
click at [701, 363] on td "£712,980.00" at bounding box center [730, 365] width 83 height 17
click at [703, 366] on td "£712,980.00" at bounding box center [730, 365] width 83 height 17
drag, startPoint x: 756, startPoint y: 363, endPoint x: 547, endPoint y: 343, distance: 209.1
click at [547, 343] on div "Description Name of Other Owners Date Ownership began Contribution by each owne…" at bounding box center [706, 359] width 2502 height 92
type textarea "692000"
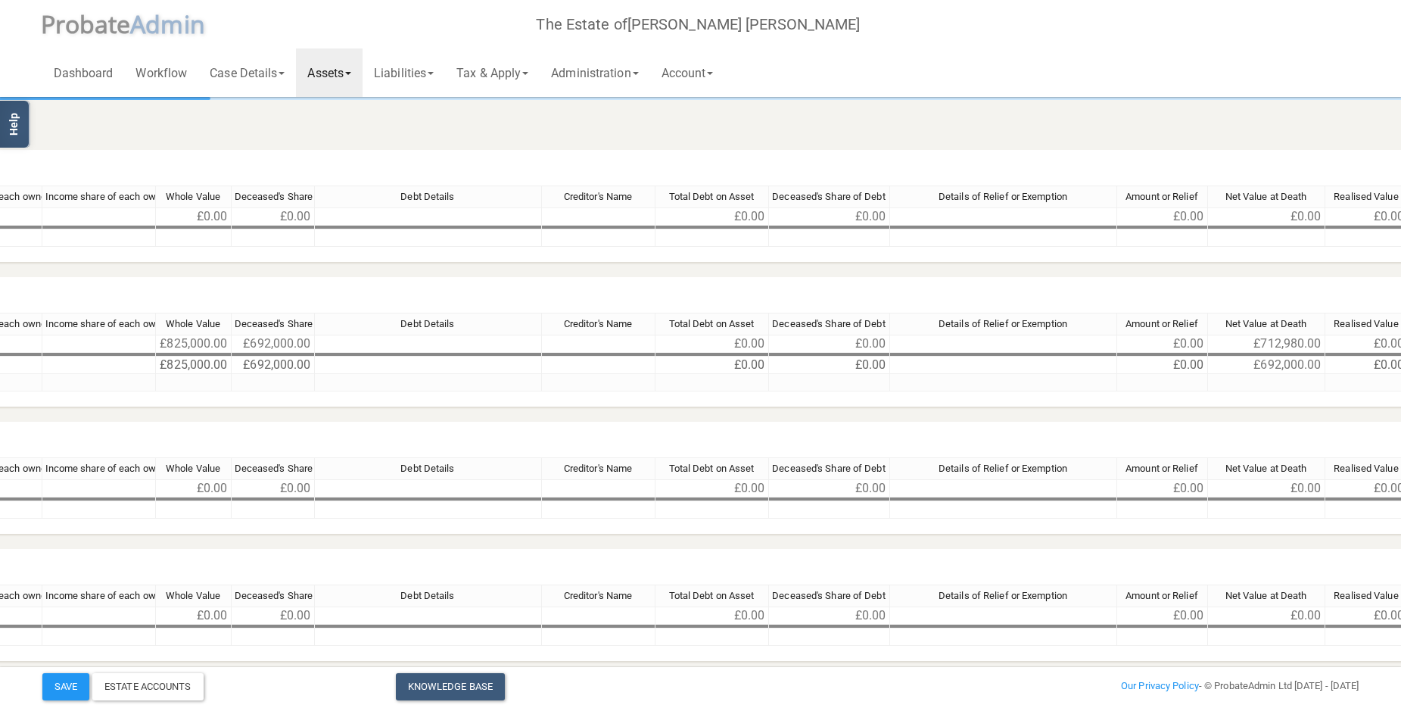
scroll to position [0, 1166]
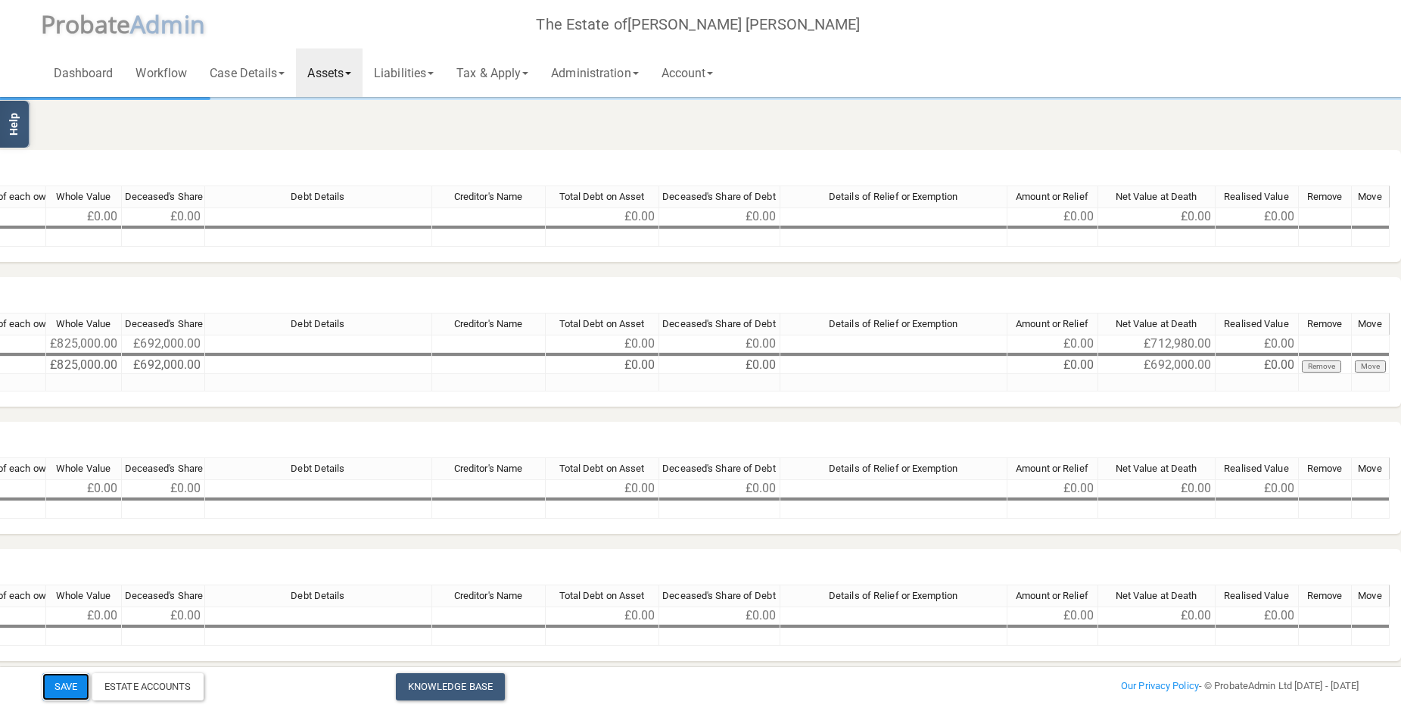
click at [50, 691] on button "Save" at bounding box center [65, 686] width 47 height 27
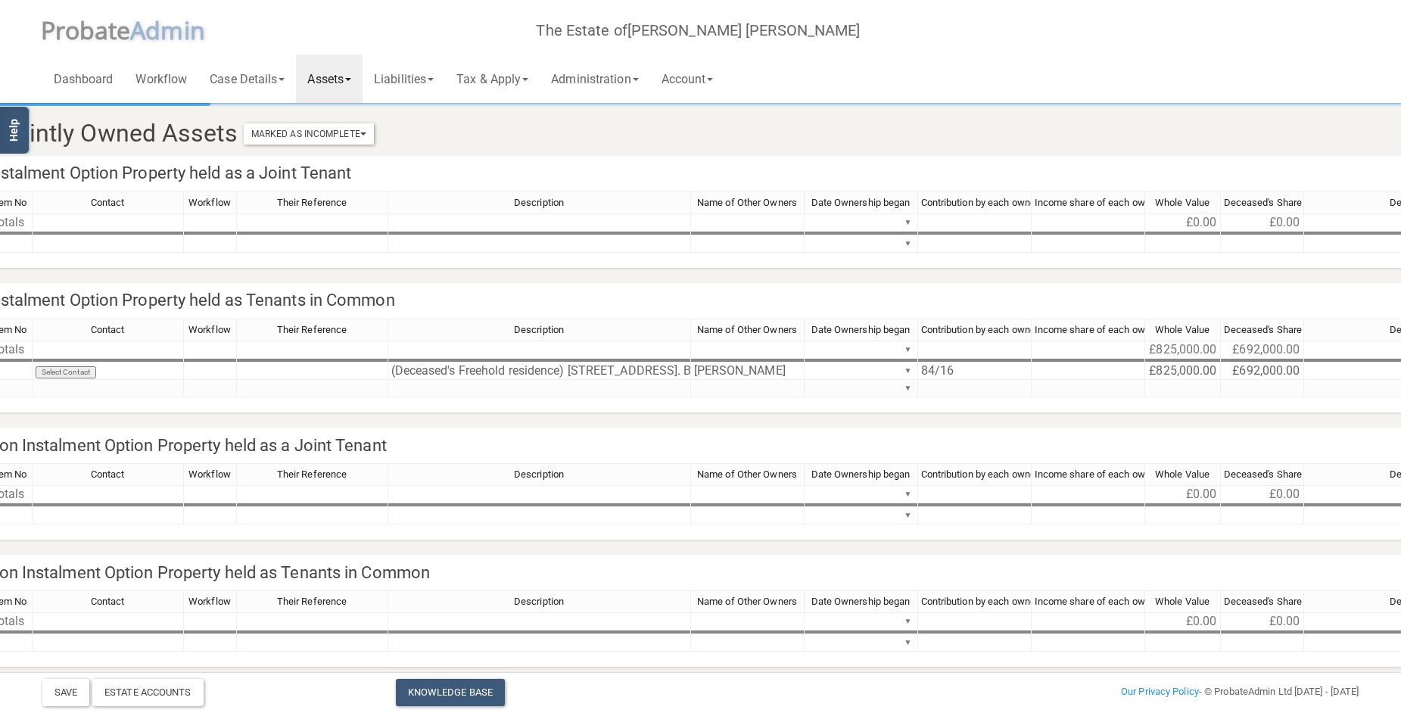
scroll to position [0, 0]
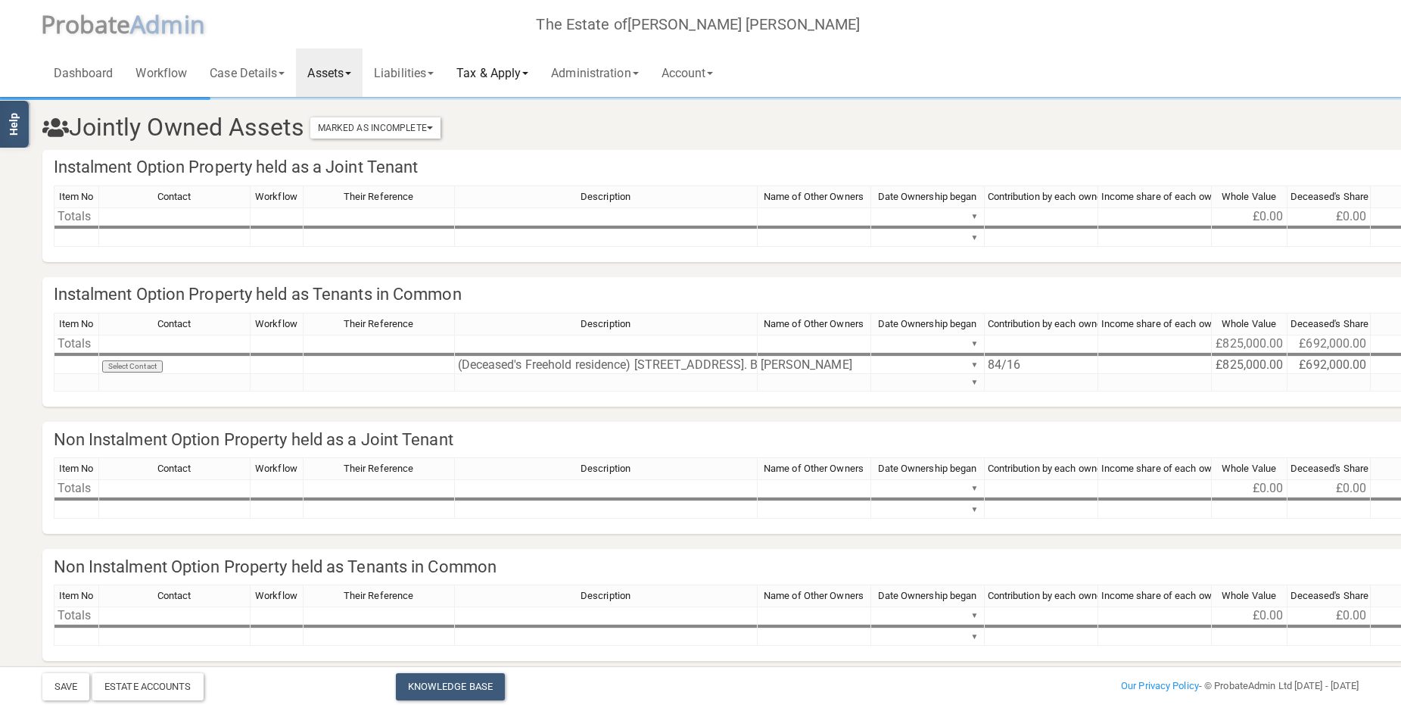
click at [507, 73] on link "Tax & Apply" at bounding box center [492, 72] width 95 height 48
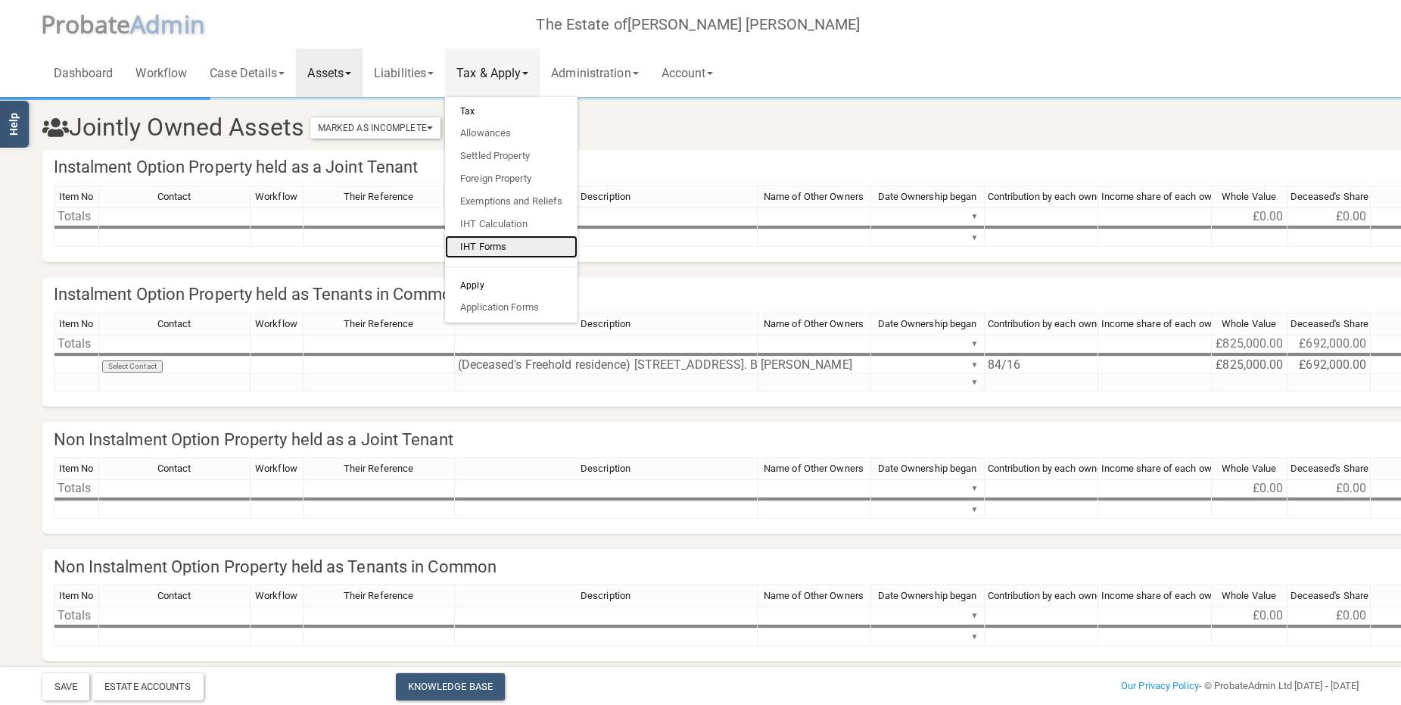
click at [516, 248] on link "IHT Forms" at bounding box center [511, 246] width 132 height 23
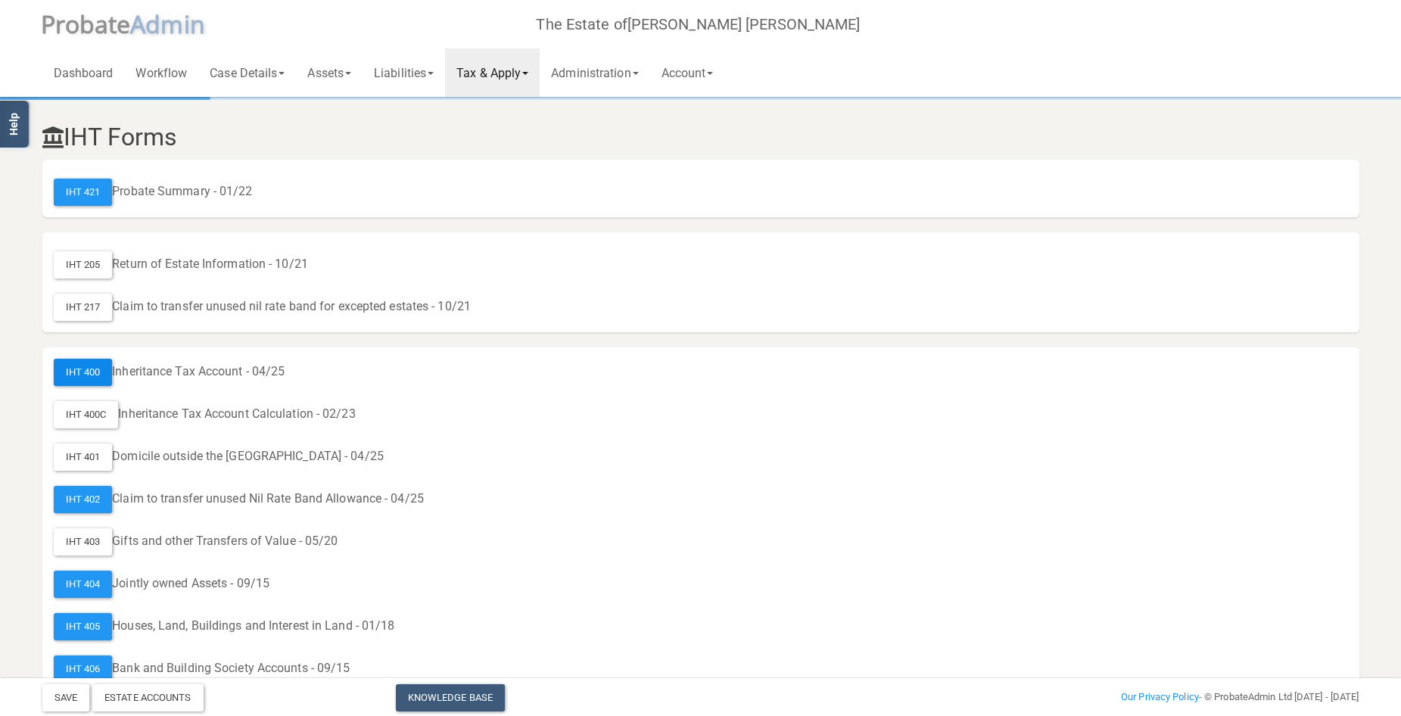
click at [87, 367] on div "IHT 400" at bounding box center [83, 372] width 59 height 27
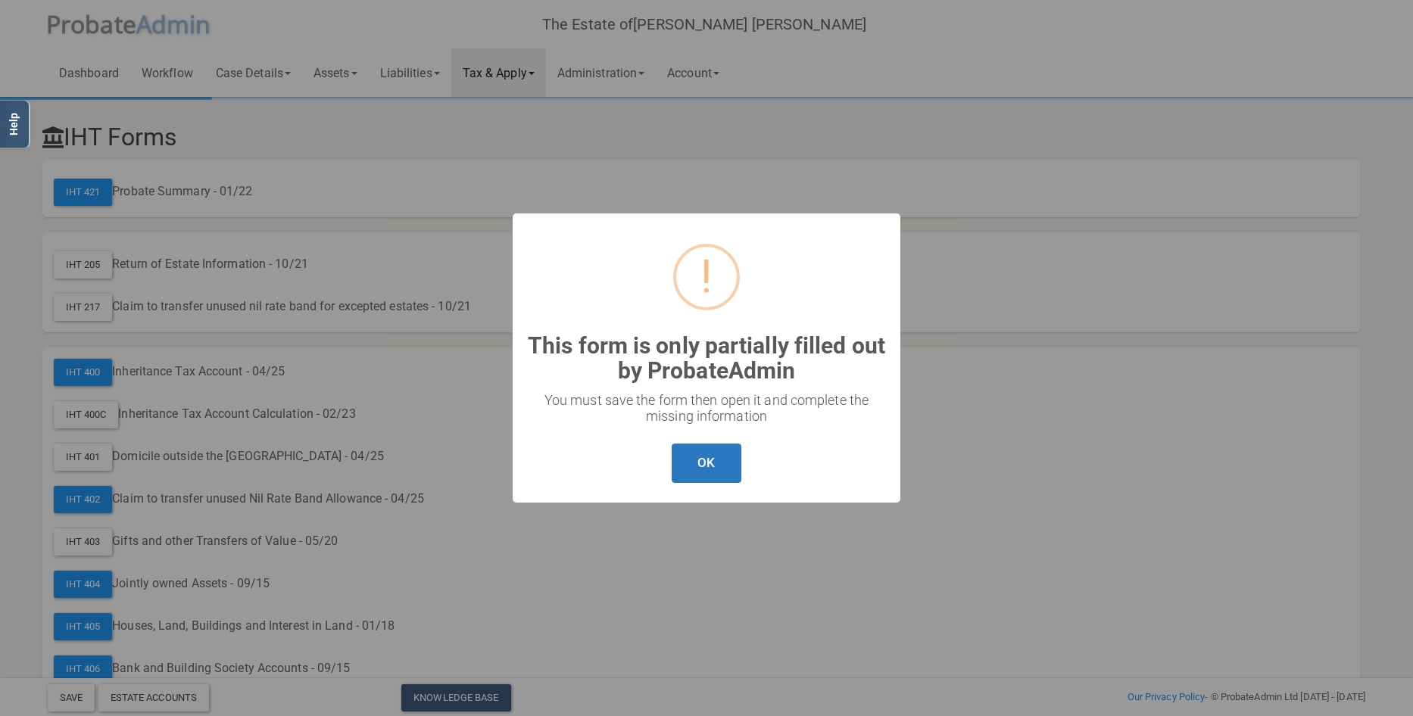
click at [710, 458] on button "OK" at bounding box center [706, 464] width 69 height 40
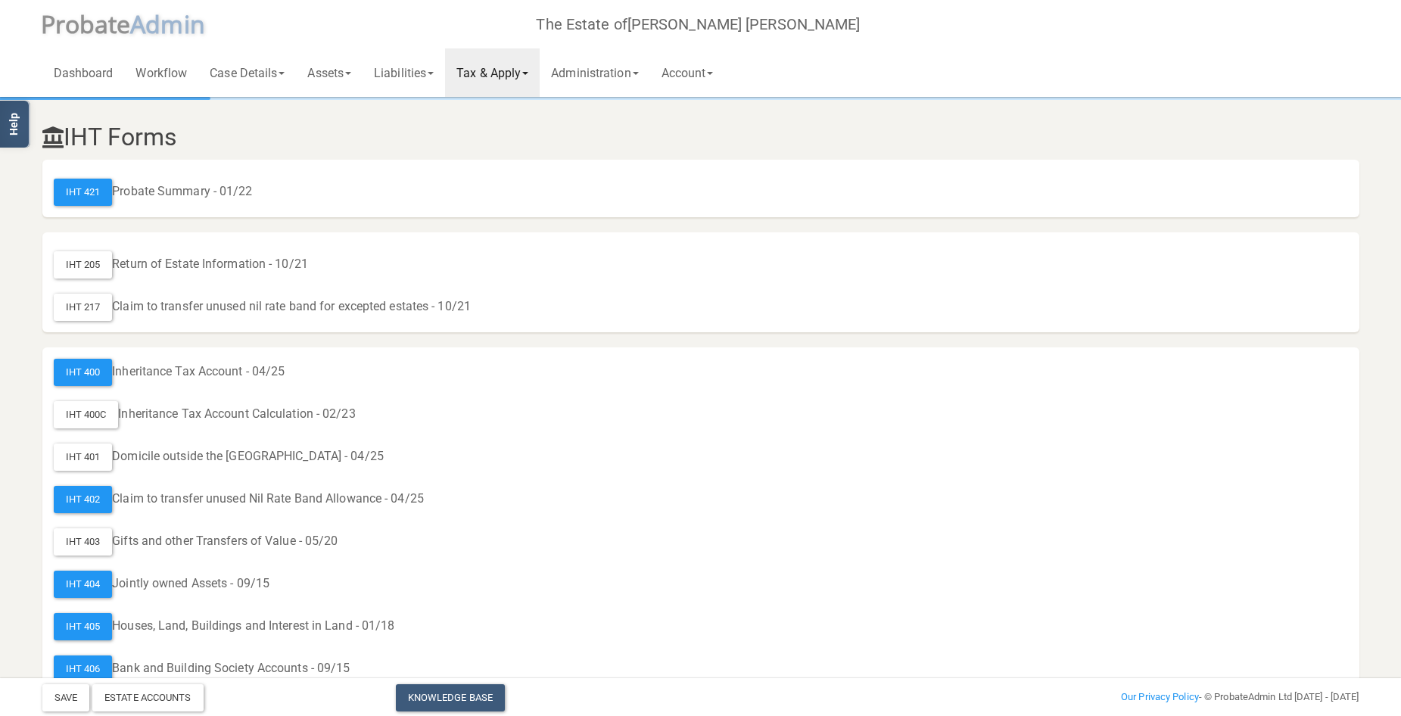
click at [522, 67] on link "Tax & Apply" at bounding box center [492, 72] width 95 height 48
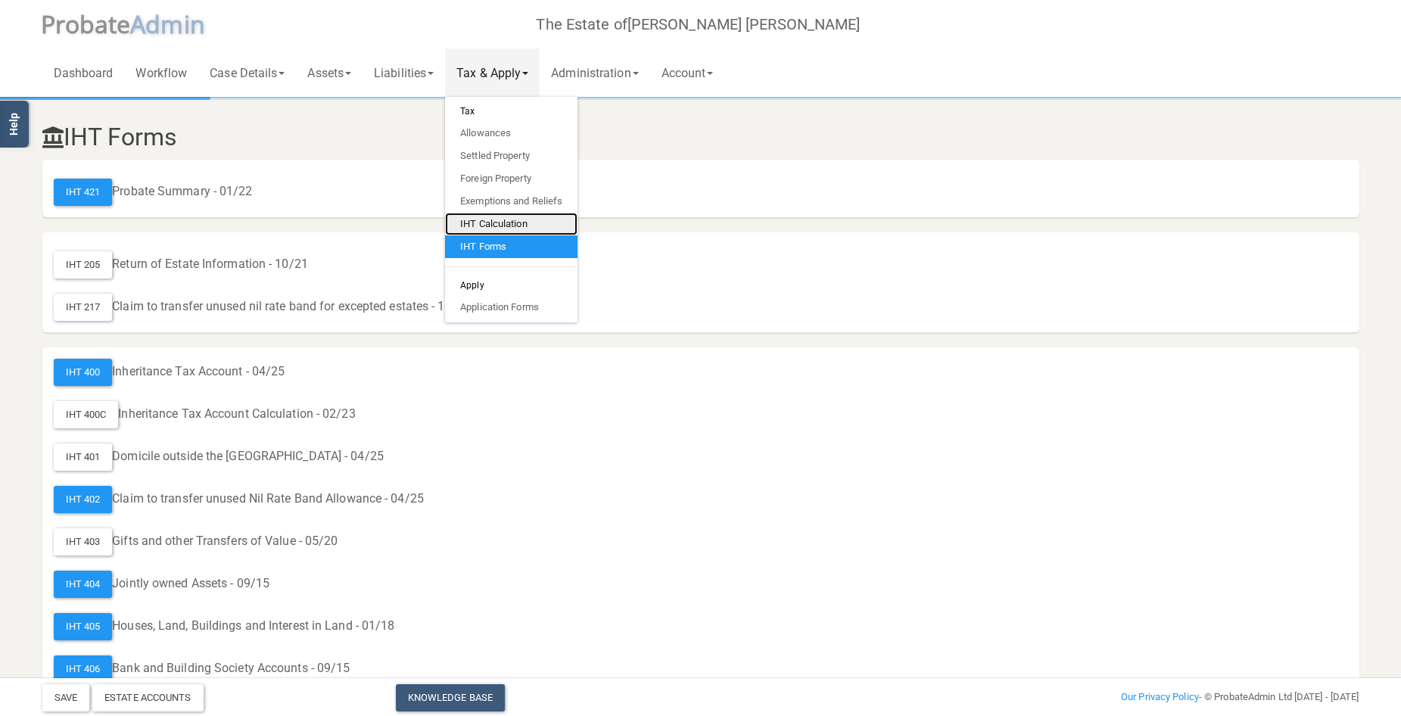
click at [516, 224] on link "IHT Calculation" at bounding box center [511, 224] width 132 height 23
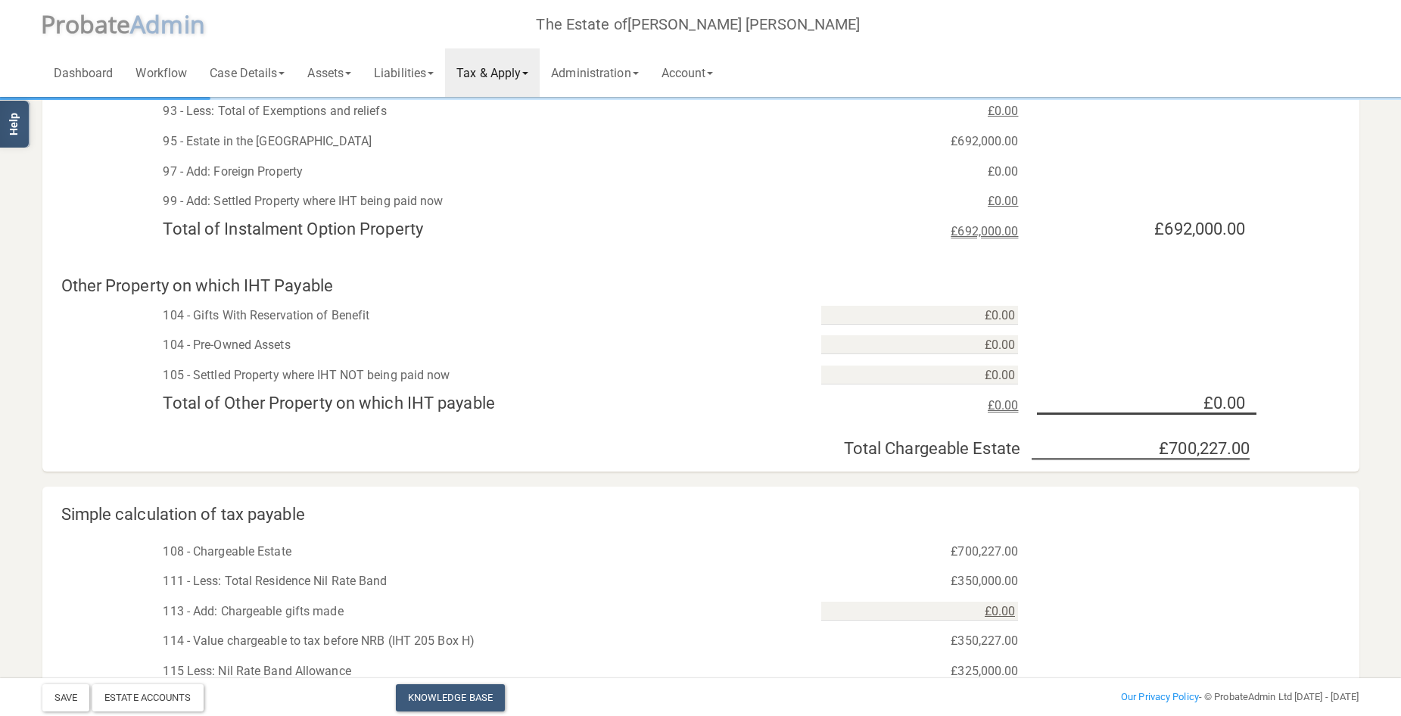
scroll to position [227, 0]
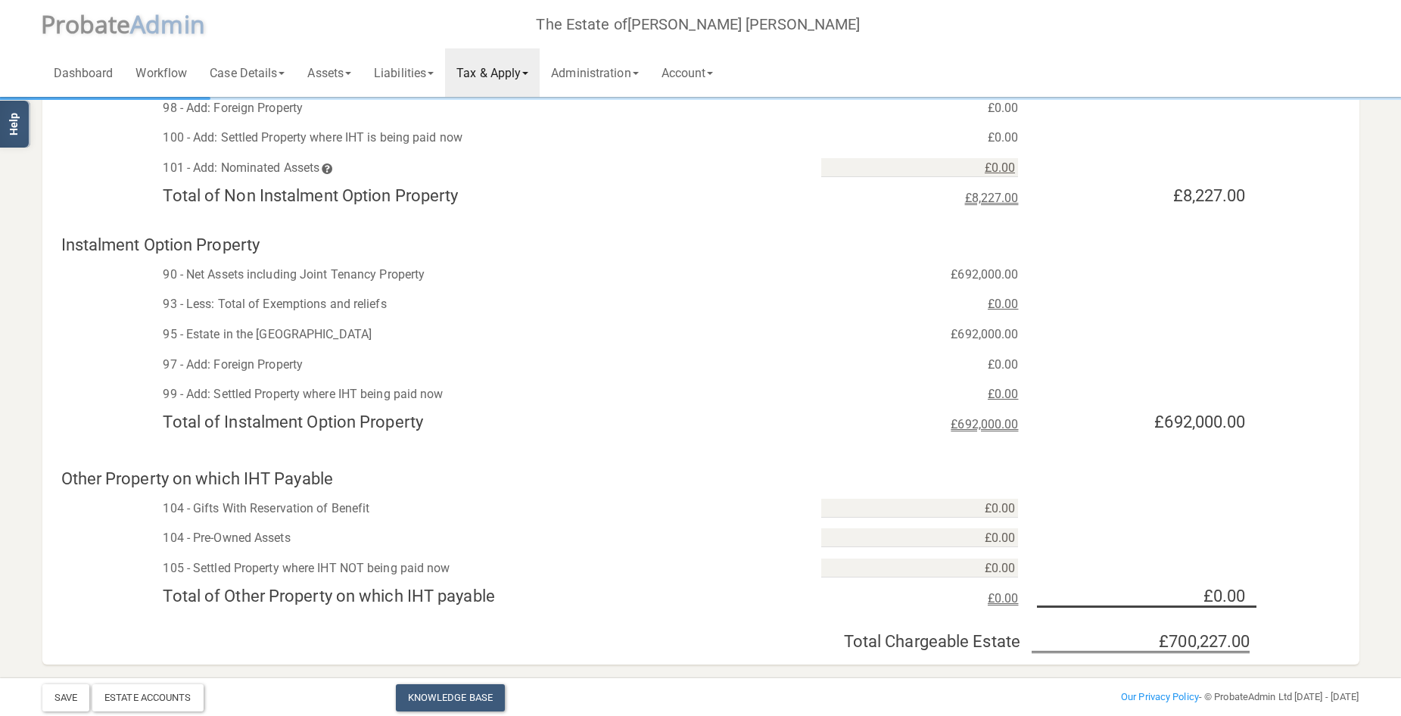
click at [510, 70] on link "Tax & Apply" at bounding box center [492, 72] width 95 height 48
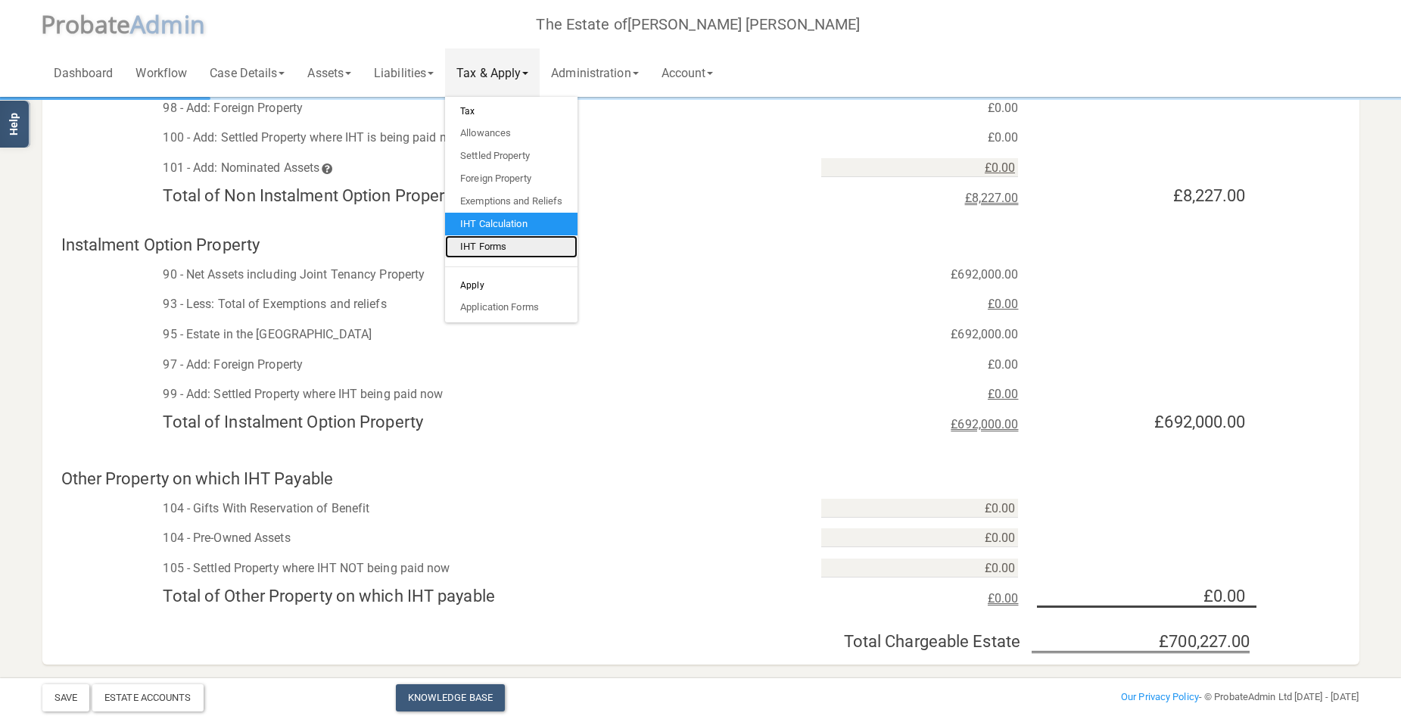
click at [514, 242] on link "IHT Forms" at bounding box center [511, 246] width 132 height 23
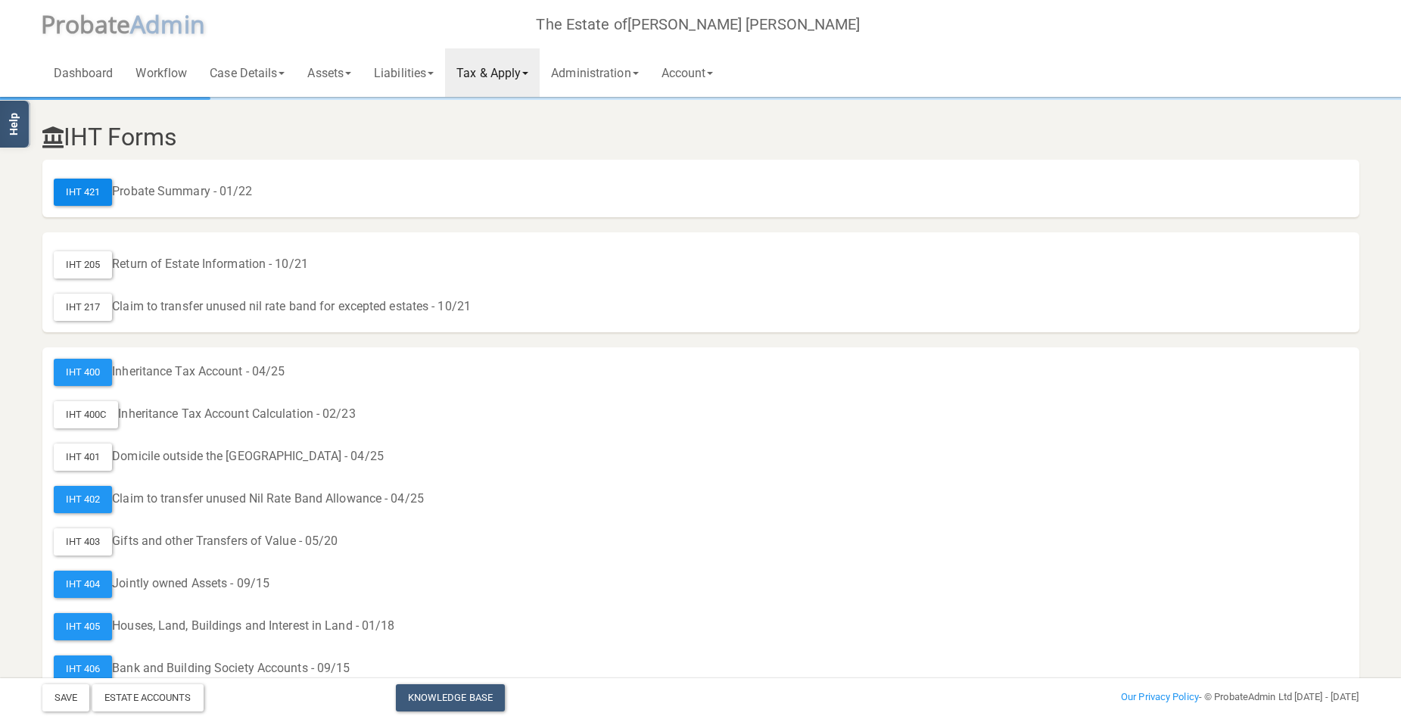
click at [85, 189] on div "IHT 421" at bounding box center [83, 192] width 59 height 27
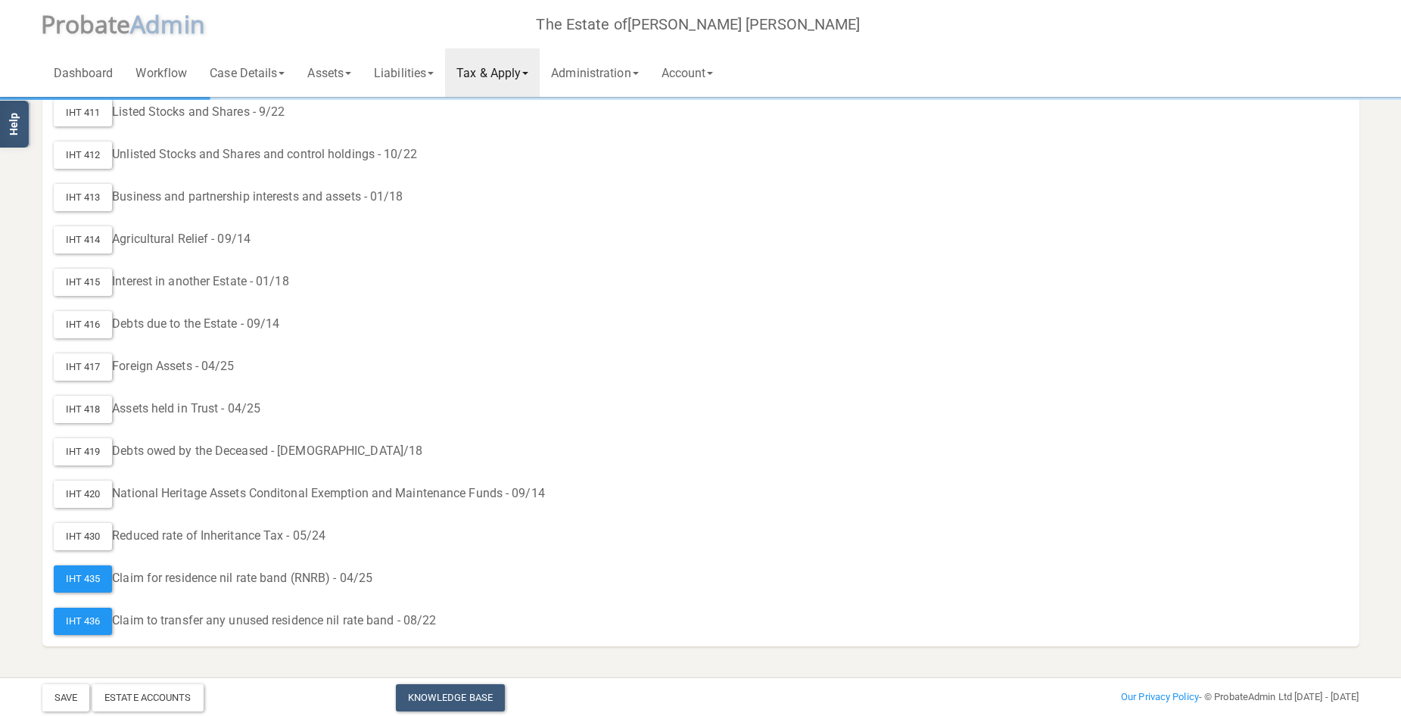
scroll to position [812, 0]
click at [87, 577] on div "IHT 435" at bounding box center [83, 576] width 59 height 27
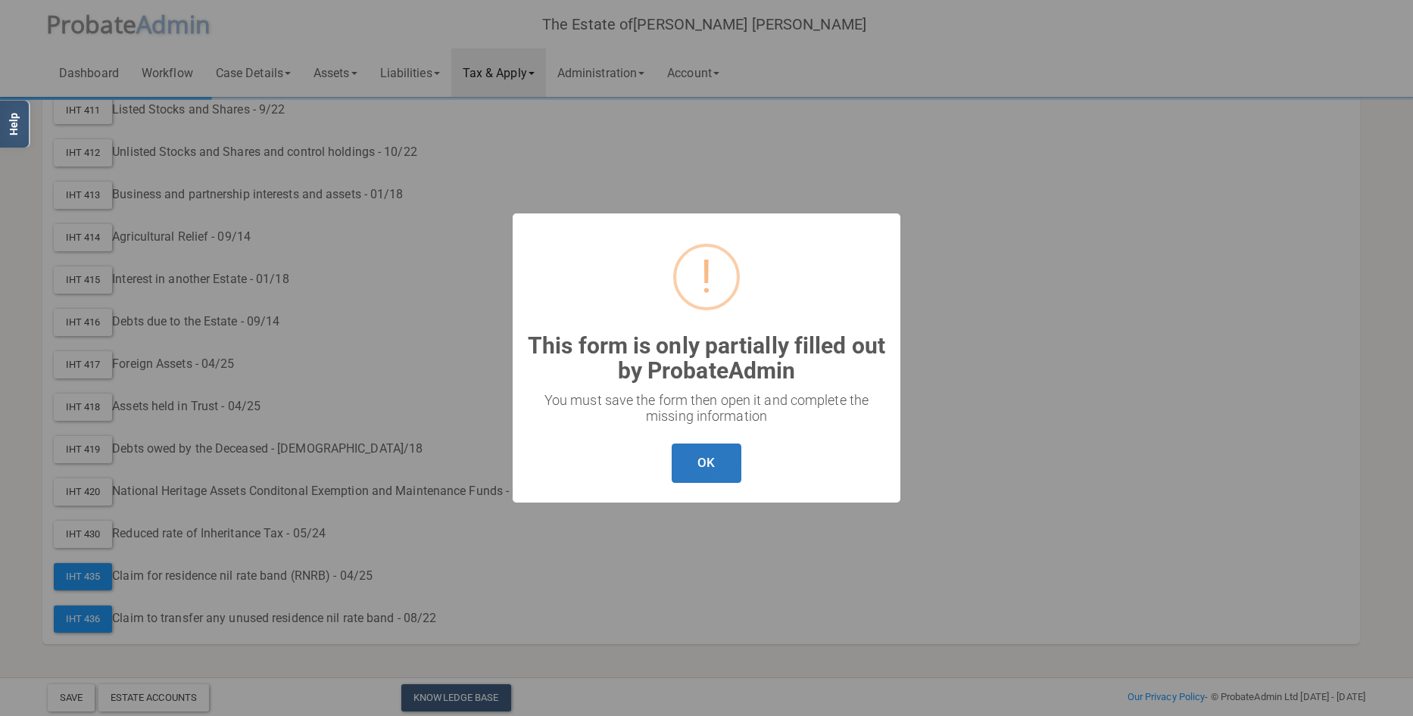
click at [702, 453] on button "OK" at bounding box center [706, 464] width 69 height 40
